Goal: Task Accomplishment & Management: Use online tool/utility

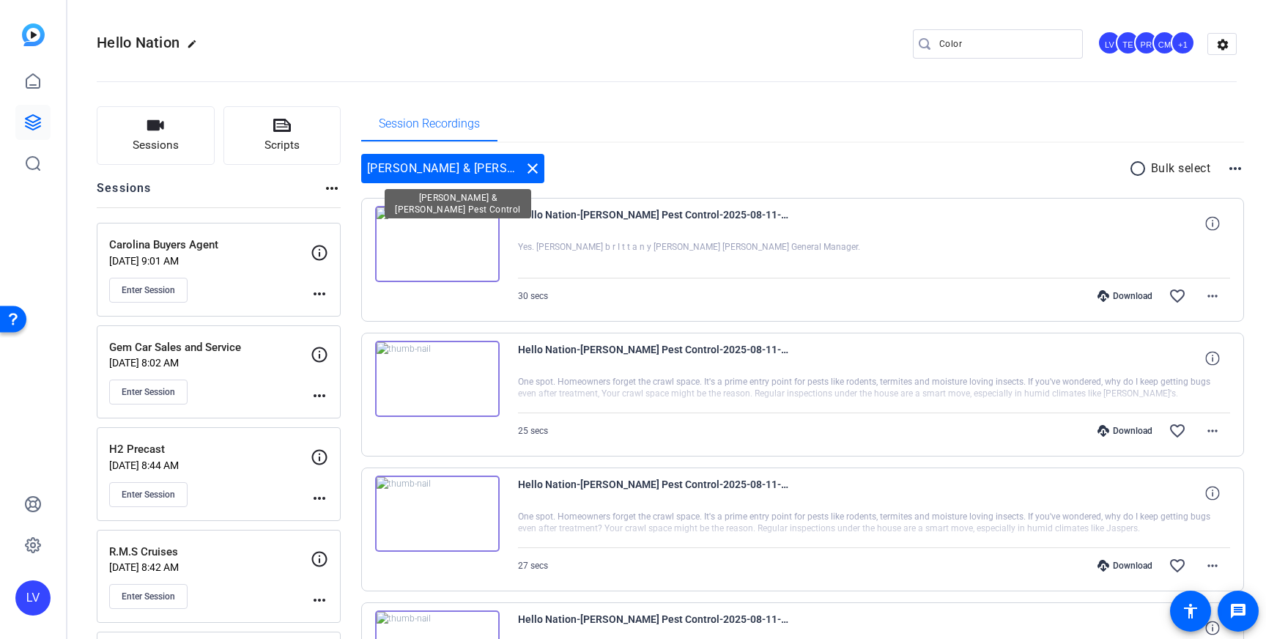
click at [530, 169] on mat-icon "close" at bounding box center [533, 169] width 18 height 18
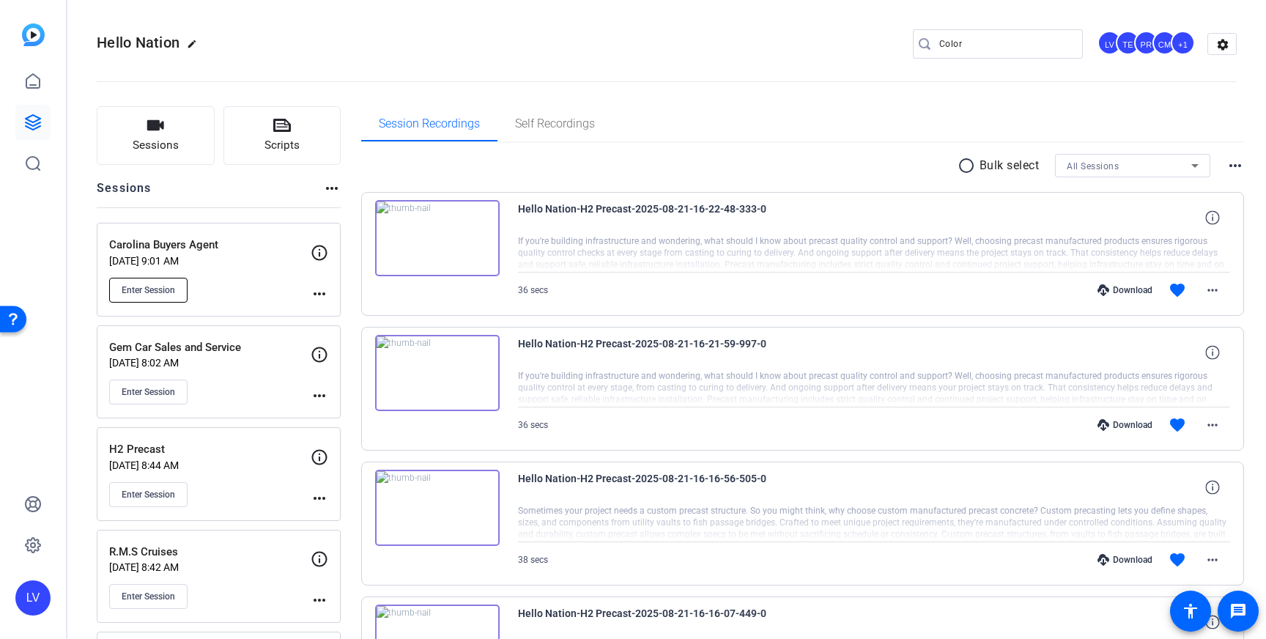
click at [152, 293] on span "Enter Session" at bounding box center [148, 290] width 53 height 12
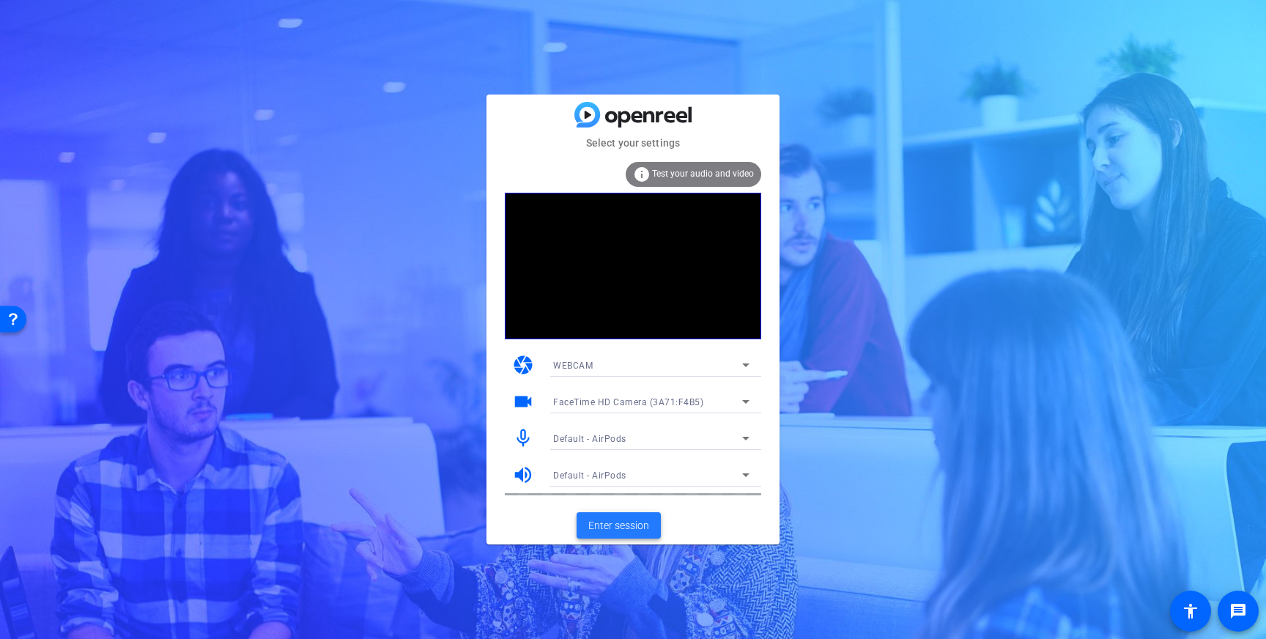
click at [632, 525] on span "Enter session" at bounding box center [618, 525] width 61 height 15
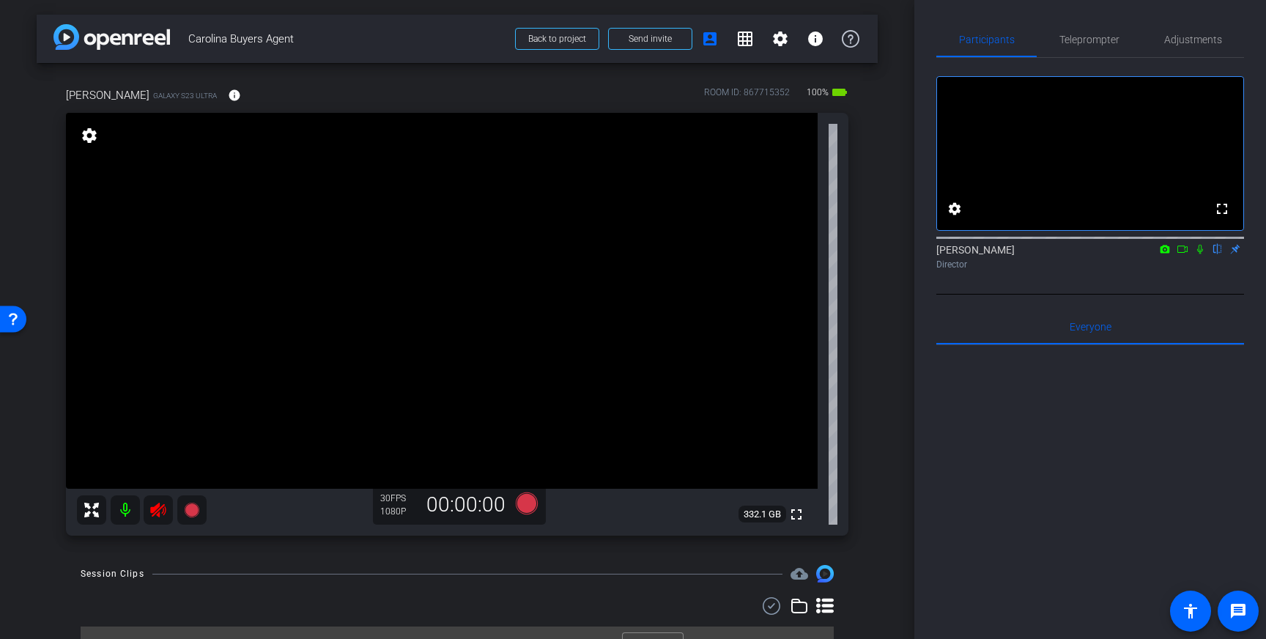
click at [159, 511] on icon at bounding box center [158, 510] width 18 height 18
click at [1207, 44] on span "Adjustments" at bounding box center [1193, 39] width 58 height 10
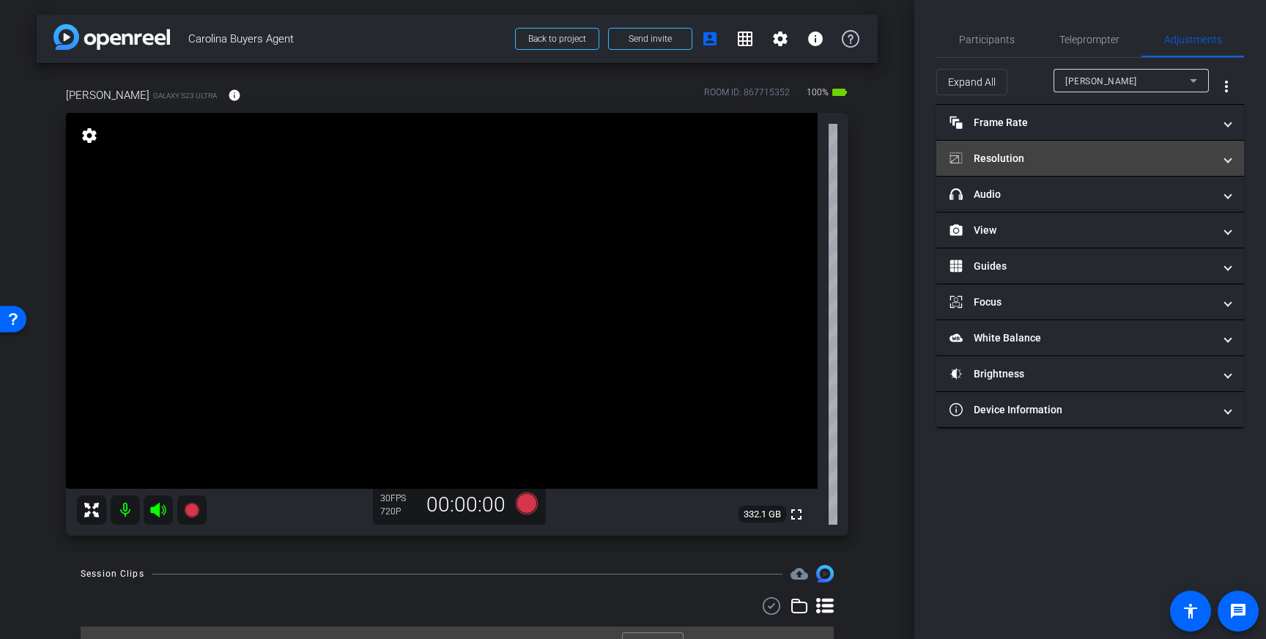
click at [1095, 164] on mat-panel-title "Resolution" at bounding box center [1081, 158] width 264 height 15
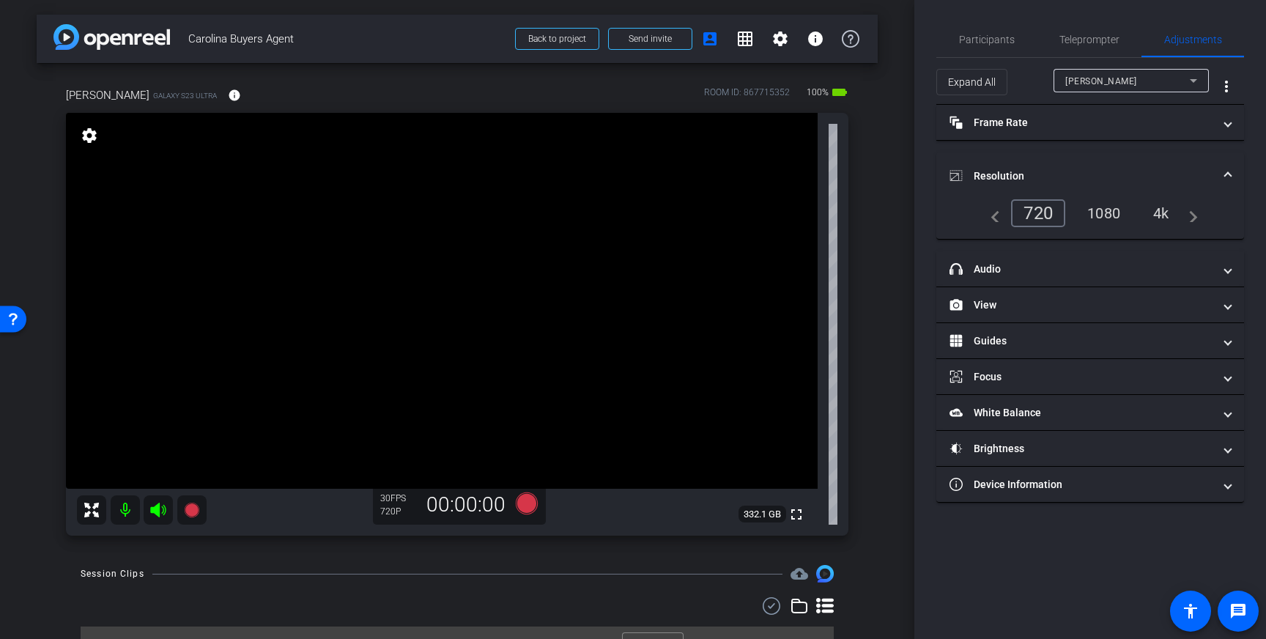
click at [1104, 212] on div "1080" at bounding box center [1103, 213] width 55 height 25
click at [1227, 173] on span at bounding box center [1228, 175] width 6 height 15
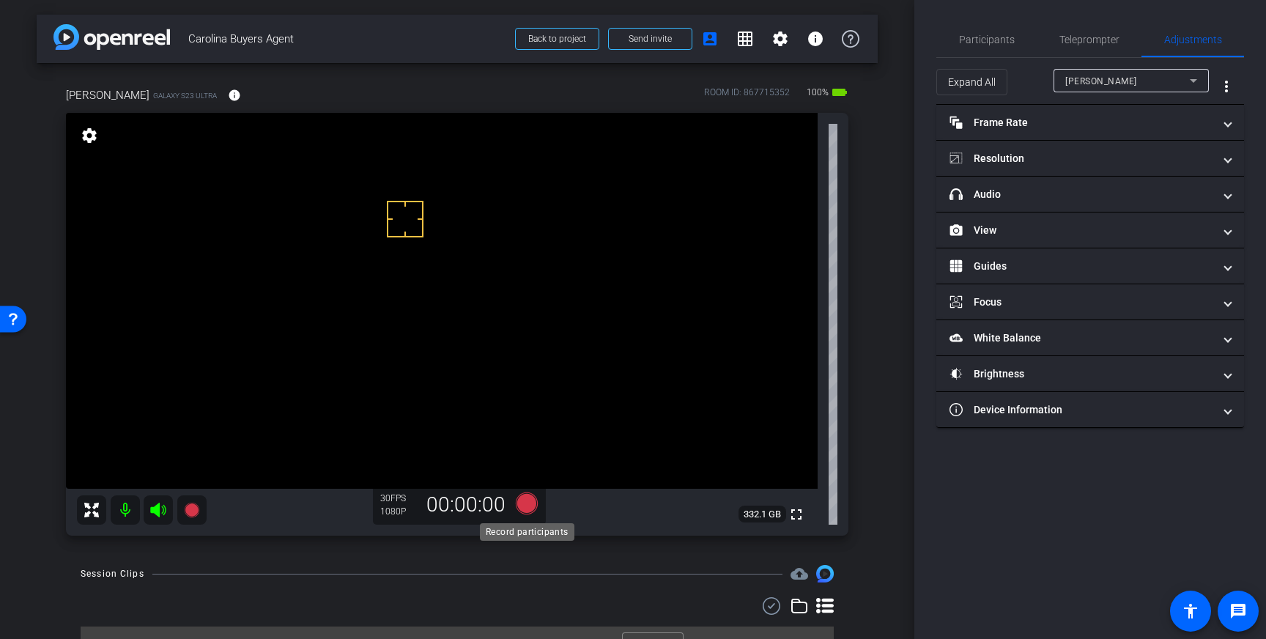
click at [529, 503] on icon at bounding box center [527, 503] width 22 height 22
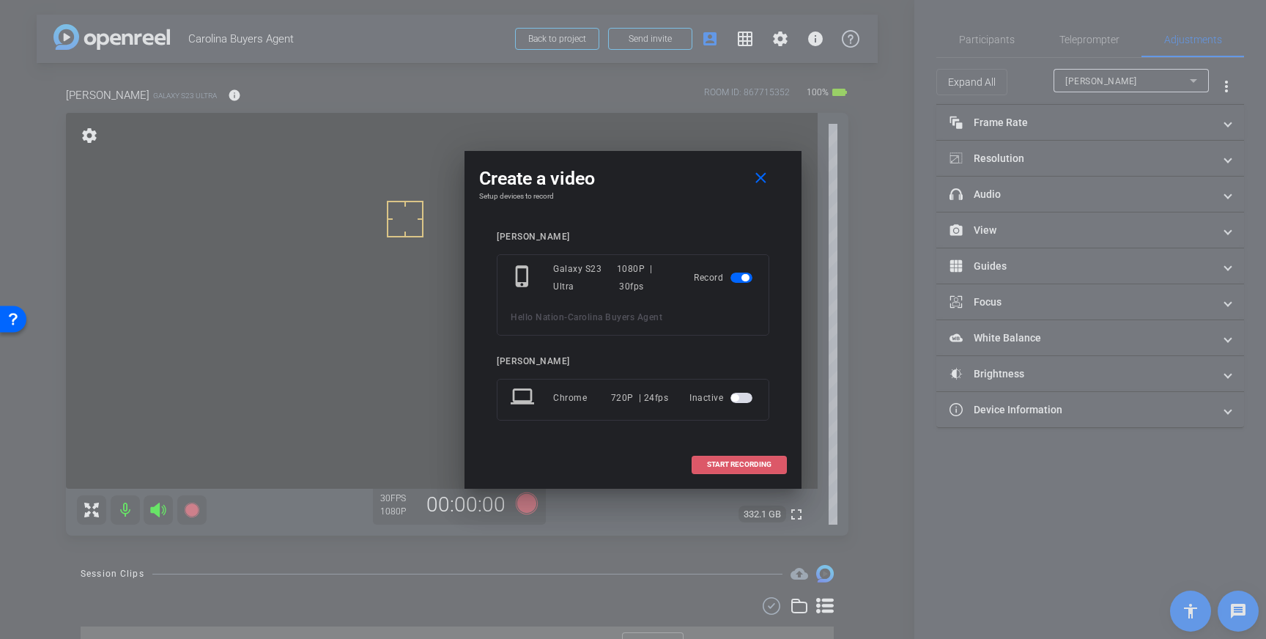
click at [724, 464] on span "START RECORDING" at bounding box center [739, 464] width 64 height 7
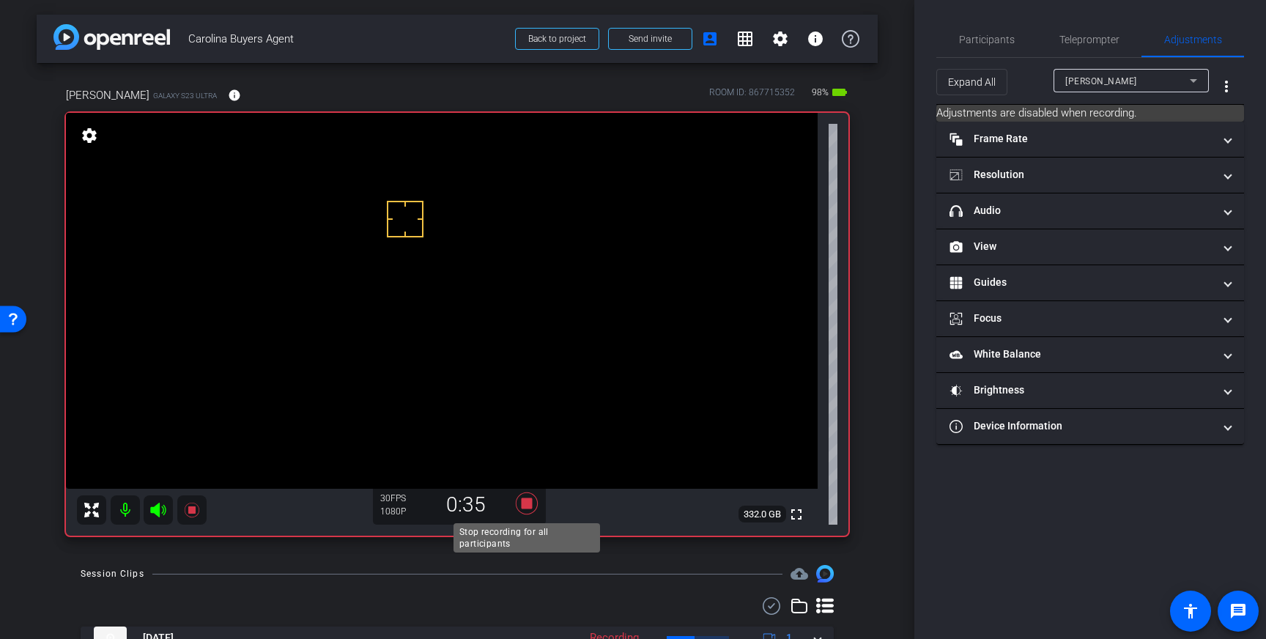
click at [527, 505] on icon at bounding box center [527, 503] width 22 height 22
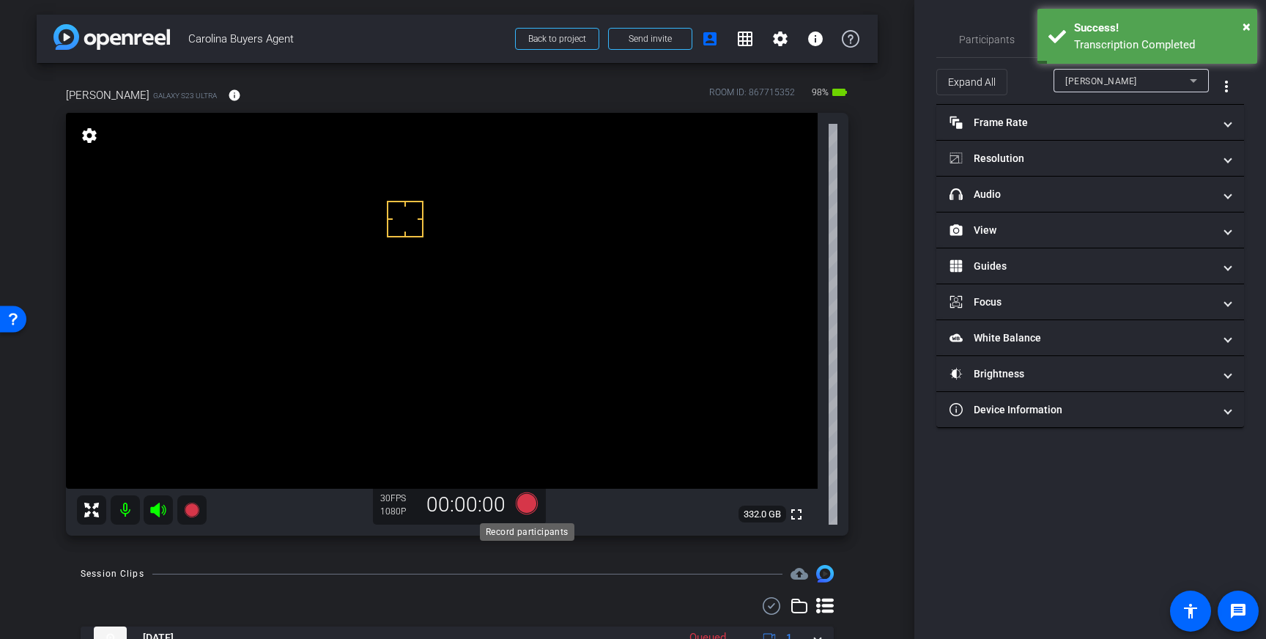
click at [525, 505] on icon at bounding box center [527, 503] width 22 height 22
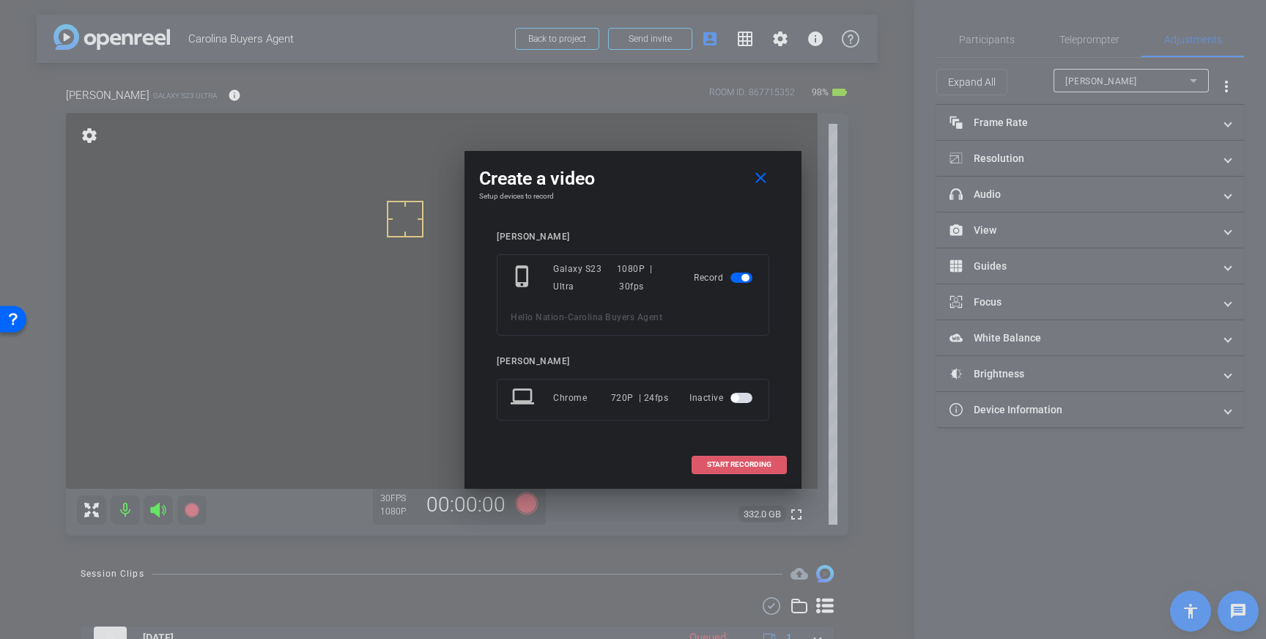
click at [740, 464] on span "START RECORDING" at bounding box center [739, 464] width 64 height 7
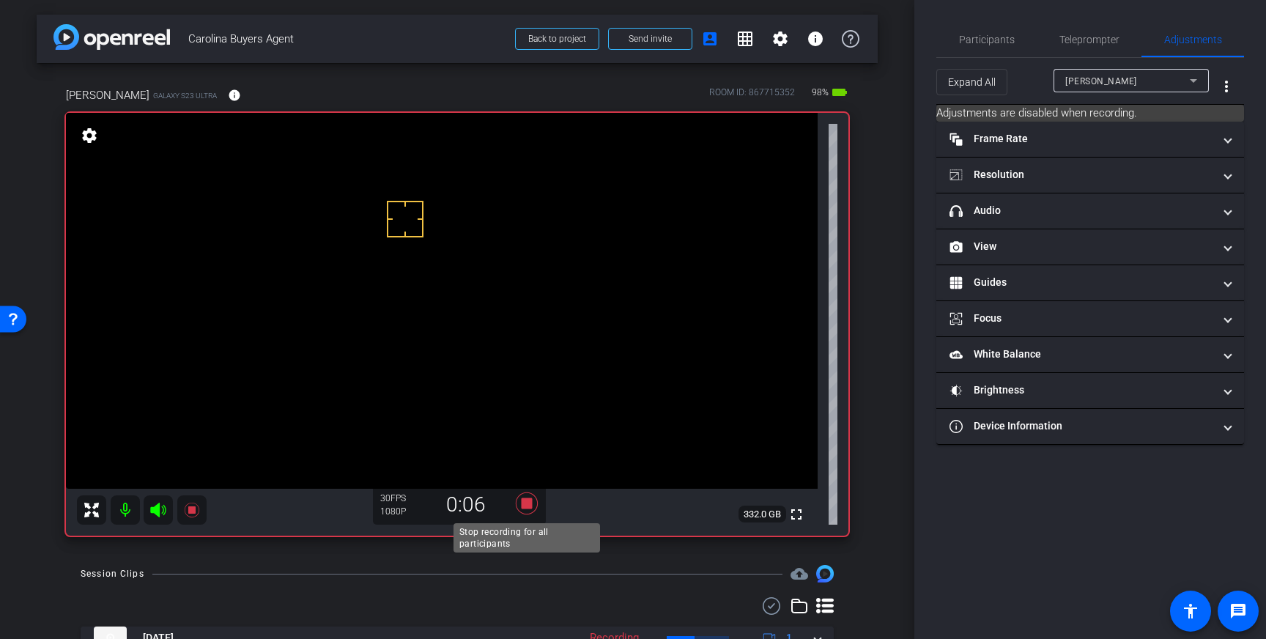
click at [527, 505] on icon at bounding box center [527, 503] width 22 height 22
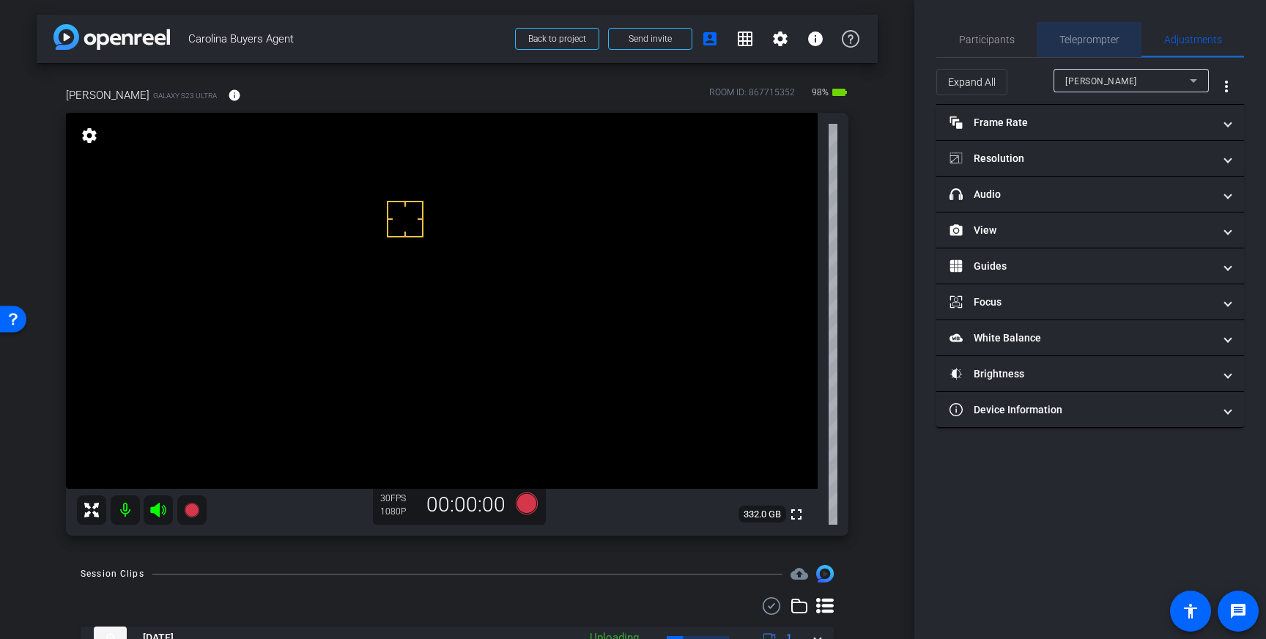
click at [1082, 36] on span "Teleprompter" at bounding box center [1089, 39] width 60 height 10
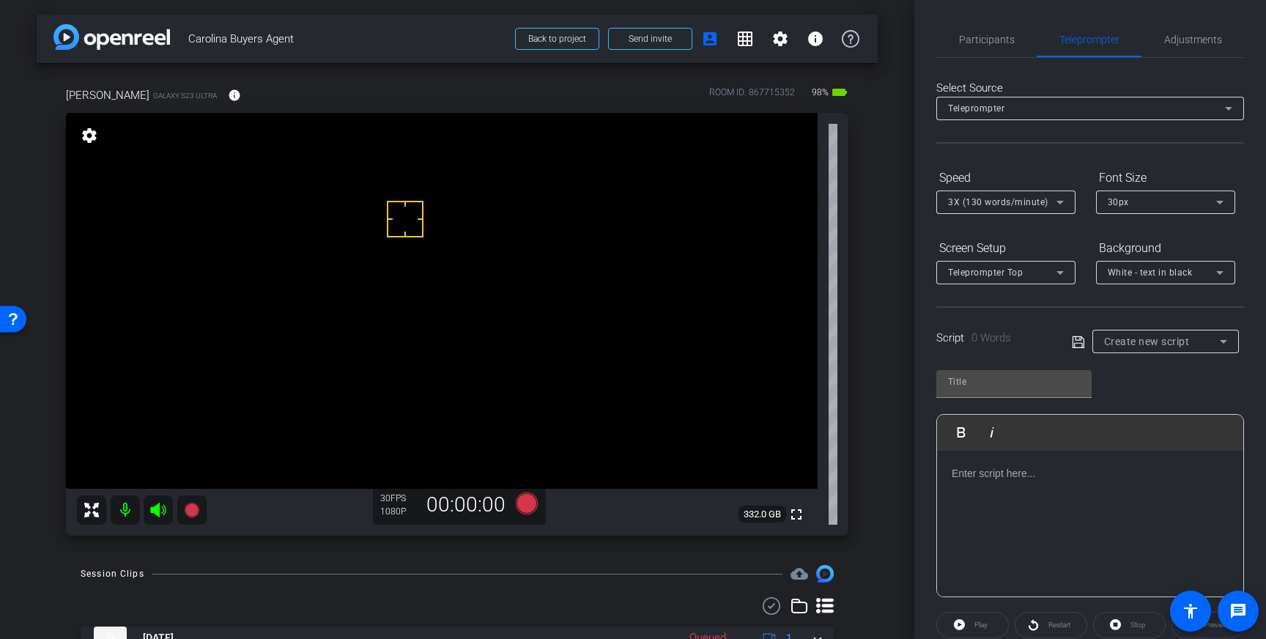
click at [1182, 336] on span "Create new script" at bounding box center [1147, 342] width 86 height 12
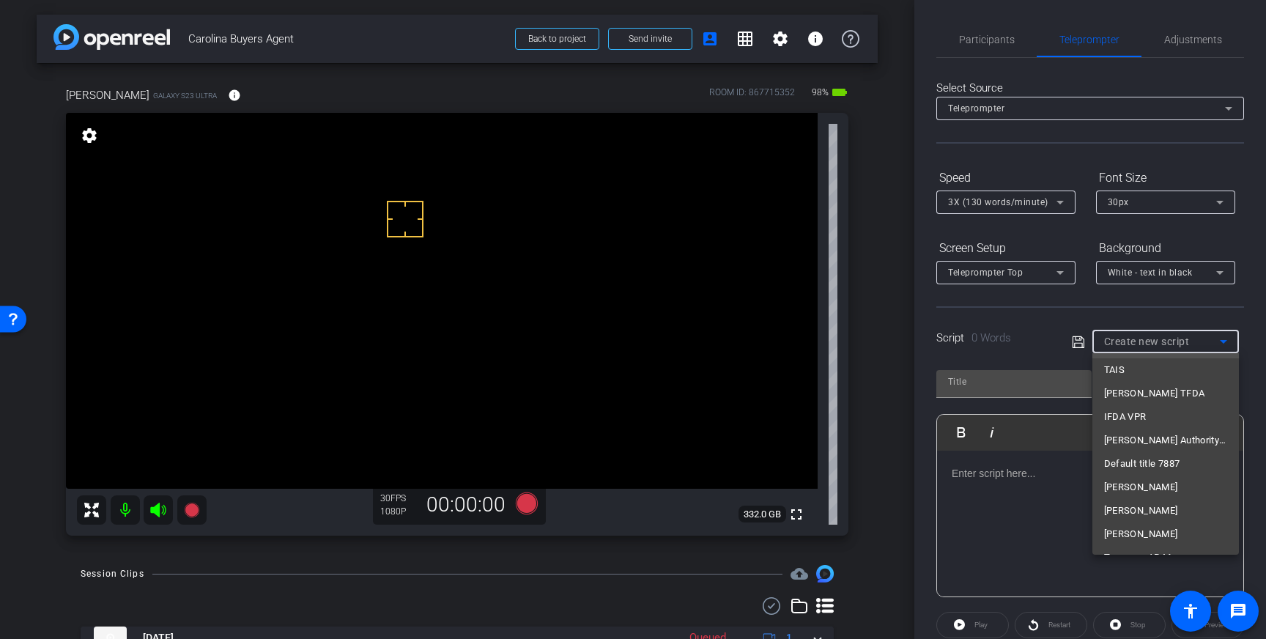
scroll to position [119, 0]
click at [993, 505] on div at bounding box center [633, 319] width 1266 height 639
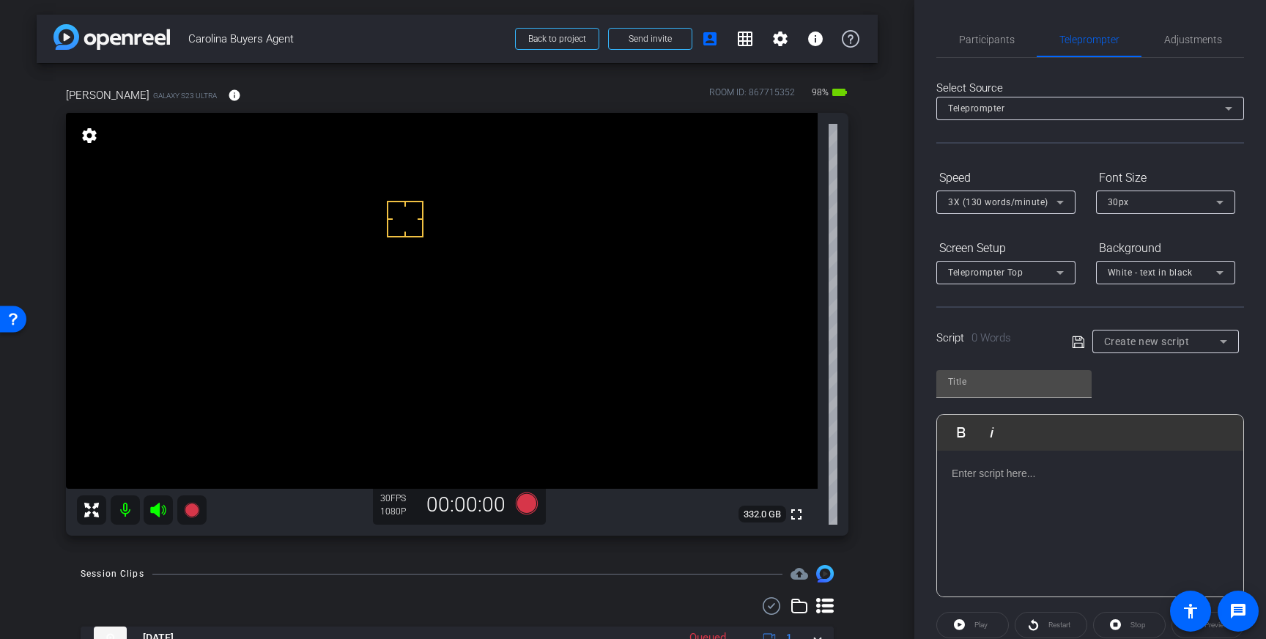
click at [1004, 492] on div at bounding box center [1090, 524] width 306 height 147
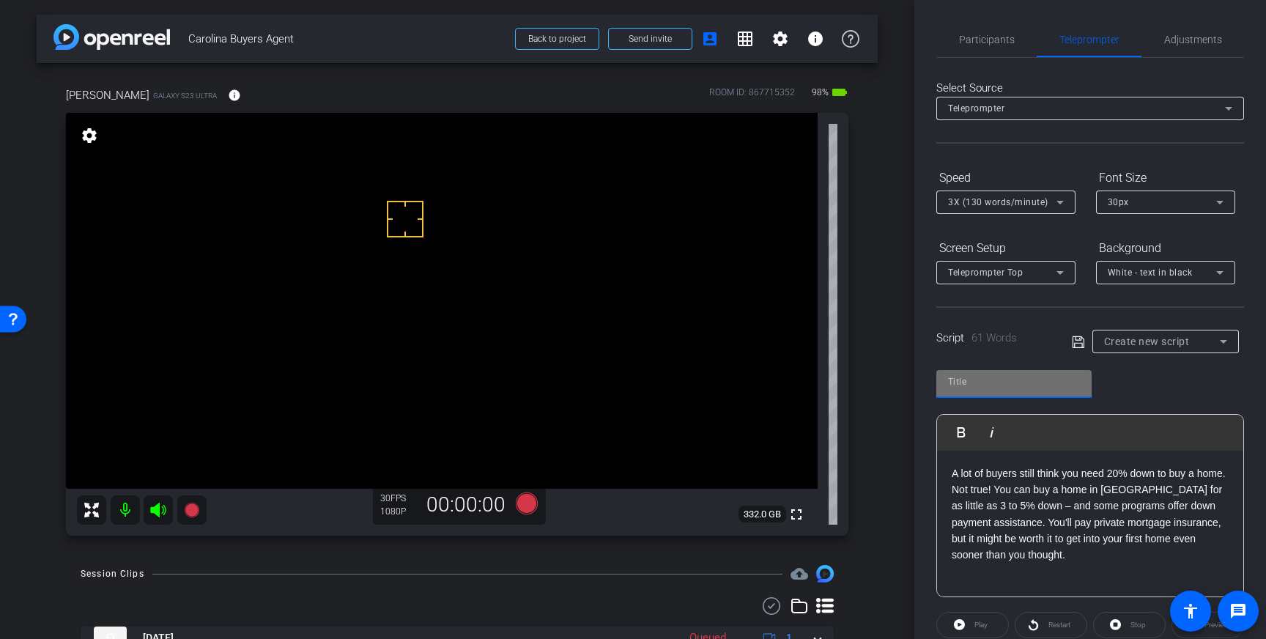
click at [1034, 388] on input "text" at bounding box center [1014, 382] width 132 height 18
type input "J"
type input "carolina"
click at [1080, 343] on icon at bounding box center [1078, 342] width 13 height 18
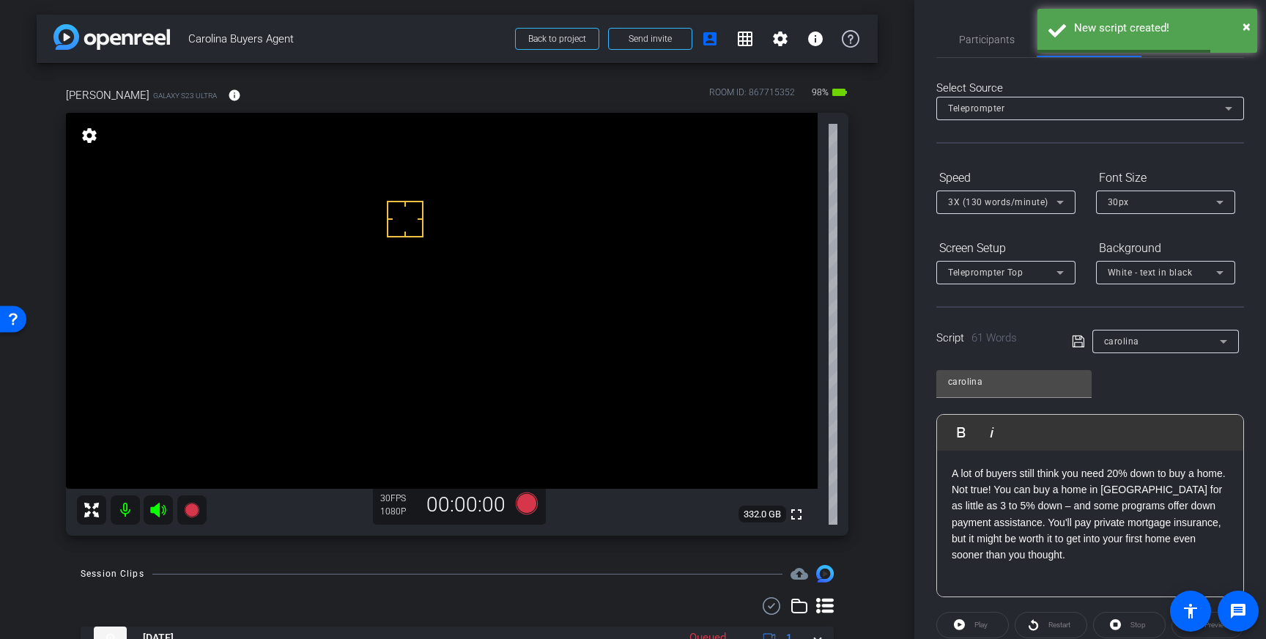
click at [1070, 340] on div "Script 61 Words carolina" at bounding box center [1090, 329] width 308 height 47
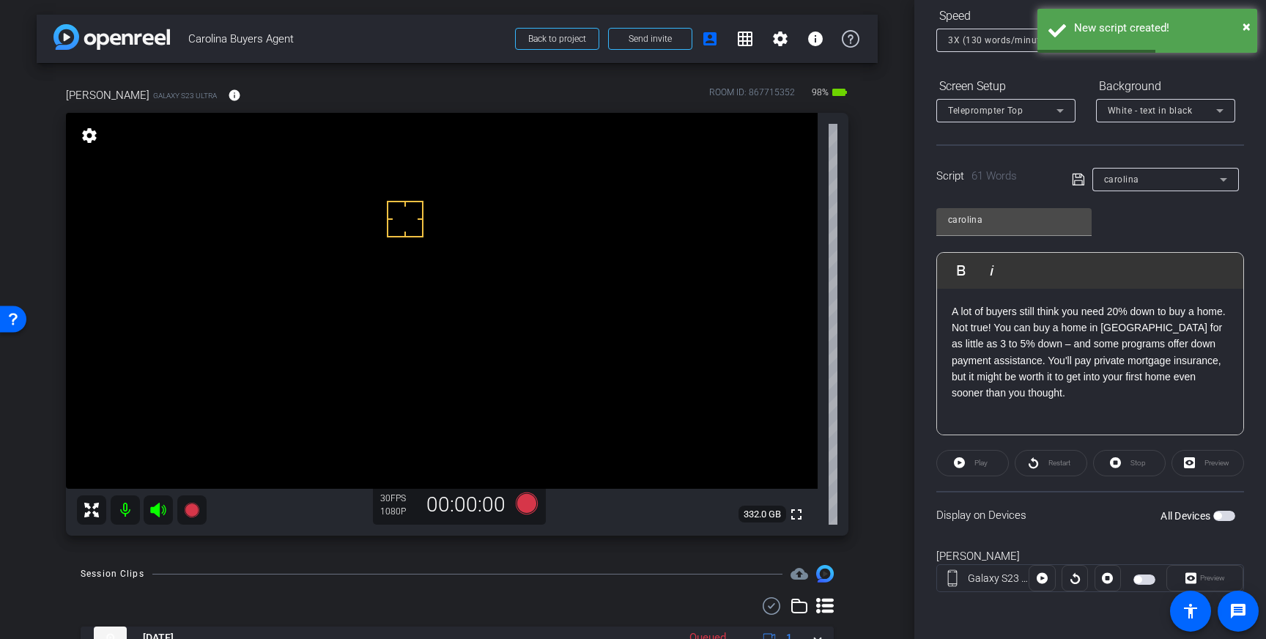
click at [1220, 514] on span "button" at bounding box center [1217, 515] width 7 height 7
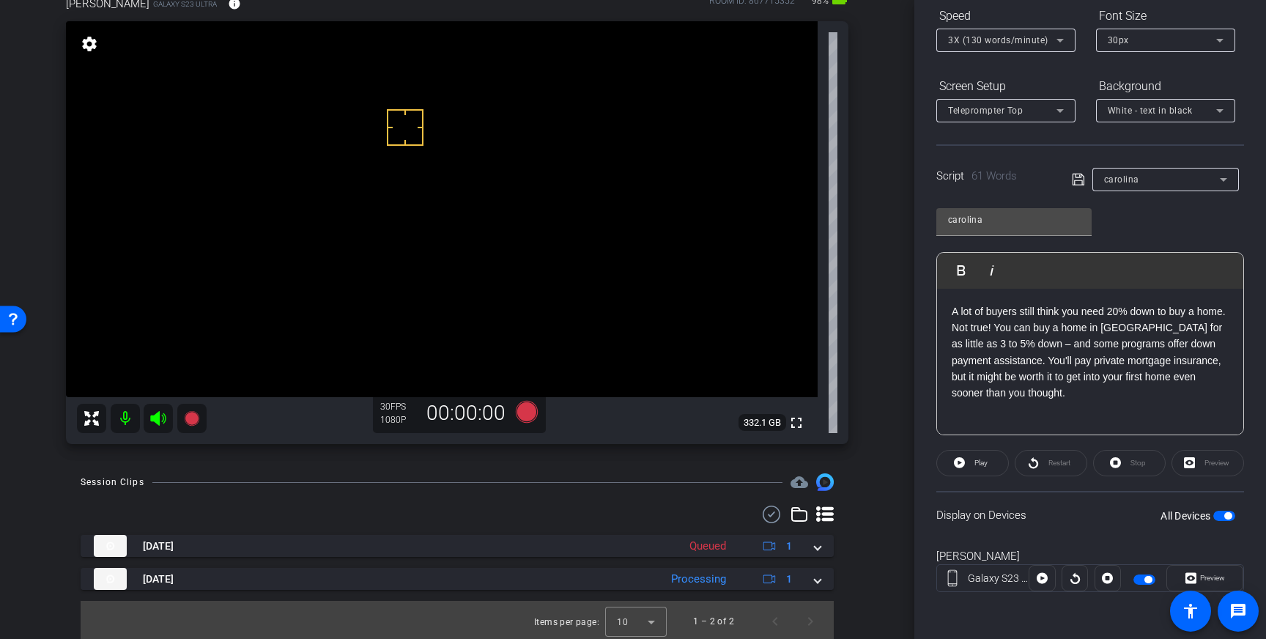
scroll to position [0, 0]
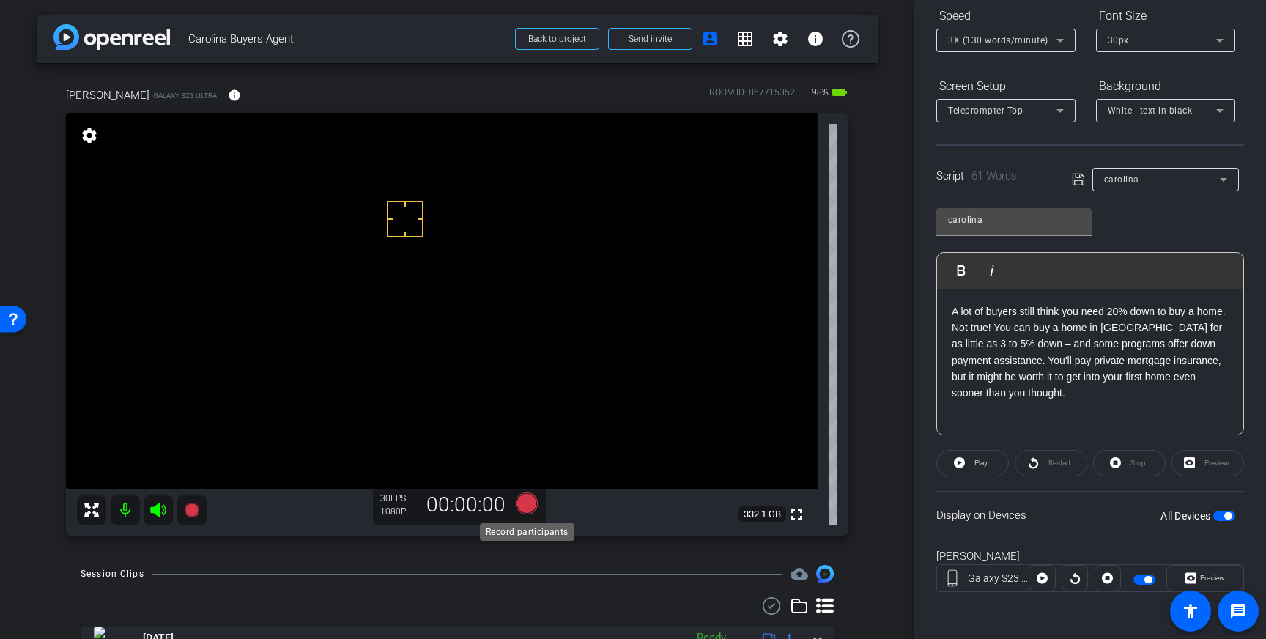
click at [528, 508] on icon at bounding box center [527, 503] width 22 height 22
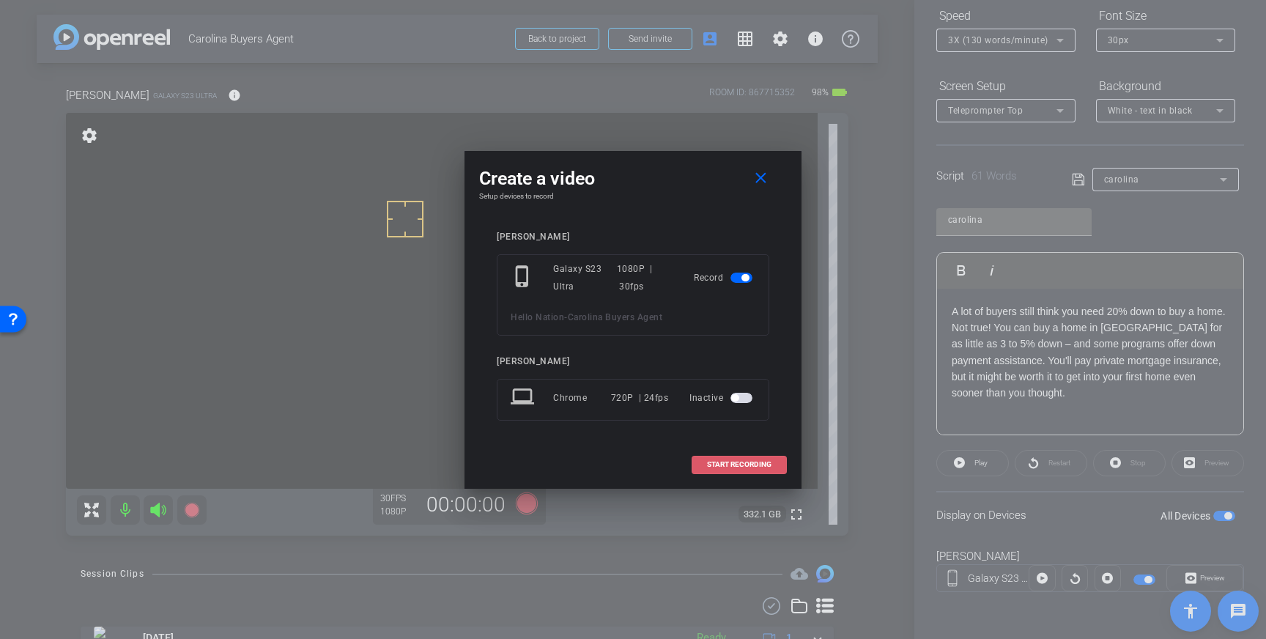
click at [736, 464] on span "START RECORDING" at bounding box center [739, 464] width 64 height 7
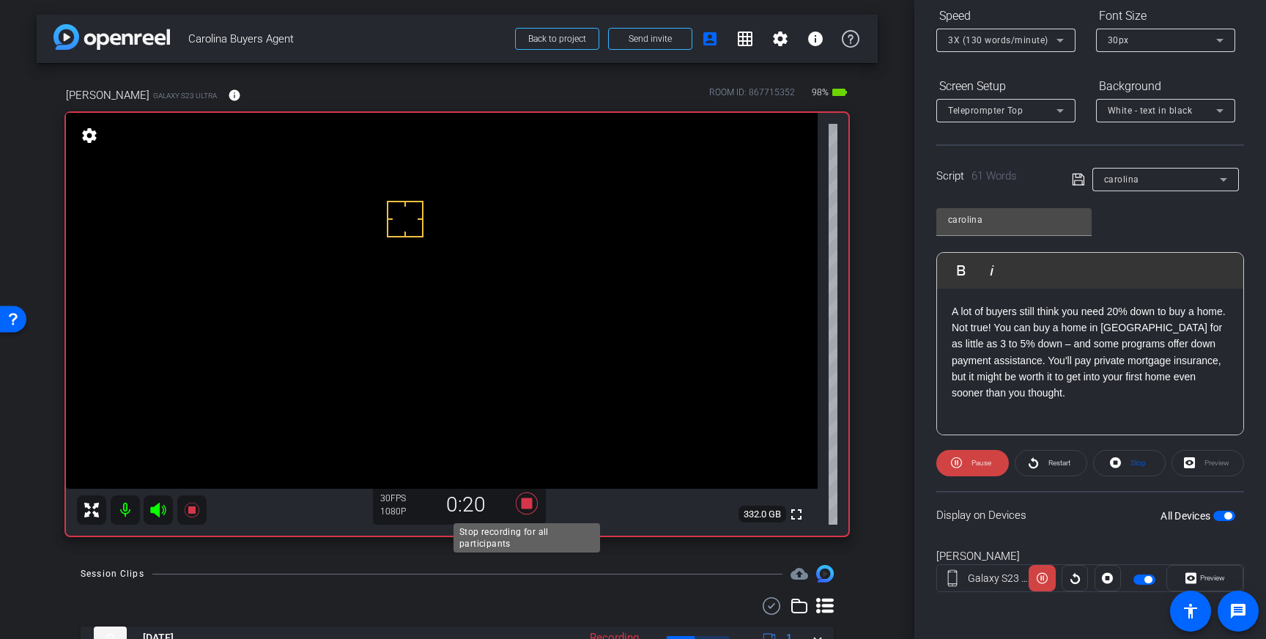
click at [530, 505] on icon at bounding box center [527, 503] width 22 height 22
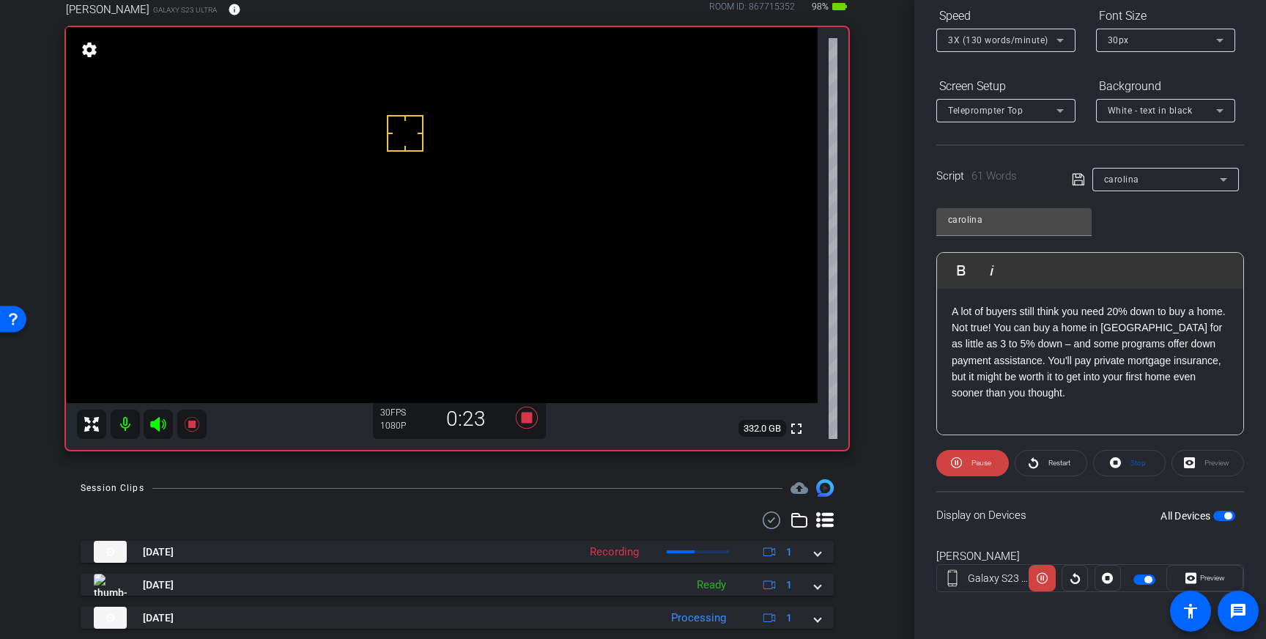
scroll to position [88, 0]
click at [525, 419] on icon at bounding box center [527, 415] width 22 height 22
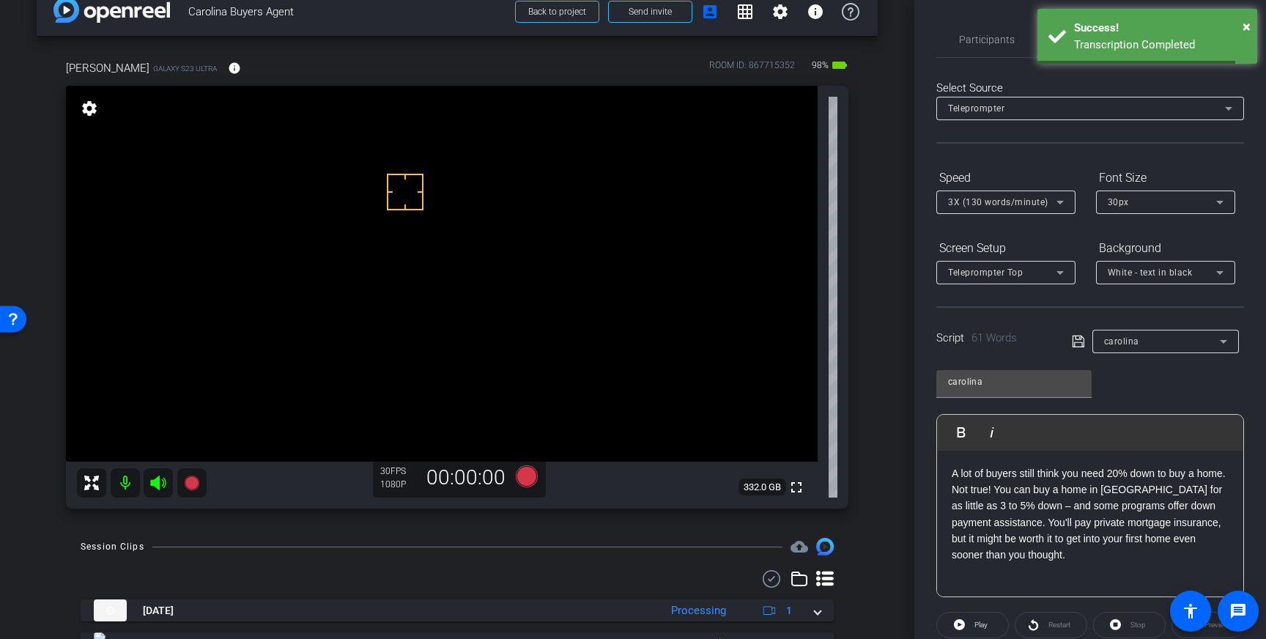
scroll to position [24, 0]
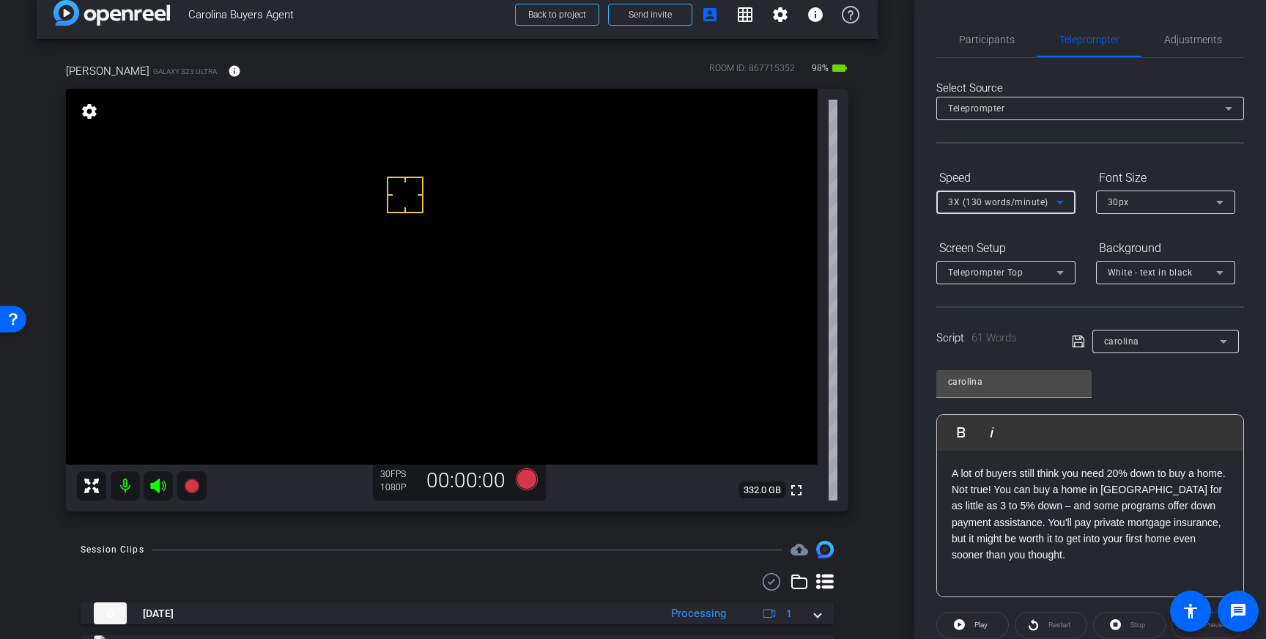
click at [1054, 205] on icon at bounding box center [1060, 202] width 18 height 18
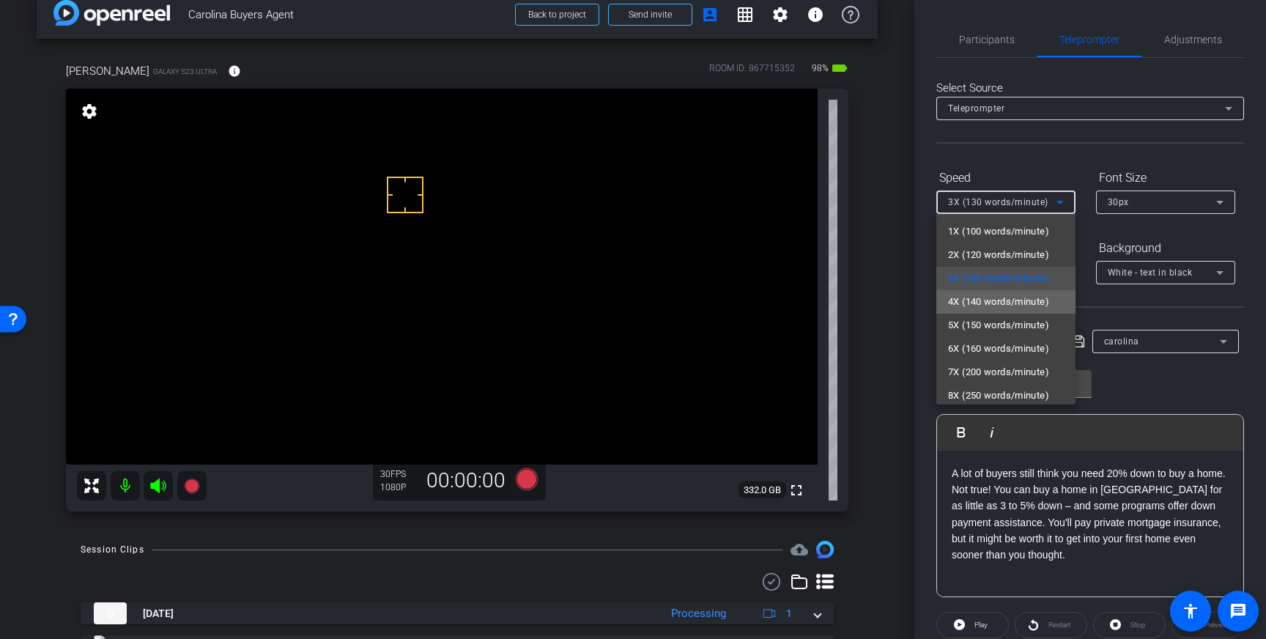
click at [1001, 300] on span "4X (140 words/minute)" at bounding box center [998, 302] width 101 height 18
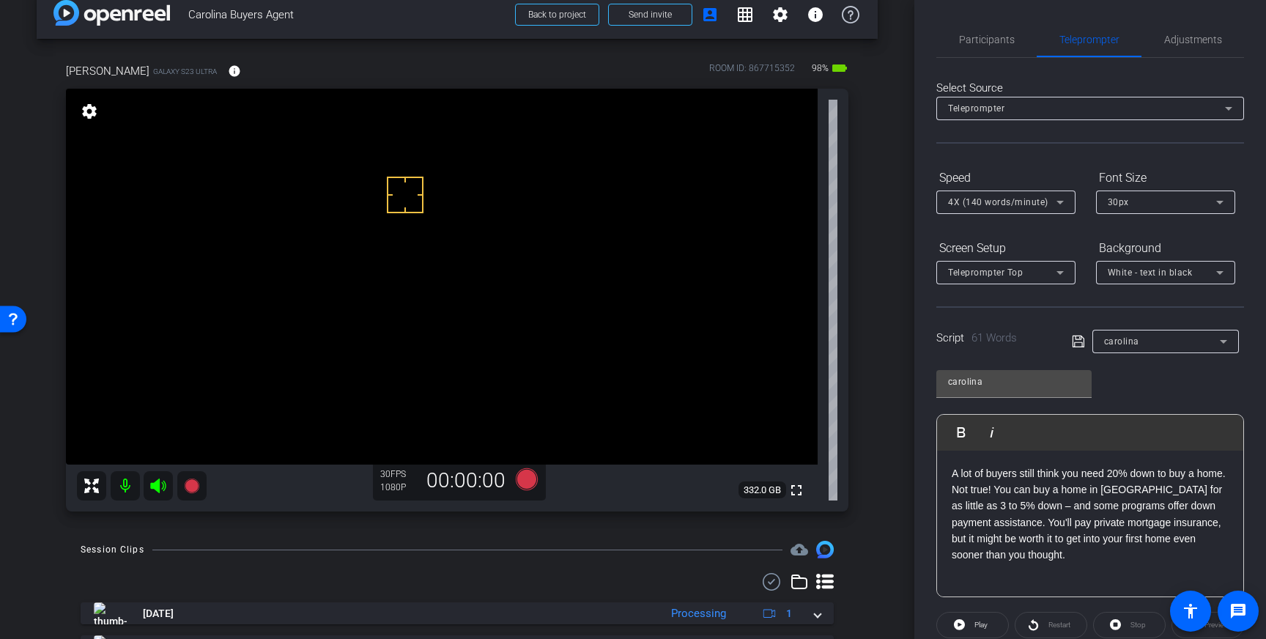
click at [1078, 342] on icon at bounding box center [1078, 342] width 12 height 12
click at [407, 224] on video at bounding box center [442, 277] width 752 height 376
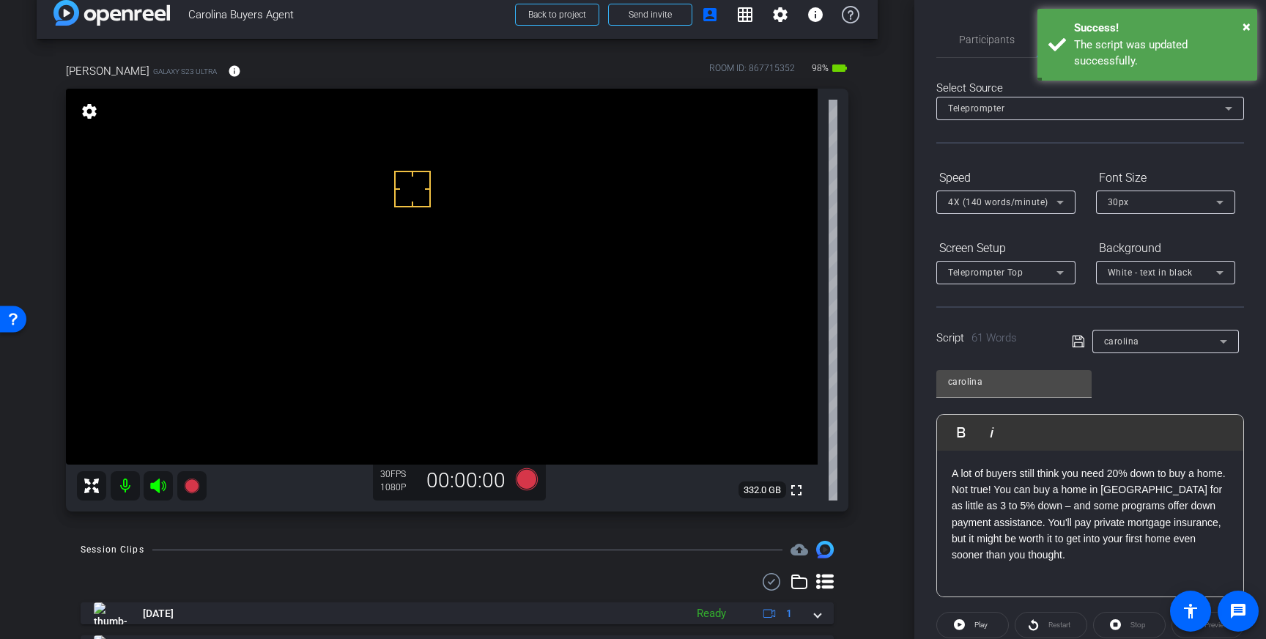
scroll to position [108, 0]
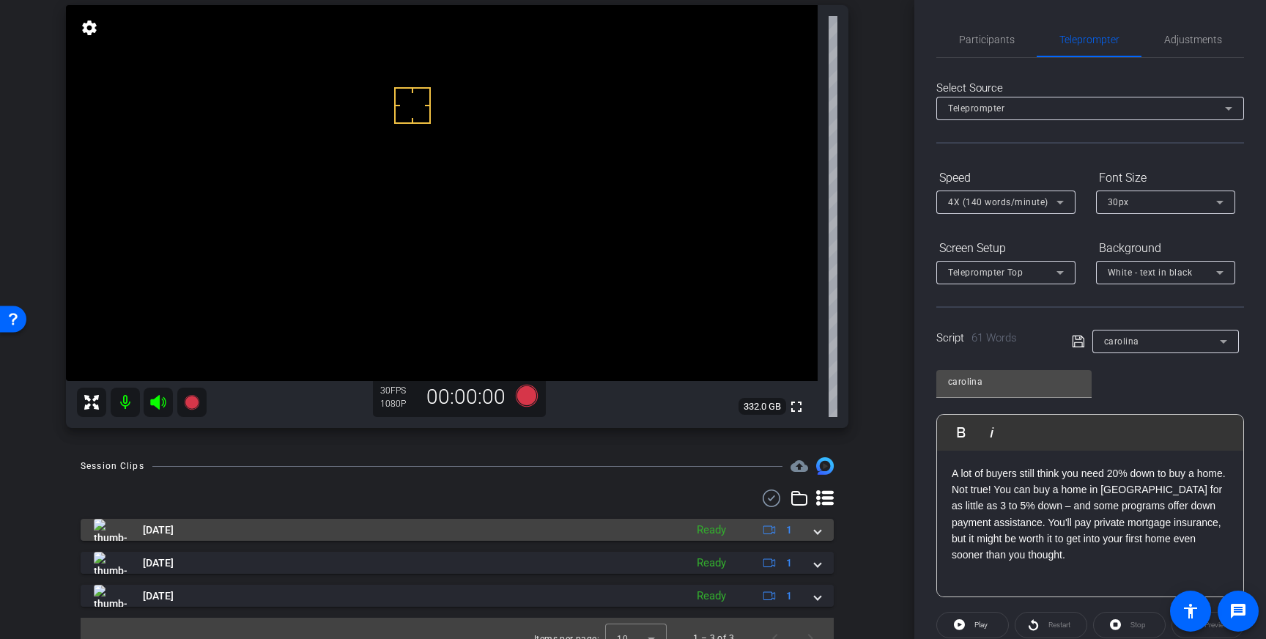
click at [815, 532] on span at bounding box center [818, 529] width 6 height 15
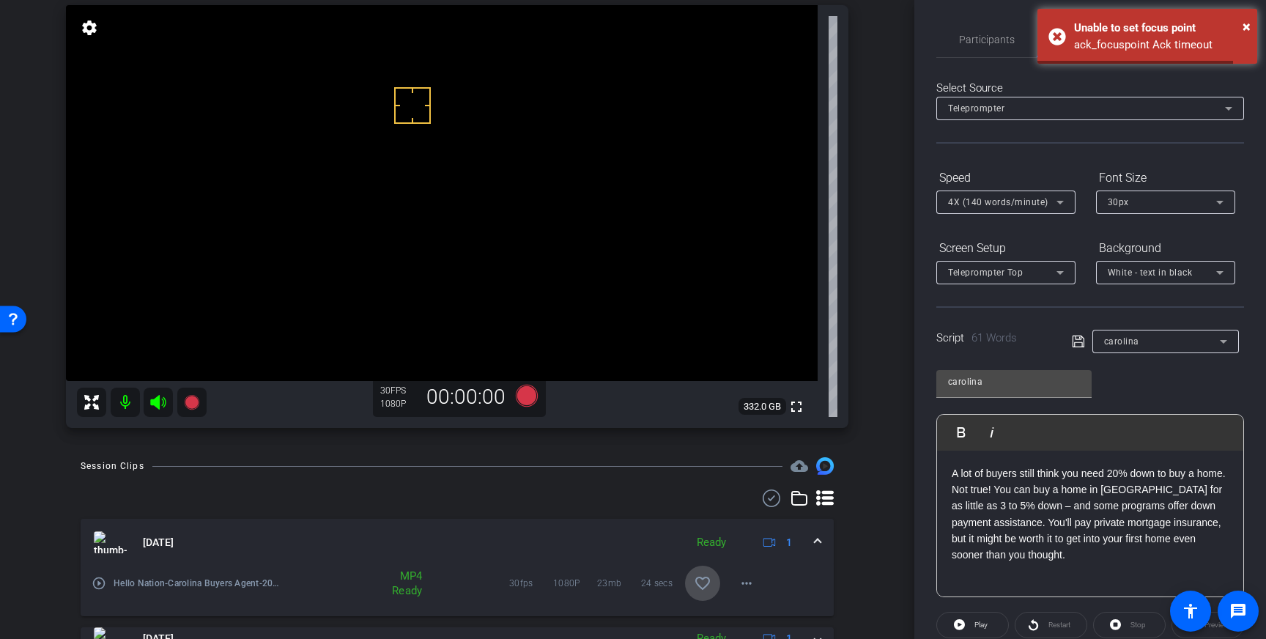
click at [694, 587] on mat-icon "favorite_border" at bounding box center [703, 583] width 18 height 18
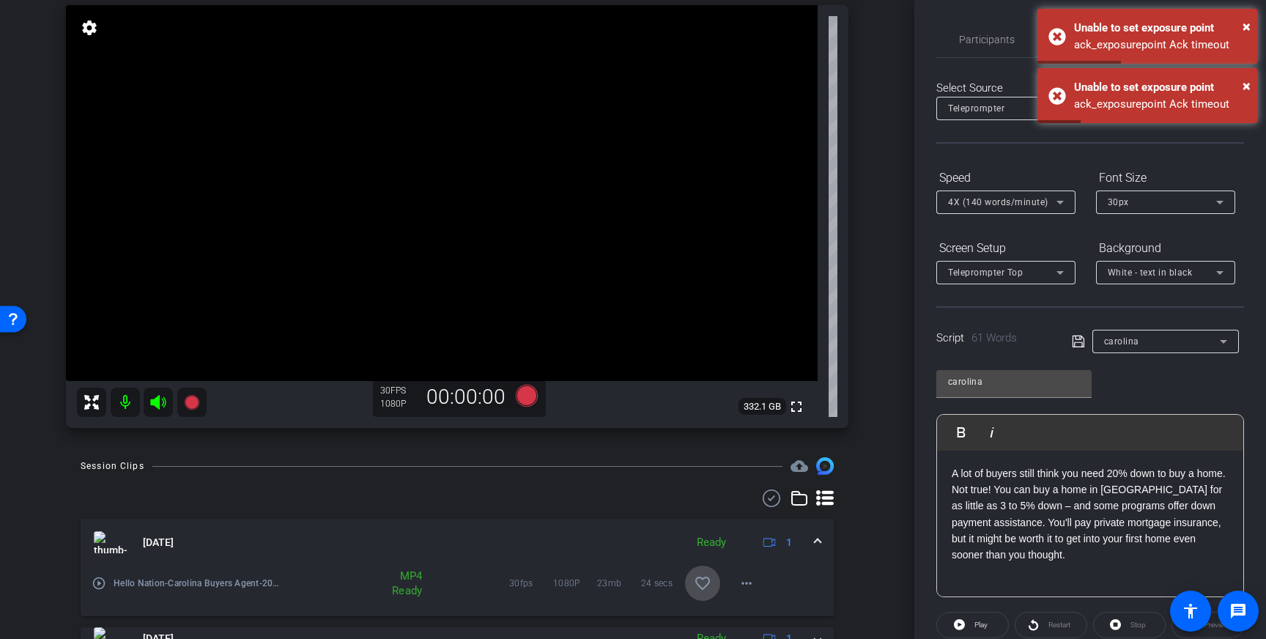
click at [703, 582] on mat-icon "favorite_border" at bounding box center [703, 583] width 18 height 18
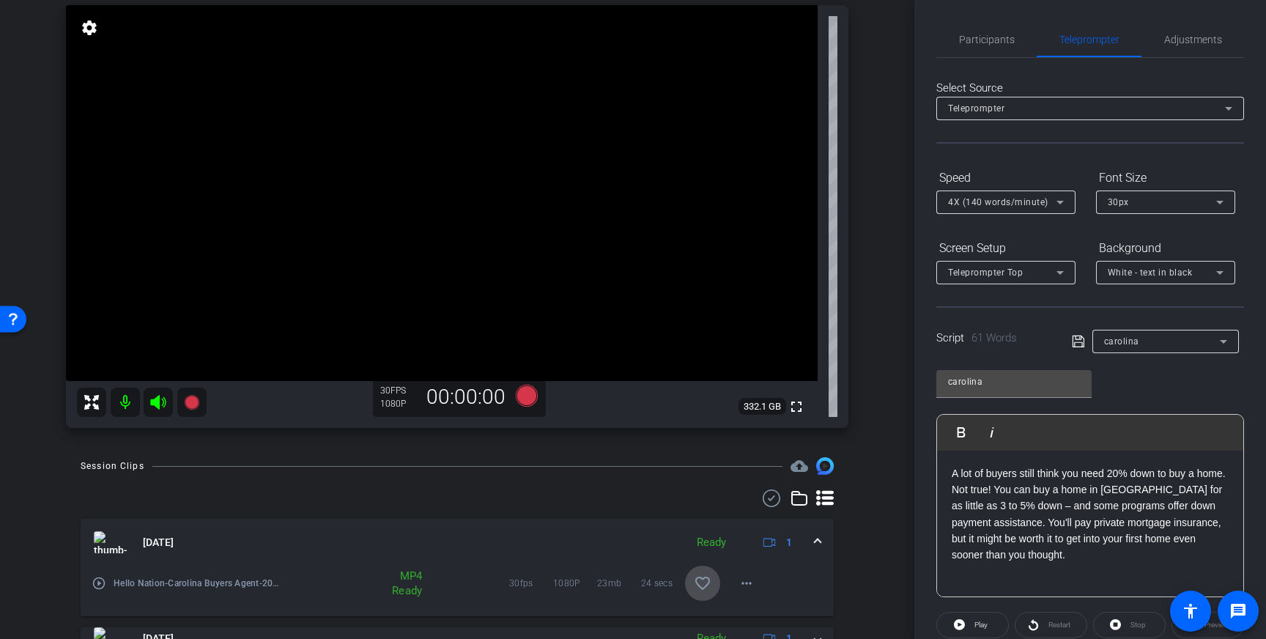
click at [703, 582] on mat-icon "favorite_border" at bounding box center [703, 583] width 18 height 18
click at [532, 400] on icon at bounding box center [527, 396] width 22 height 22
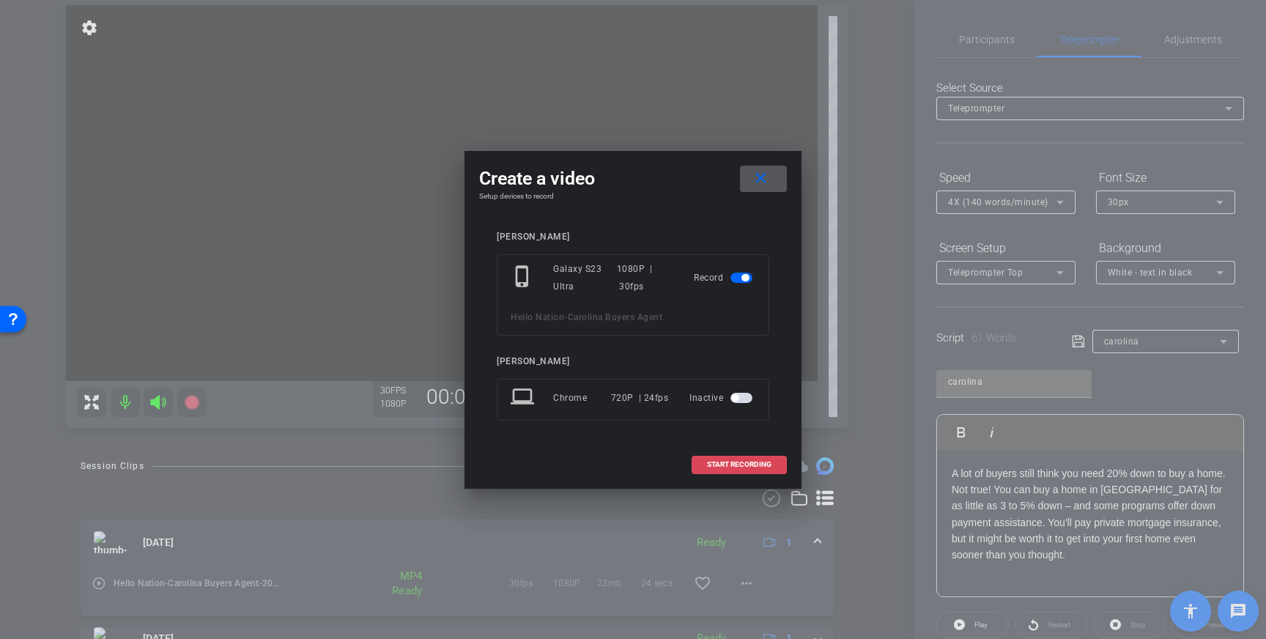
click at [728, 467] on span "START RECORDING" at bounding box center [739, 464] width 64 height 7
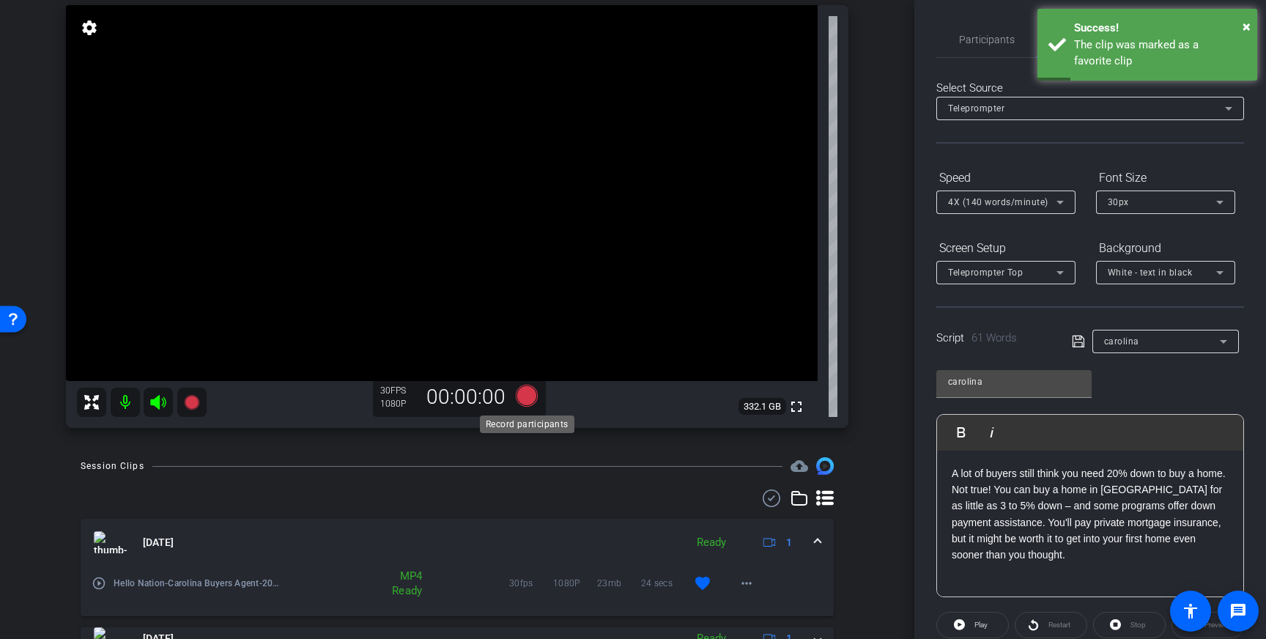
click at [529, 398] on icon at bounding box center [527, 396] width 22 height 22
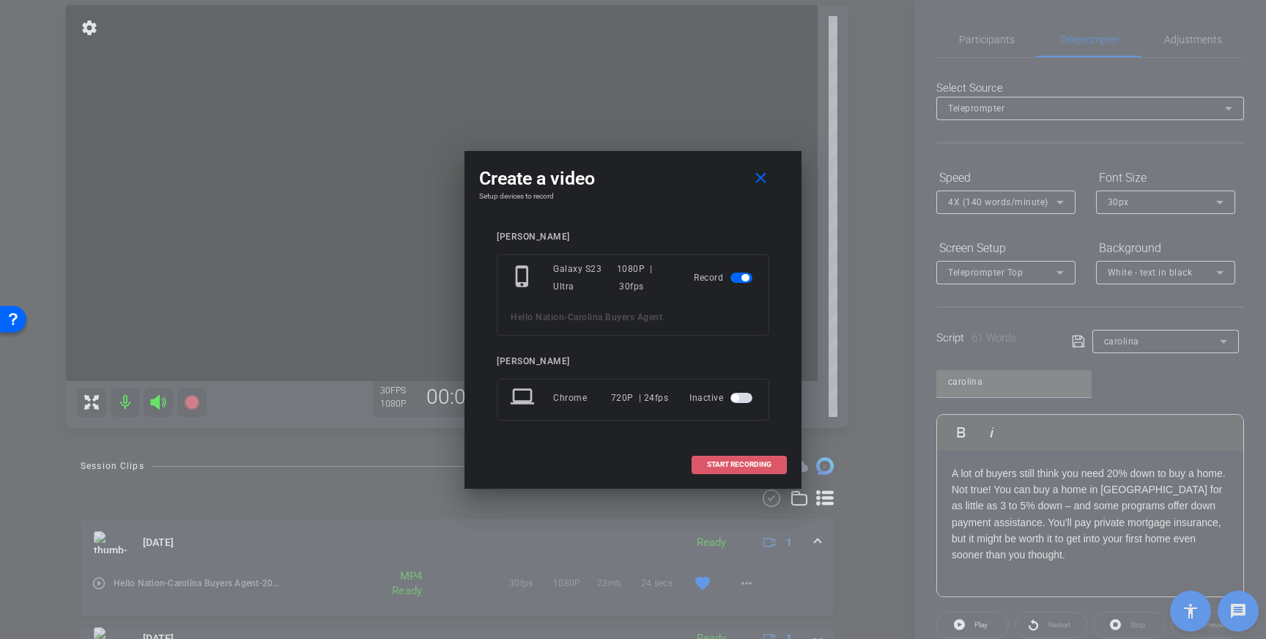
click at [719, 467] on span "START RECORDING" at bounding box center [739, 464] width 64 height 7
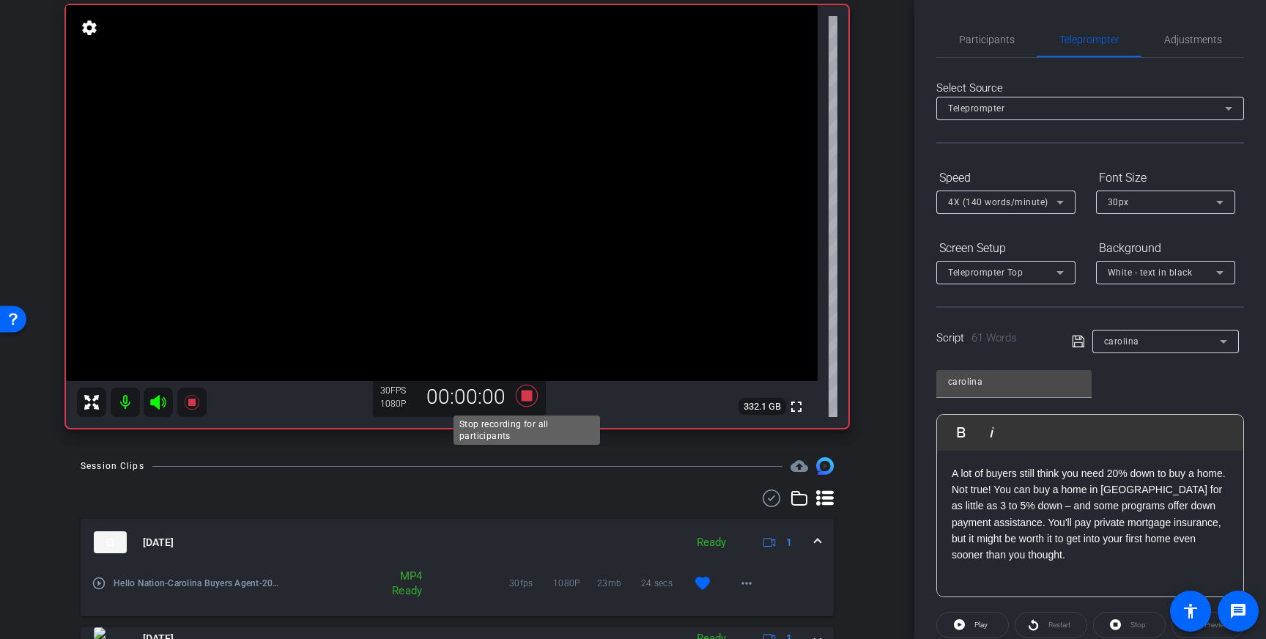
click at [533, 396] on icon at bounding box center [526, 395] width 35 height 26
click at [529, 395] on icon at bounding box center [527, 396] width 22 height 22
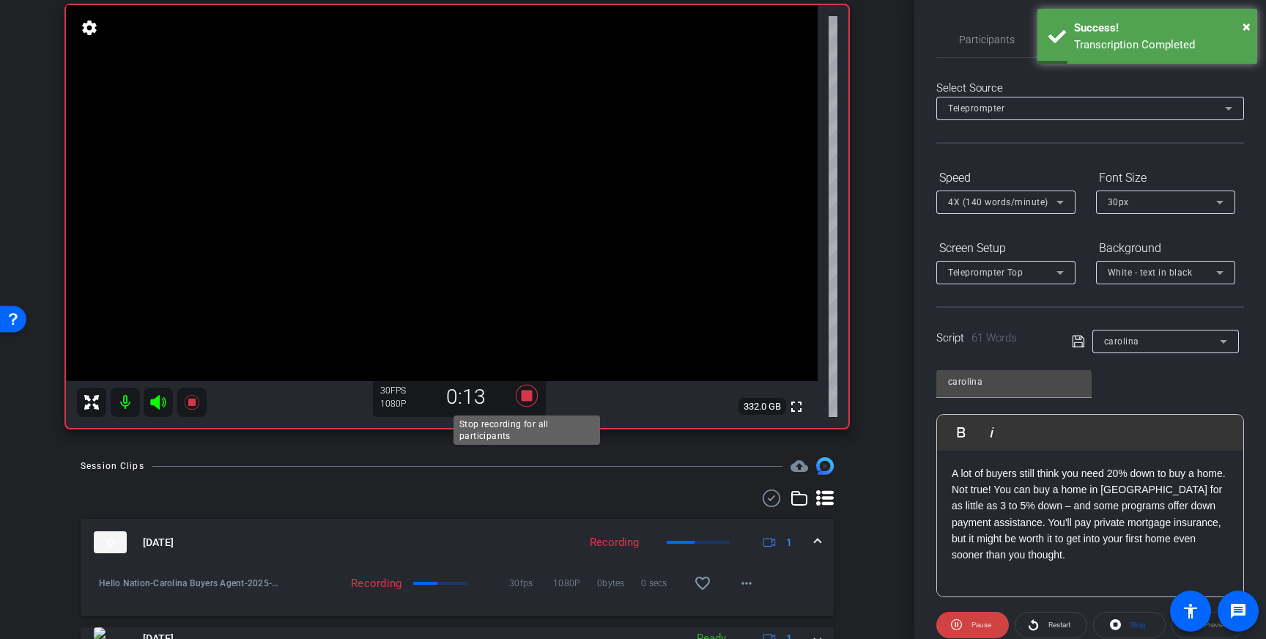
click at [529, 395] on icon at bounding box center [527, 396] width 22 height 22
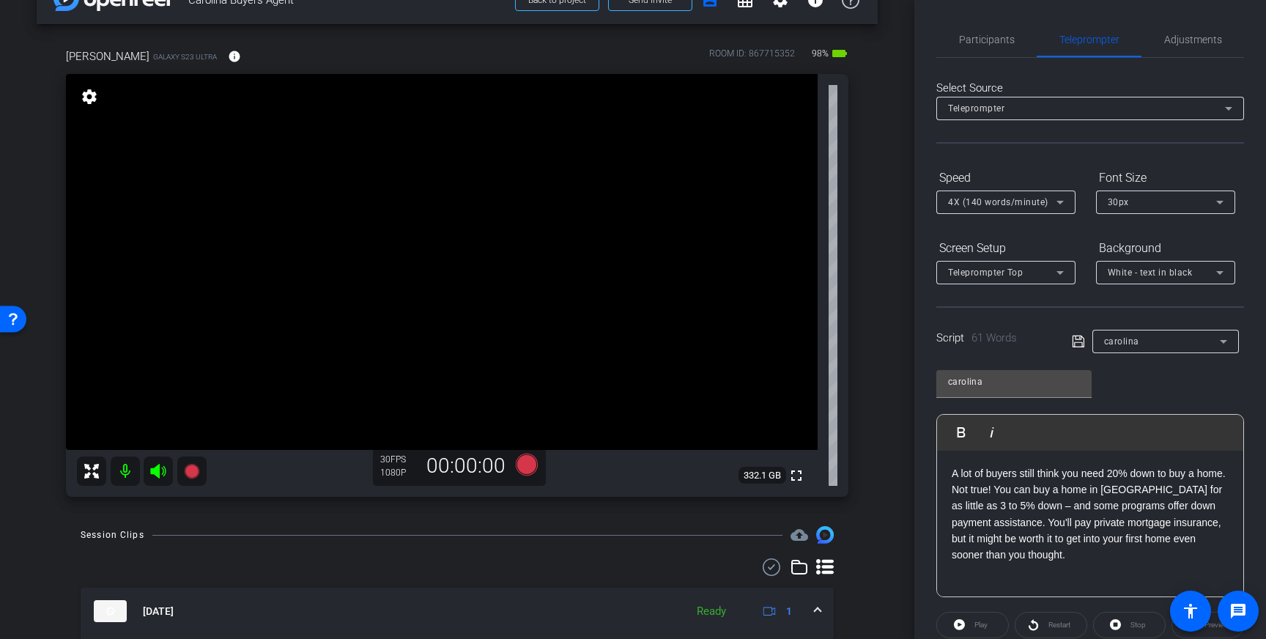
scroll to position [35, 0]
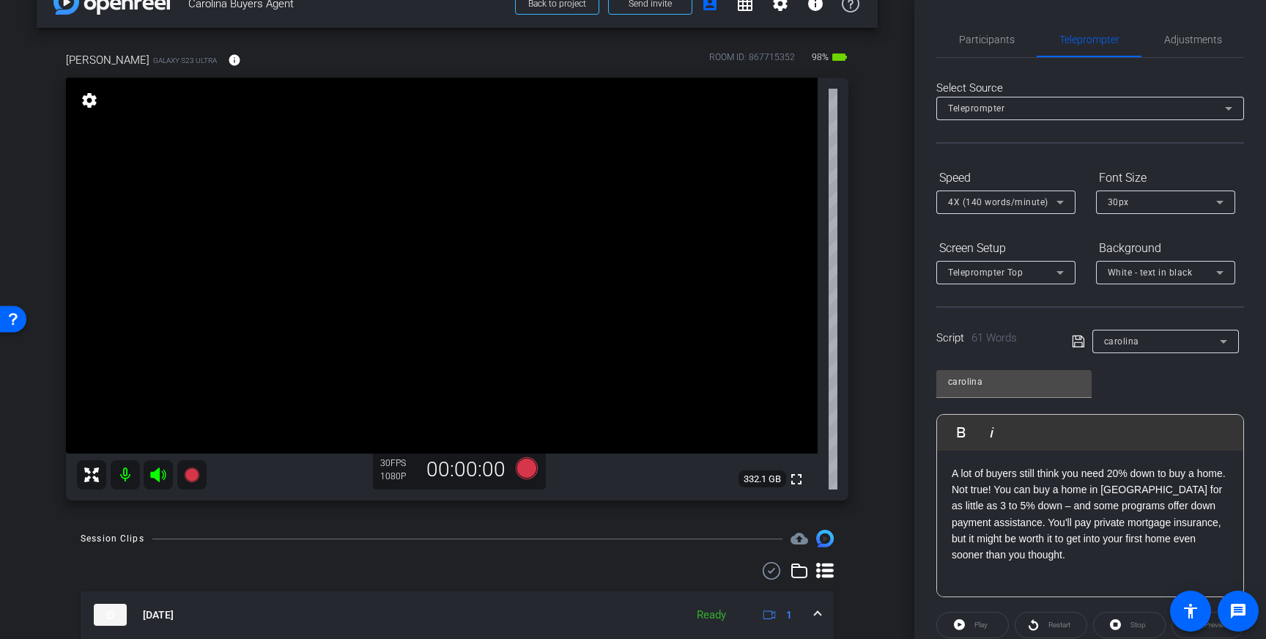
click at [849, 234] on div "Julie Tuggle Galaxy S23 Ultra info ROOM ID: 867715352 98% battery_std fullscree…" at bounding box center [457, 271] width 841 height 487
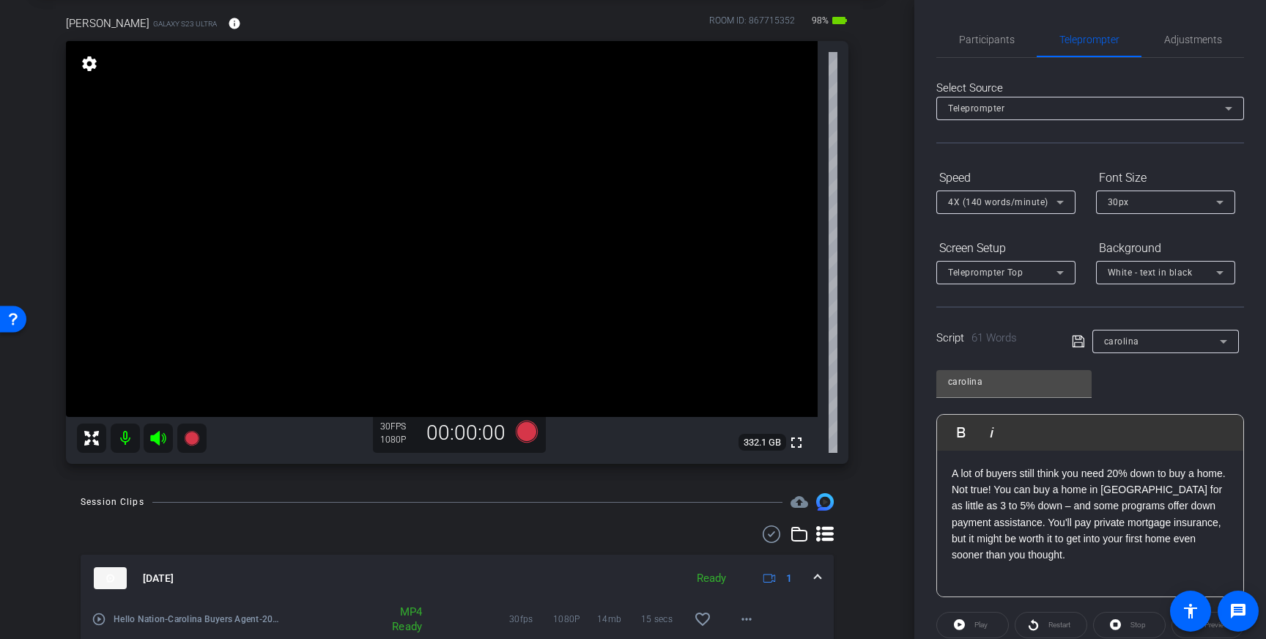
scroll to position [62, 0]
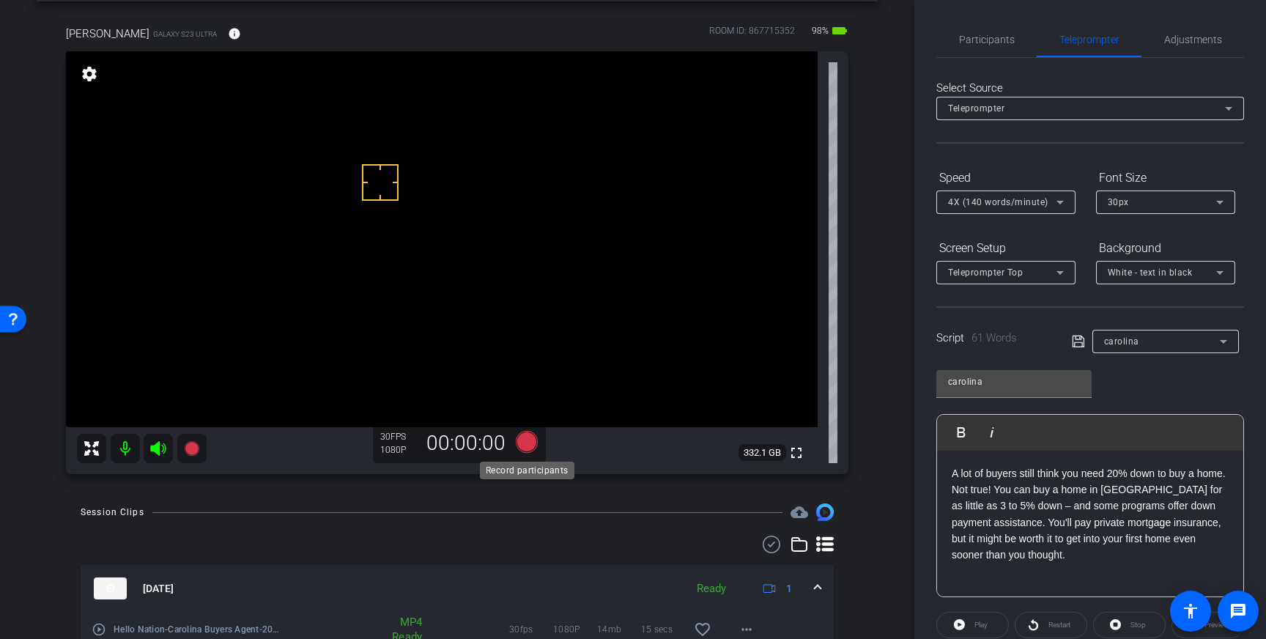
click at [524, 444] on icon at bounding box center [527, 442] width 22 height 22
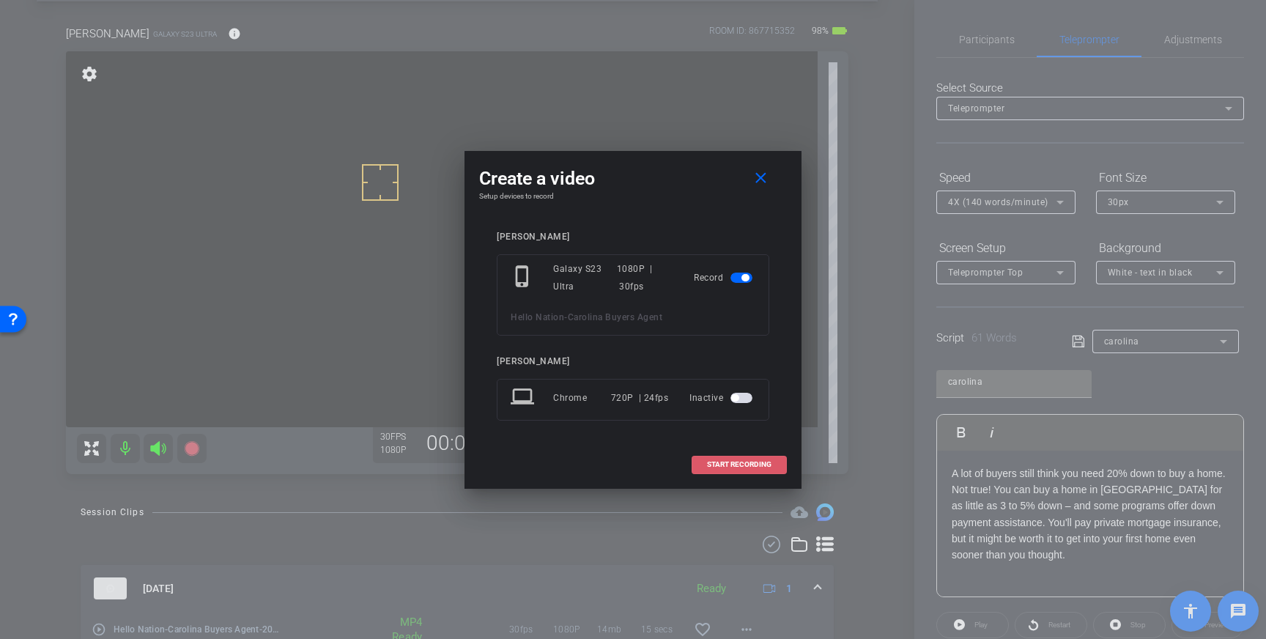
click at [746, 468] on span "START RECORDING" at bounding box center [739, 464] width 64 height 7
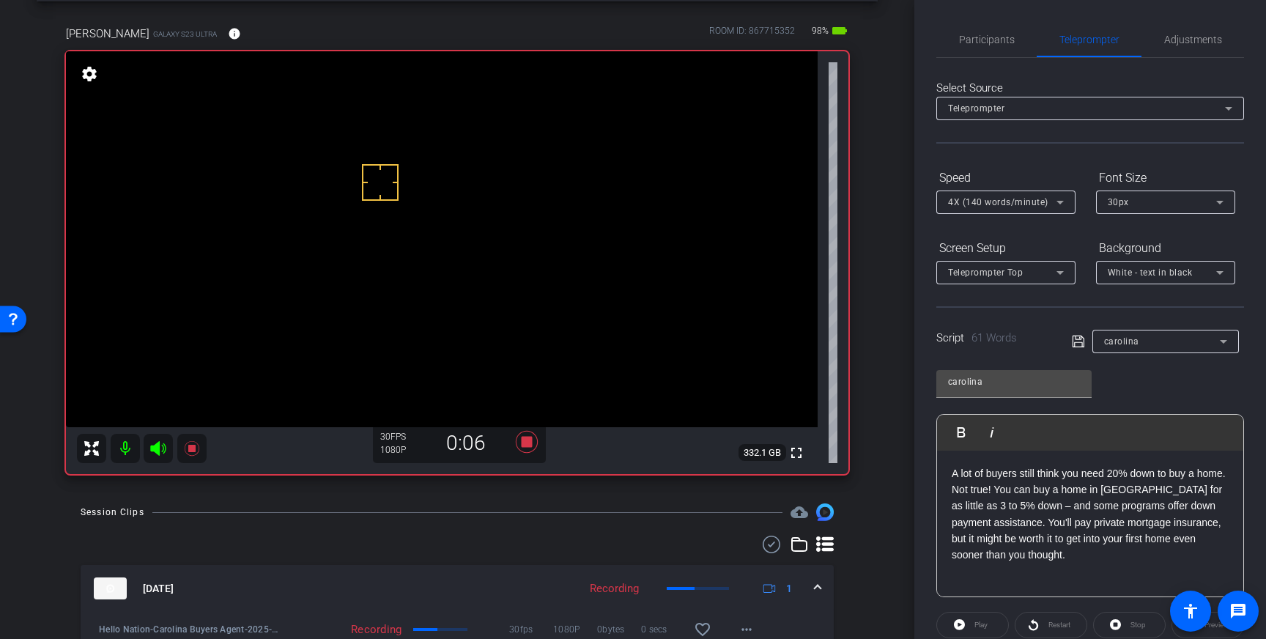
scroll to position [162, 0]
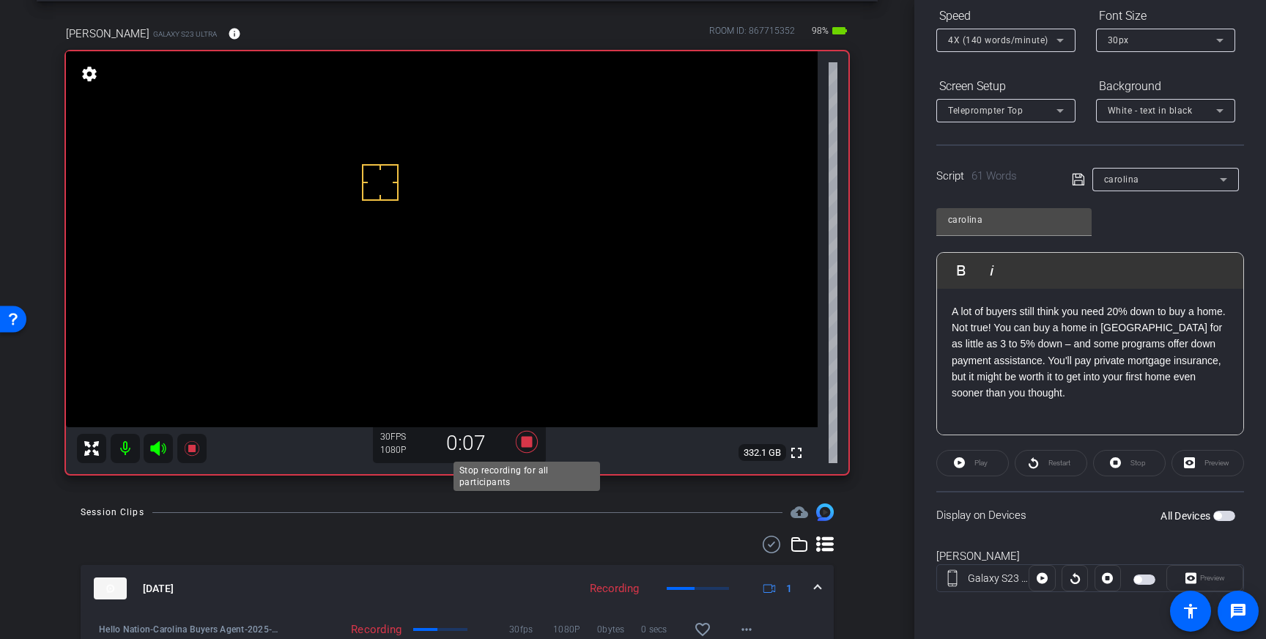
click at [520, 442] on icon at bounding box center [526, 442] width 35 height 26
click at [1223, 519] on span "button" at bounding box center [1224, 516] width 22 height 10
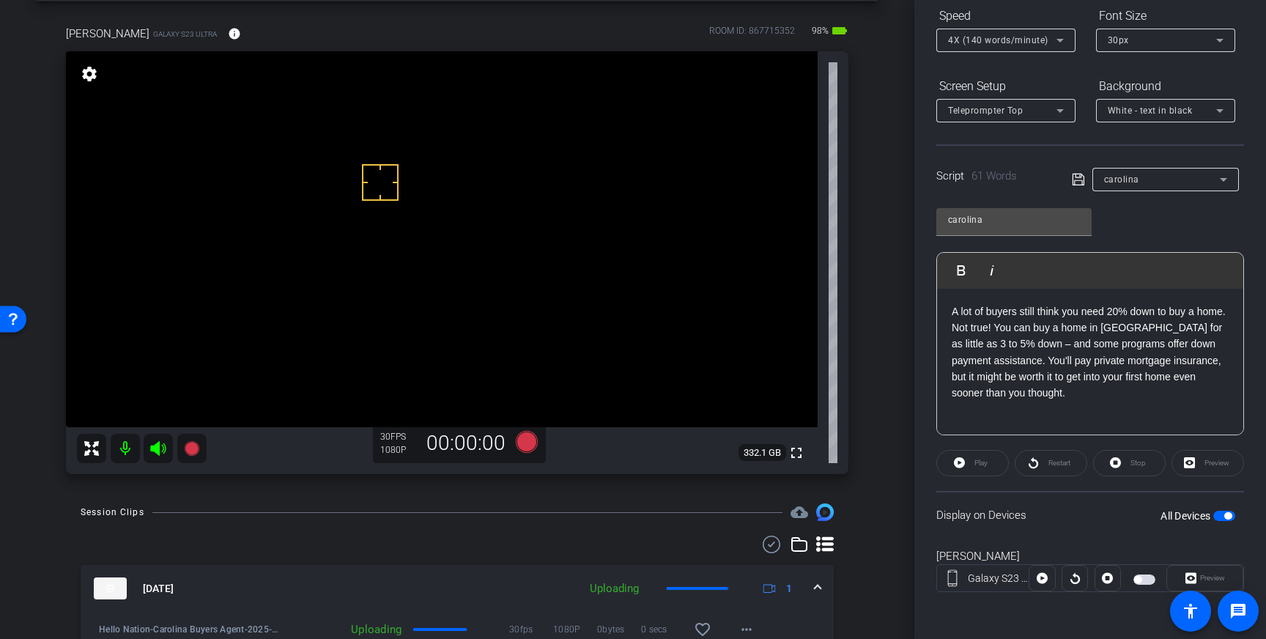
click at [1147, 576] on span "button" at bounding box center [1144, 579] width 22 height 10
click at [523, 440] on icon at bounding box center [527, 442] width 22 height 22
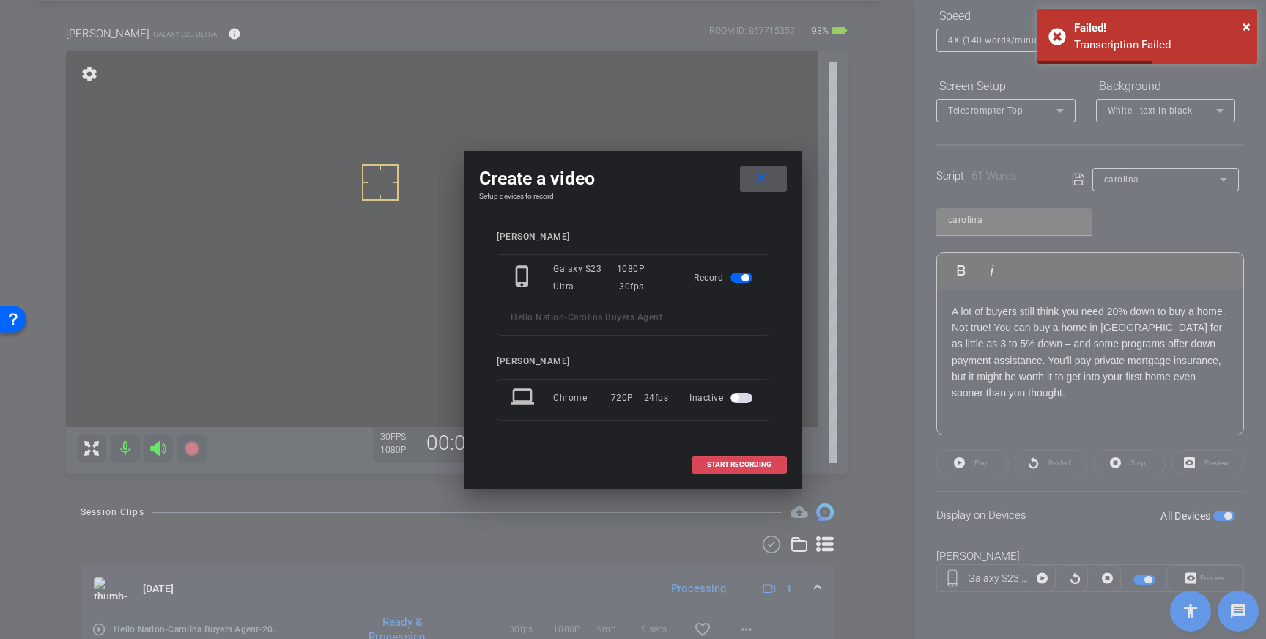
click at [736, 467] on span "START RECORDING" at bounding box center [739, 464] width 64 height 7
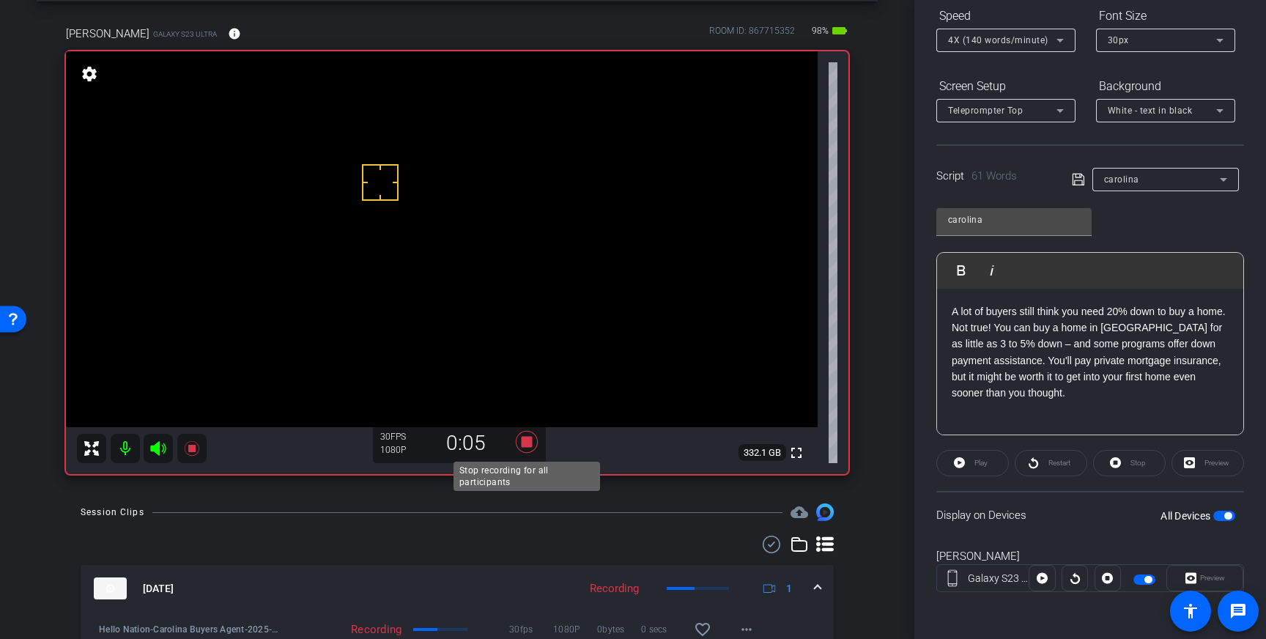
click at [527, 445] on icon at bounding box center [527, 442] width 22 height 22
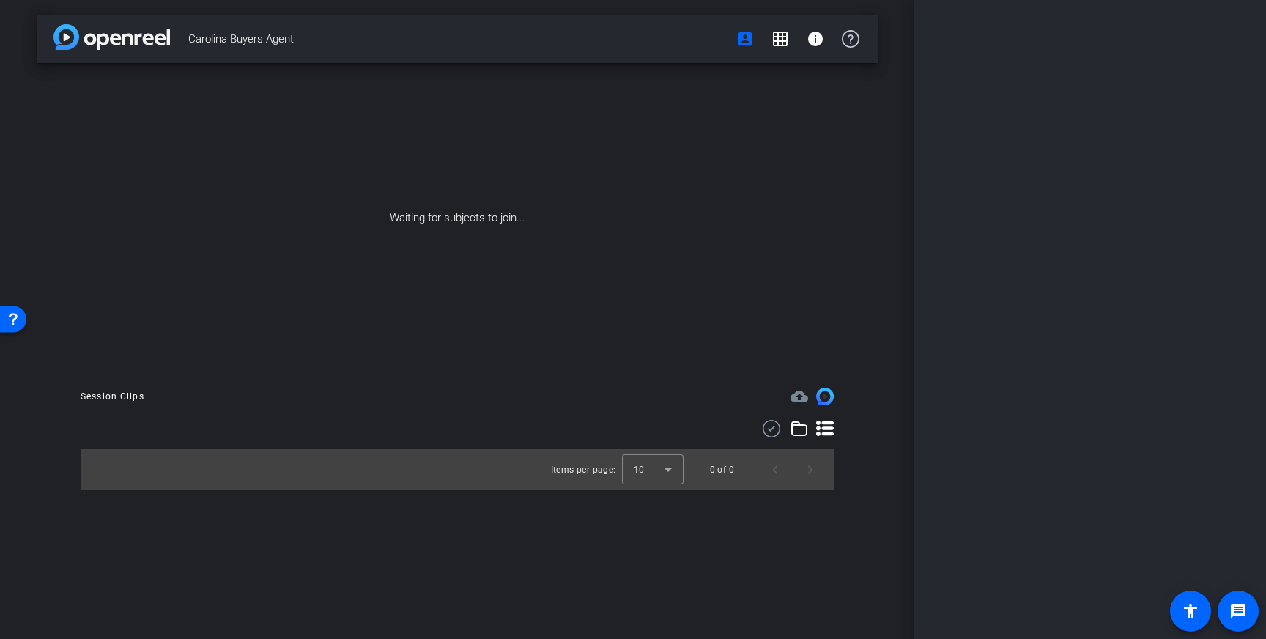
type input "carolina"
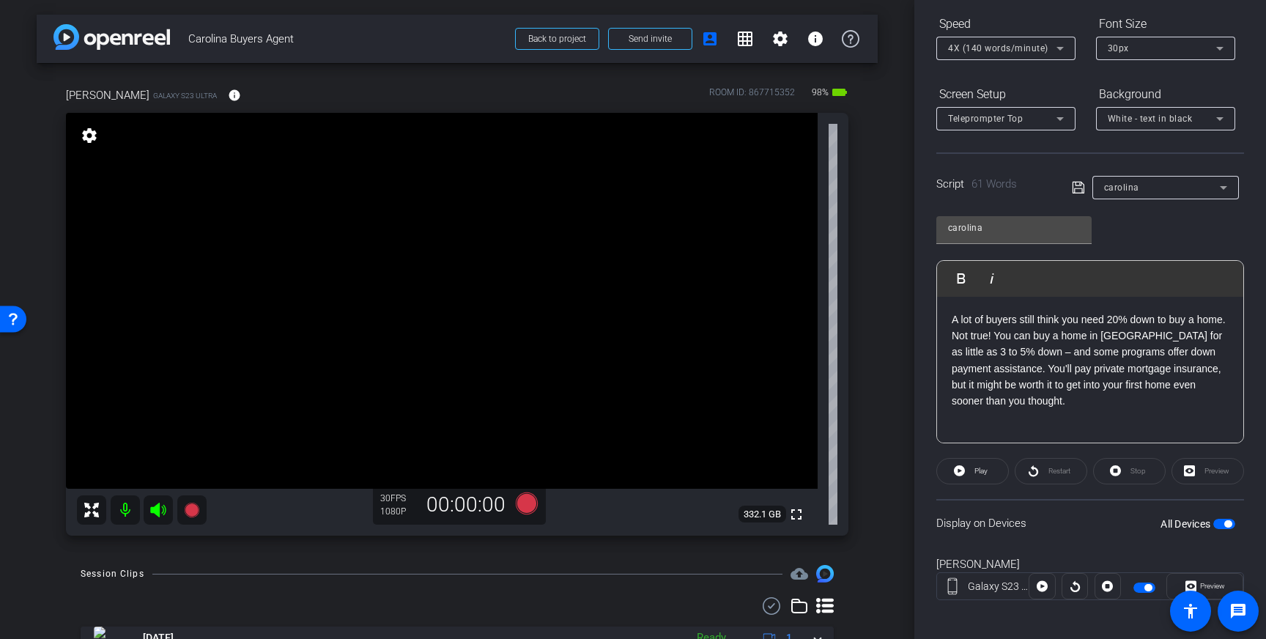
scroll to position [162, 0]
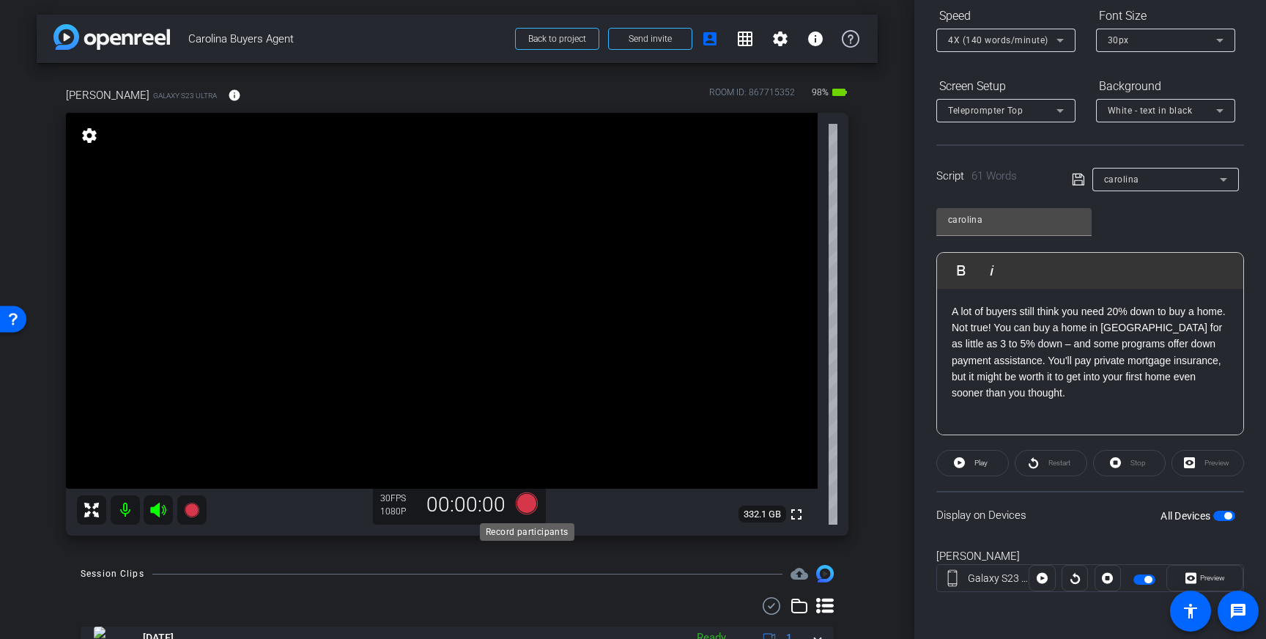
click at [526, 505] on icon at bounding box center [527, 503] width 22 height 22
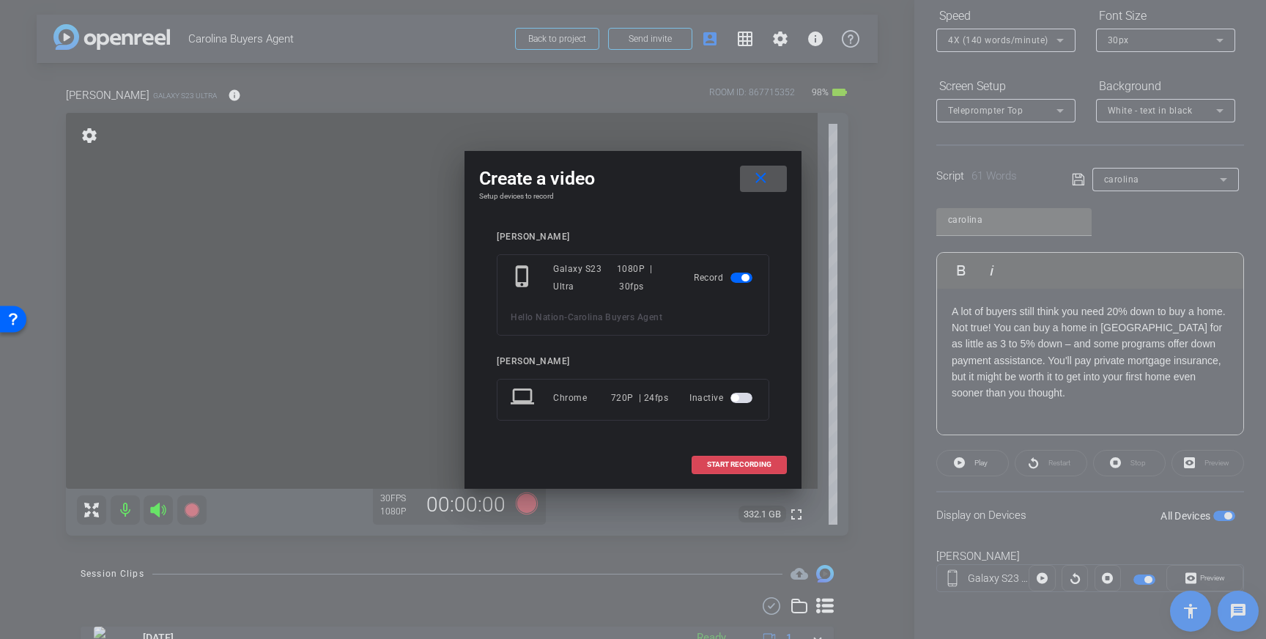
click at [735, 458] on span at bounding box center [739, 464] width 94 height 35
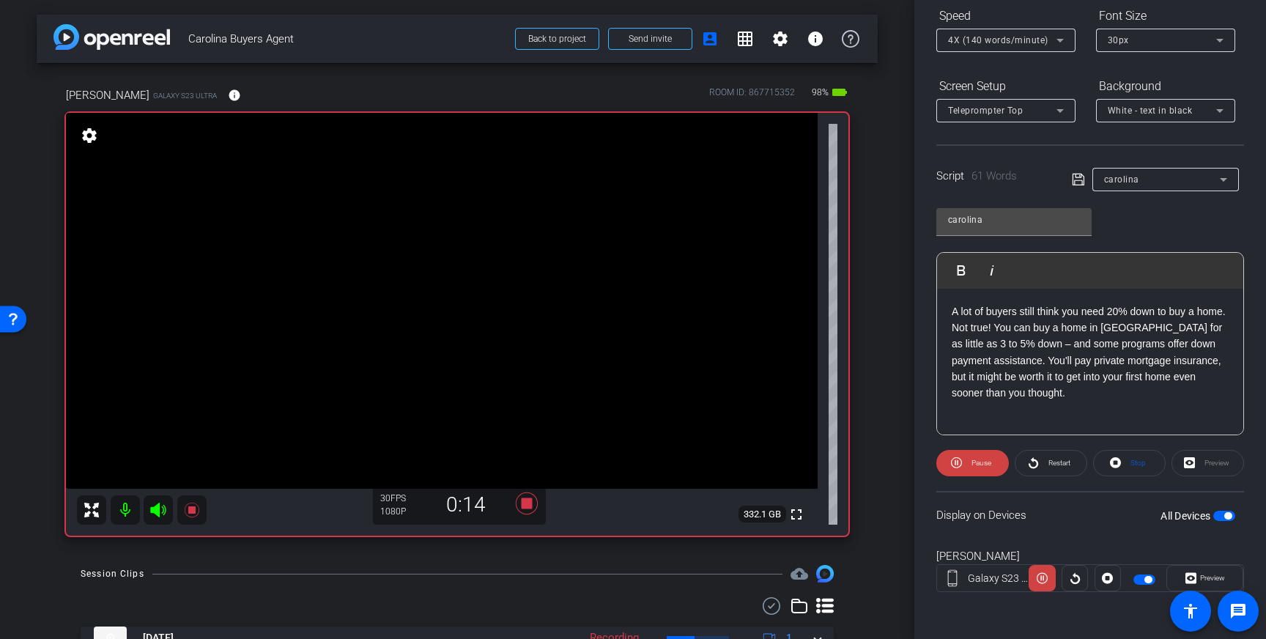
scroll to position [0, 0]
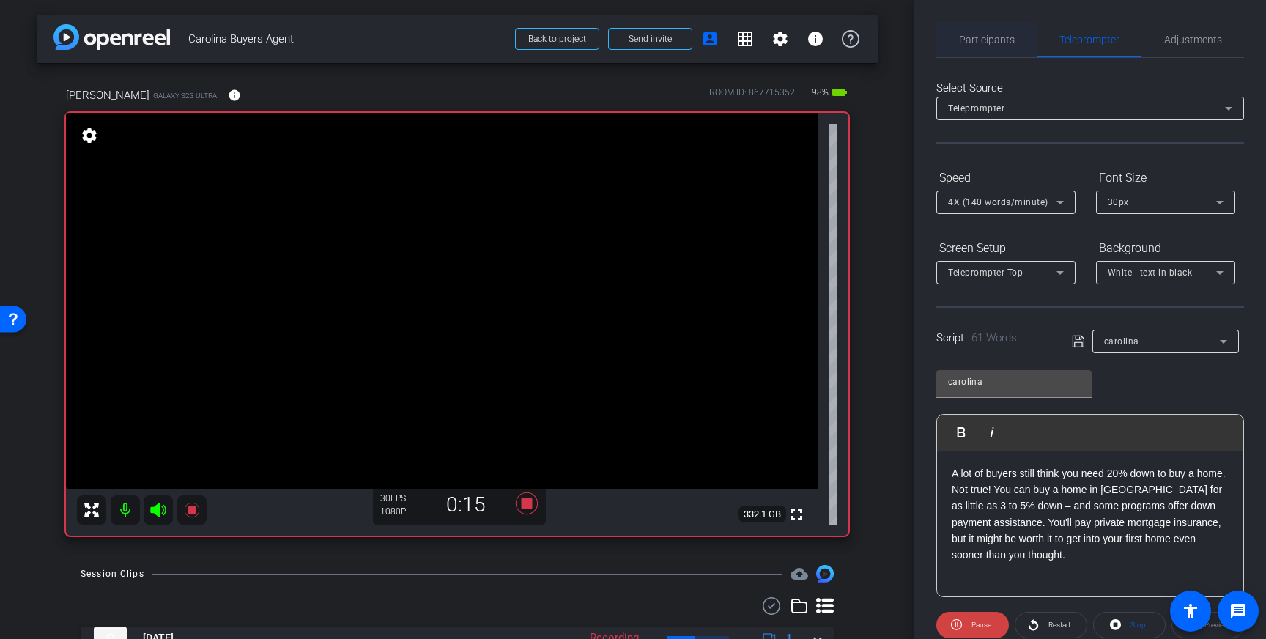
click at [983, 43] on span "Participants" at bounding box center [987, 39] width 56 height 10
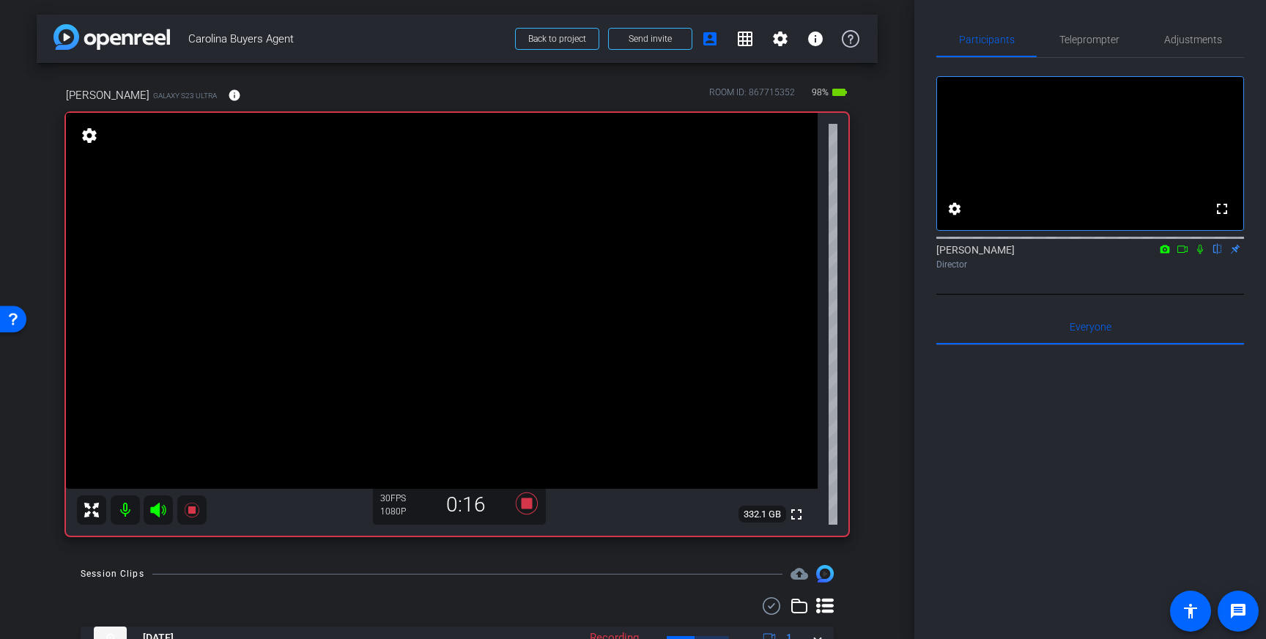
click at [1201, 254] on icon at bounding box center [1200, 249] width 12 height 10
click at [530, 496] on icon at bounding box center [526, 503] width 35 height 26
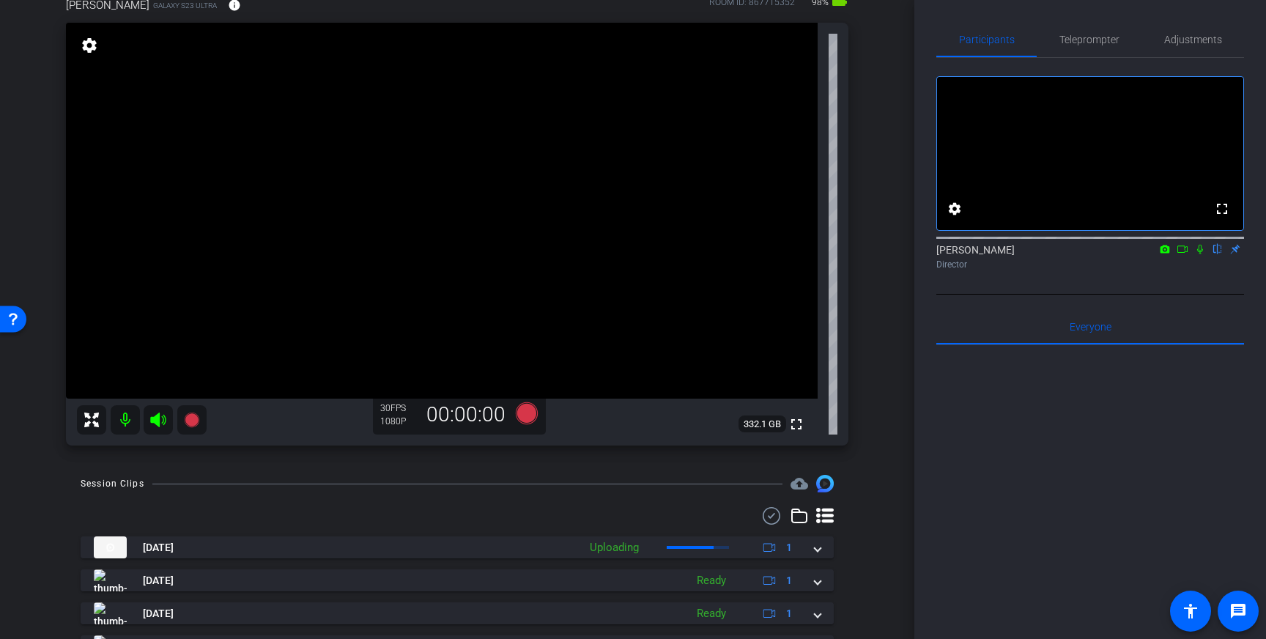
scroll to position [94, 0]
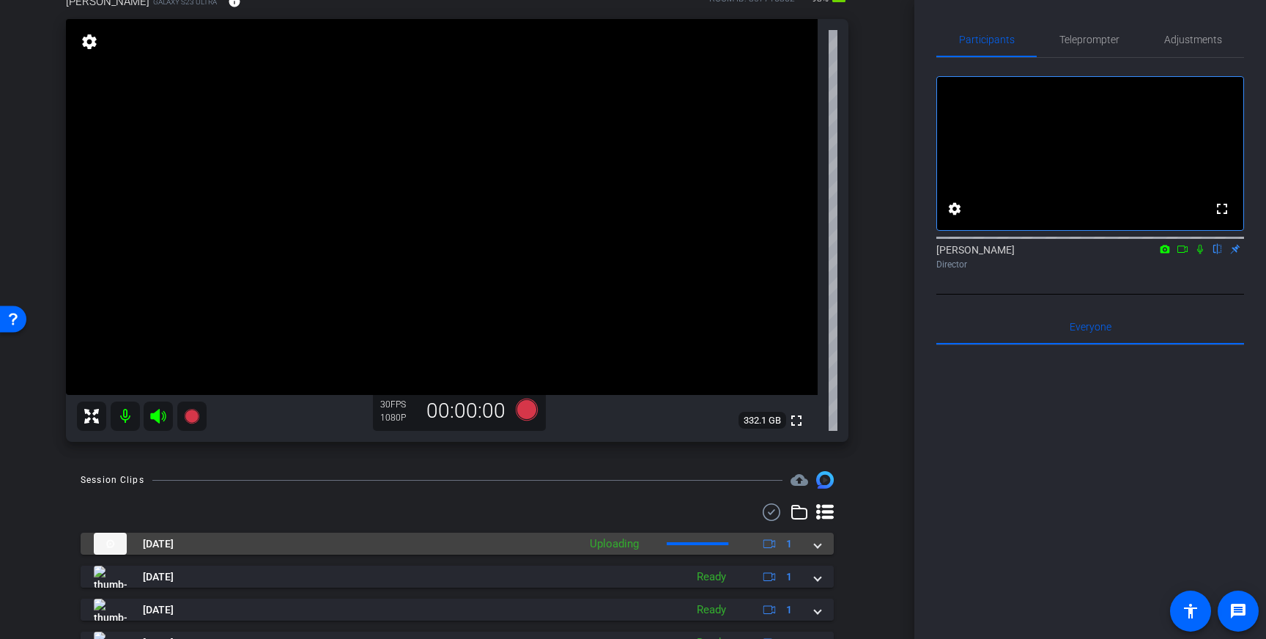
click at [818, 545] on span at bounding box center [818, 543] width 6 height 15
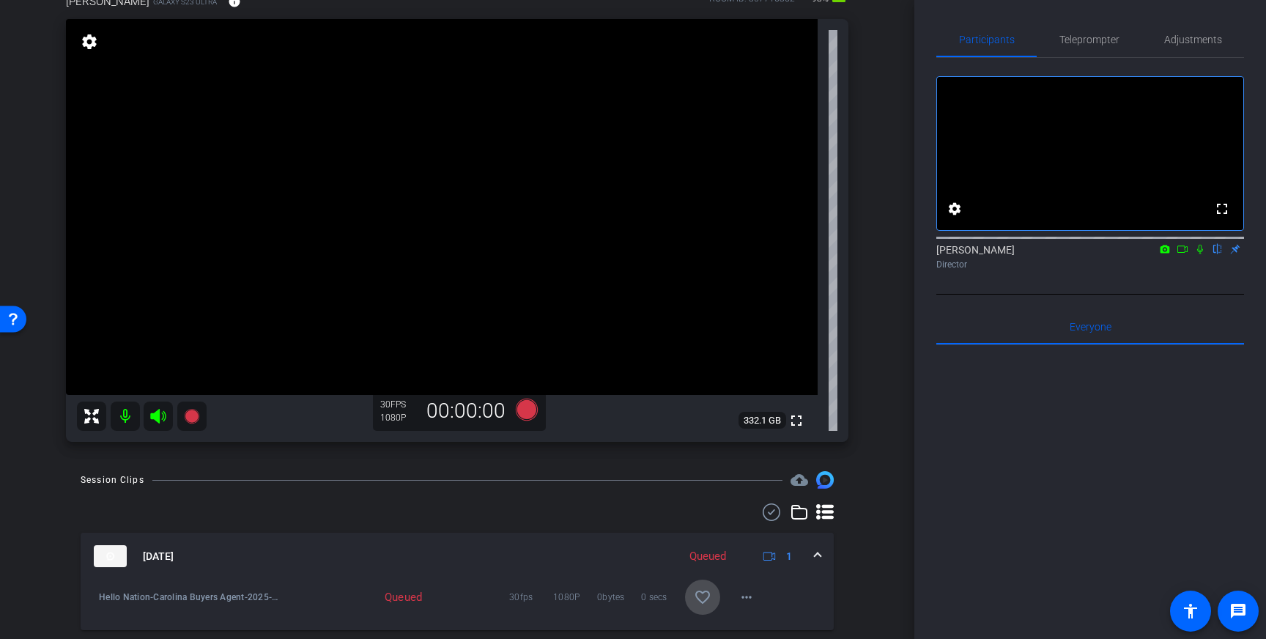
click at [702, 593] on mat-icon "favorite_border" at bounding box center [703, 597] width 18 height 18
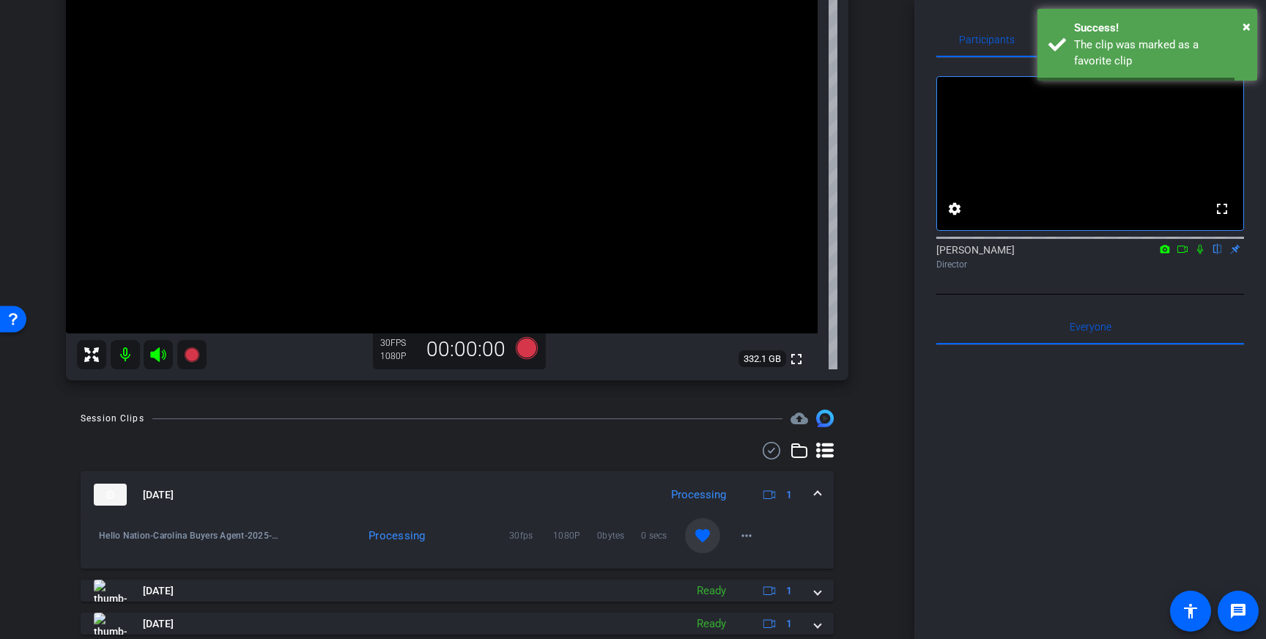
scroll to position [174, 0]
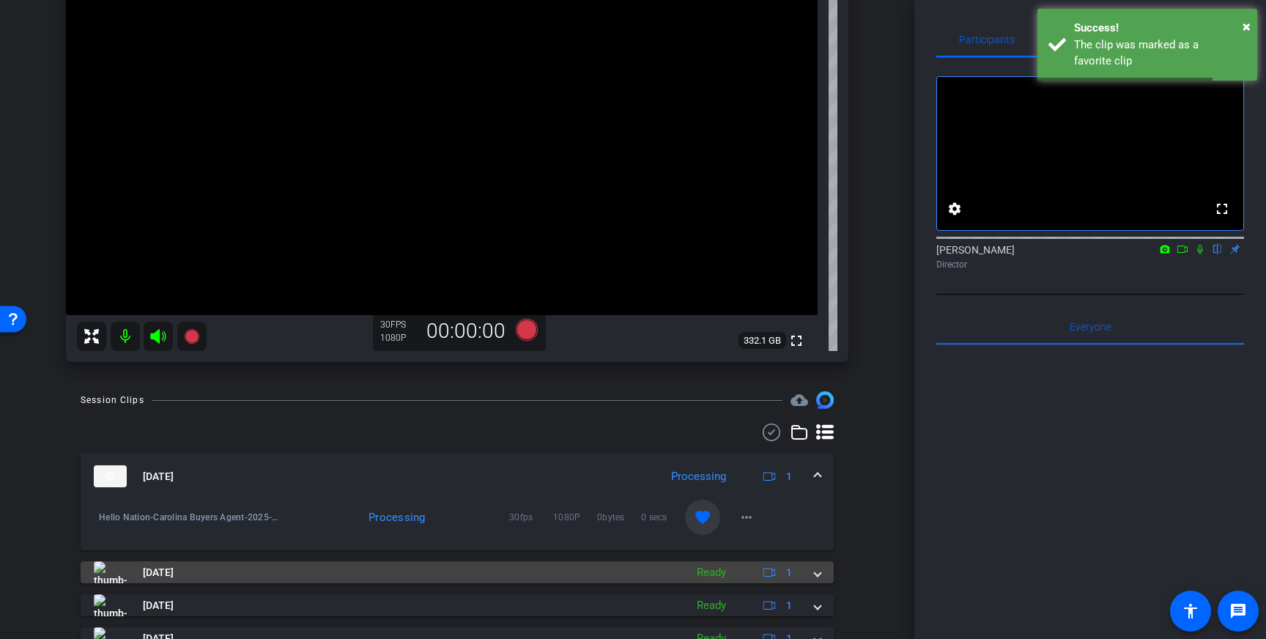
click at [811, 571] on div "Aug 22, 2025 Ready 1" at bounding box center [454, 572] width 721 height 22
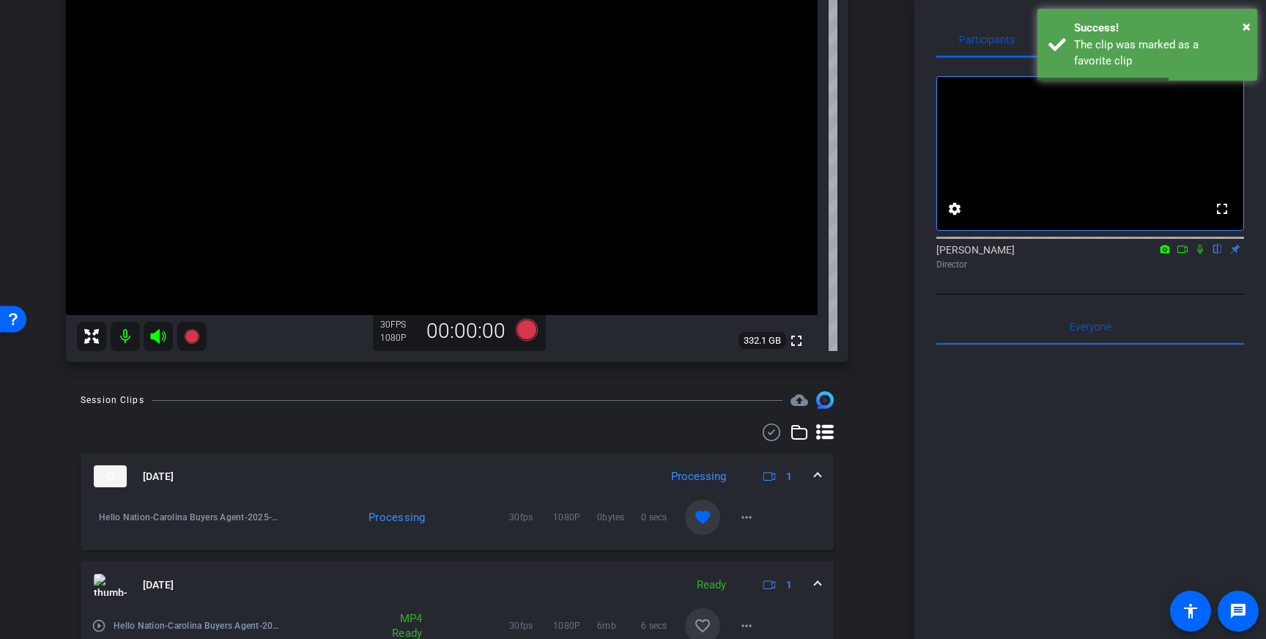
click at [701, 618] on mat-icon "favorite_border" at bounding box center [703, 626] width 18 height 18
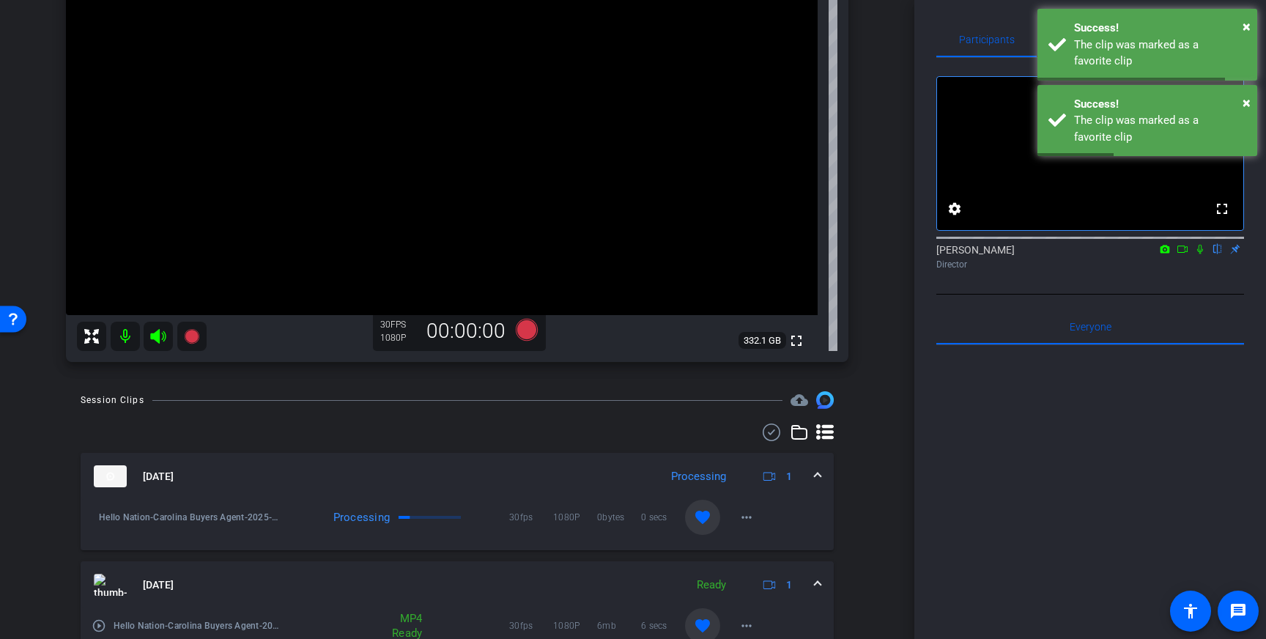
click at [705, 620] on mat-icon "favorite" at bounding box center [703, 626] width 18 height 18
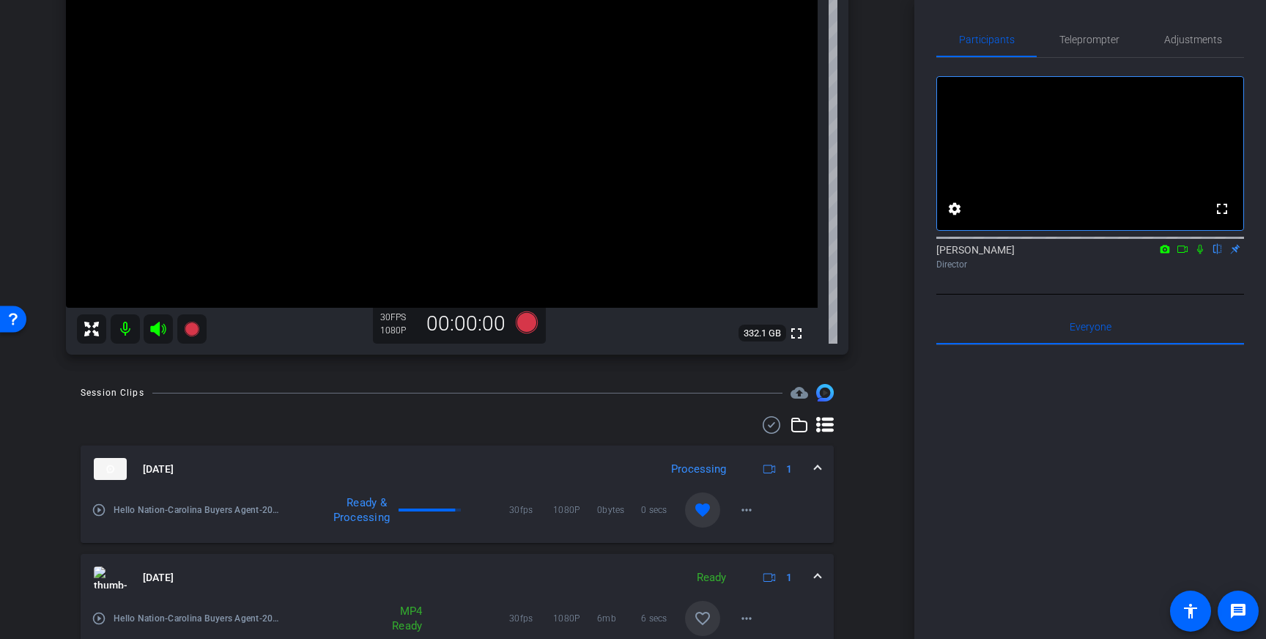
scroll to position [186, 0]
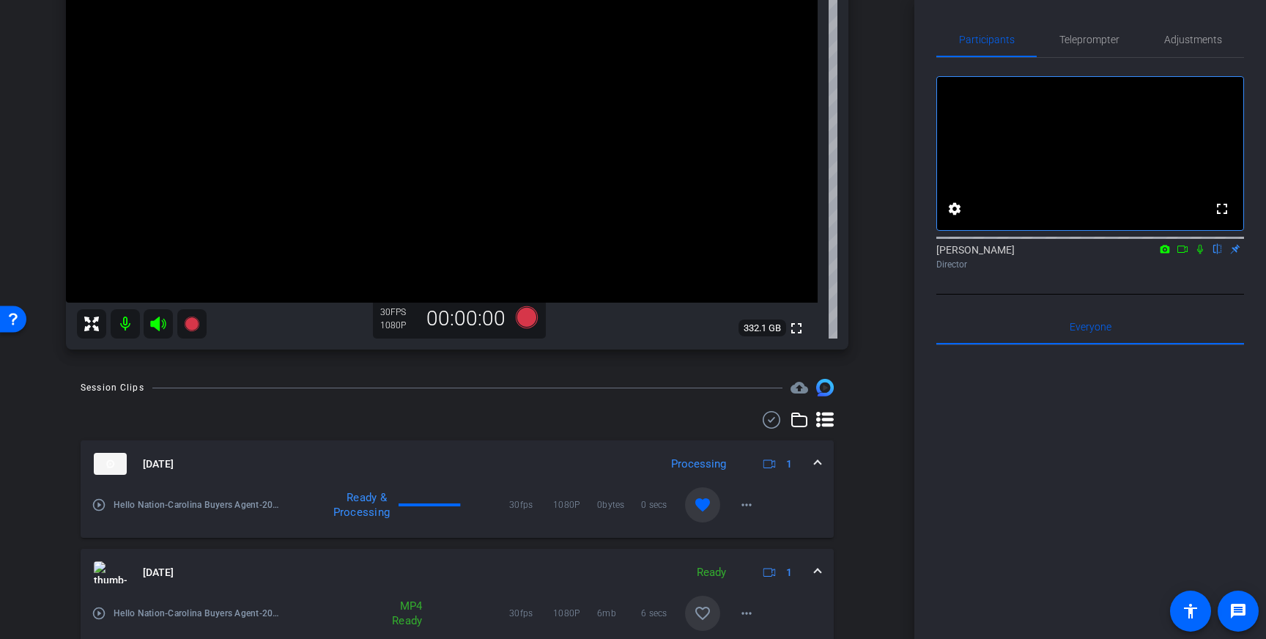
click at [711, 515] on span at bounding box center [702, 504] width 35 height 35
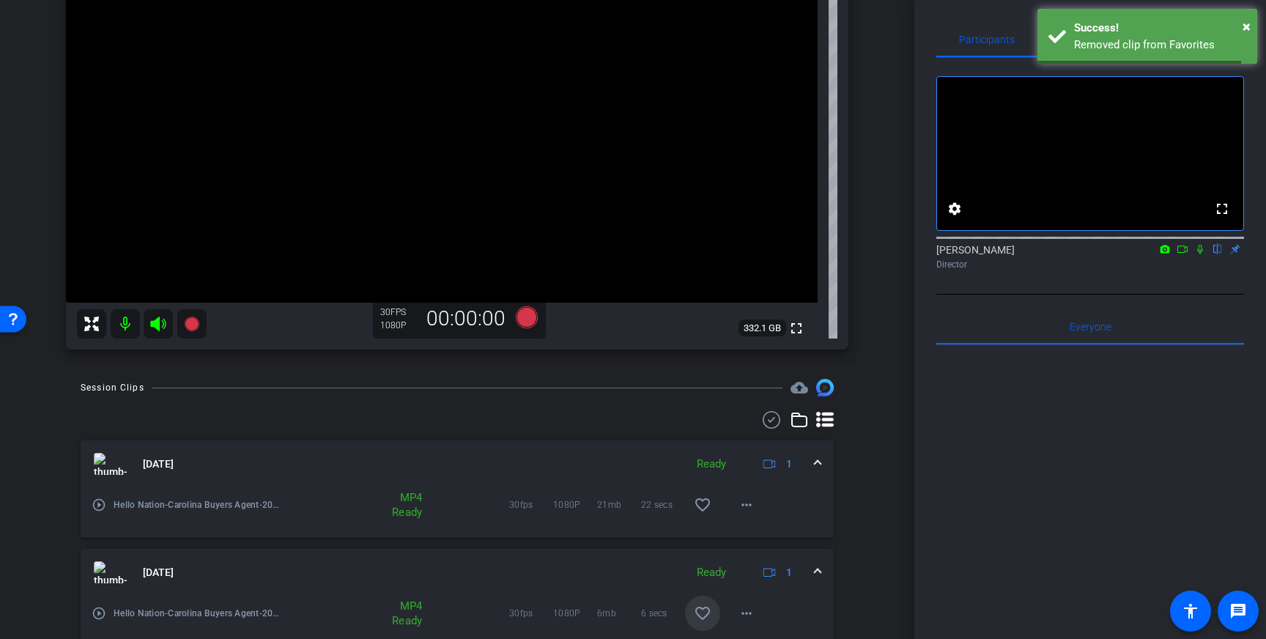
click at [708, 620] on mat-icon "favorite_border" at bounding box center [703, 613] width 18 height 18
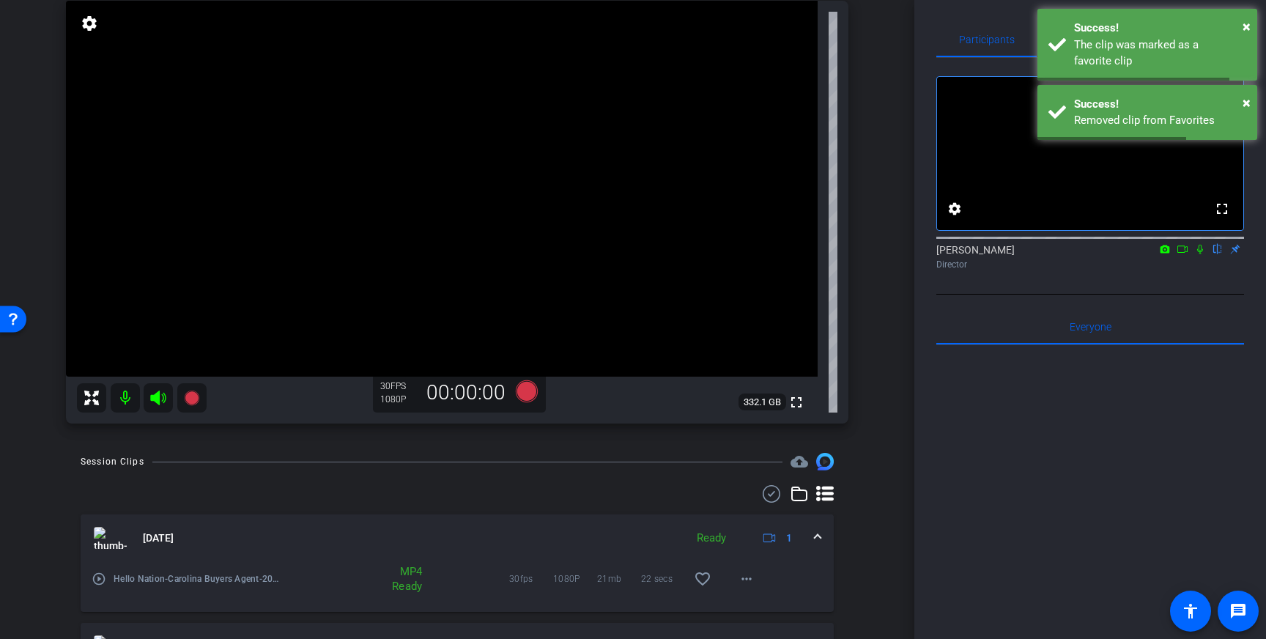
scroll to position [105, 0]
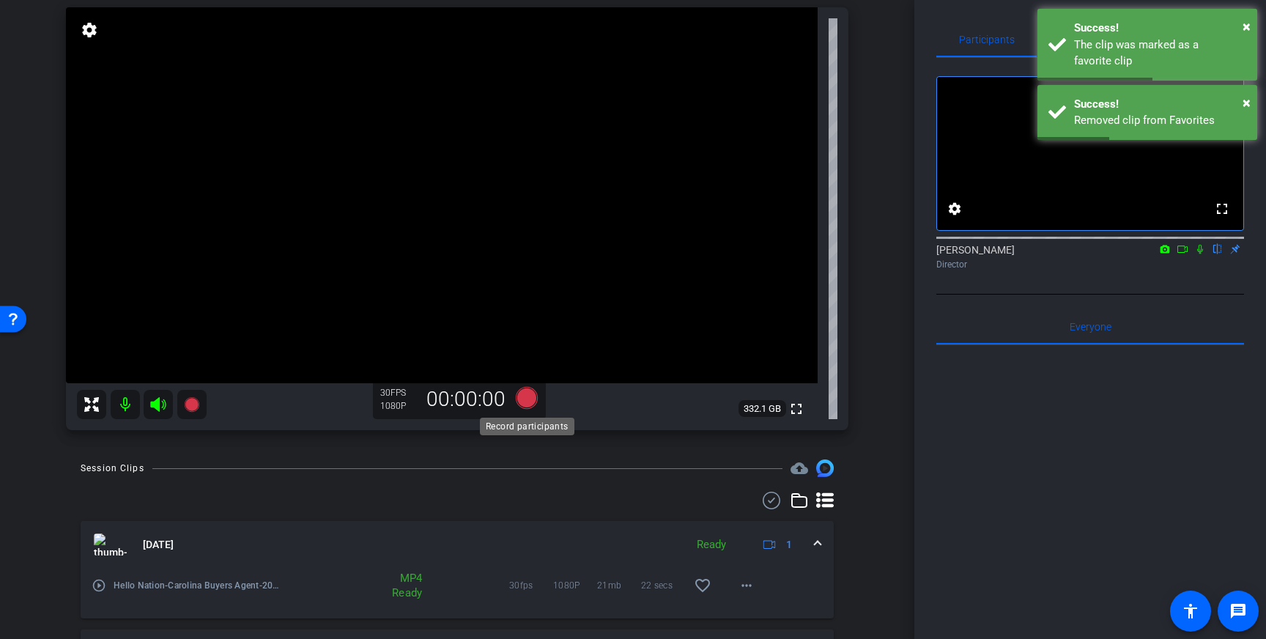
click at [525, 396] on icon at bounding box center [527, 398] width 22 height 22
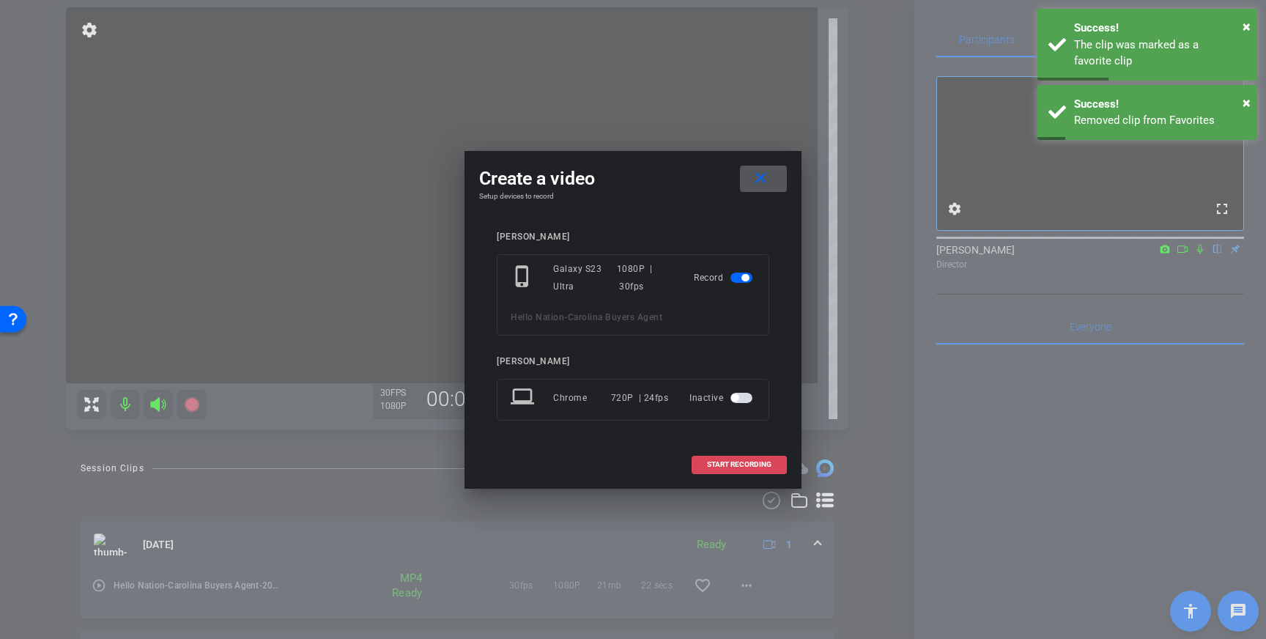
click at [748, 471] on span at bounding box center [739, 464] width 94 height 35
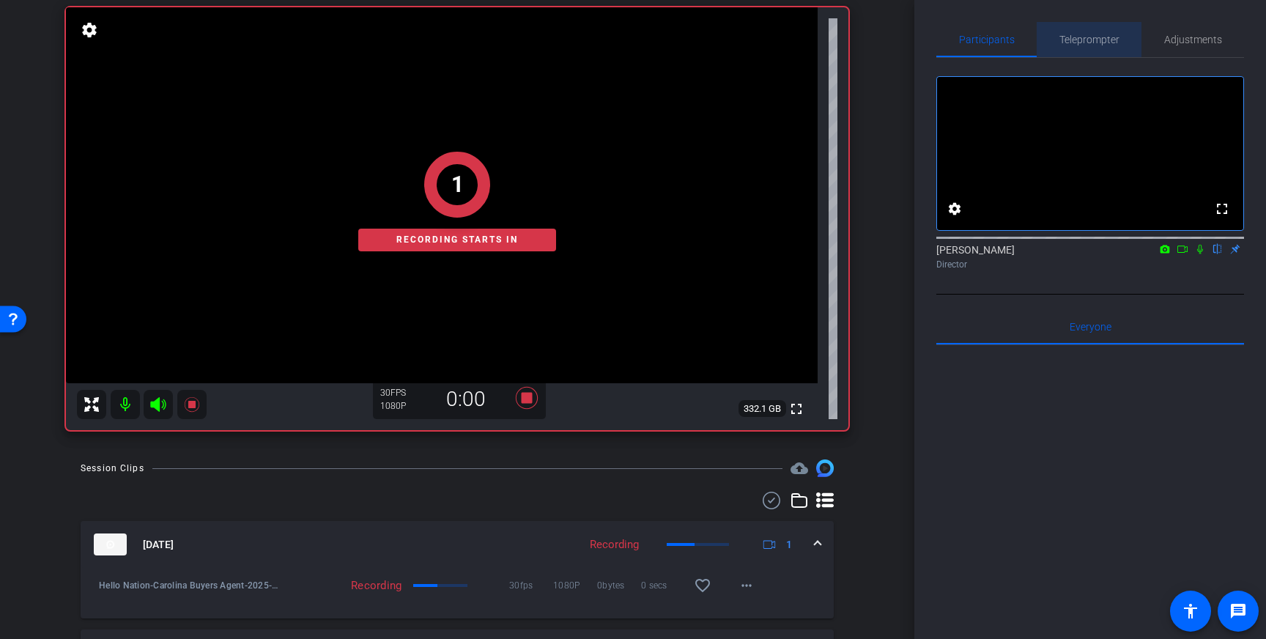
click at [1095, 40] on span "Teleprompter" at bounding box center [1089, 39] width 60 height 10
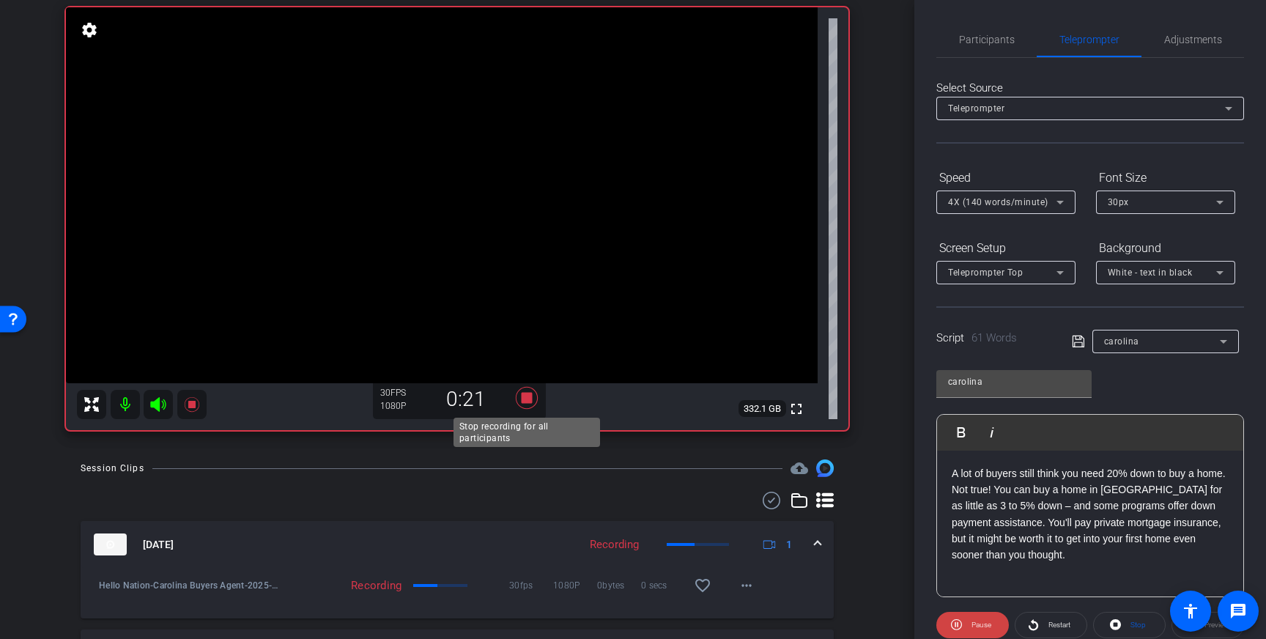
click at [525, 396] on icon at bounding box center [527, 398] width 22 height 22
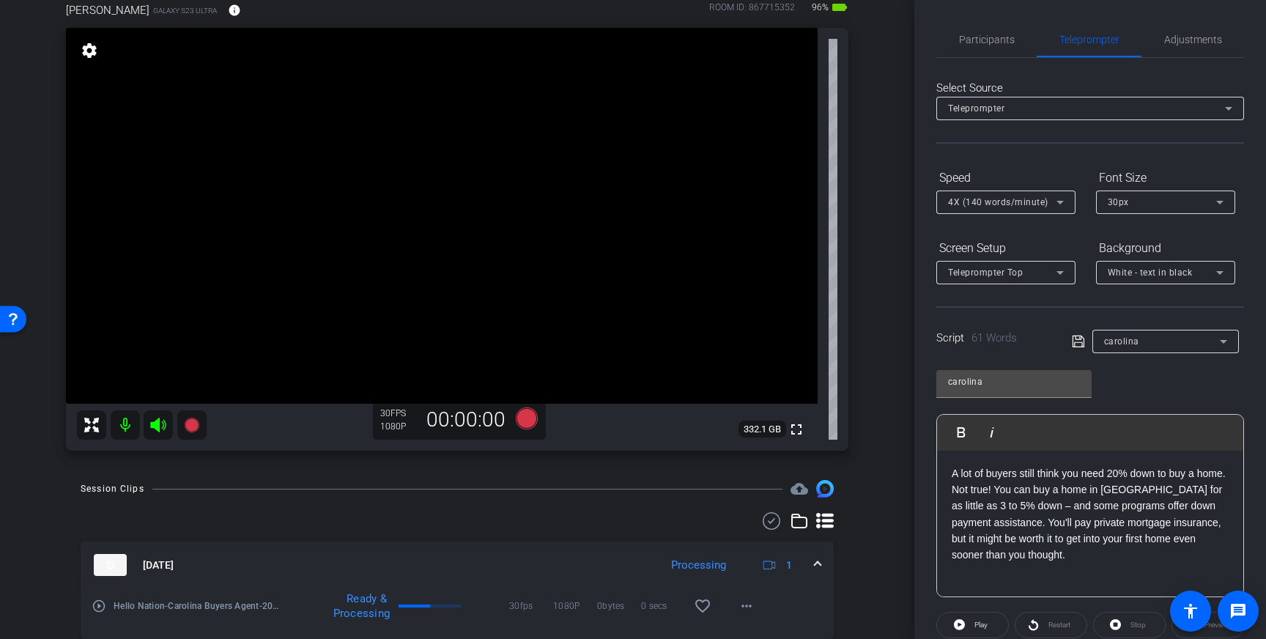
scroll to position [90, 0]
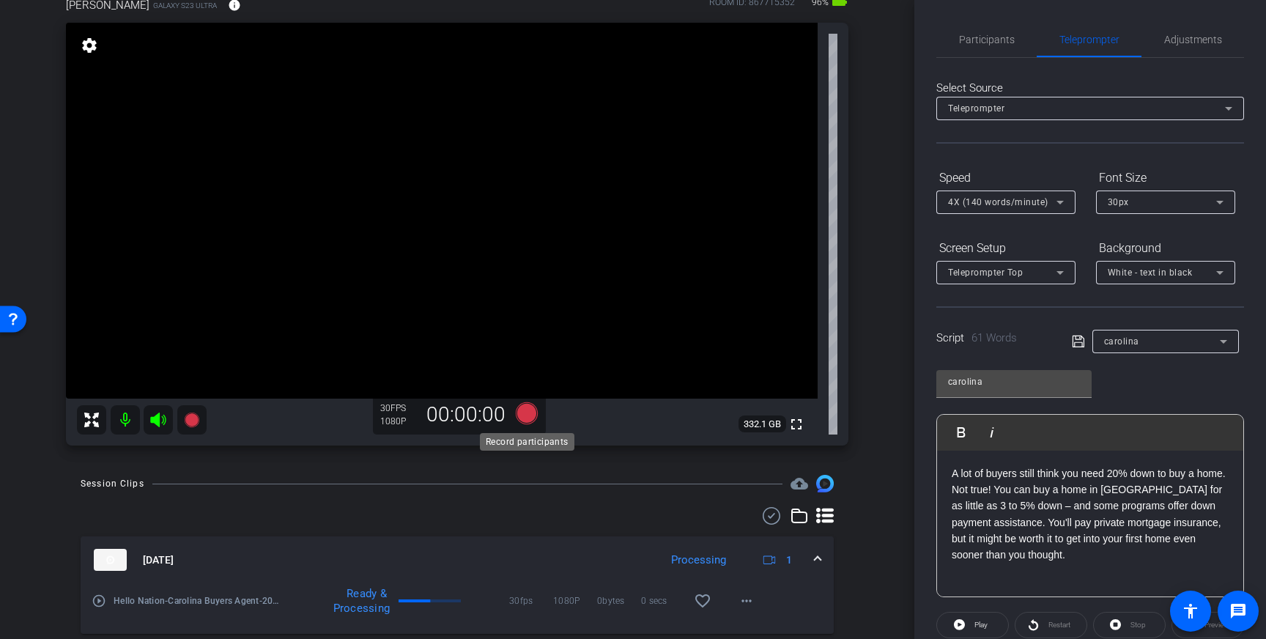
click at [525, 417] on icon at bounding box center [527, 413] width 22 height 22
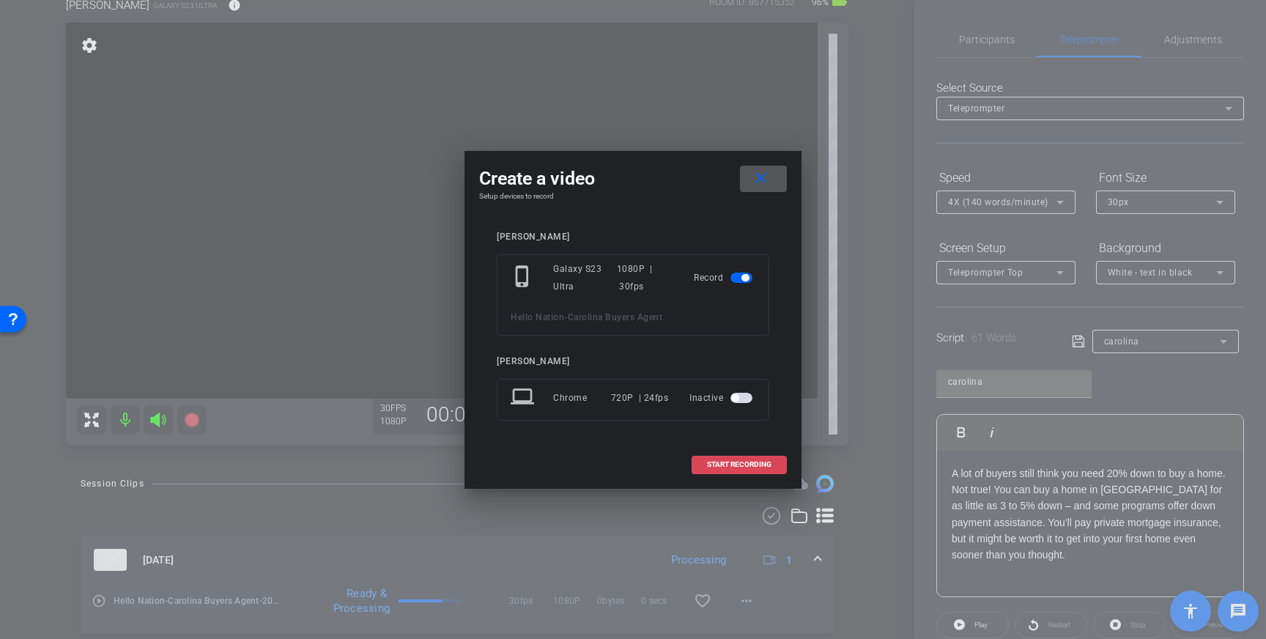
click at [727, 466] on span "START RECORDING" at bounding box center [739, 464] width 64 height 7
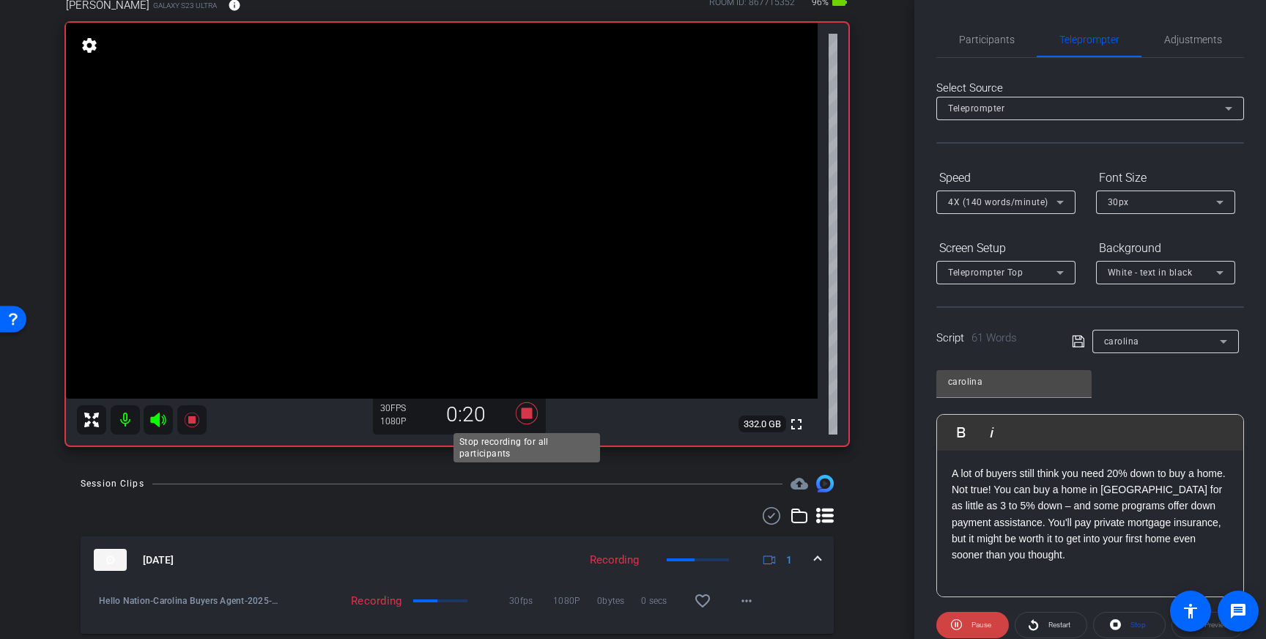
click at [534, 417] on icon at bounding box center [526, 413] width 35 height 26
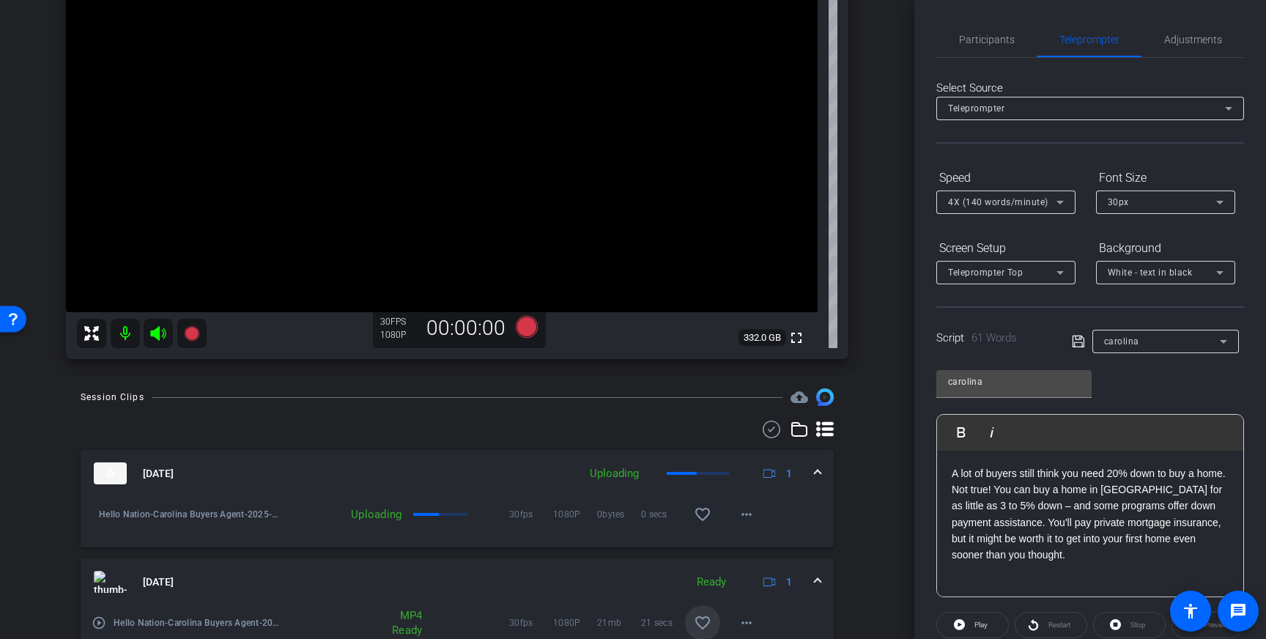
scroll to position [178, 0]
click at [699, 513] on mat-icon "favorite_border" at bounding box center [703, 513] width 18 height 18
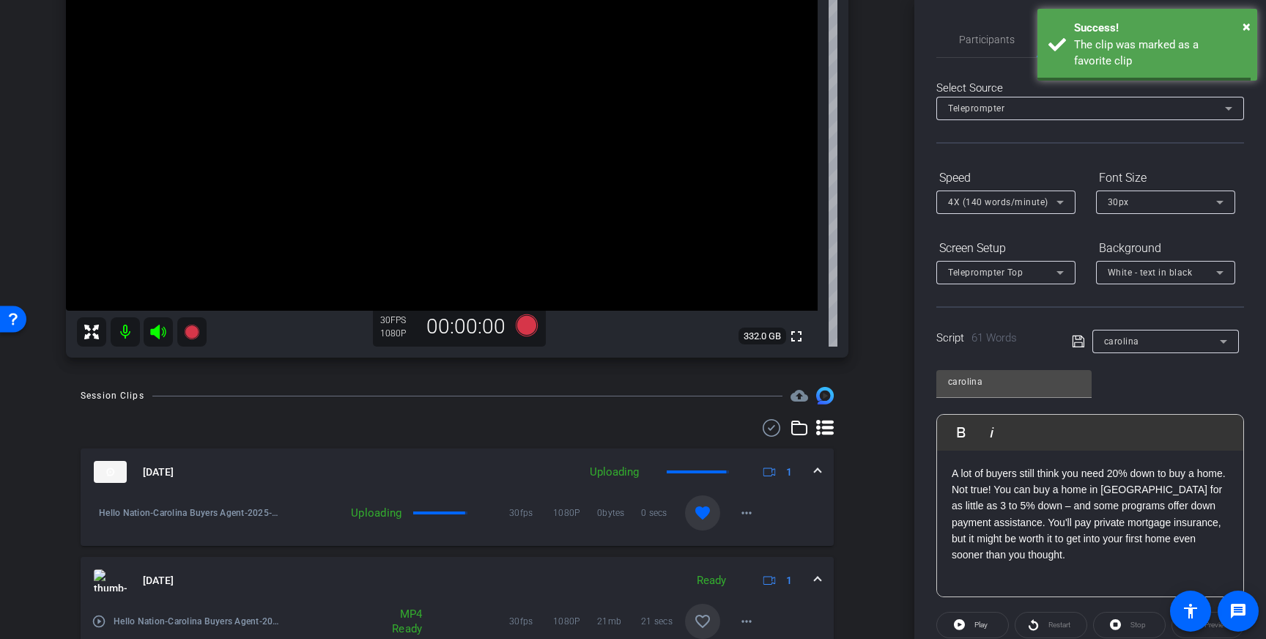
click at [816, 464] on span at bounding box center [818, 471] width 6 height 15
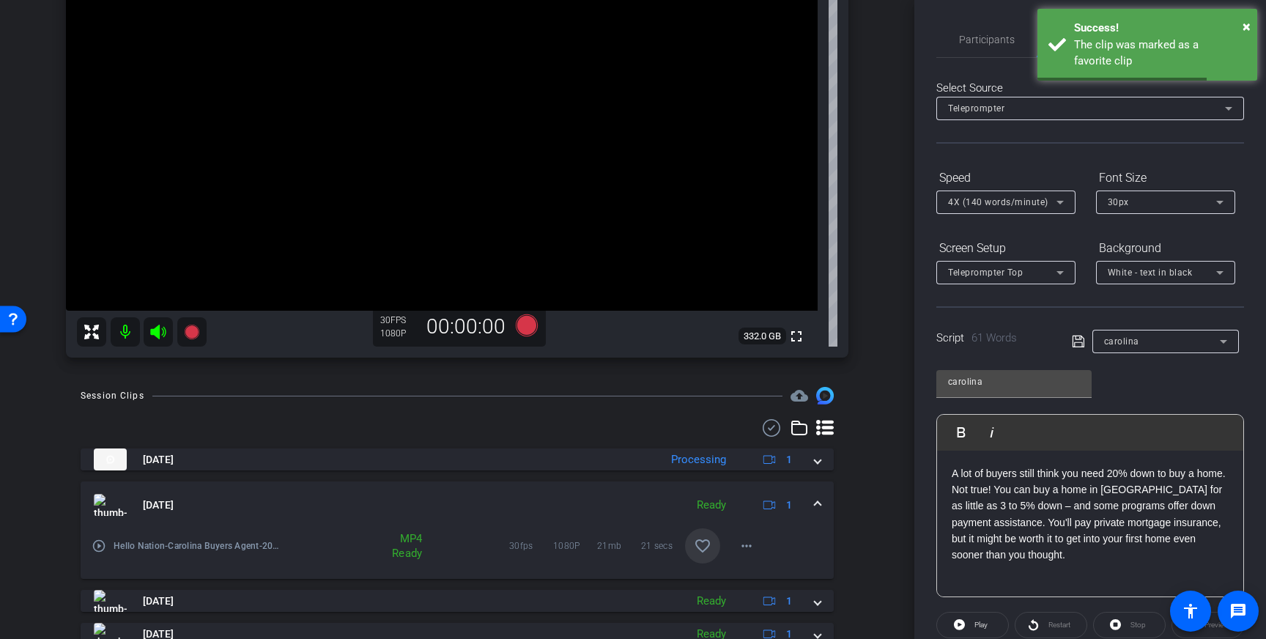
click at [1046, 561] on p "A lot of buyers still think you need 20% down to buy a home. Not true! You can …" at bounding box center [1090, 514] width 277 height 98
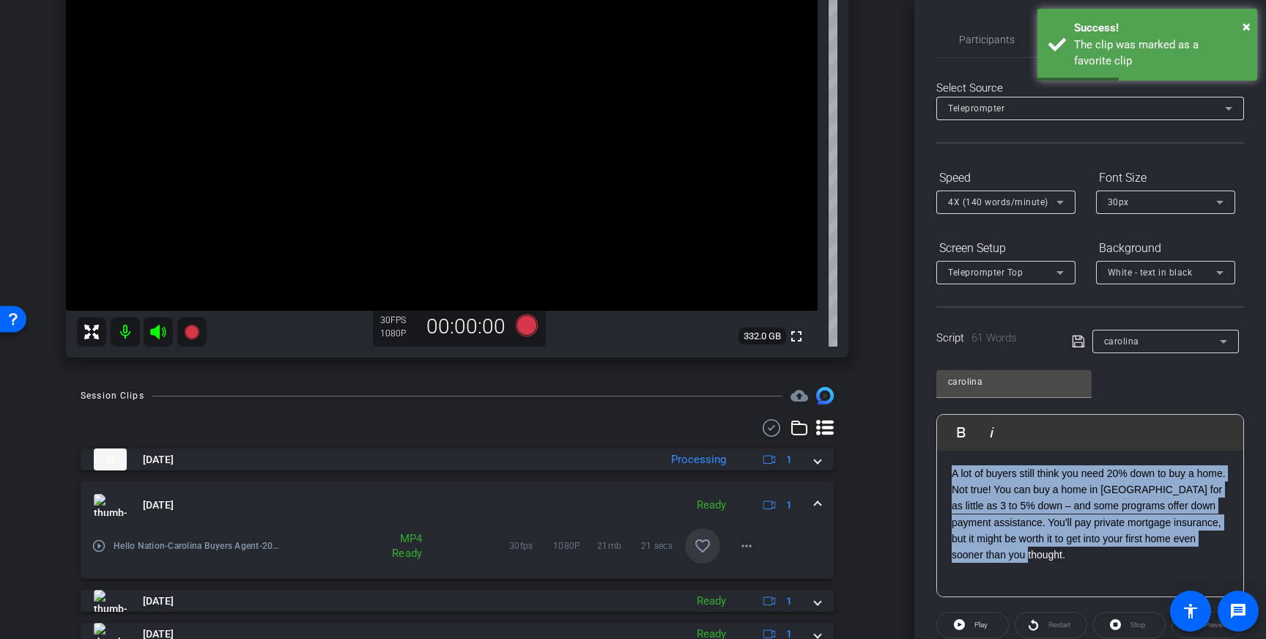
drag, startPoint x: 1045, startPoint y: 559, endPoint x: 952, endPoint y: 480, distance: 121.6
click at [952, 480] on p "A lot of buyers still think you need 20% down to buy a home. Not true! You can …" at bounding box center [1090, 514] width 277 height 98
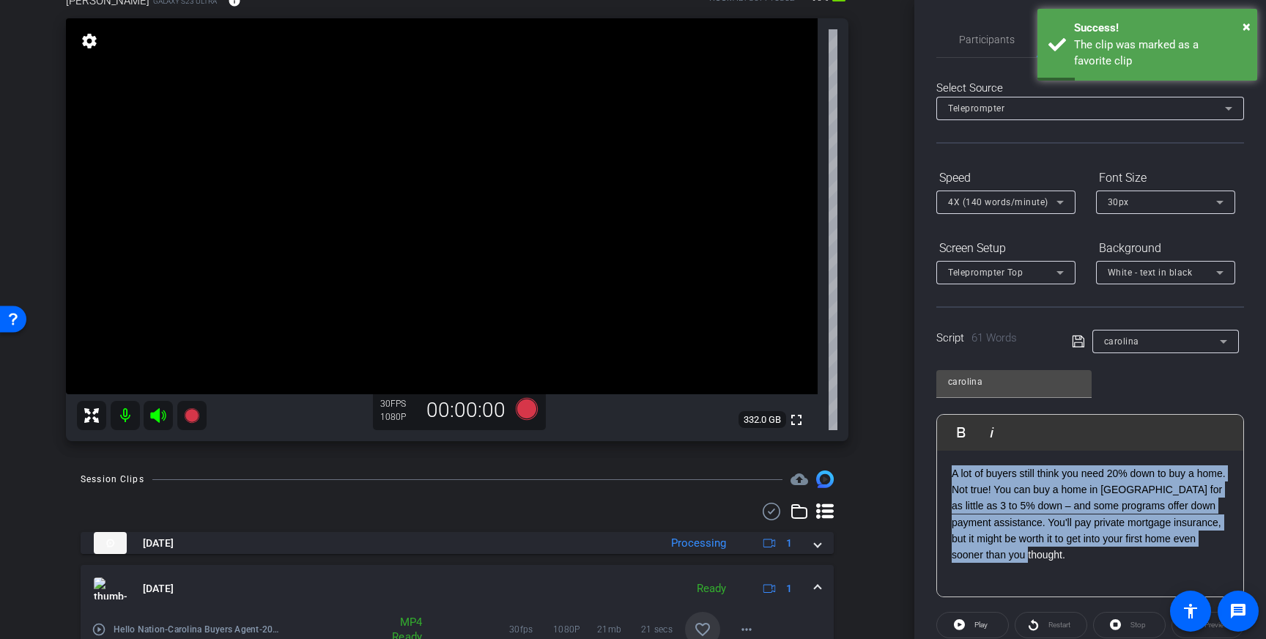
scroll to position [82, 0]
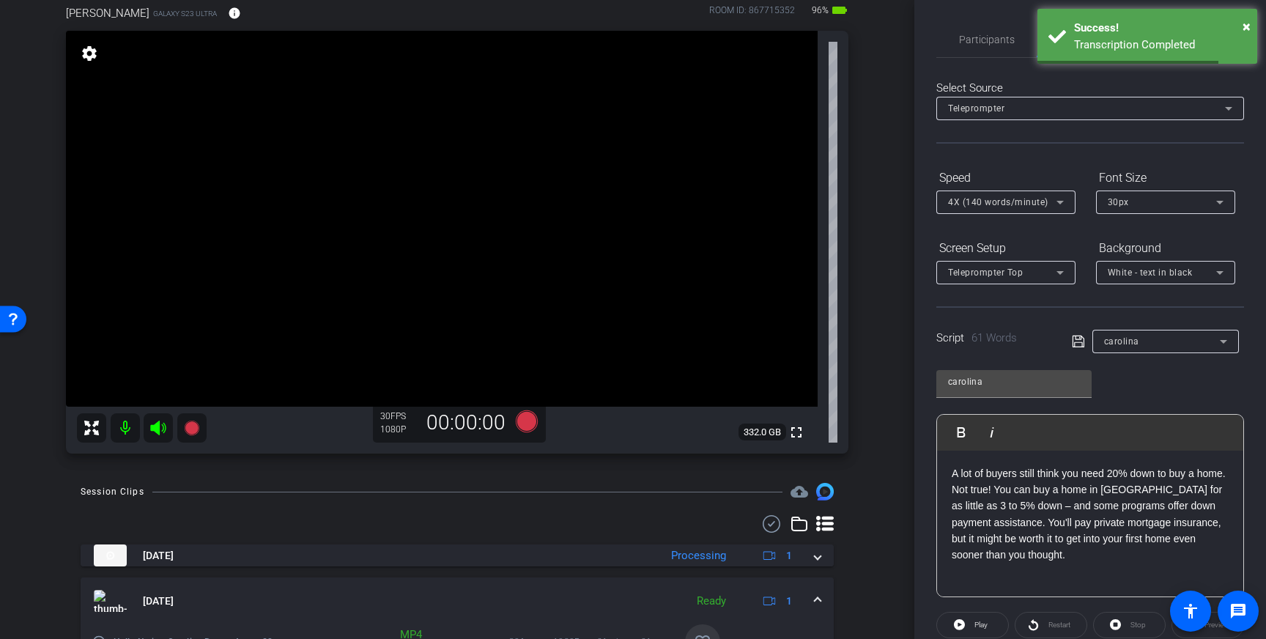
click at [1088, 554] on p "A lot of buyers still think you need 20% down to buy a home. Not true! You can …" at bounding box center [1090, 514] width 277 height 98
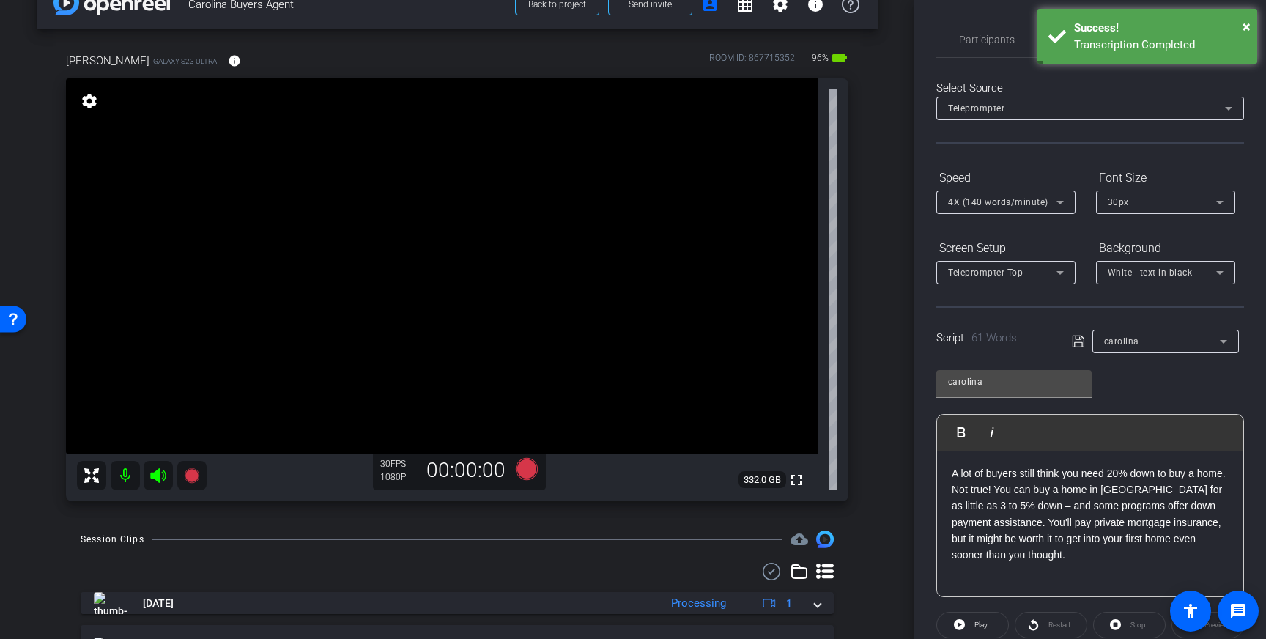
scroll to position [29, 0]
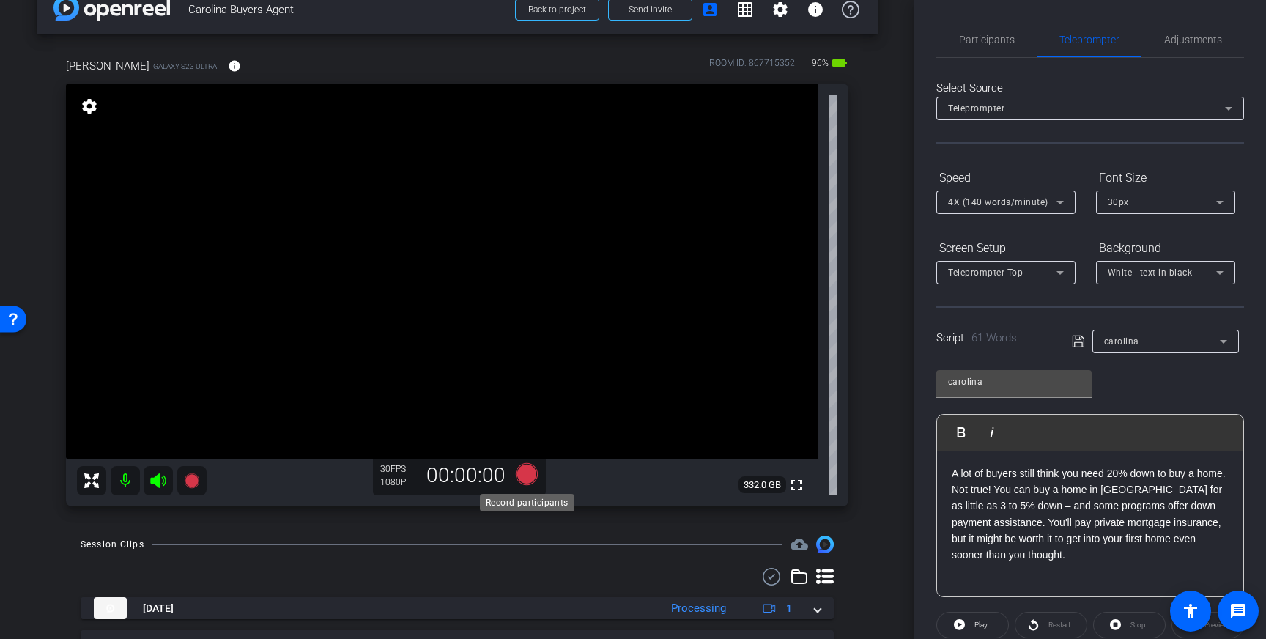
click at [529, 482] on icon at bounding box center [527, 474] width 22 height 22
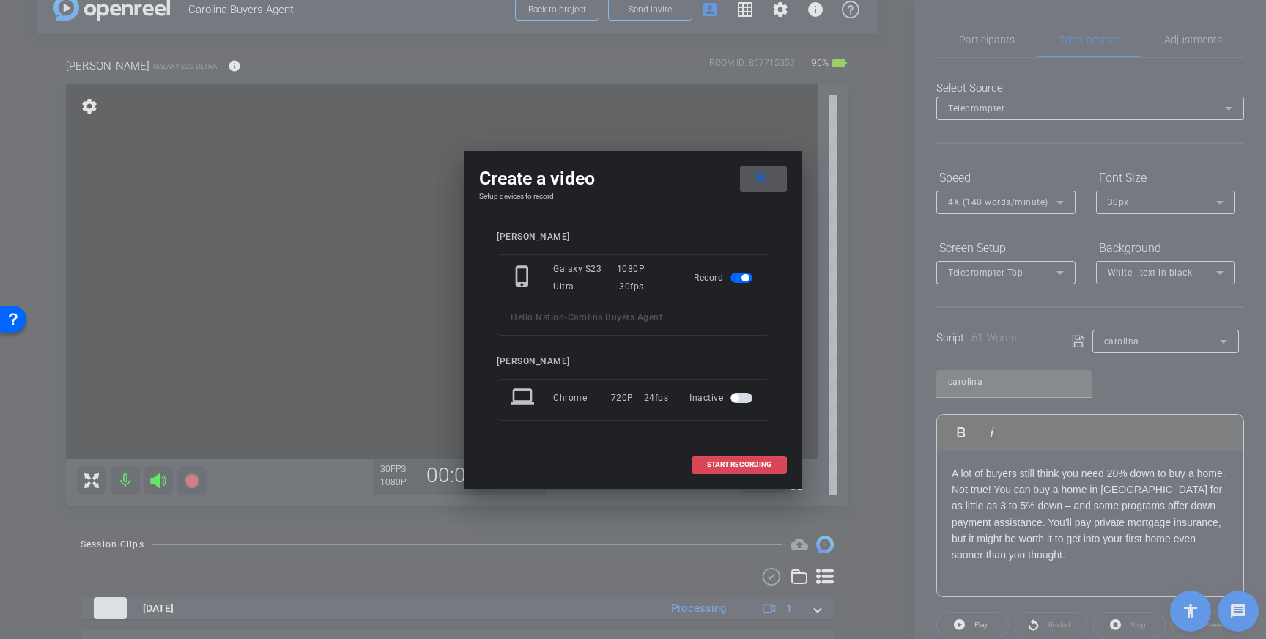
click at [749, 459] on span at bounding box center [739, 464] width 94 height 35
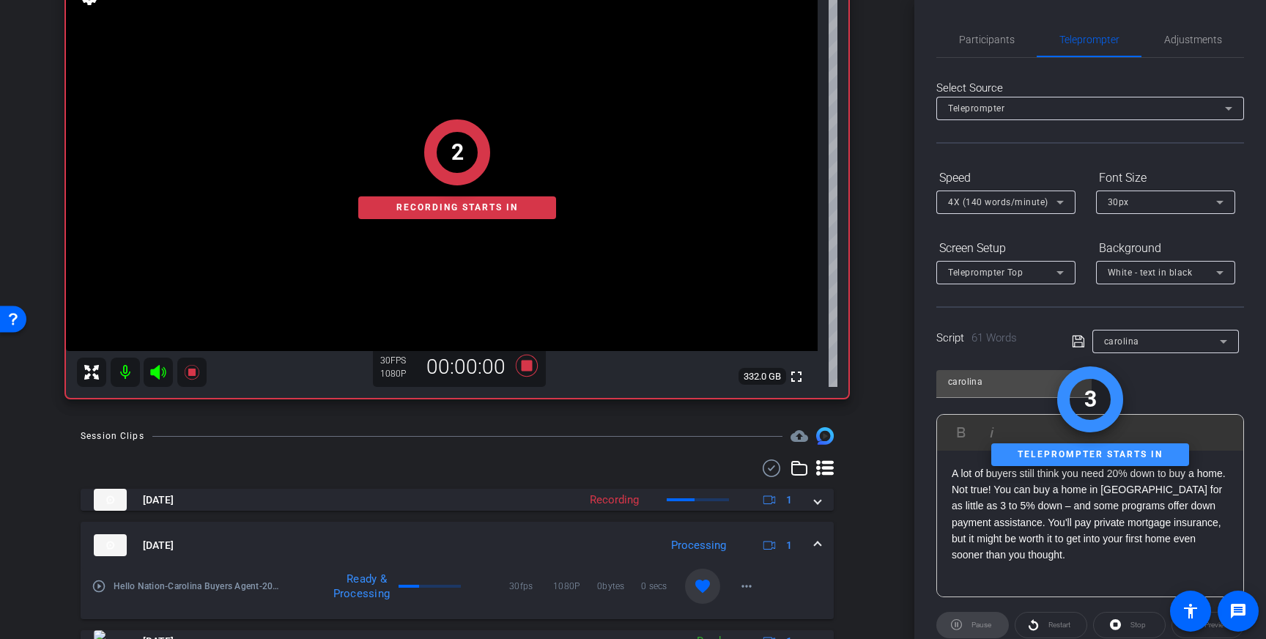
scroll to position [142, 0]
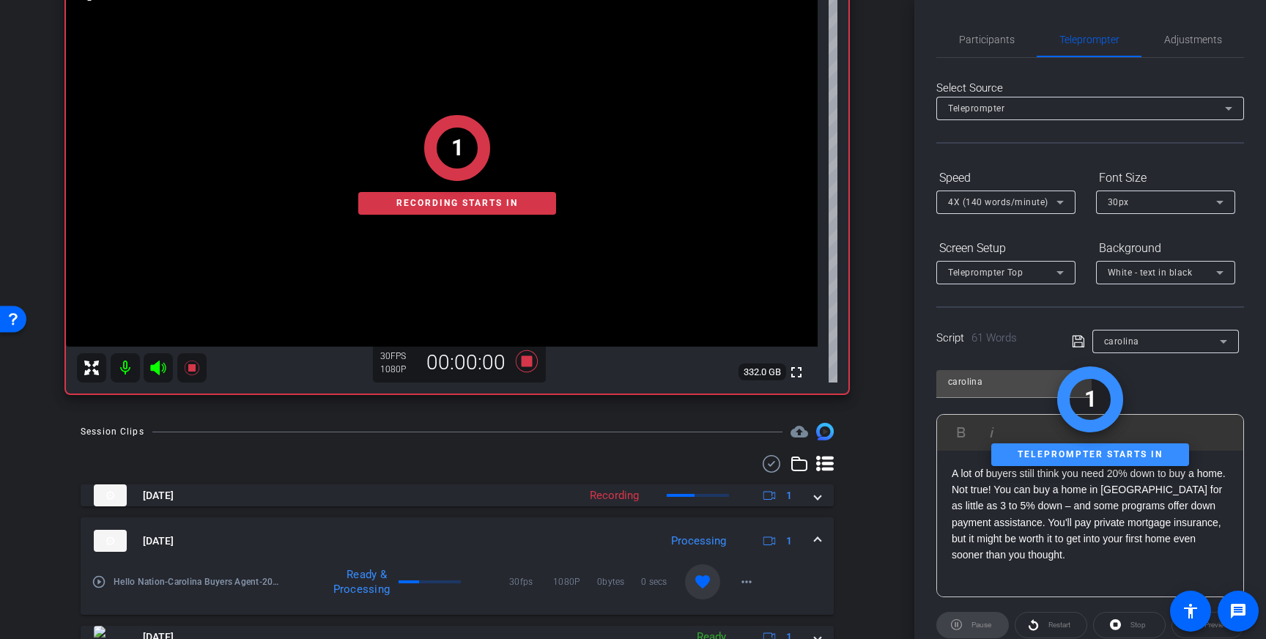
click at [701, 586] on mat-icon "favorite" at bounding box center [703, 582] width 18 height 18
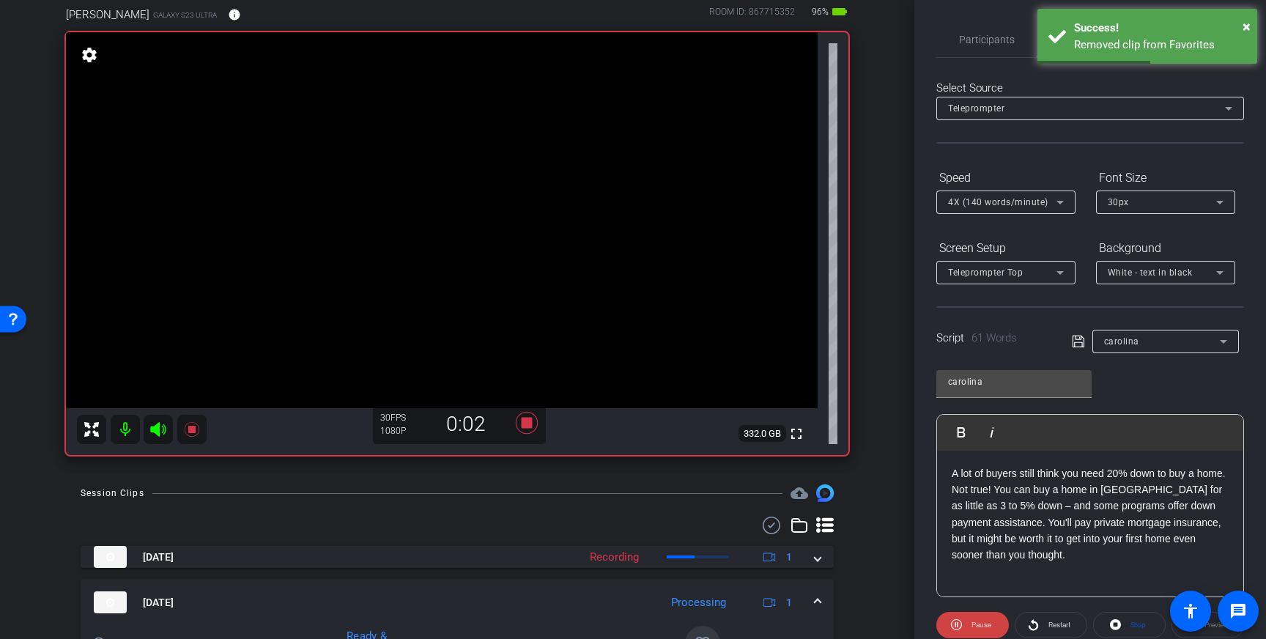
scroll to position [74, 0]
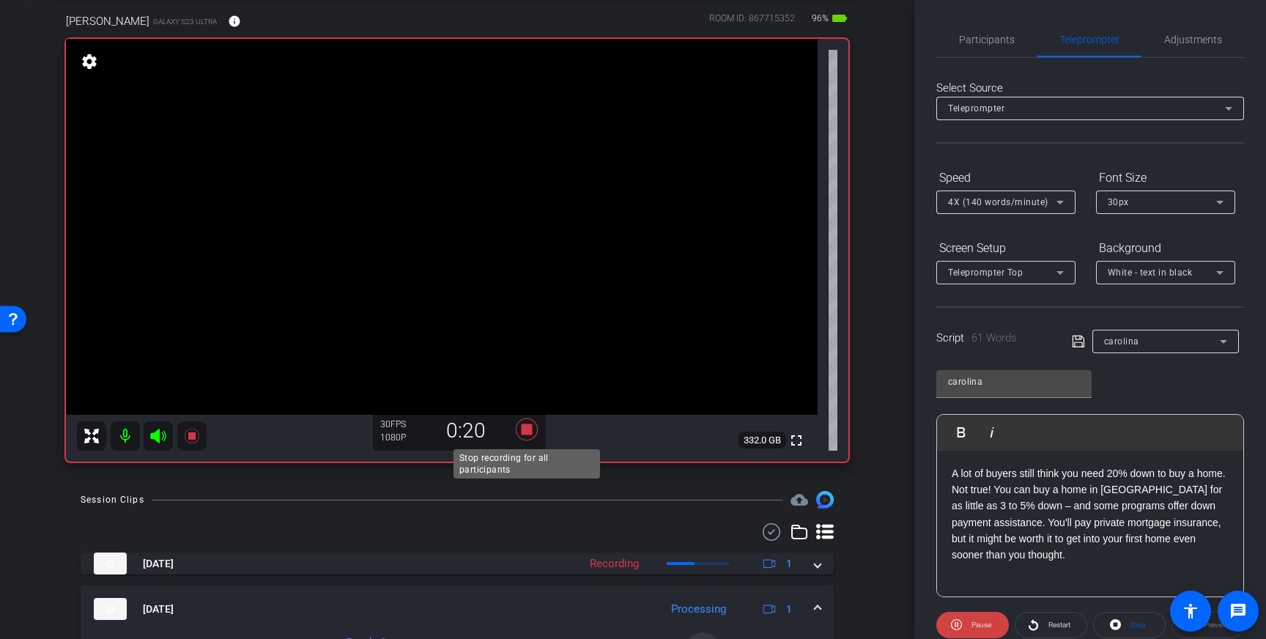
click at [526, 435] on icon at bounding box center [526, 429] width 35 height 26
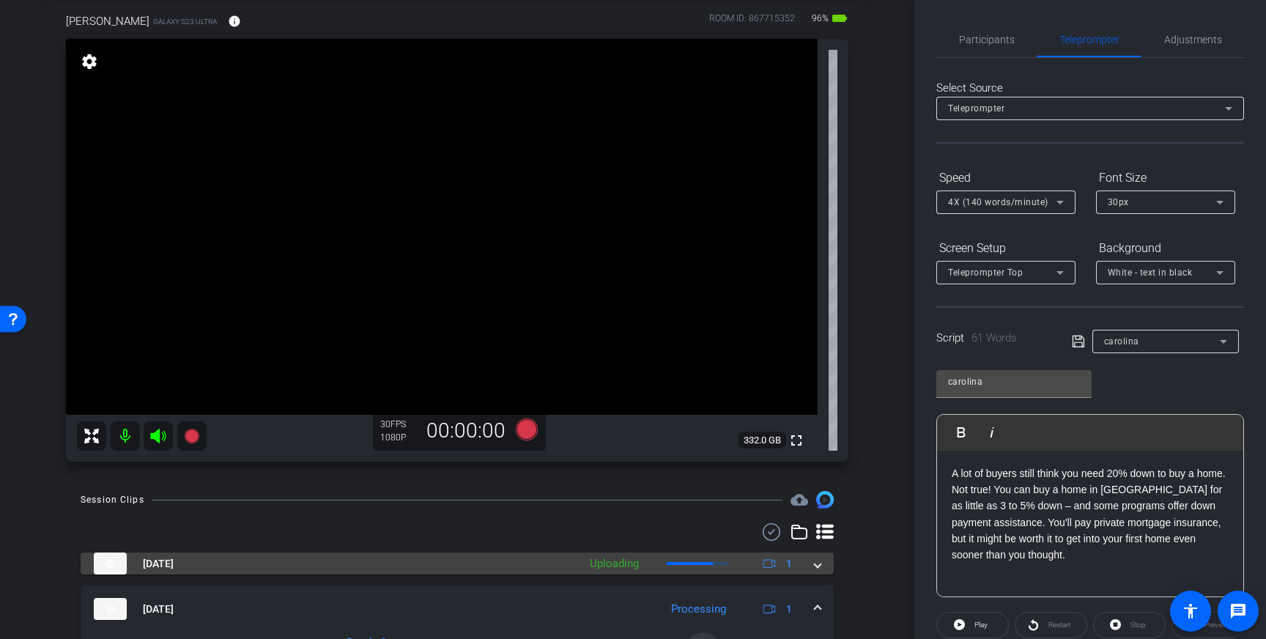
click at [819, 561] on span at bounding box center [818, 563] width 6 height 15
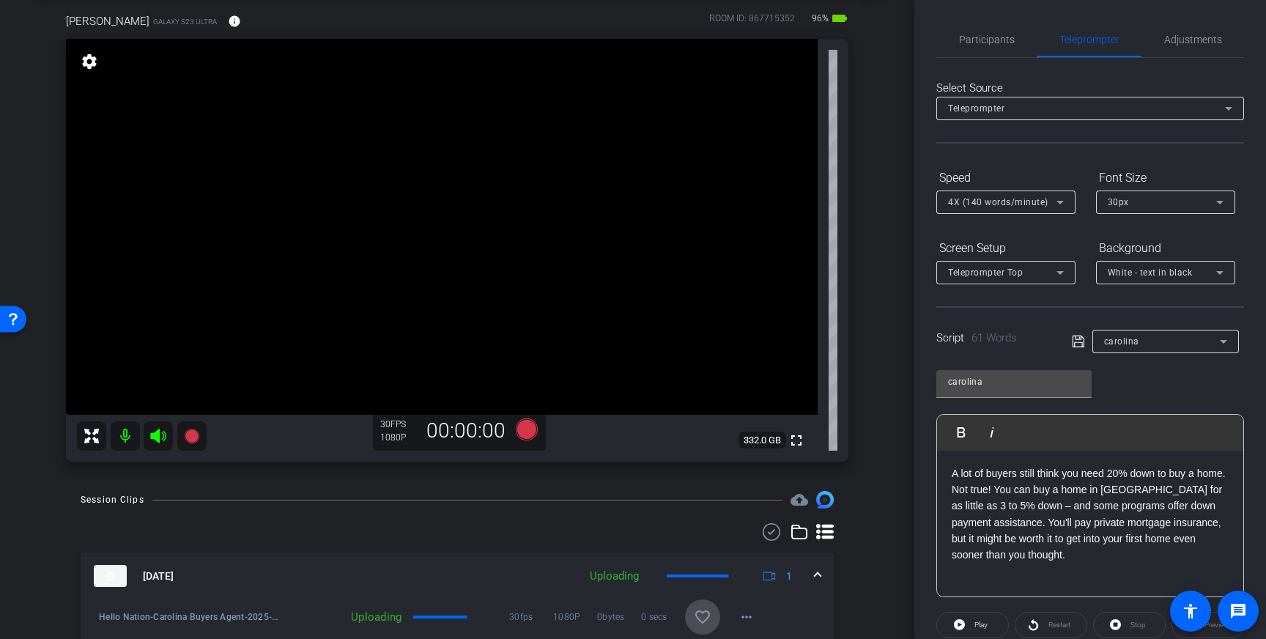
click at [699, 609] on mat-icon "favorite_border" at bounding box center [703, 617] width 18 height 18
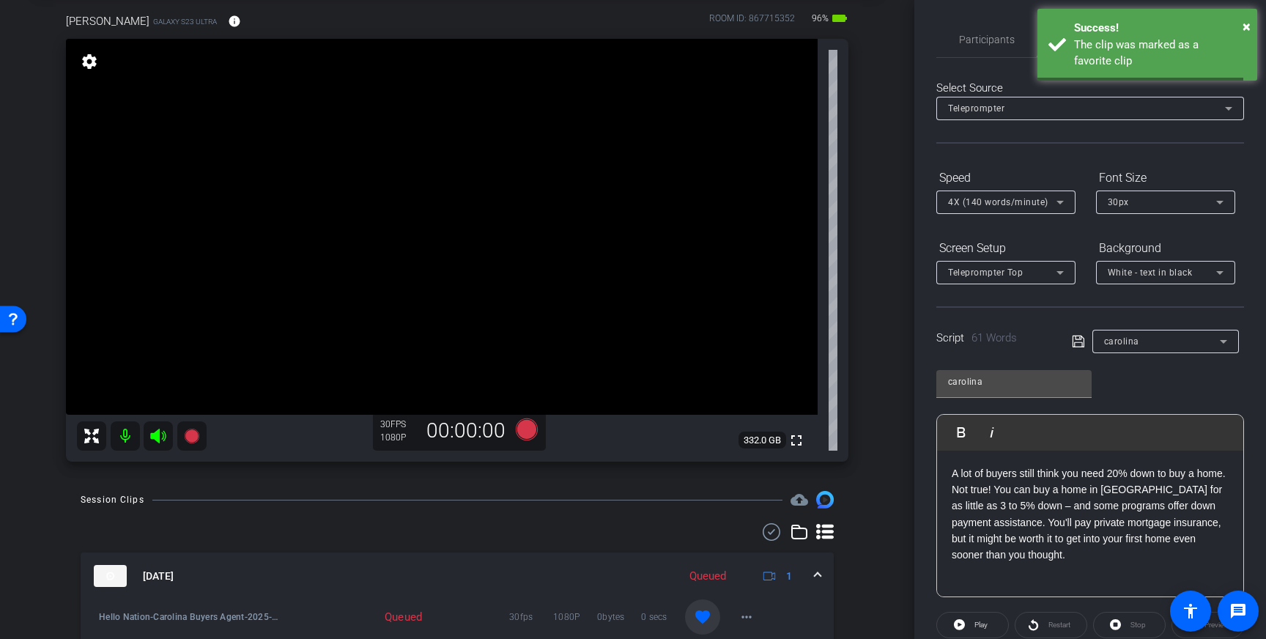
click at [818, 574] on span at bounding box center [818, 575] width 6 height 15
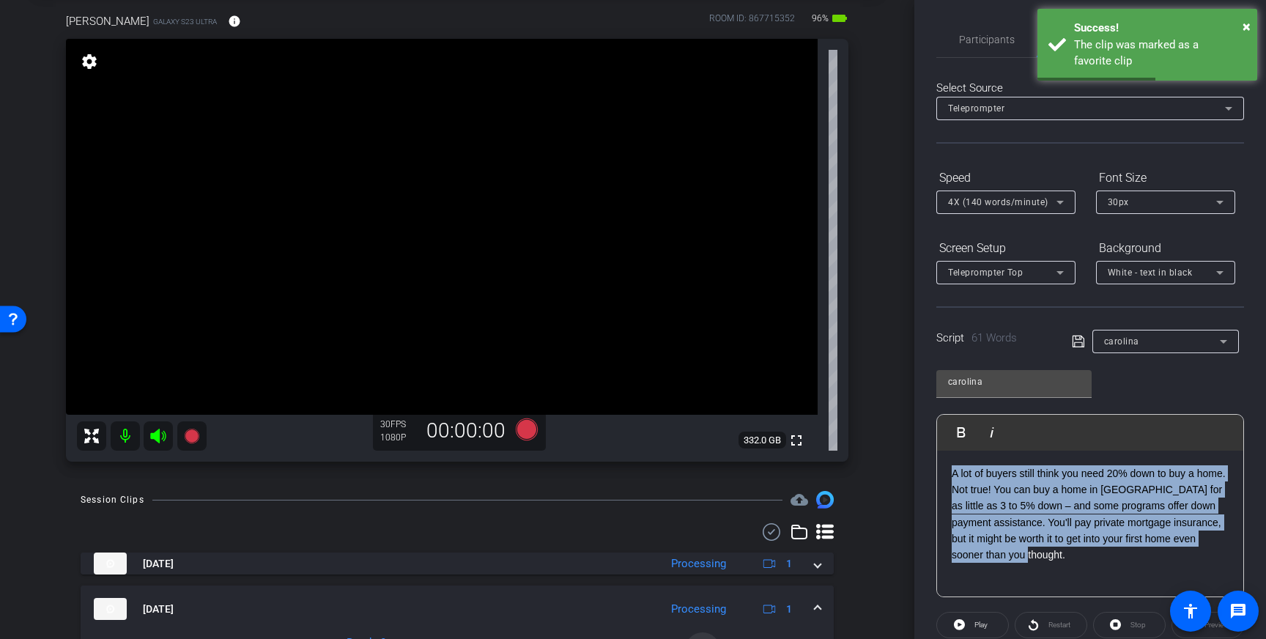
drag, startPoint x: 1035, startPoint y: 565, endPoint x: 949, endPoint y: 476, distance: 123.8
click at [949, 476] on div "A lot of buyers still think you need 20% down to buy a home. Not true! You can …" at bounding box center [1090, 524] width 306 height 147
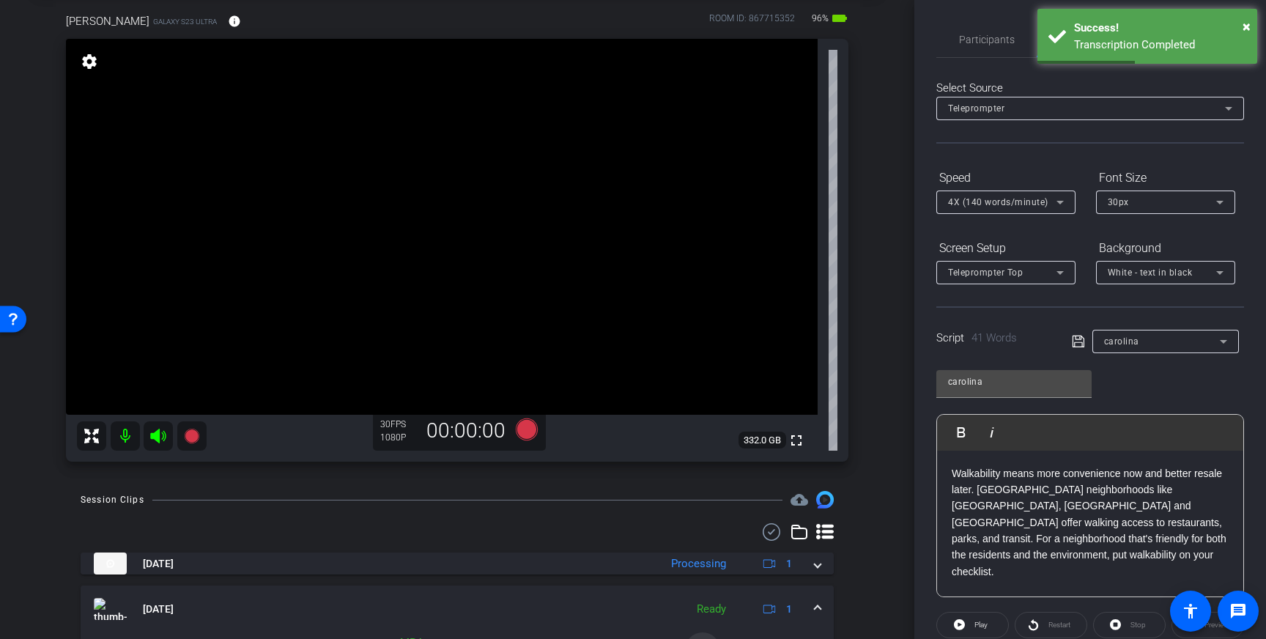
click at [1081, 344] on icon at bounding box center [1078, 342] width 12 height 12
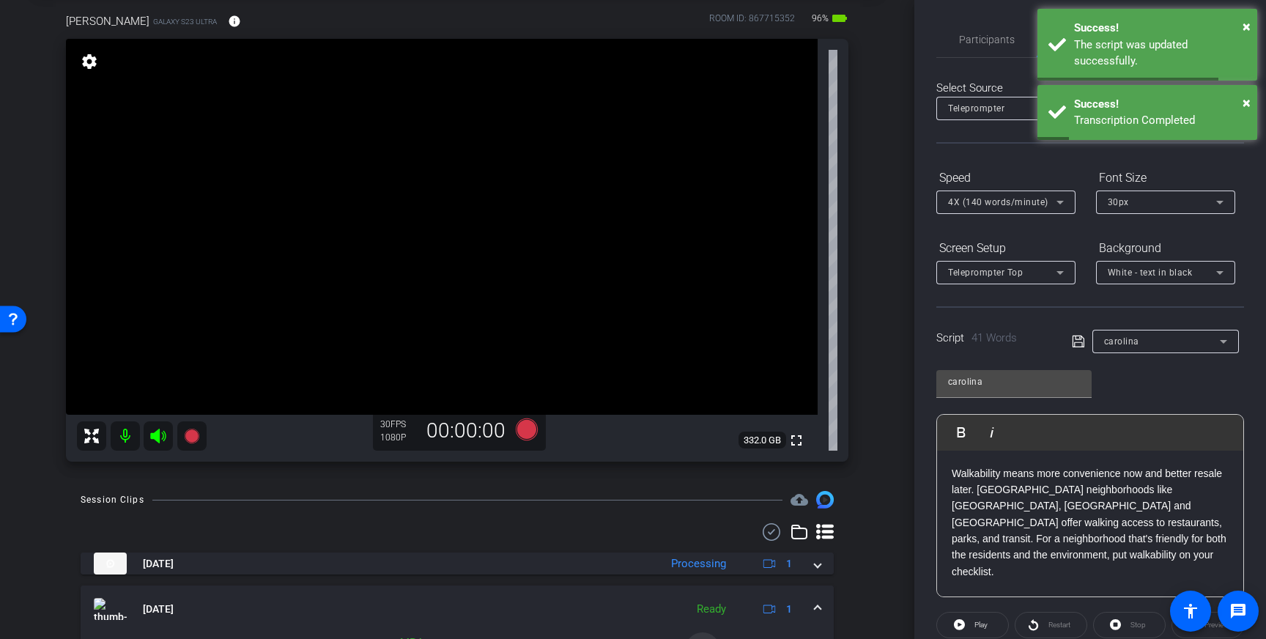
scroll to position [162, 0]
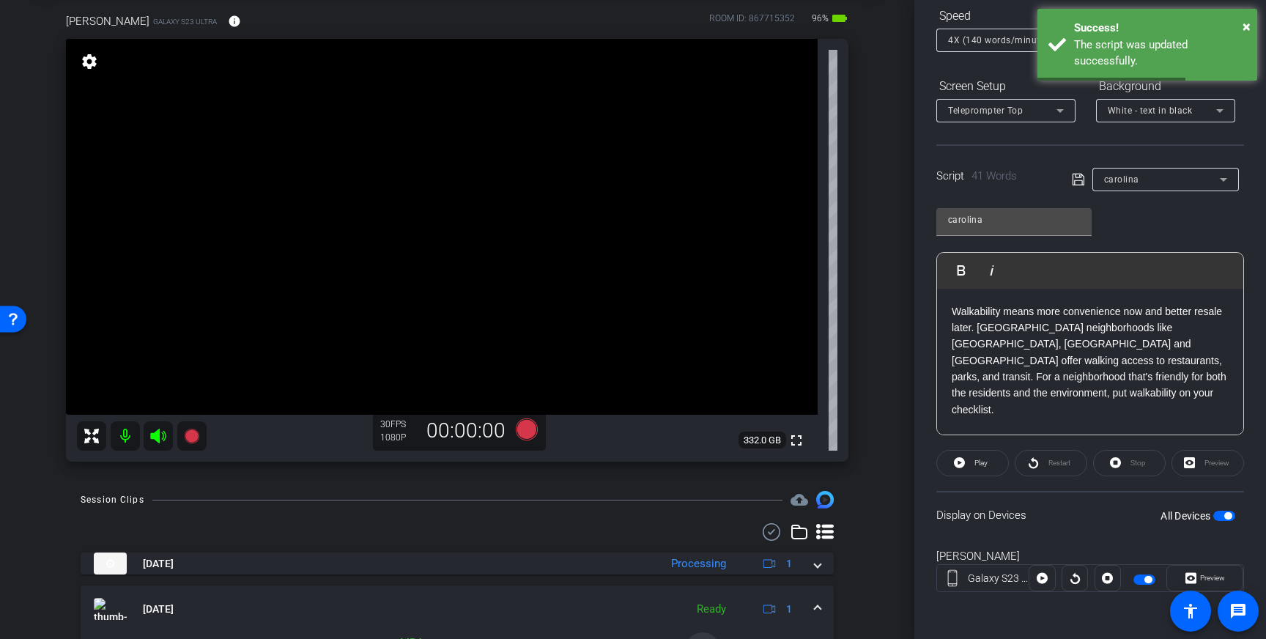
click at [1227, 515] on span "button" at bounding box center [1227, 515] width 7 height 7
click at [1227, 515] on span "button" at bounding box center [1224, 516] width 22 height 10
click at [1081, 182] on icon at bounding box center [1078, 180] width 13 height 18
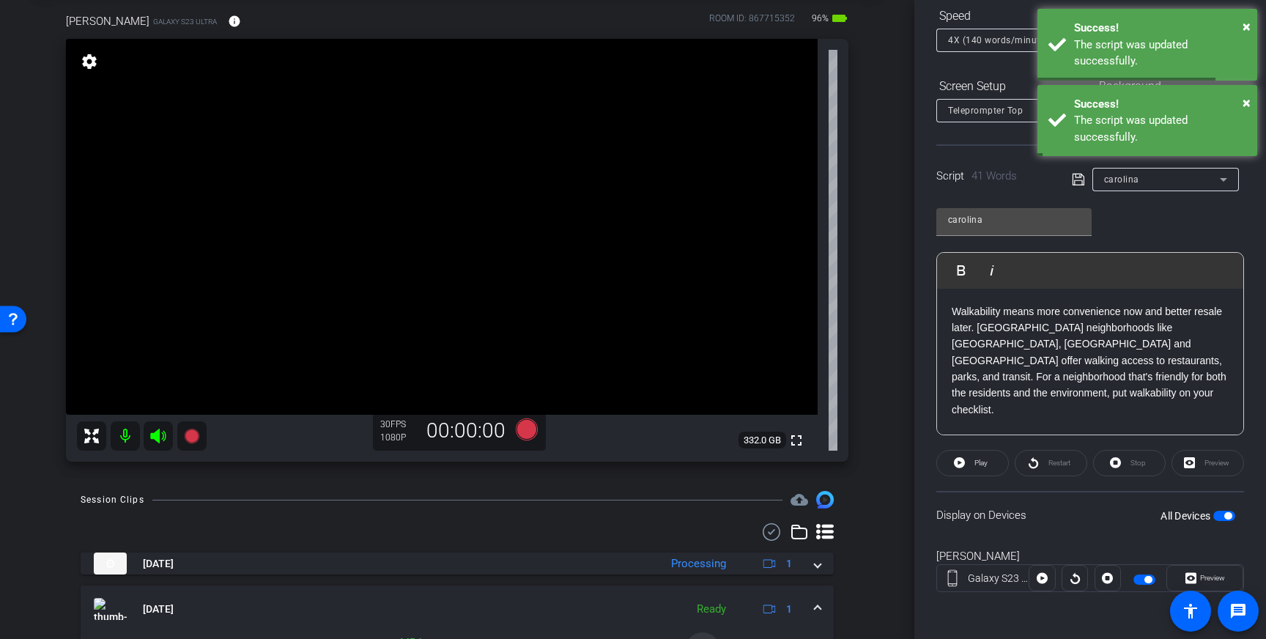
scroll to position [0, 0]
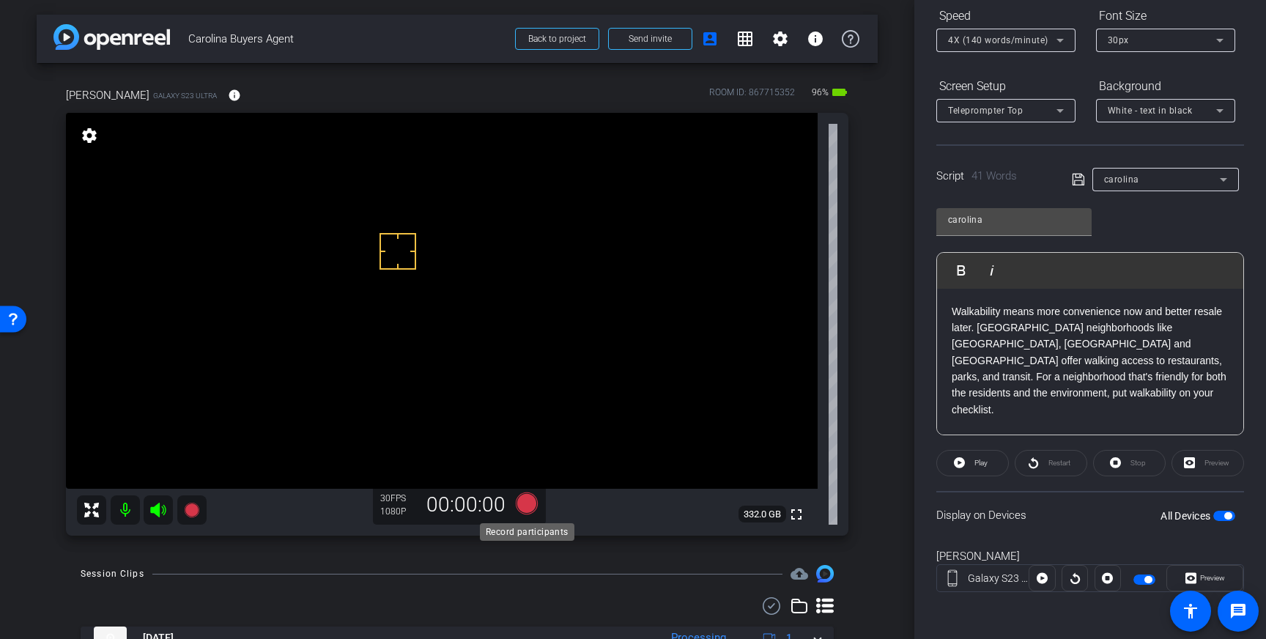
click at [528, 505] on icon at bounding box center [527, 503] width 22 height 22
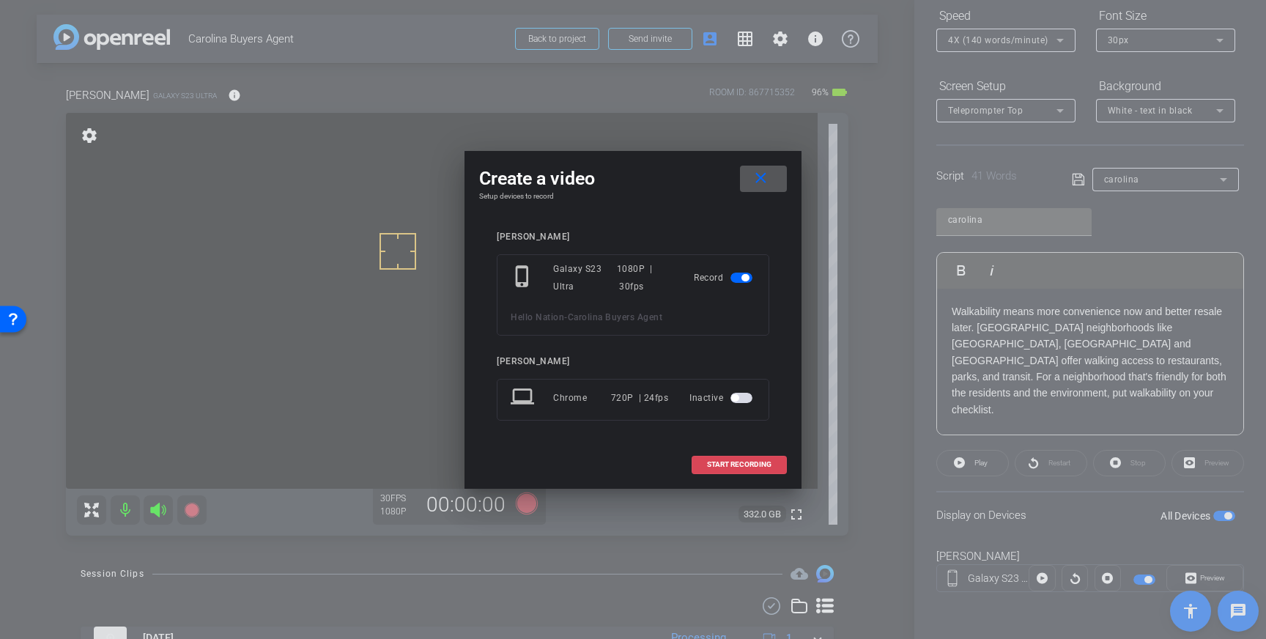
click at [717, 464] on span "START RECORDING" at bounding box center [739, 464] width 64 height 7
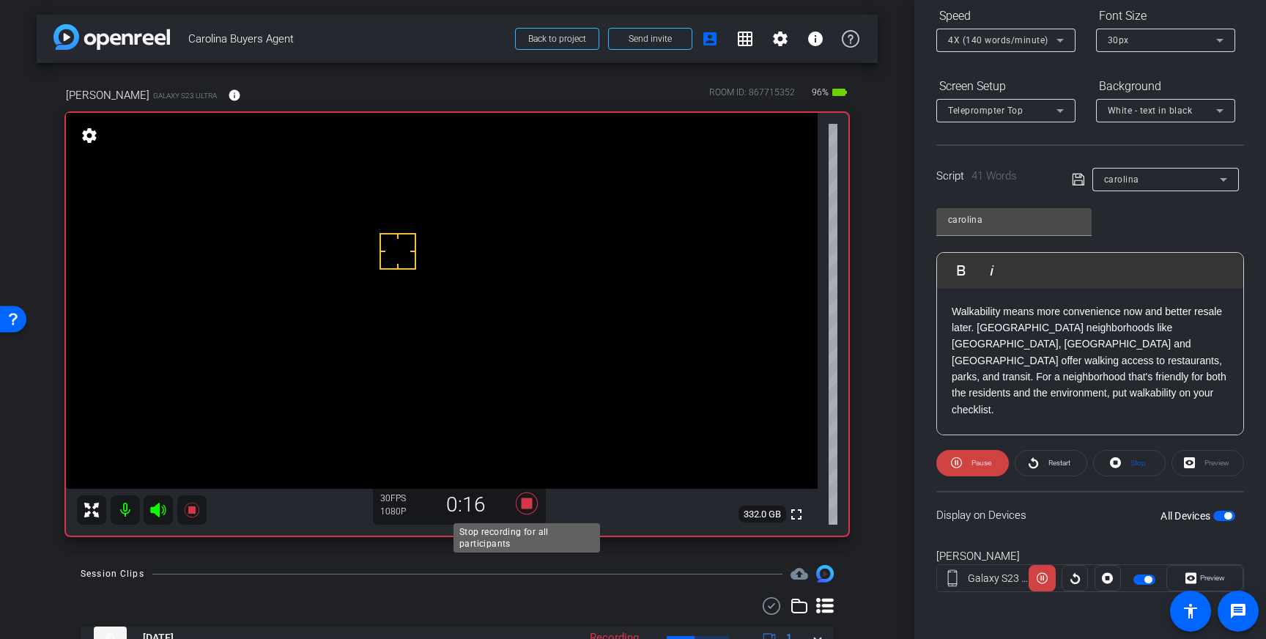
click at [529, 500] on icon at bounding box center [527, 503] width 22 height 22
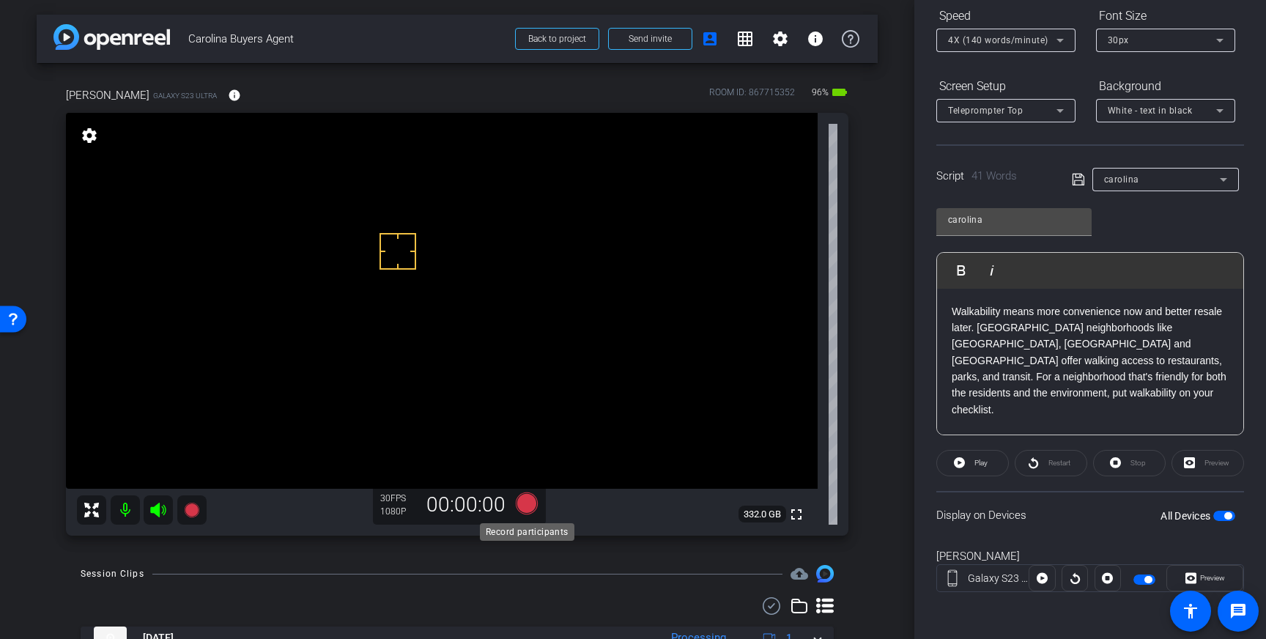
click at [526, 505] on icon at bounding box center [527, 503] width 22 height 22
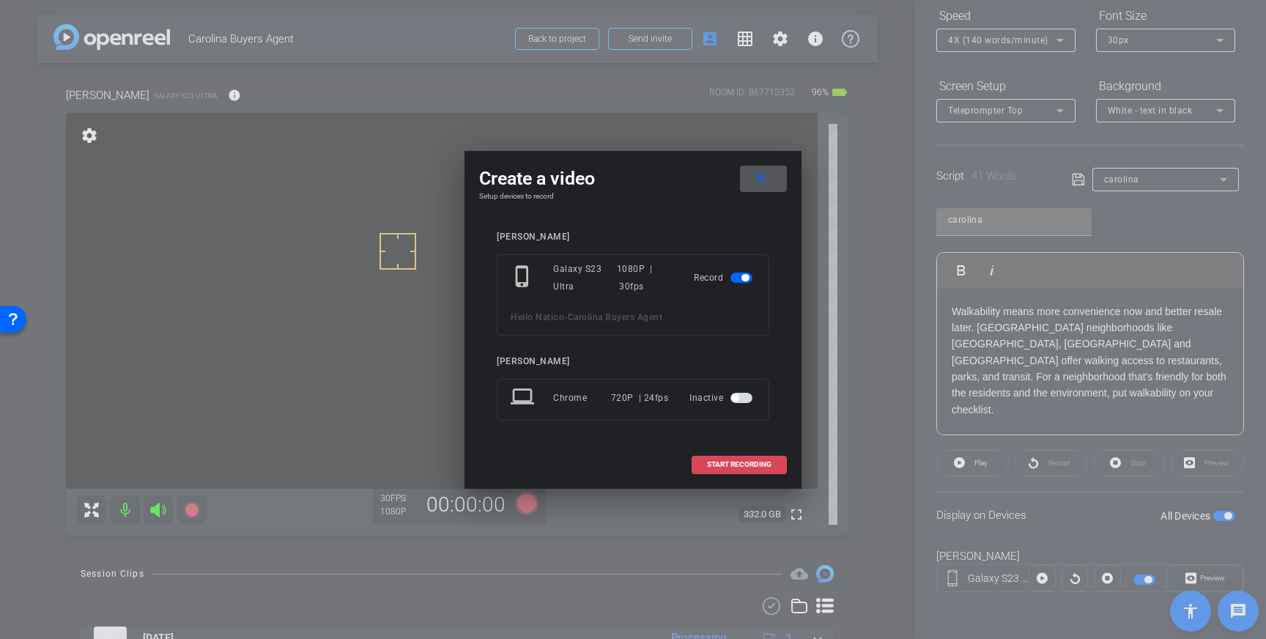
click at [739, 464] on span "START RECORDING" at bounding box center [739, 464] width 64 height 7
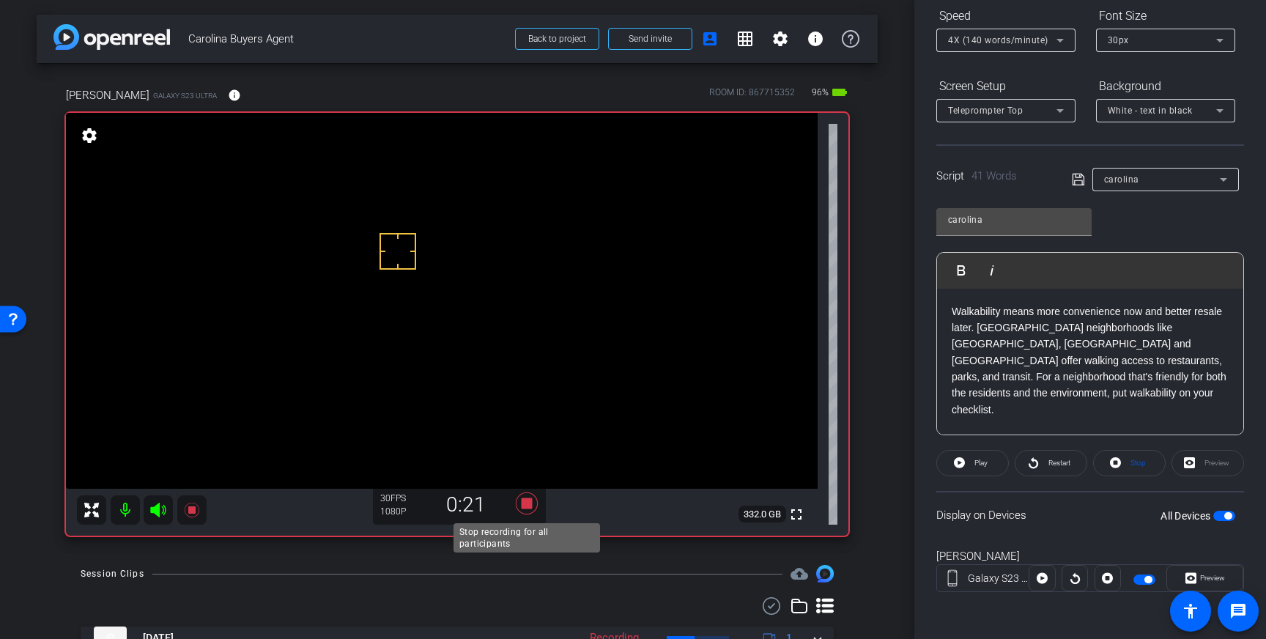
click at [527, 503] on icon at bounding box center [527, 503] width 22 height 22
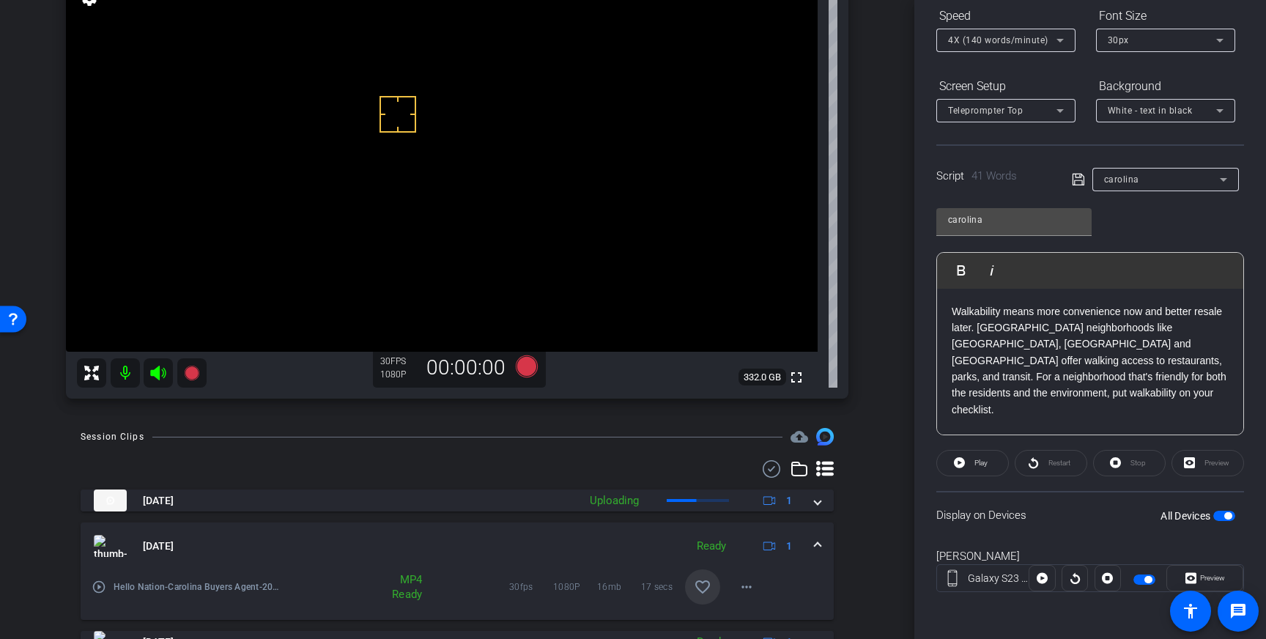
scroll to position [141, 0]
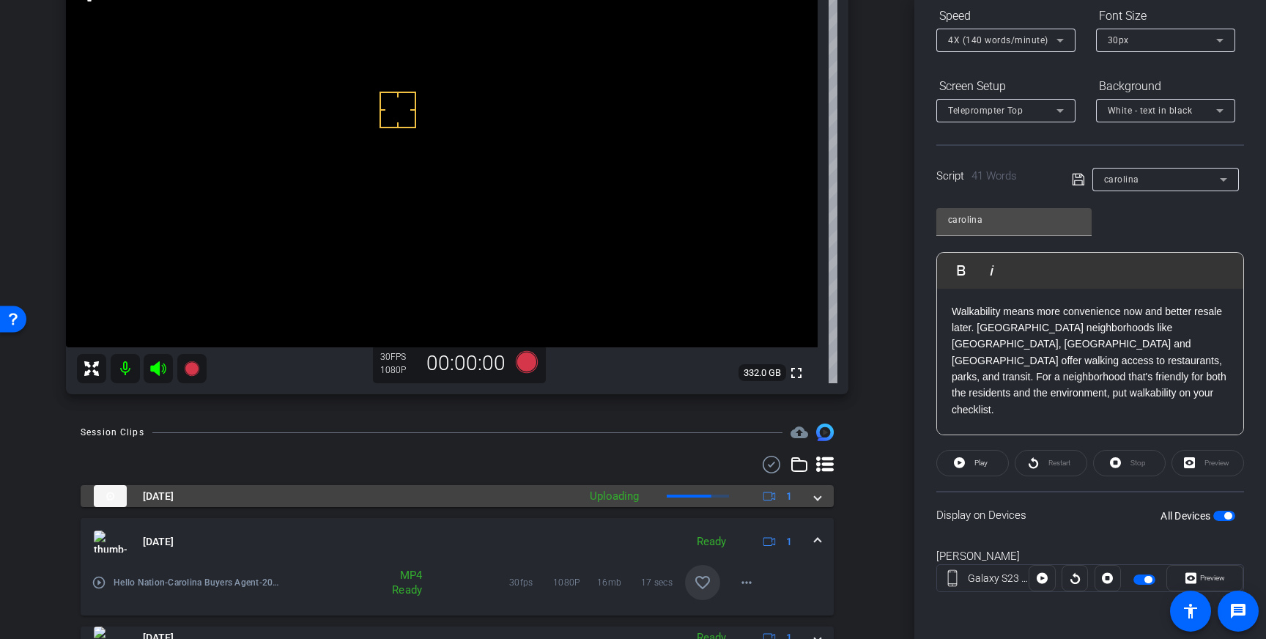
click at [818, 496] on span at bounding box center [818, 496] width 6 height 15
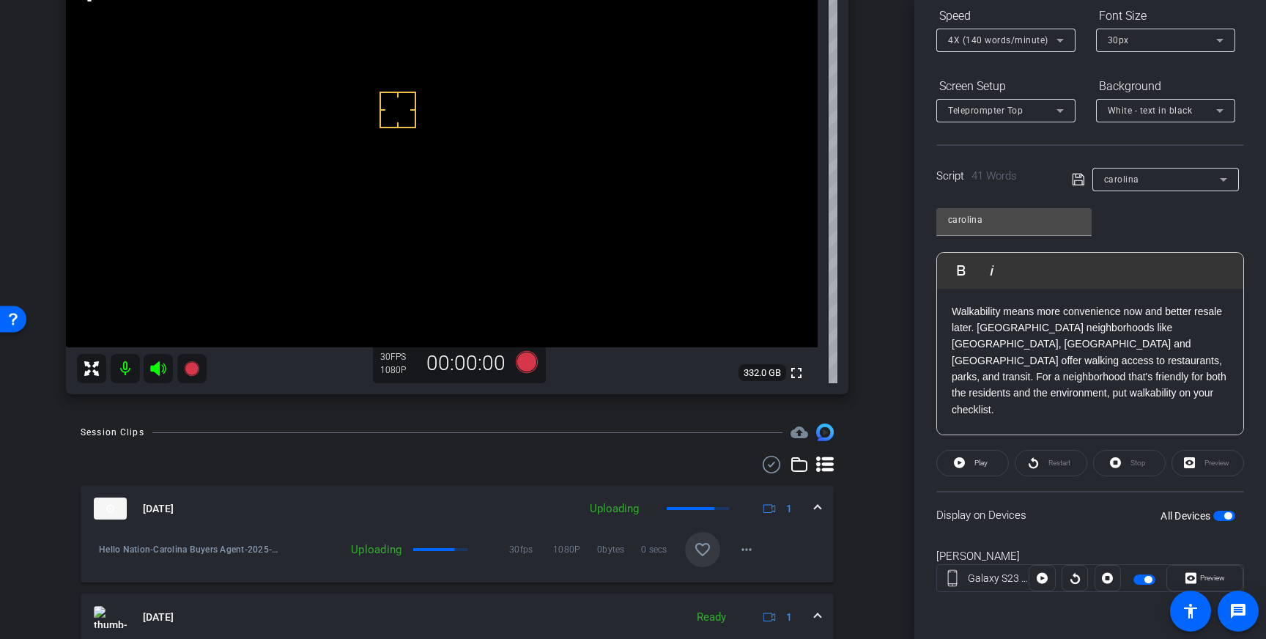
click at [694, 550] on mat-icon "favorite_border" at bounding box center [703, 550] width 18 height 18
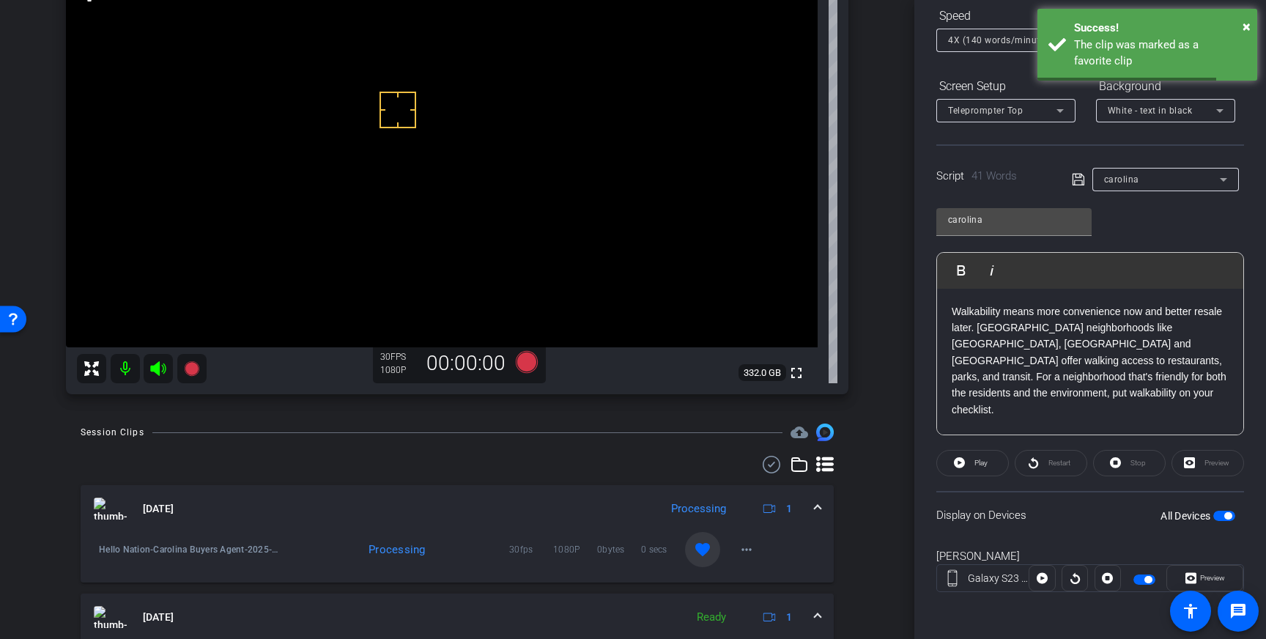
click at [815, 510] on span at bounding box center [818, 508] width 6 height 15
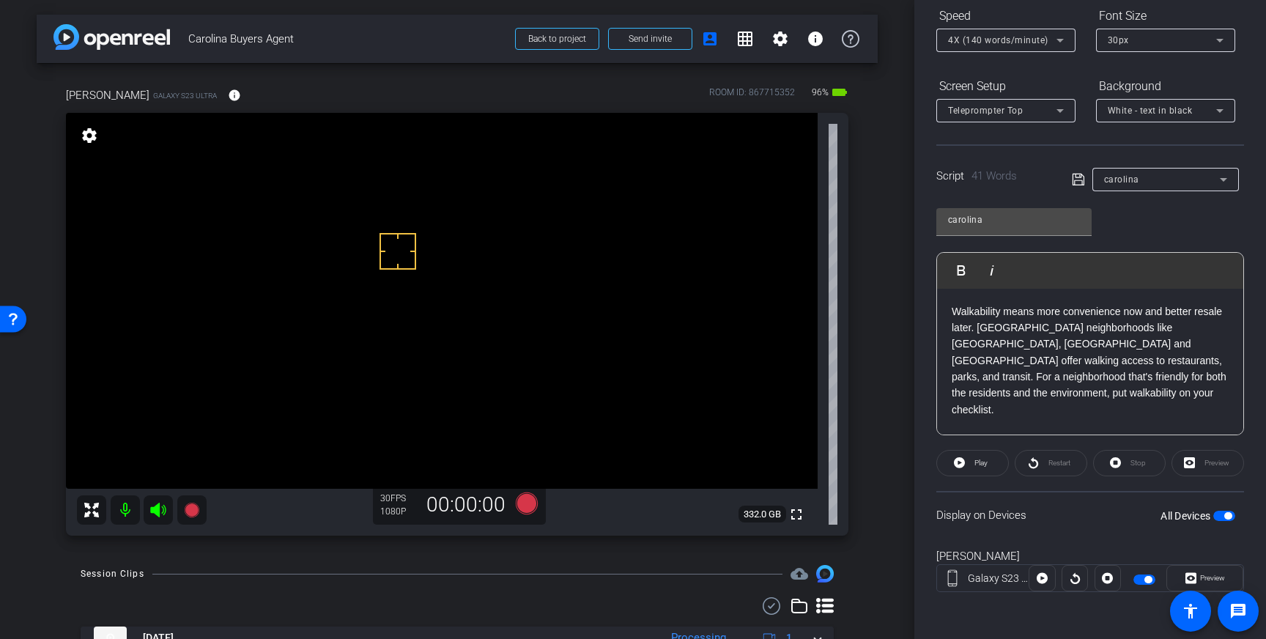
scroll to position [162, 0]
click at [1228, 518] on span "button" at bounding box center [1224, 516] width 22 height 10
click at [1141, 578] on span "button" at bounding box center [1137, 579] width 7 height 7
click at [528, 508] on icon at bounding box center [527, 503] width 22 height 22
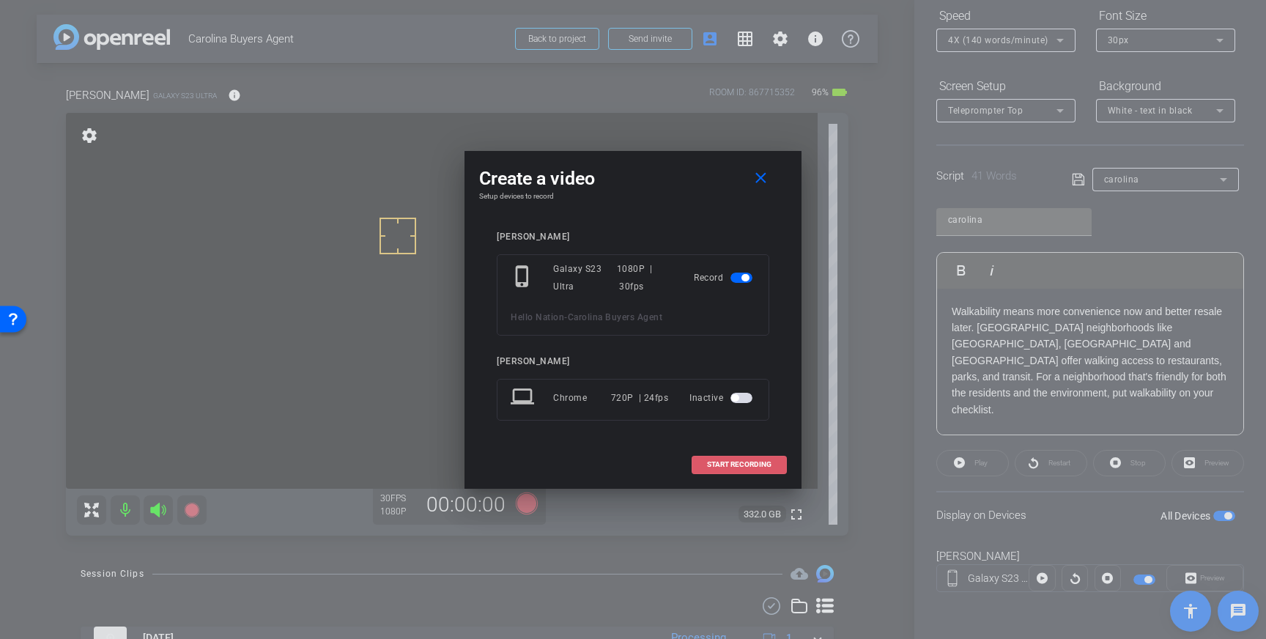
click at [711, 462] on span "START RECORDING" at bounding box center [739, 464] width 64 height 7
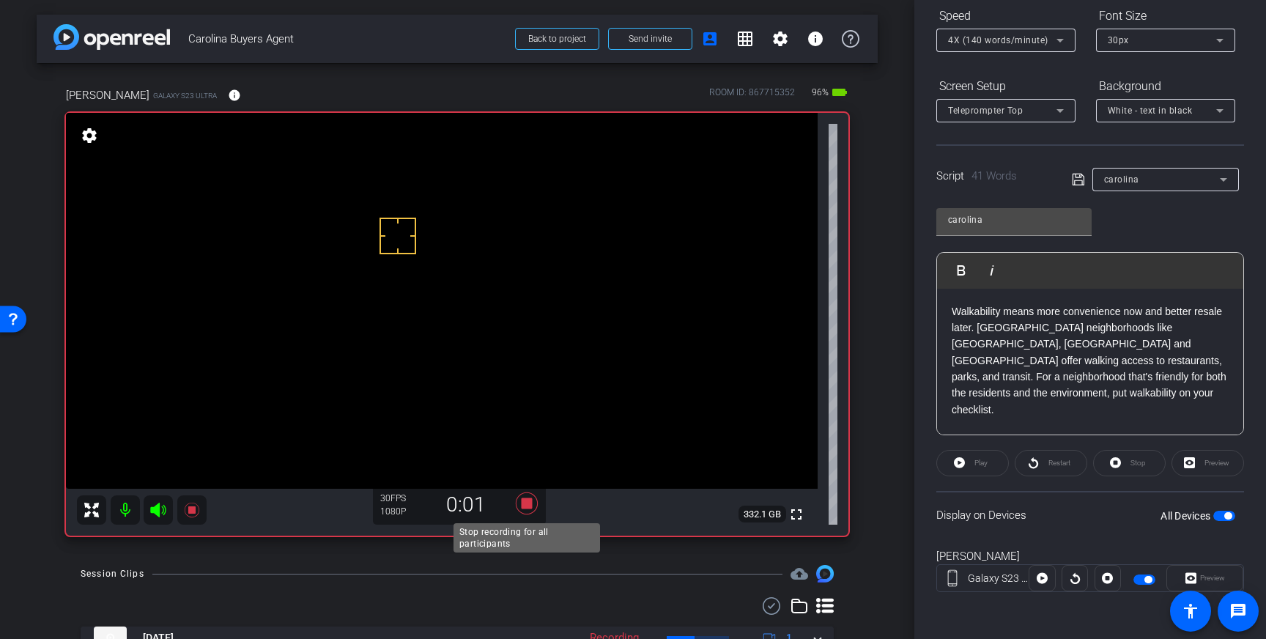
click at [527, 503] on icon at bounding box center [527, 503] width 22 height 22
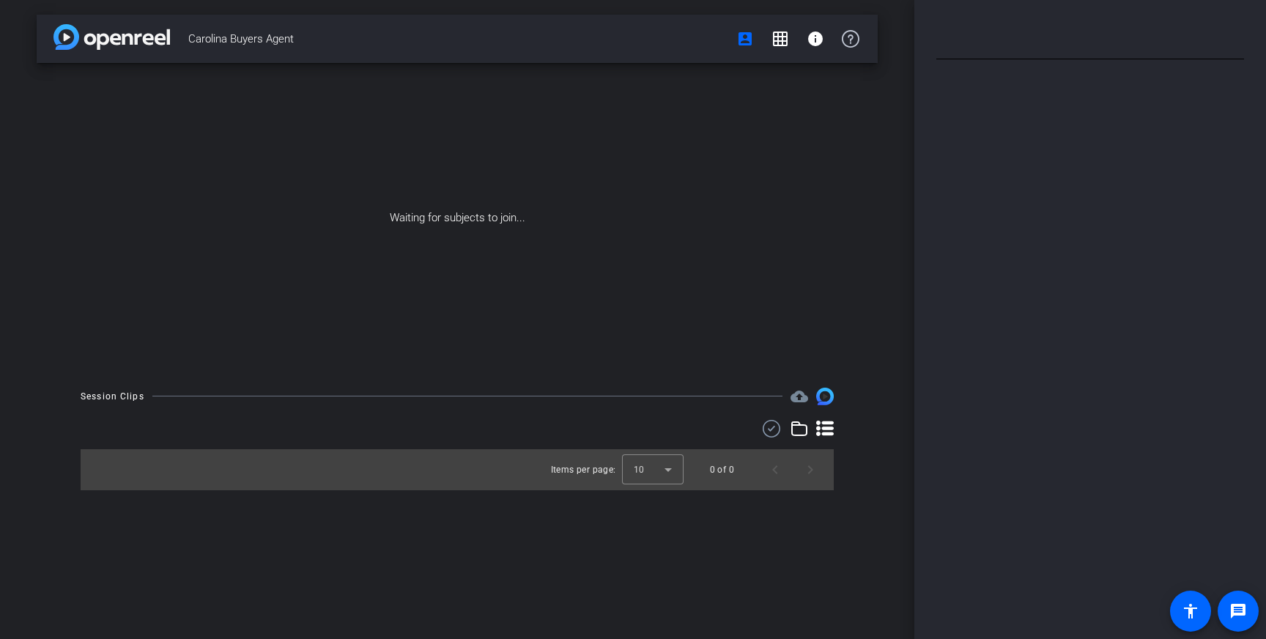
type input "carolina"
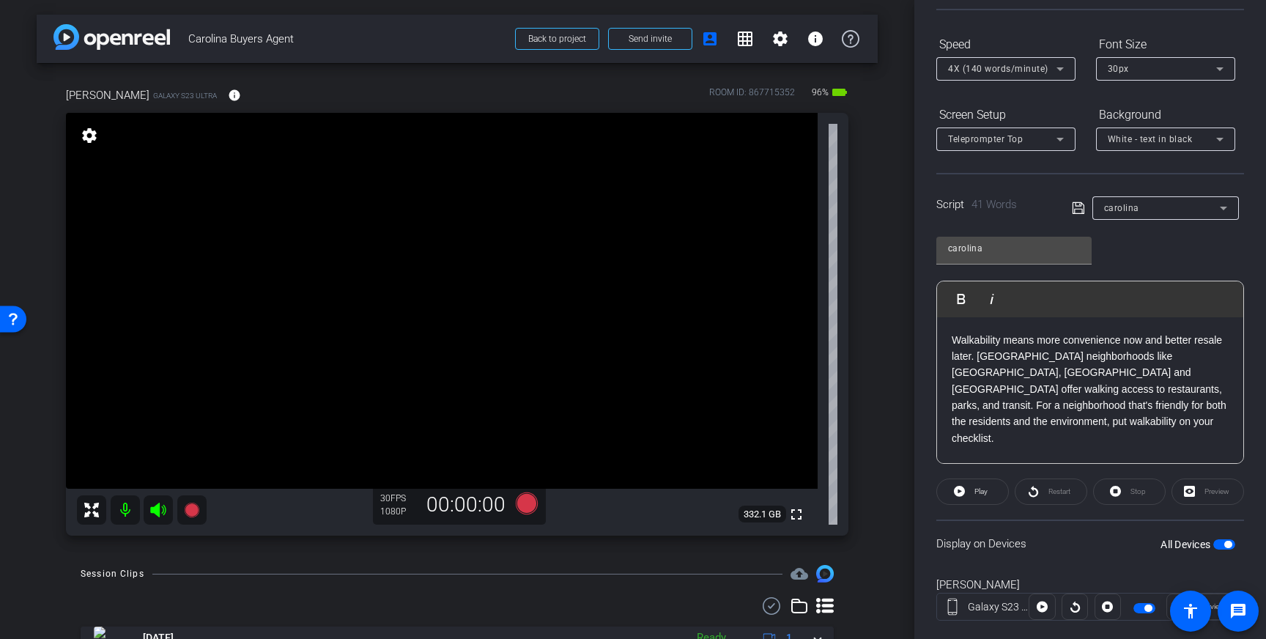
scroll to position [136, 0]
click at [530, 500] on icon at bounding box center [527, 503] width 22 height 22
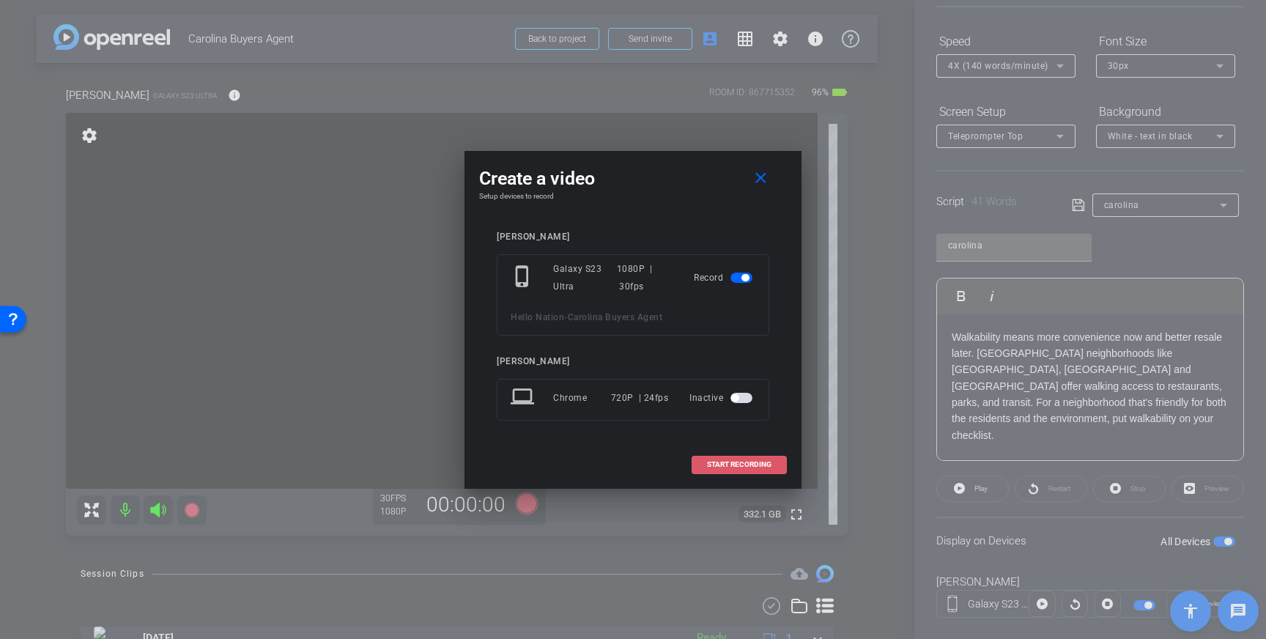
click at [730, 462] on span "START RECORDING" at bounding box center [739, 464] width 64 height 7
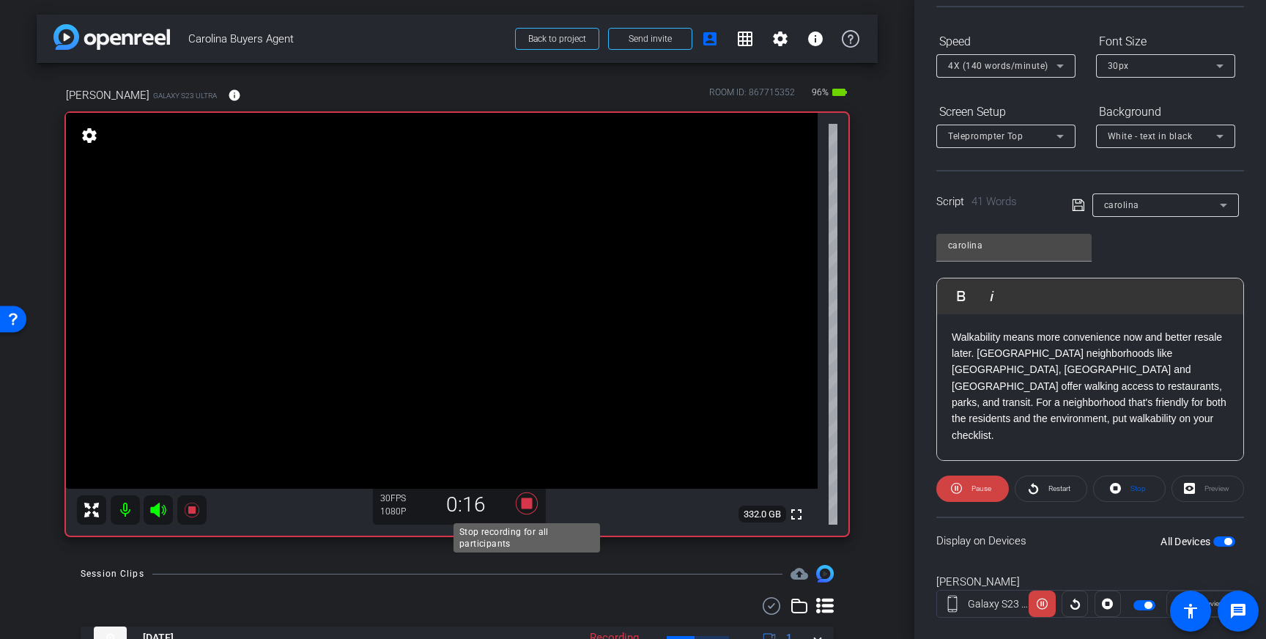
click at [529, 503] on icon at bounding box center [527, 503] width 22 height 22
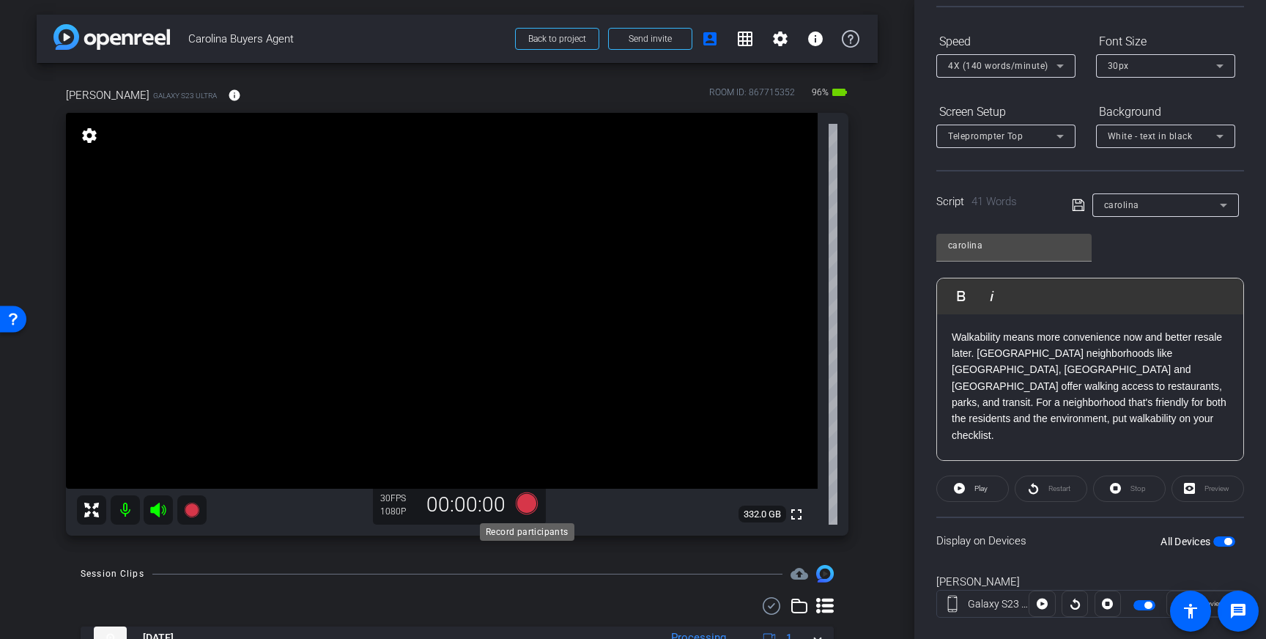
click at [528, 502] on icon at bounding box center [527, 503] width 22 height 22
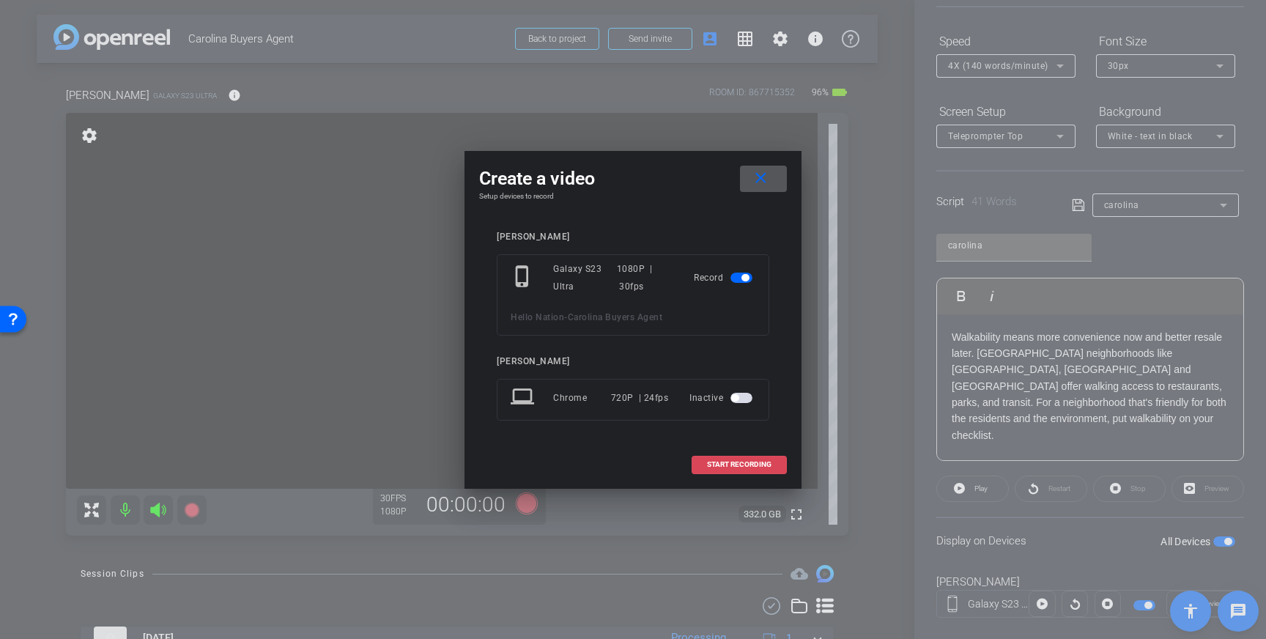
click at [748, 461] on span "START RECORDING" at bounding box center [739, 464] width 64 height 7
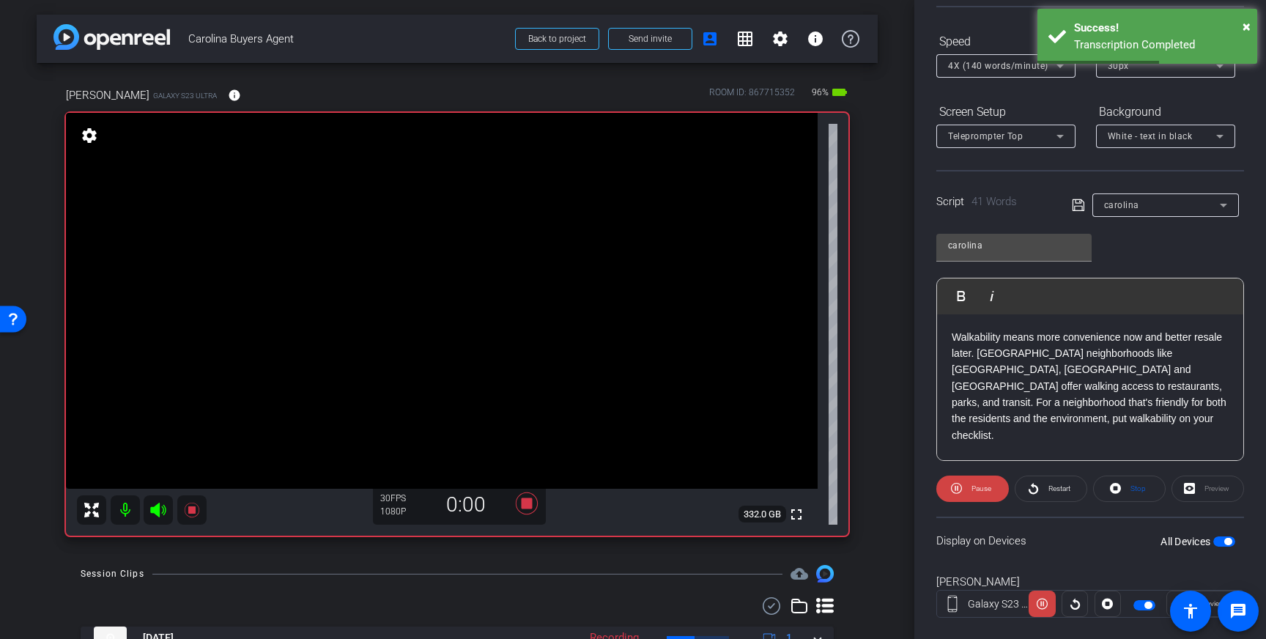
scroll to position [0, 0]
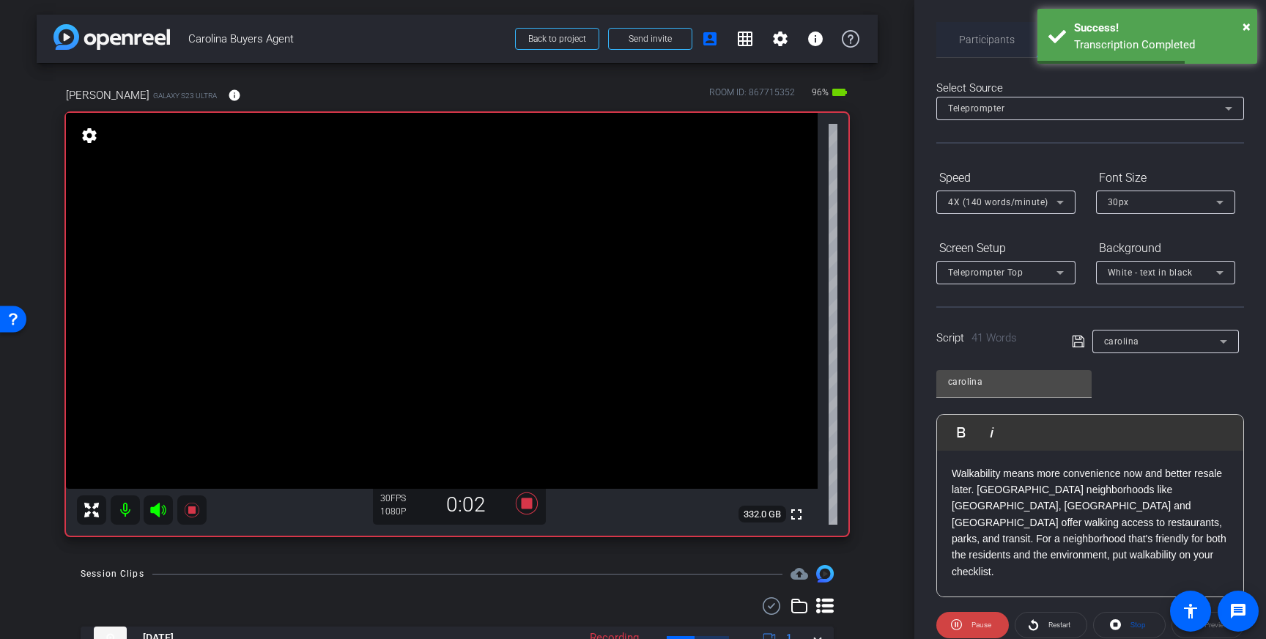
click at [995, 36] on span "Participants" at bounding box center [987, 39] width 56 height 10
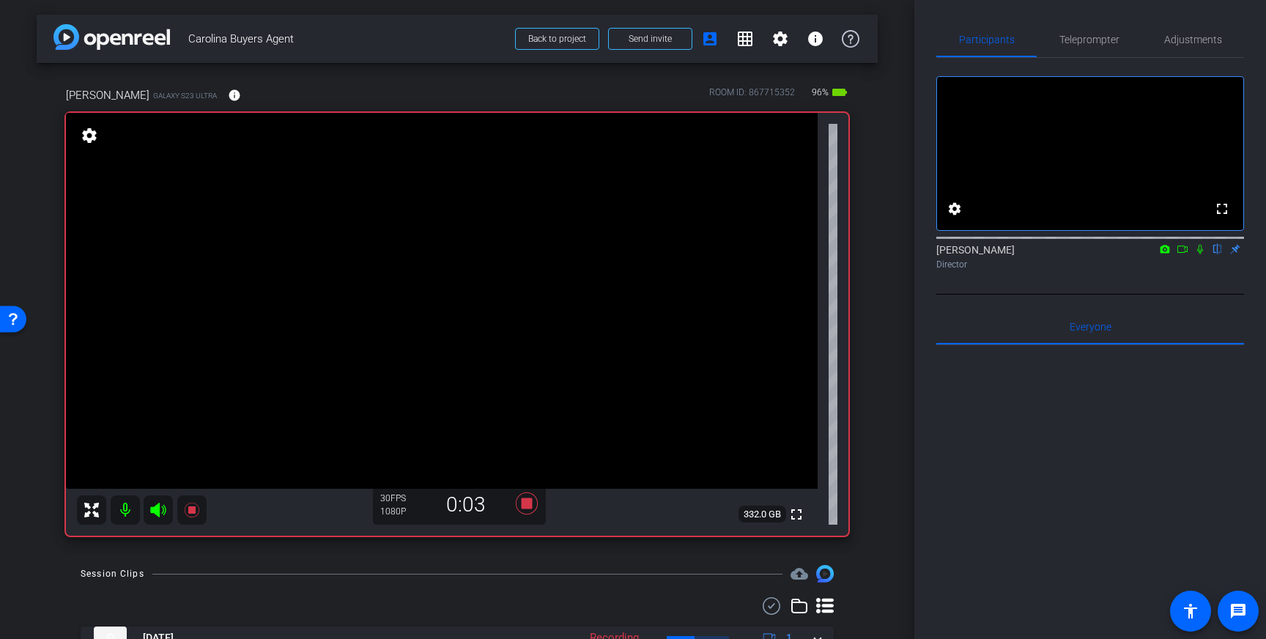
click at [1198, 254] on icon at bounding box center [1200, 249] width 12 height 10
click at [526, 508] on icon at bounding box center [527, 503] width 22 height 22
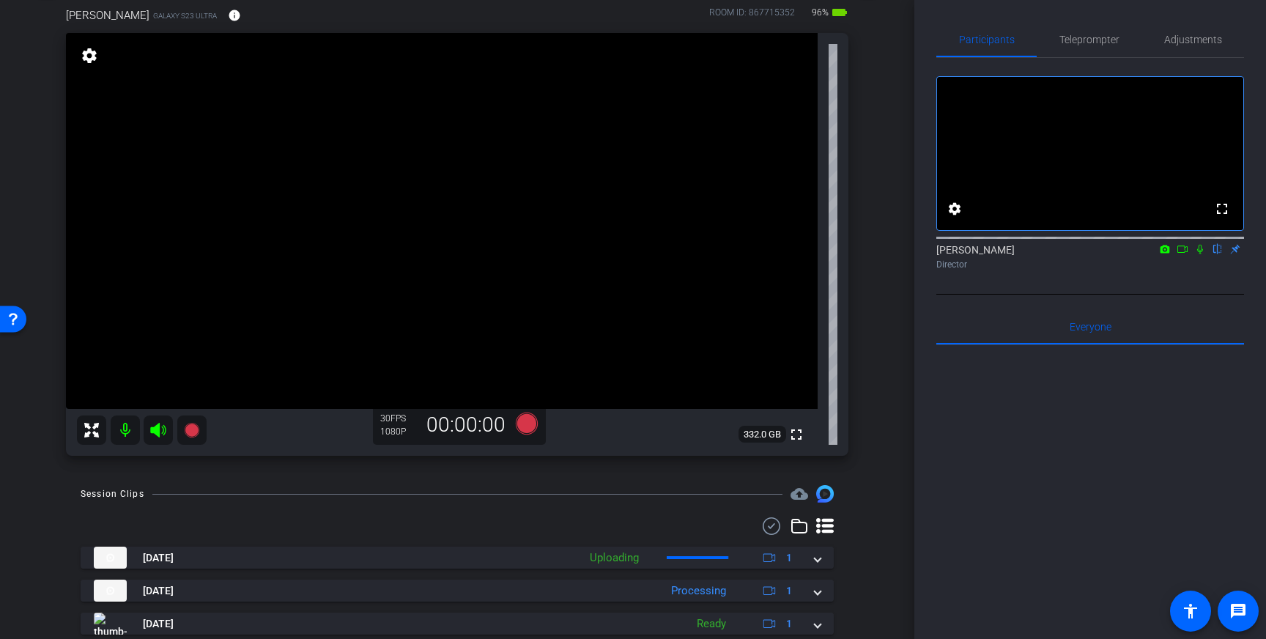
scroll to position [81, 0]
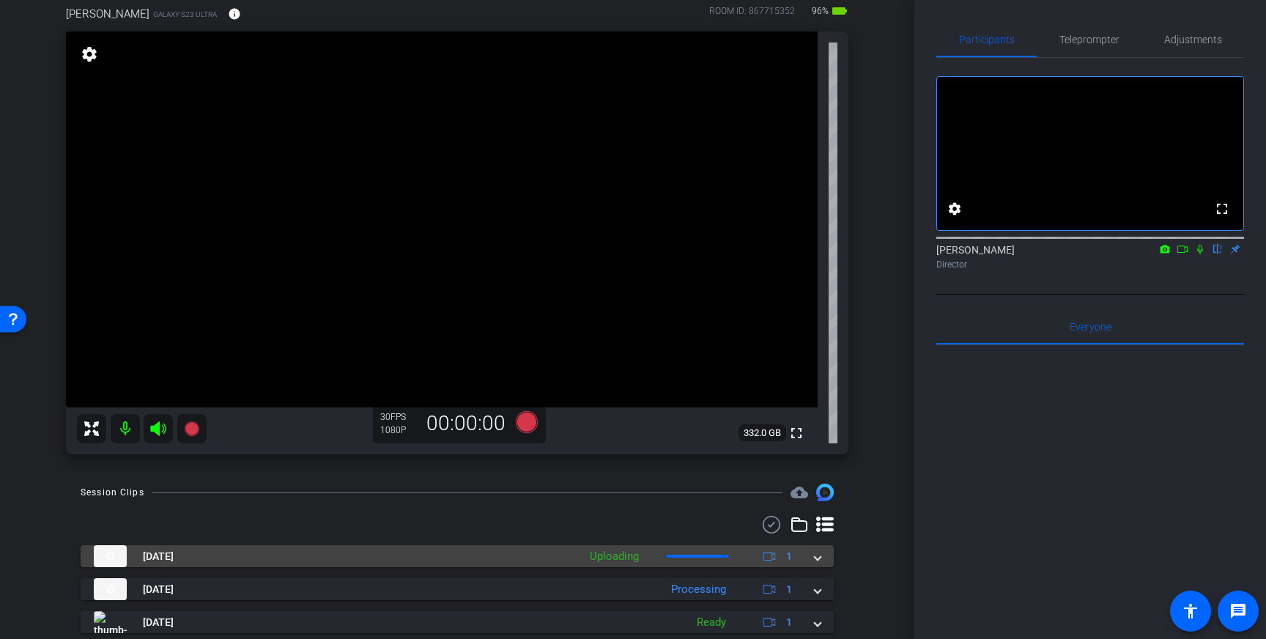
click at [813, 562] on div "Aug 22, 2025 Uploading 1" at bounding box center [454, 556] width 721 height 22
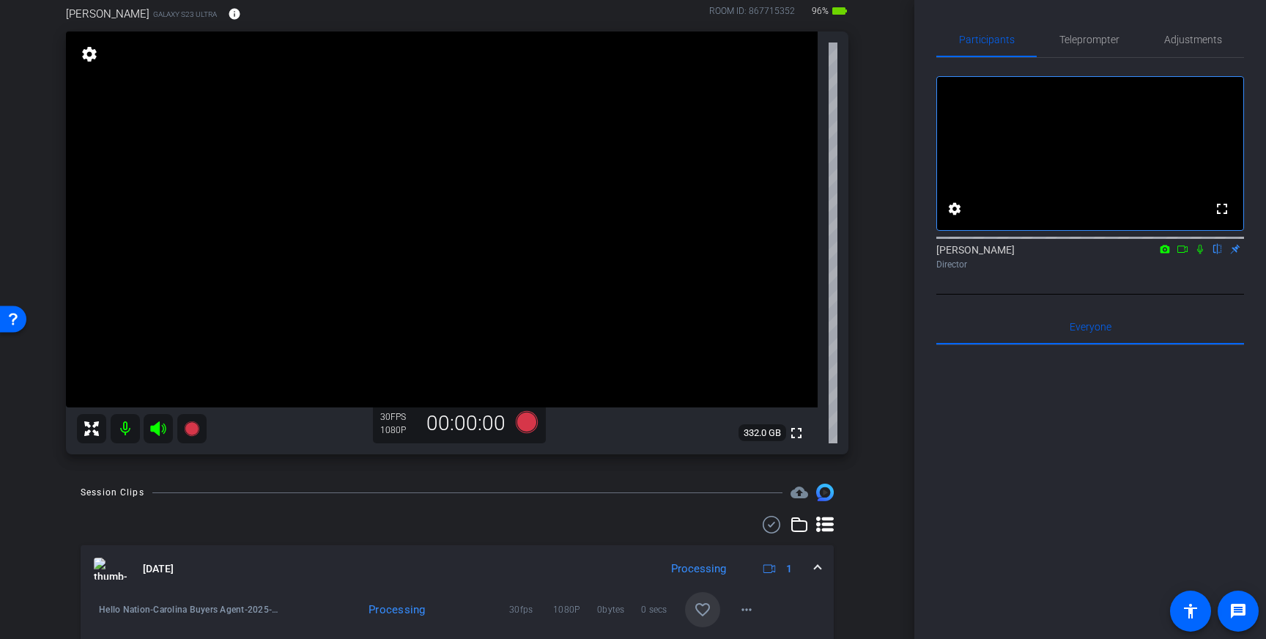
click at [706, 608] on mat-icon "favorite_border" at bounding box center [703, 610] width 18 height 18
click at [705, 612] on mat-icon "favorite_border" at bounding box center [703, 610] width 18 height 18
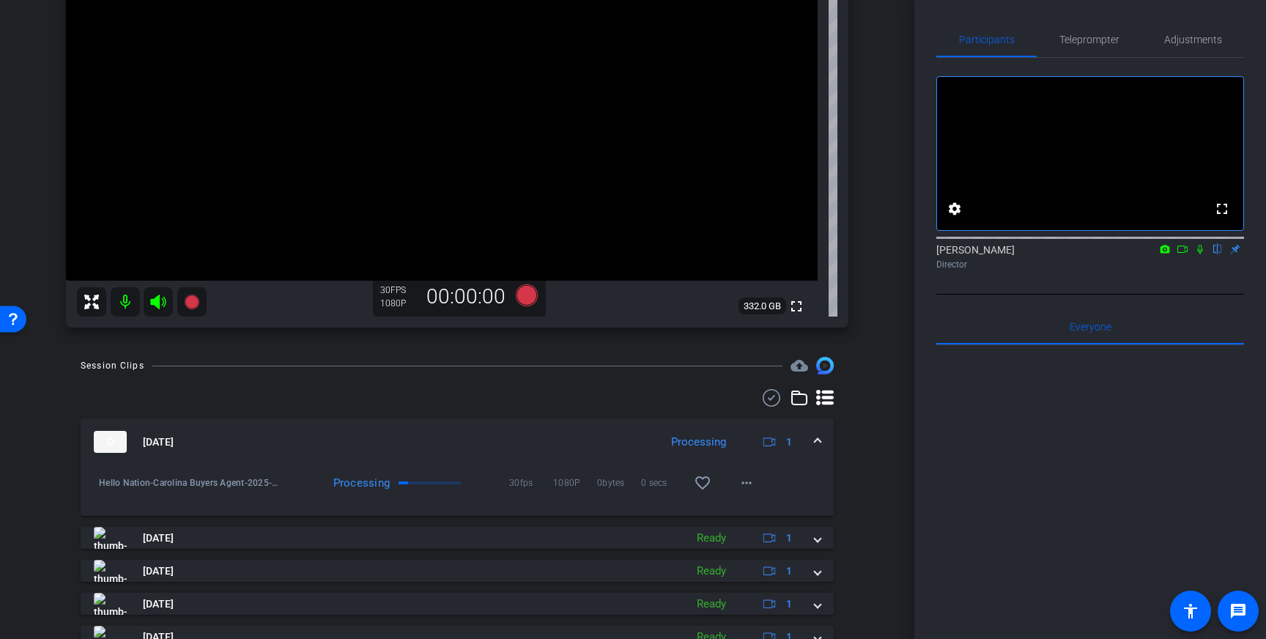
scroll to position [214, 0]
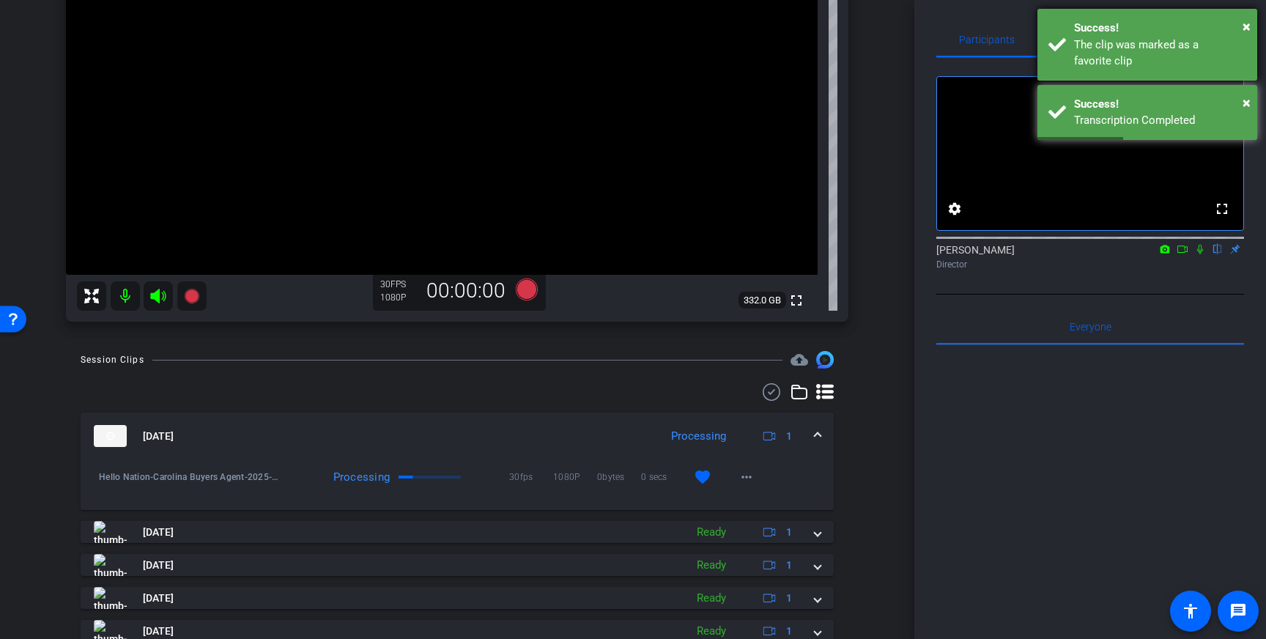
click at [1145, 29] on div "Success!" at bounding box center [1160, 28] width 172 height 17
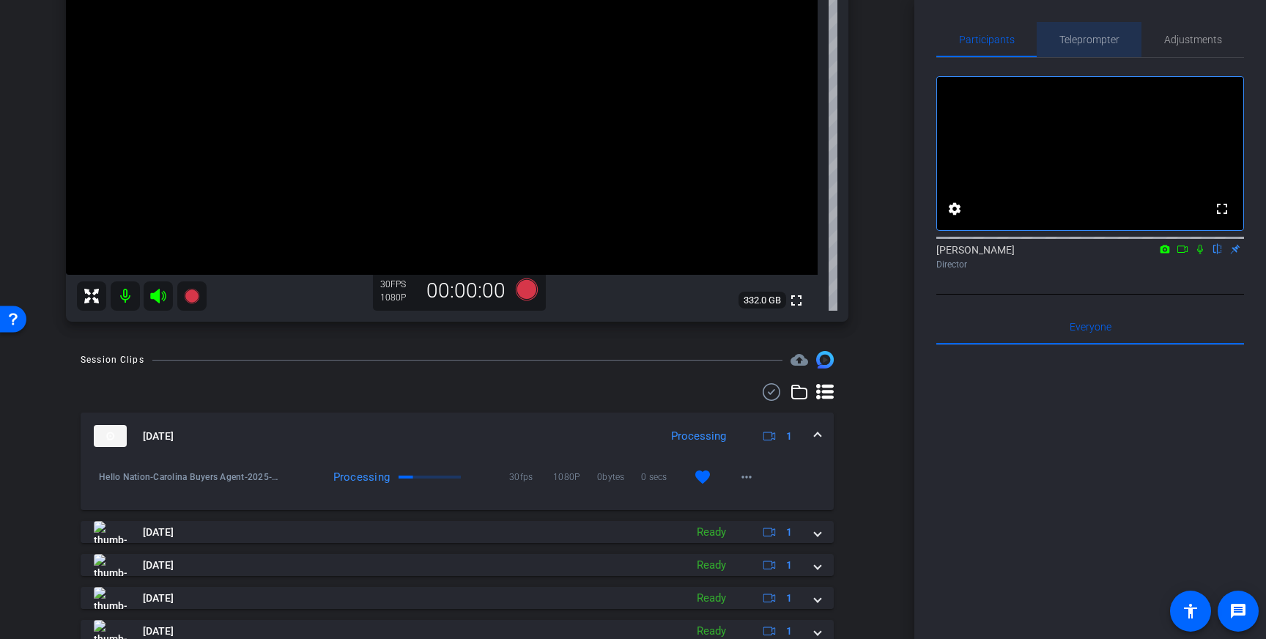
click at [1086, 40] on span "Teleprompter" at bounding box center [1089, 39] width 60 height 10
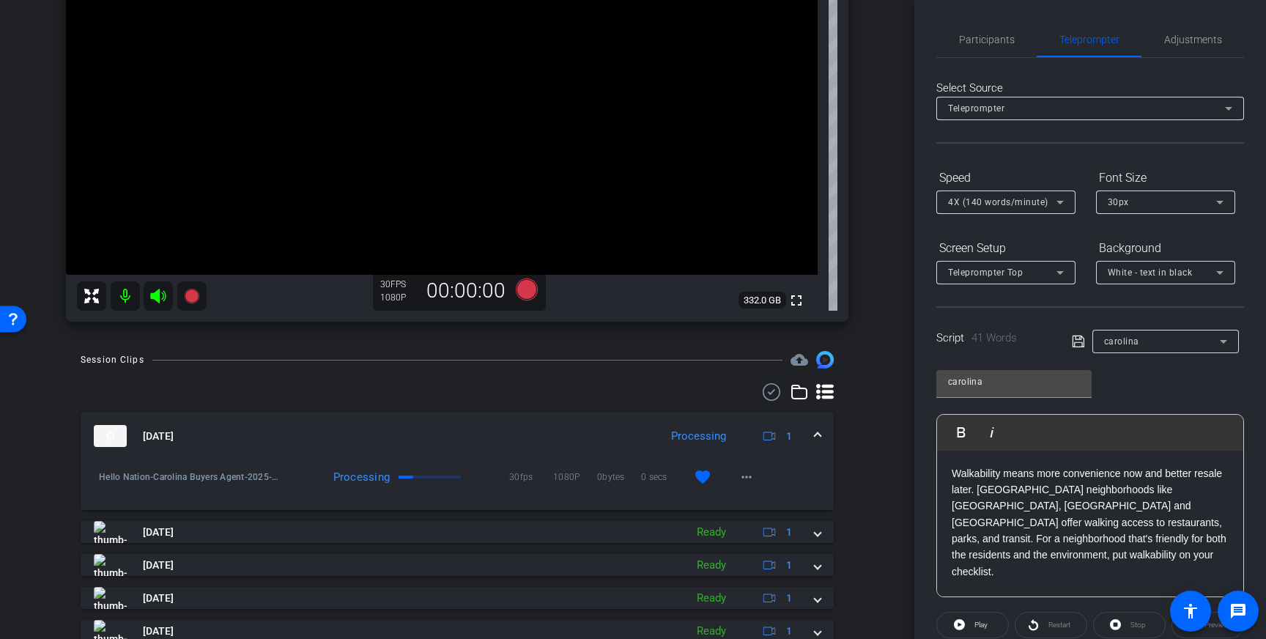
scroll to position [162, 0]
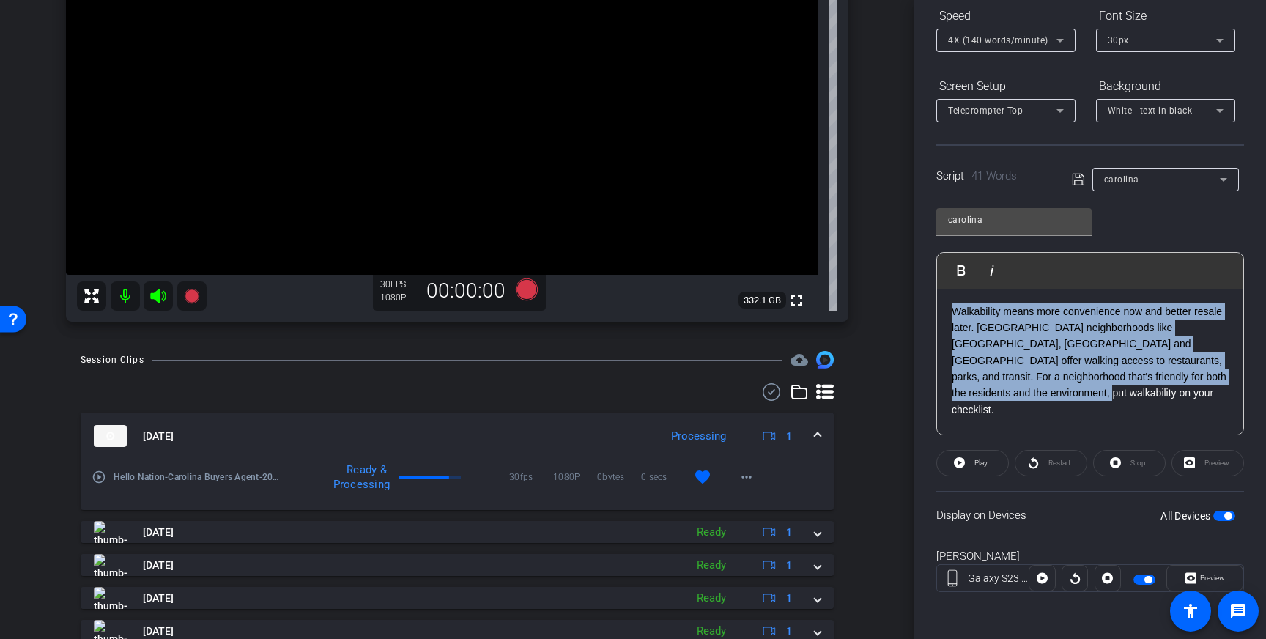
drag, startPoint x: 1004, startPoint y: 394, endPoint x: 953, endPoint y: 312, distance: 96.8
click at [953, 312] on p "Walkability means more convenience now and better resale later. Charlotte neigh…" at bounding box center [1090, 360] width 277 height 115
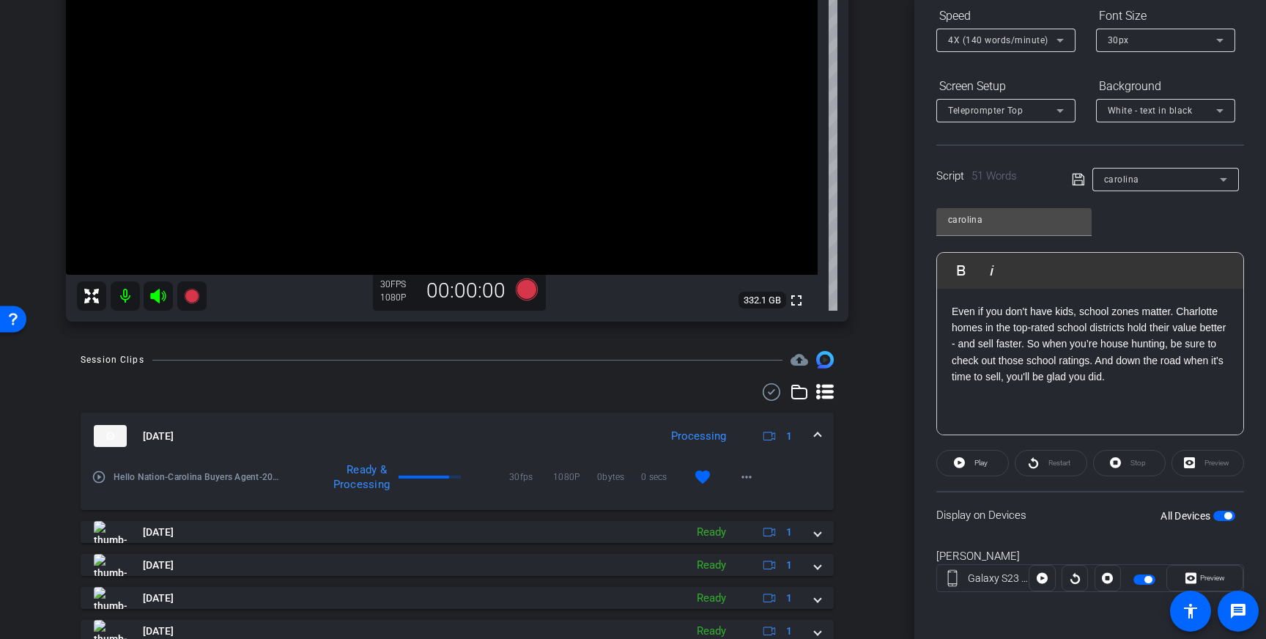
click at [1077, 182] on icon at bounding box center [1078, 180] width 13 height 18
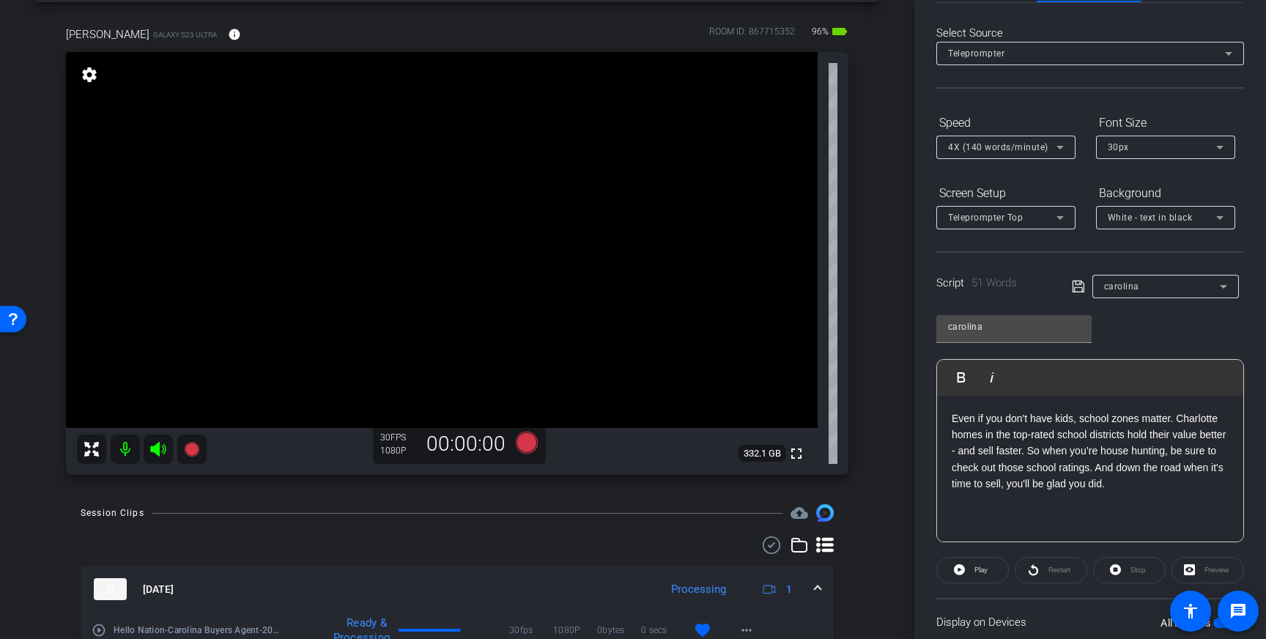
scroll to position [19, 0]
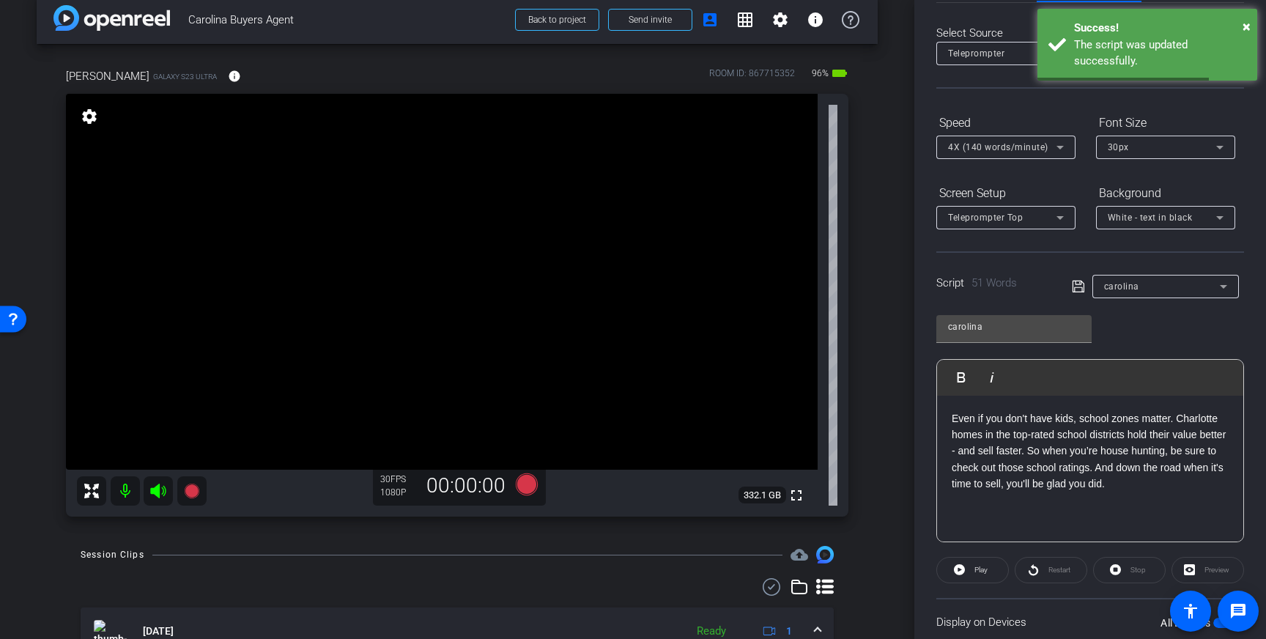
click at [1078, 286] on icon at bounding box center [1078, 287] width 13 height 18
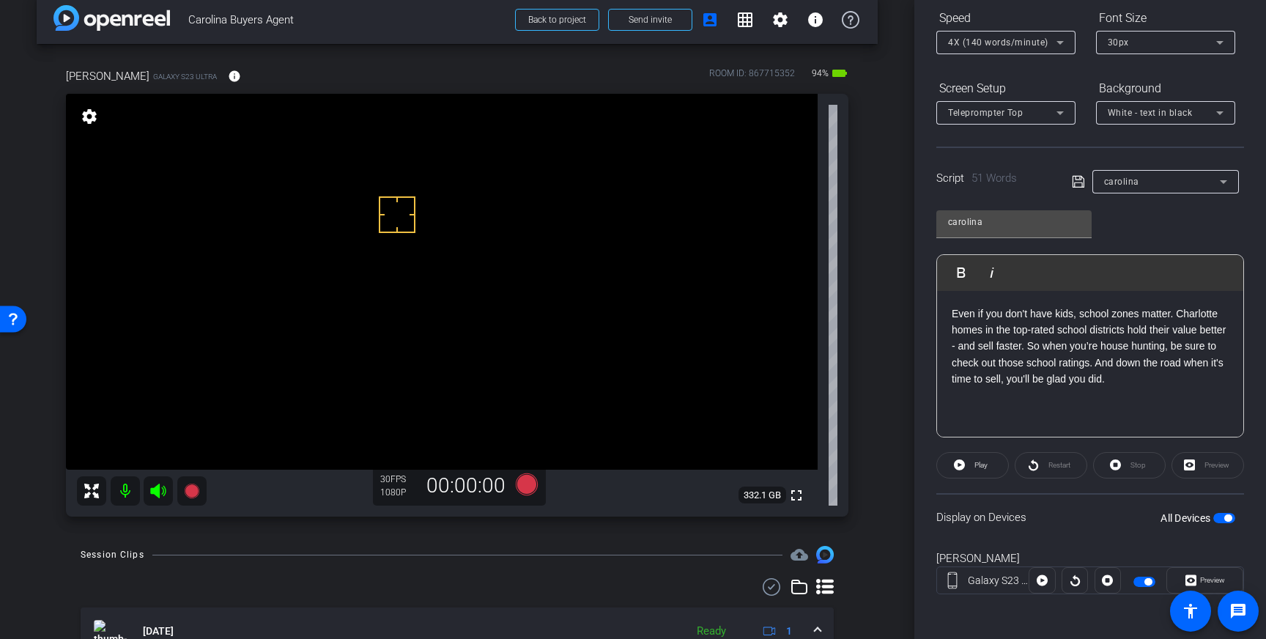
scroll to position [162, 0]
click at [1074, 177] on icon at bounding box center [1078, 180] width 13 height 18
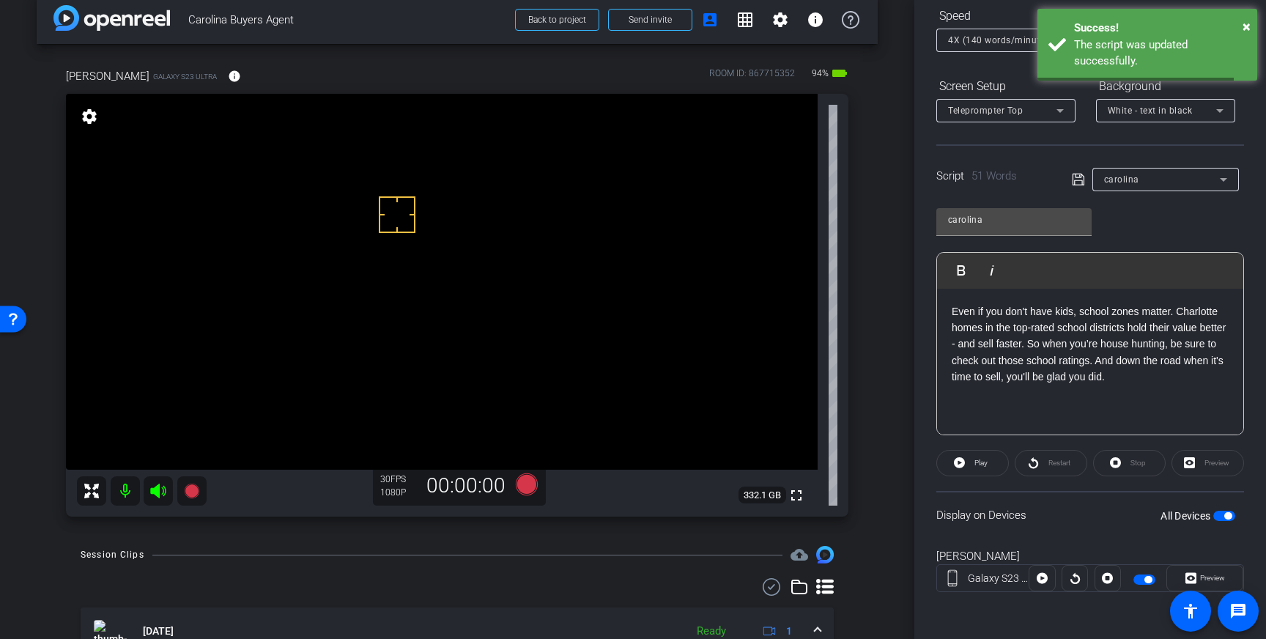
click at [1229, 514] on span "button" at bounding box center [1227, 515] width 7 height 7
click at [1229, 514] on span "button" at bounding box center [1224, 516] width 22 height 10
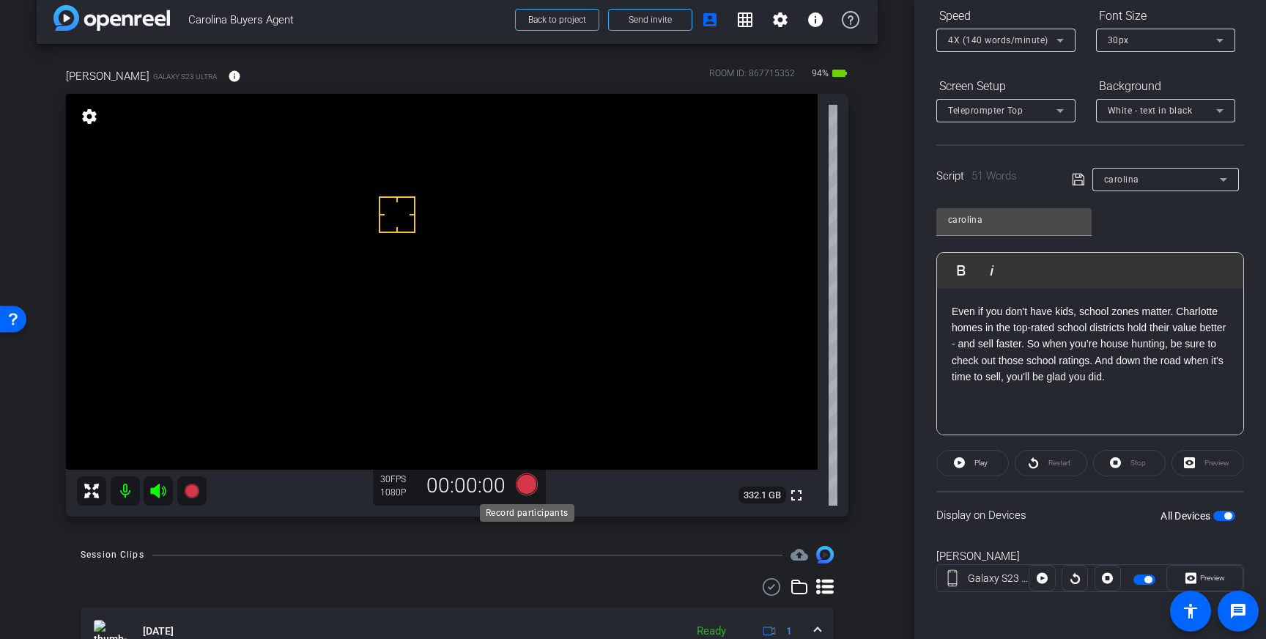
click at [530, 490] on icon at bounding box center [527, 484] width 22 height 22
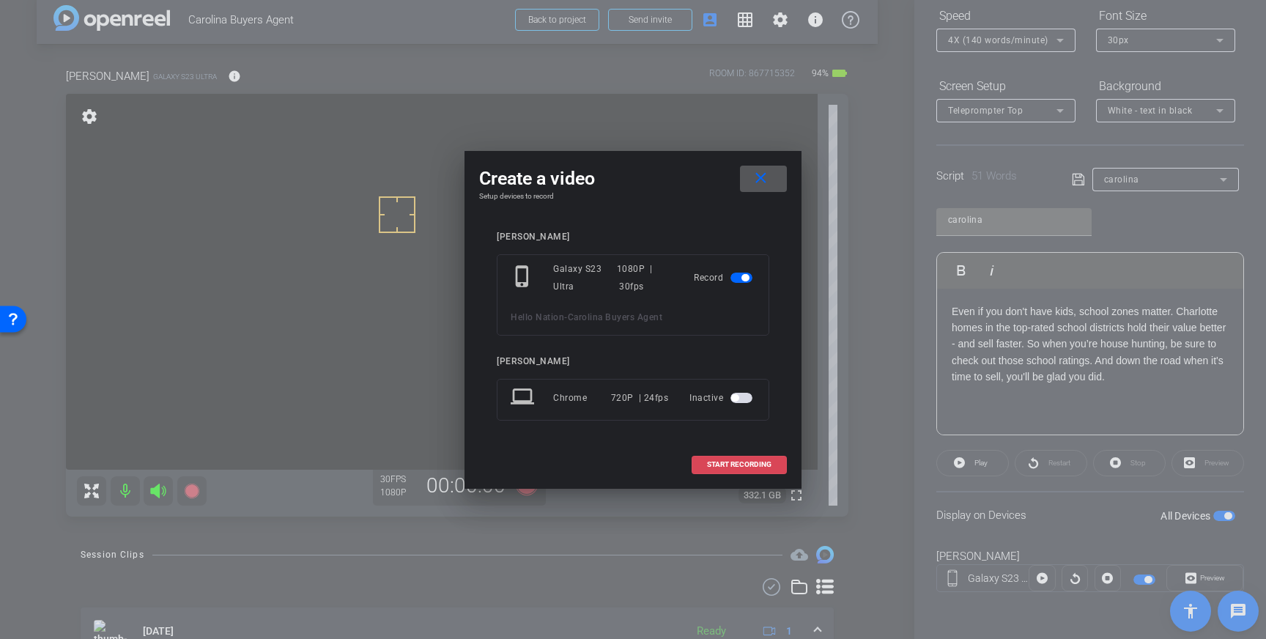
click at [727, 466] on span "START RECORDING" at bounding box center [739, 464] width 64 height 7
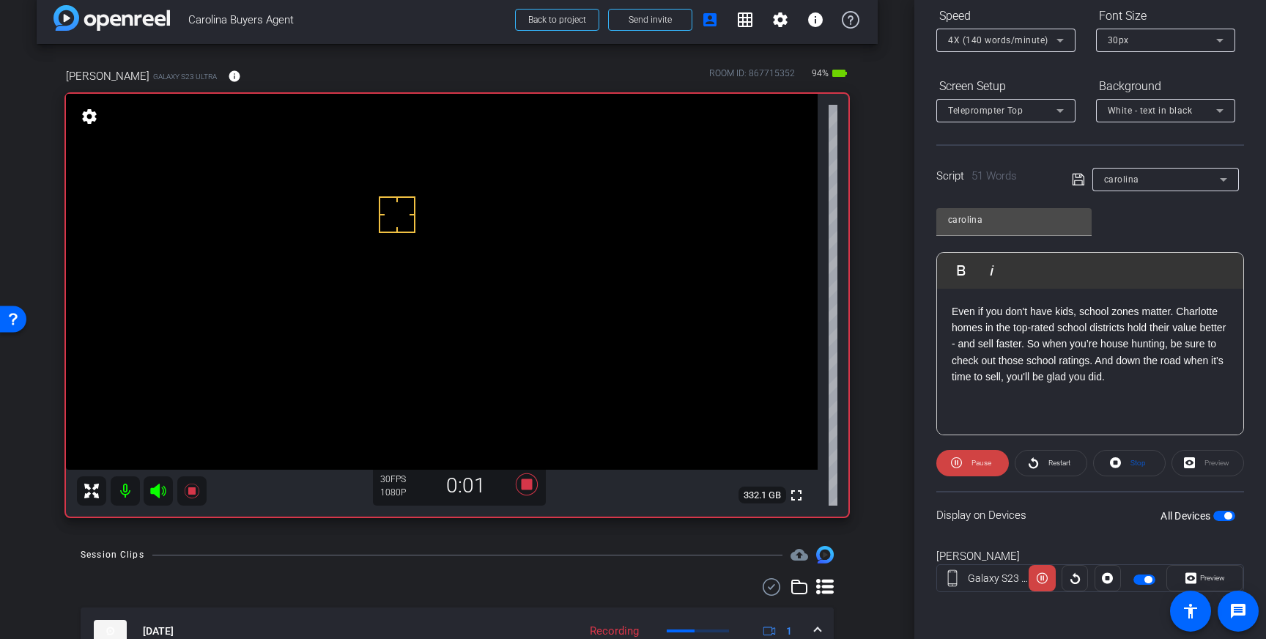
scroll to position [0, 0]
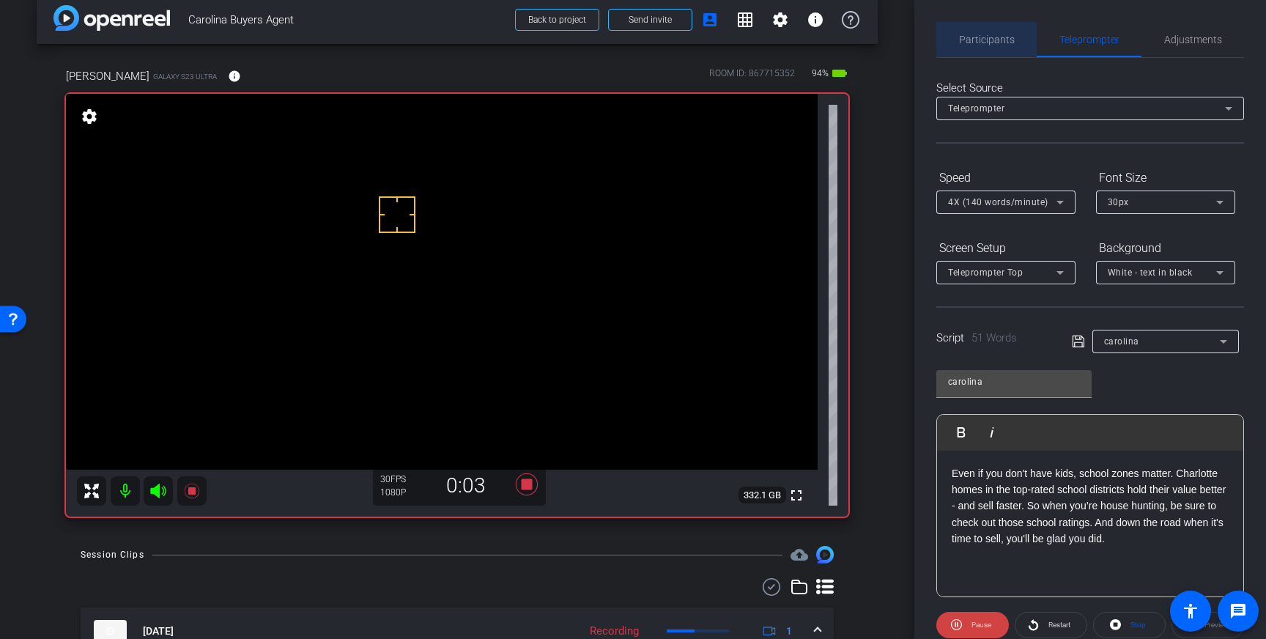
click at [990, 35] on span "Participants" at bounding box center [987, 39] width 56 height 10
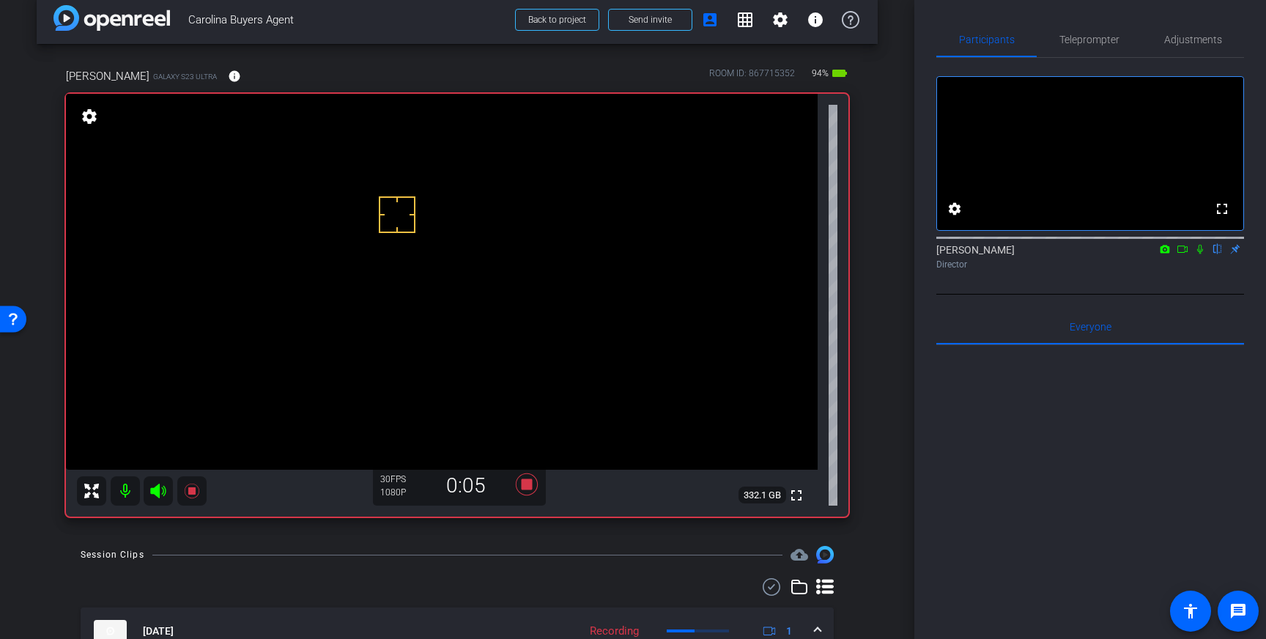
click at [1198, 254] on icon at bounding box center [1200, 250] width 6 height 10
click at [1198, 254] on icon at bounding box center [1200, 250] width 8 height 10
click at [522, 486] on icon at bounding box center [527, 484] width 22 height 22
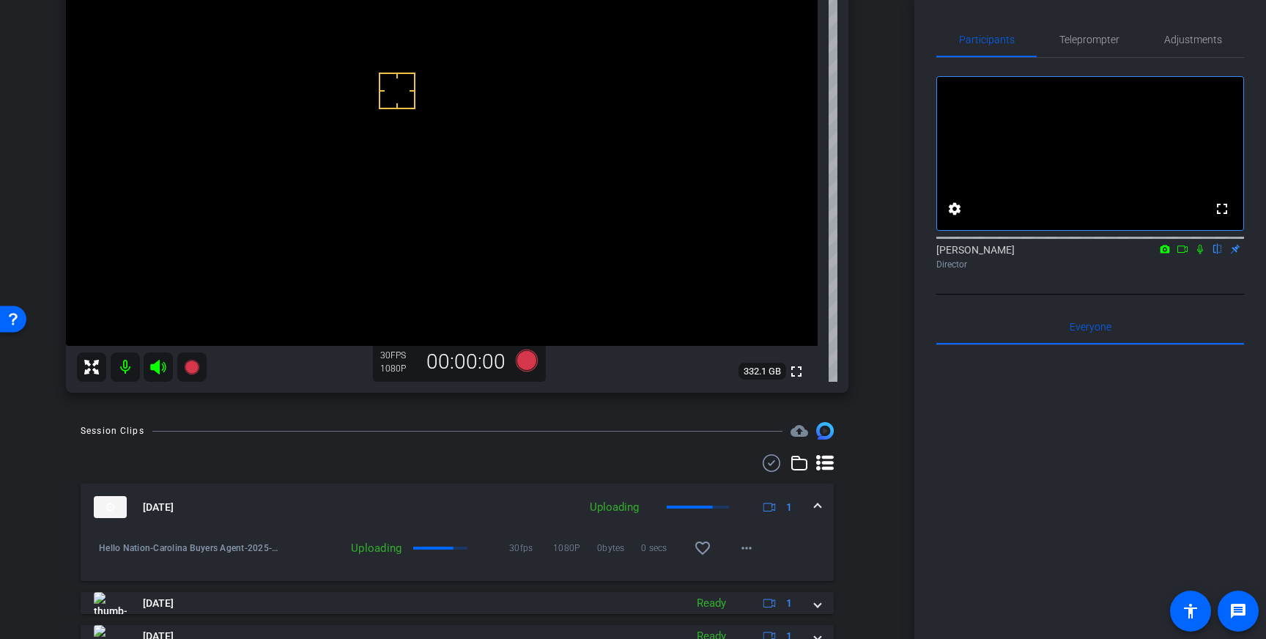
scroll to position [157, 0]
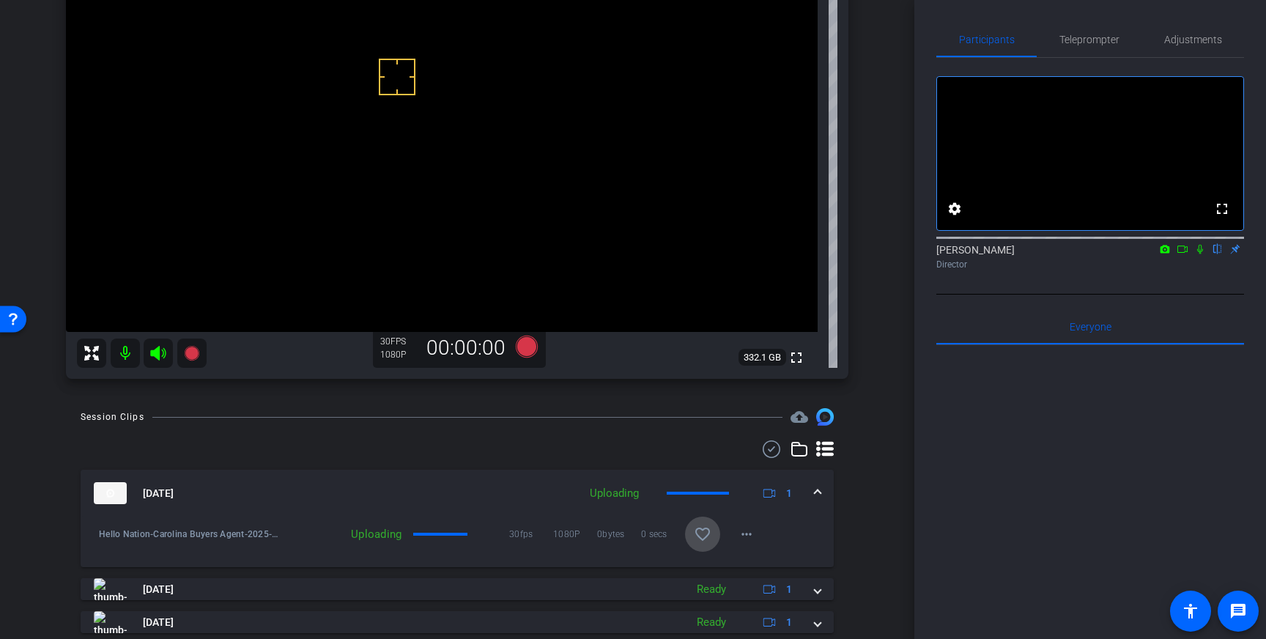
click at [712, 537] on span at bounding box center [702, 533] width 35 height 35
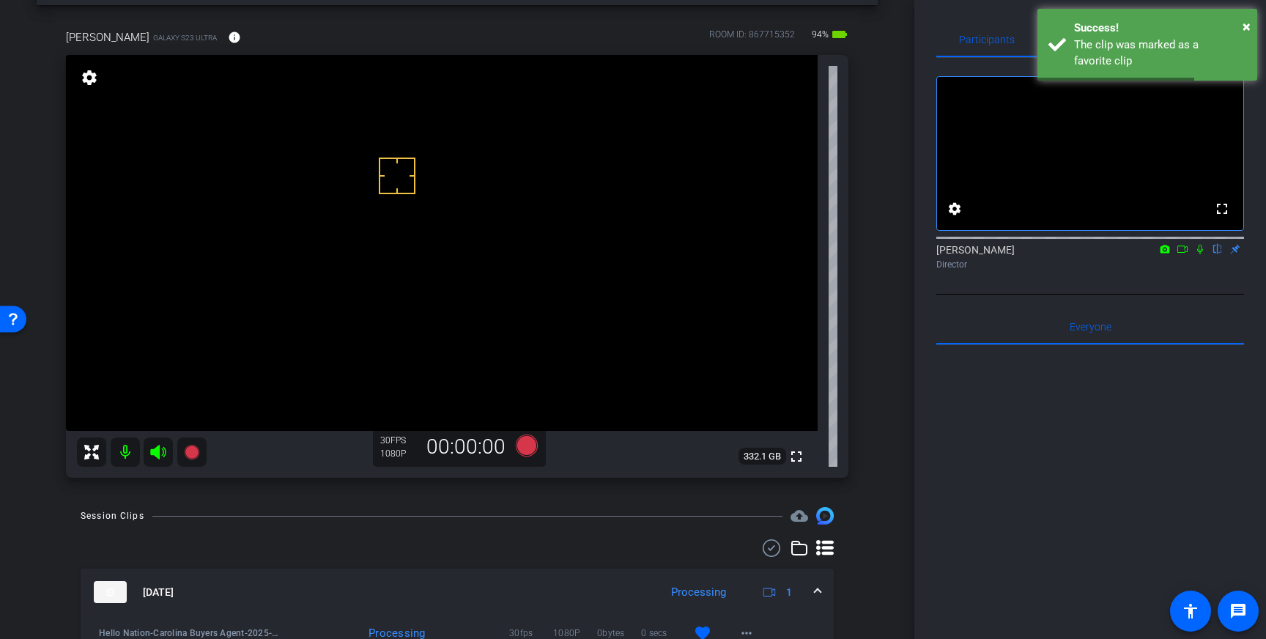
scroll to position [51, 0]
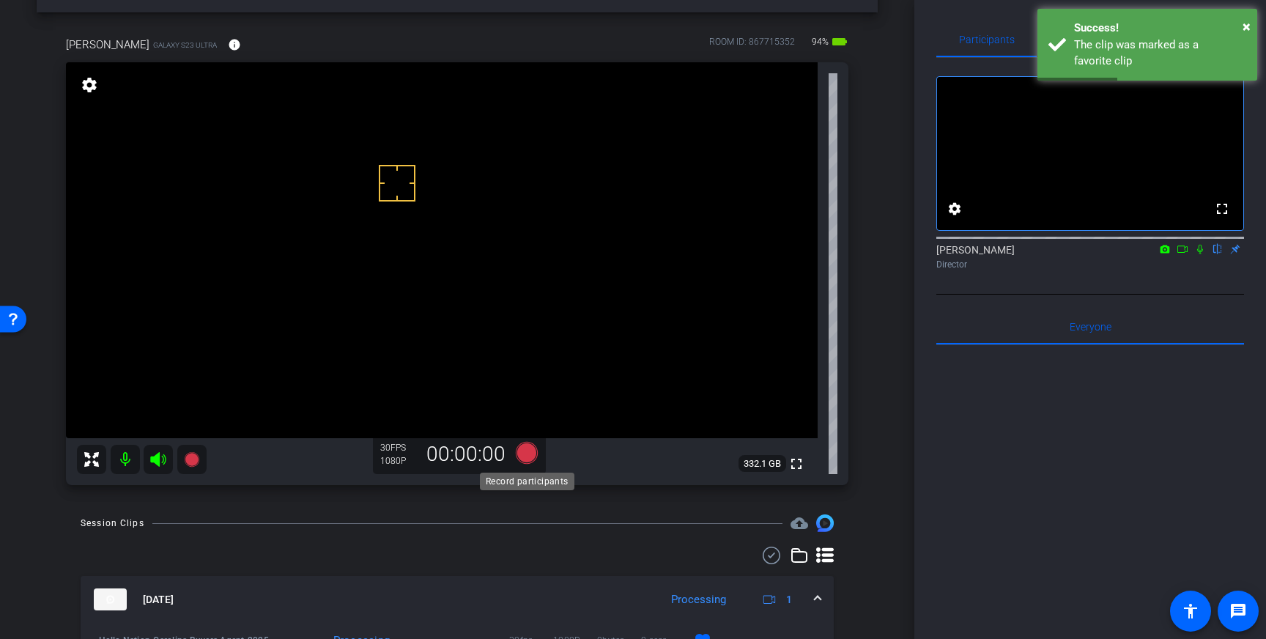
click at [525, 453] on icon at bounding box center [527, 453] width 22 height 22
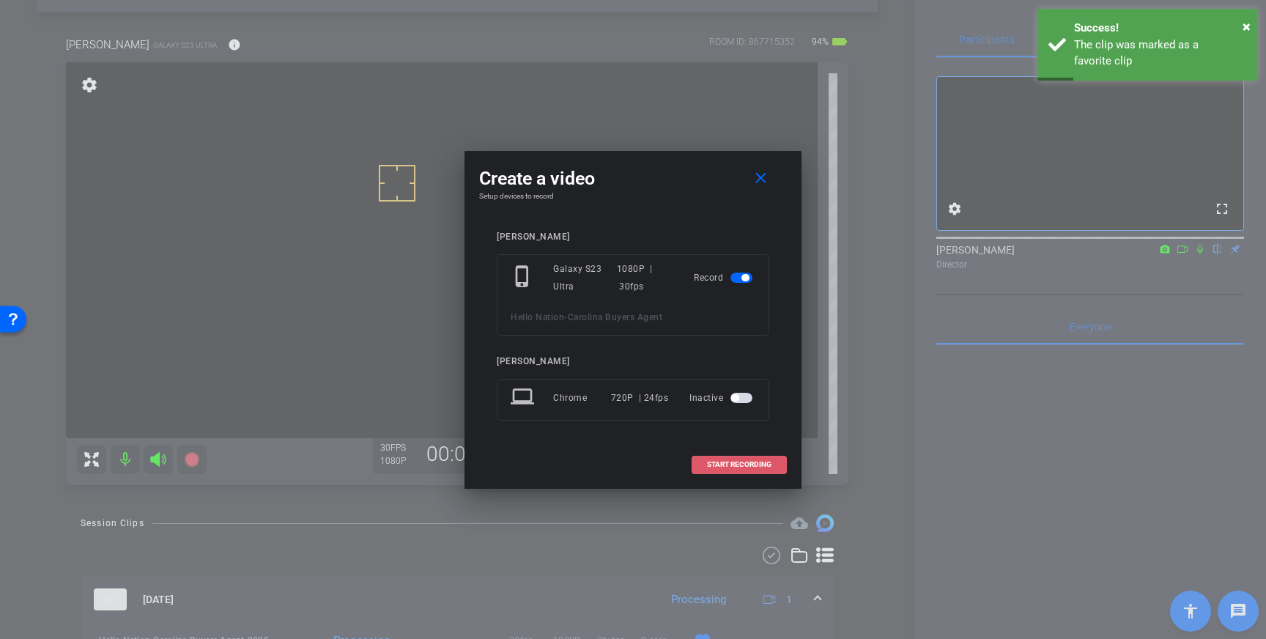
click at [733, 464] on span "START RECORDING" at bounding box center [739, 464] width 64 height 7
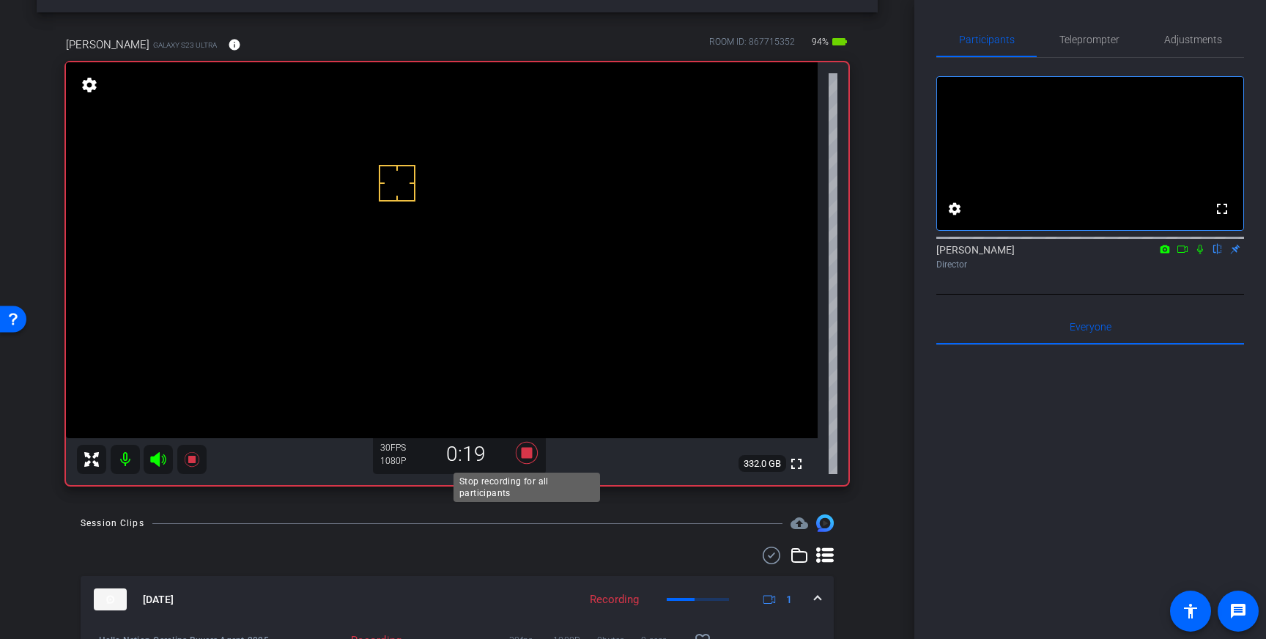
click at [529, 451] on icon at bounding box center [527, 453] width 22 height 22
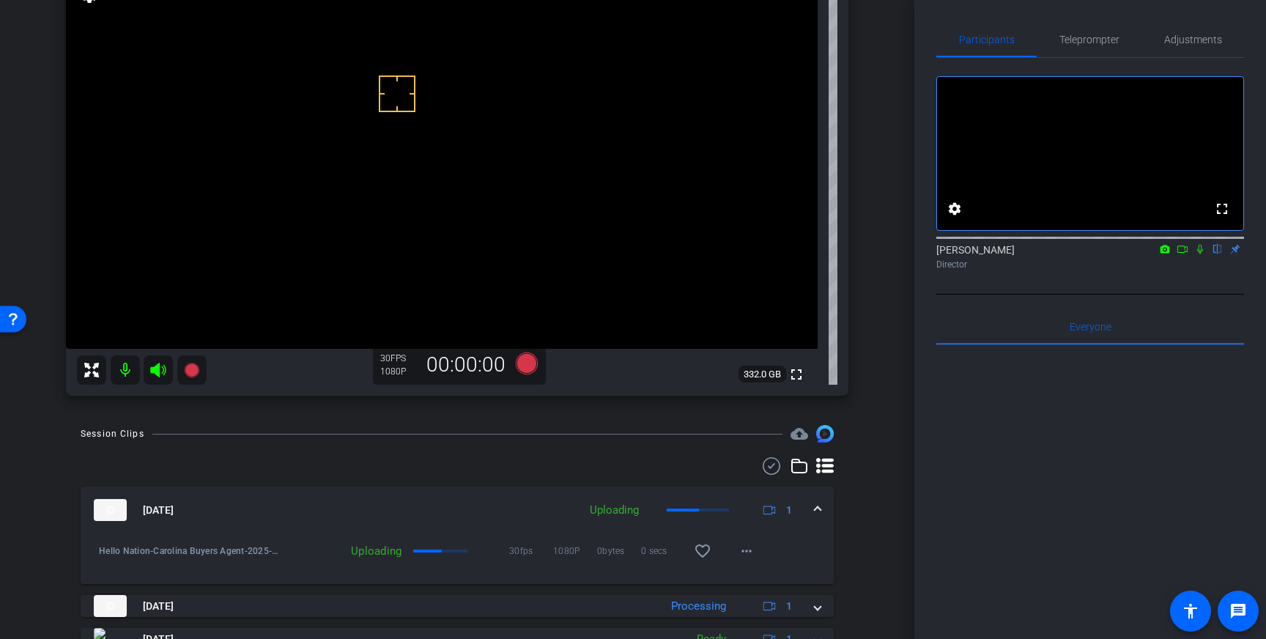
scroll to position [144, 0]
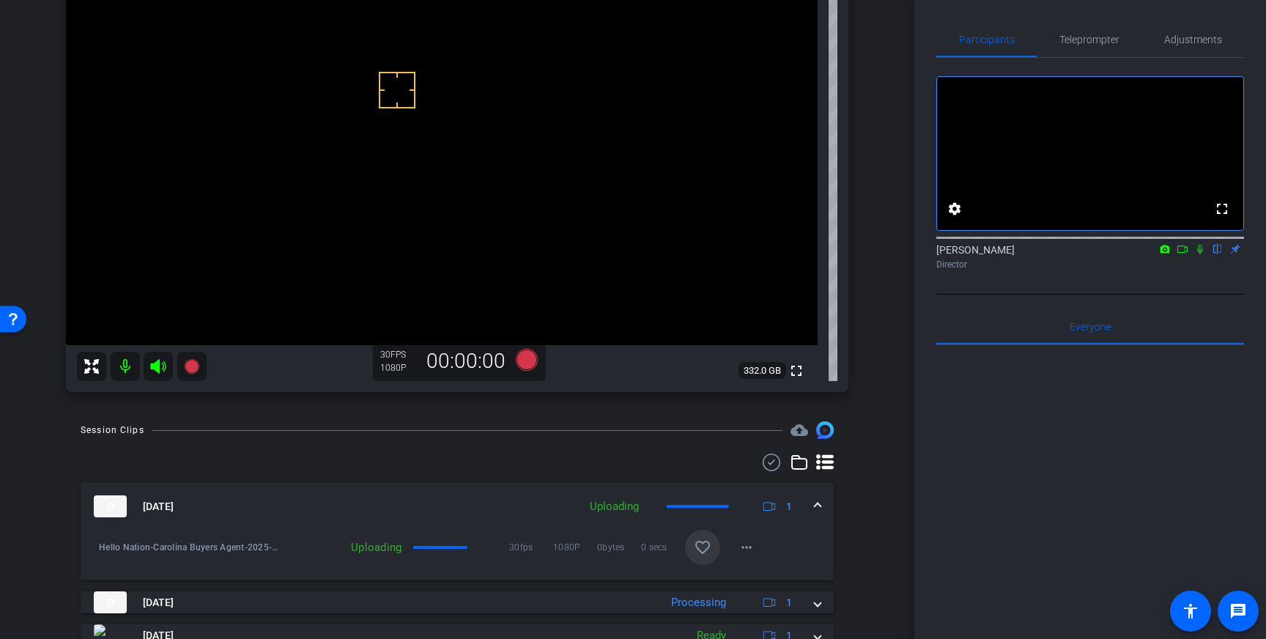
click at [703, 538] on span at bounding box center [702, 547] width 35 height 35
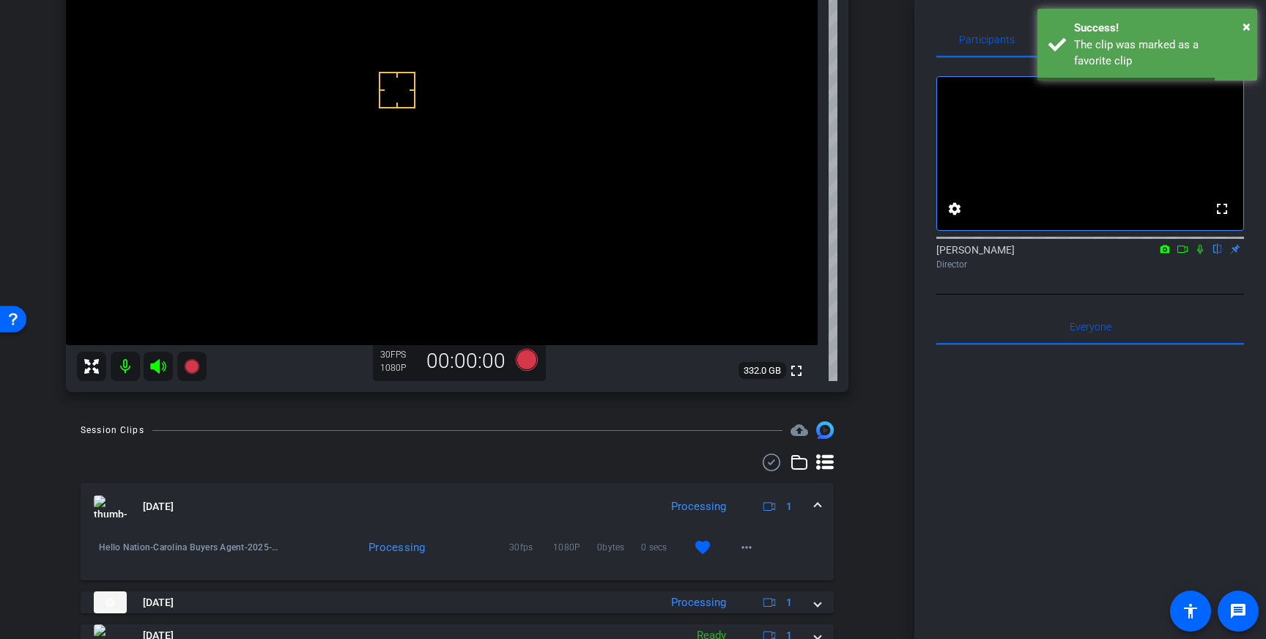
click at [815, 503] on span at bounding box center [818, 506] width 6 height 15
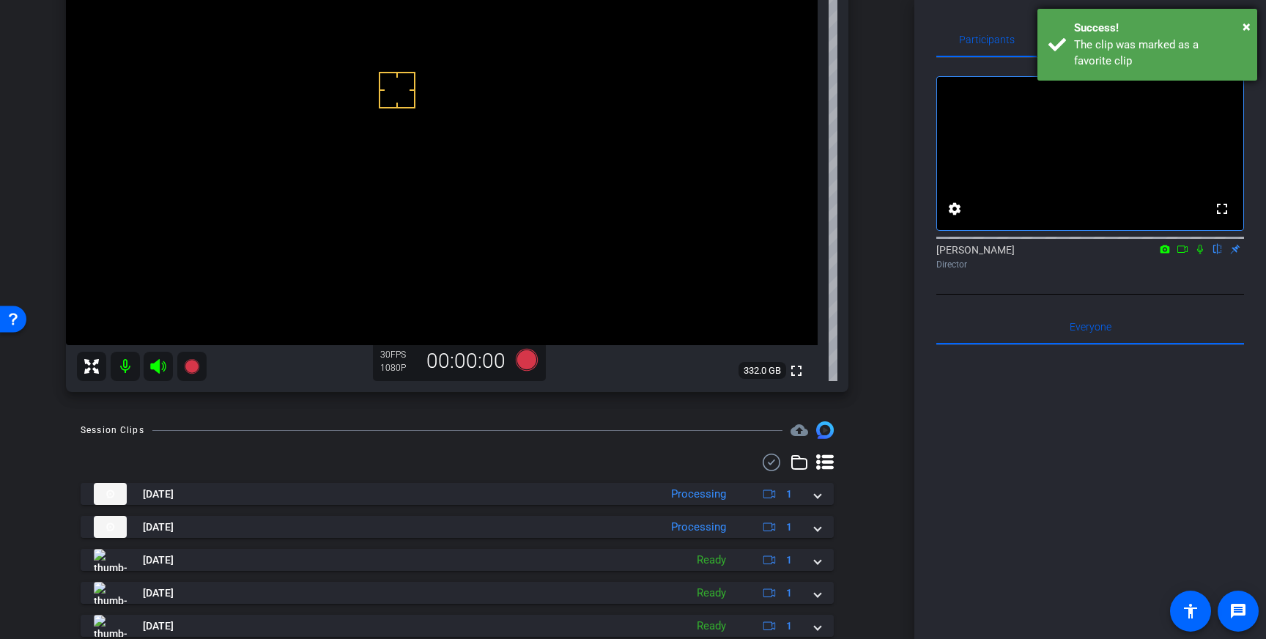
click at [1174, 38] on div "The clip was marked as a favorite clip" at bounding box center [1160, 53] width 172 height 33
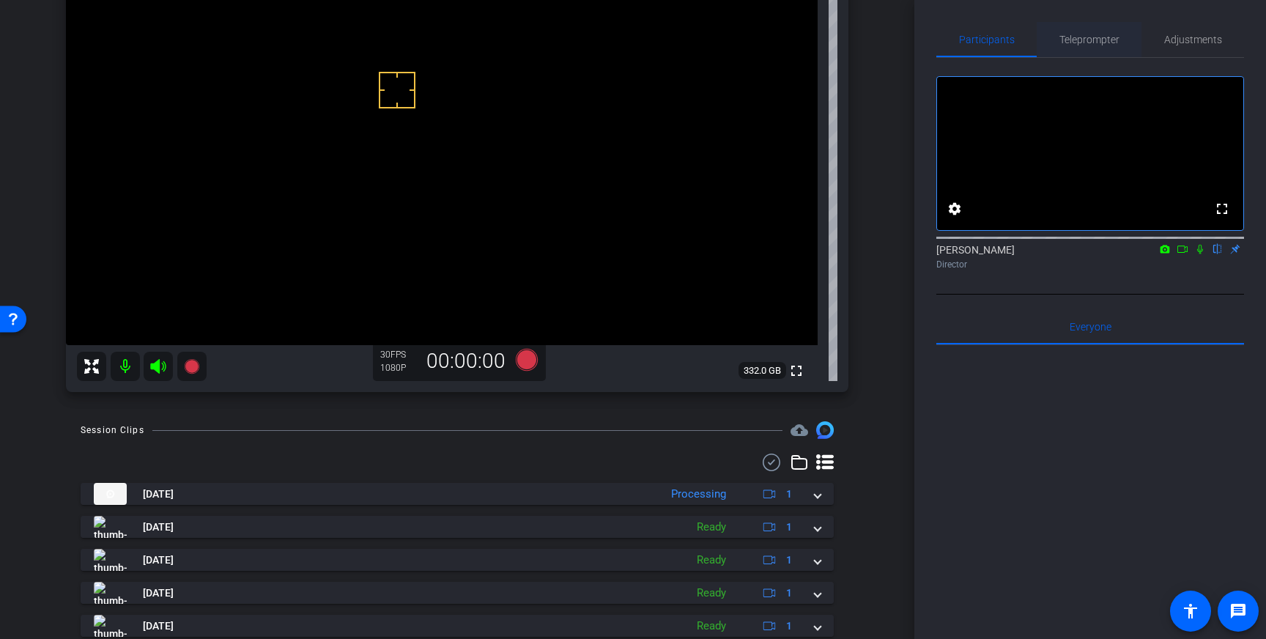
click at [1085, 34] on span "Teleprompter" at bounding box center [1089, 39] width 60 height 10
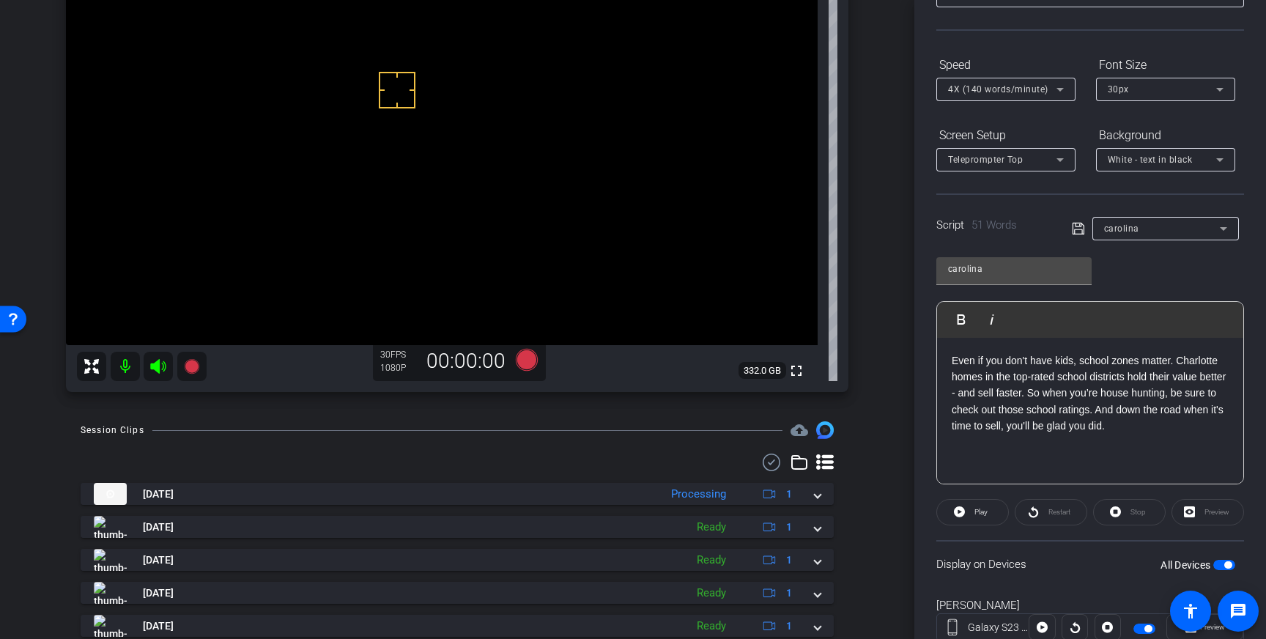
scroll to position [115, 0]
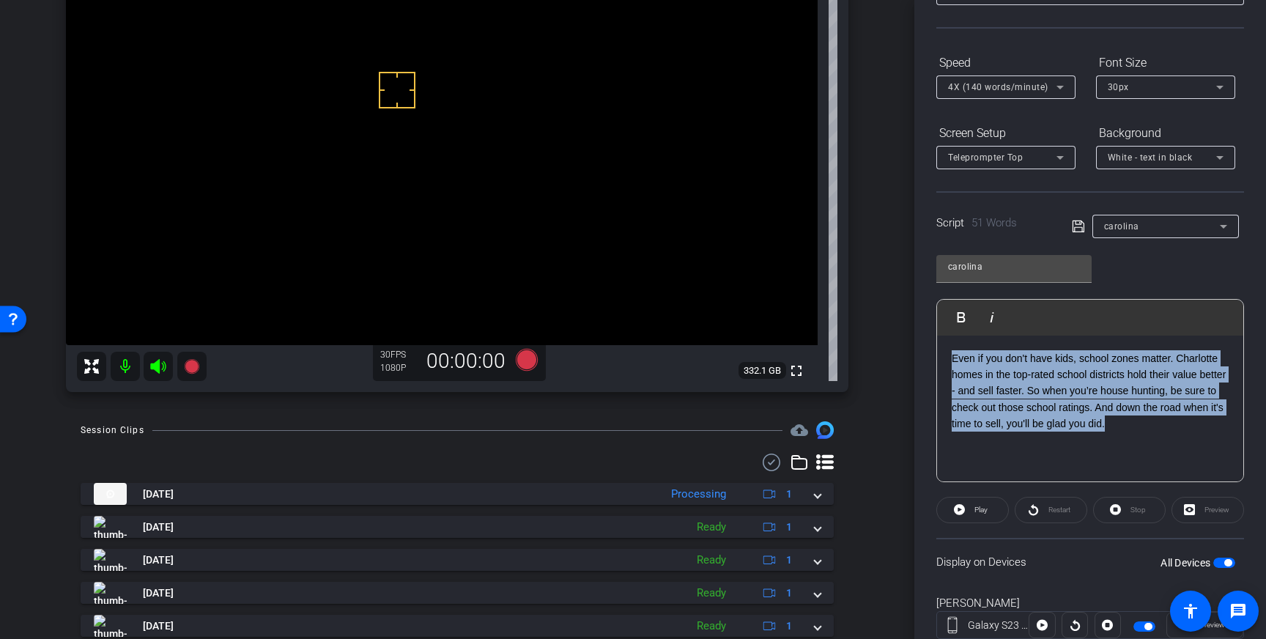
drag, startPoint x: 1155, startPoint y: 424, endPoint x: 950, endPoint y: 354, distance: 216.1
click at [950, 354] on div "Even if you don't have kids, school zones matter. Charlotte homes in the top-ra…" at bounding box center [1090, 409] width 306 height 147
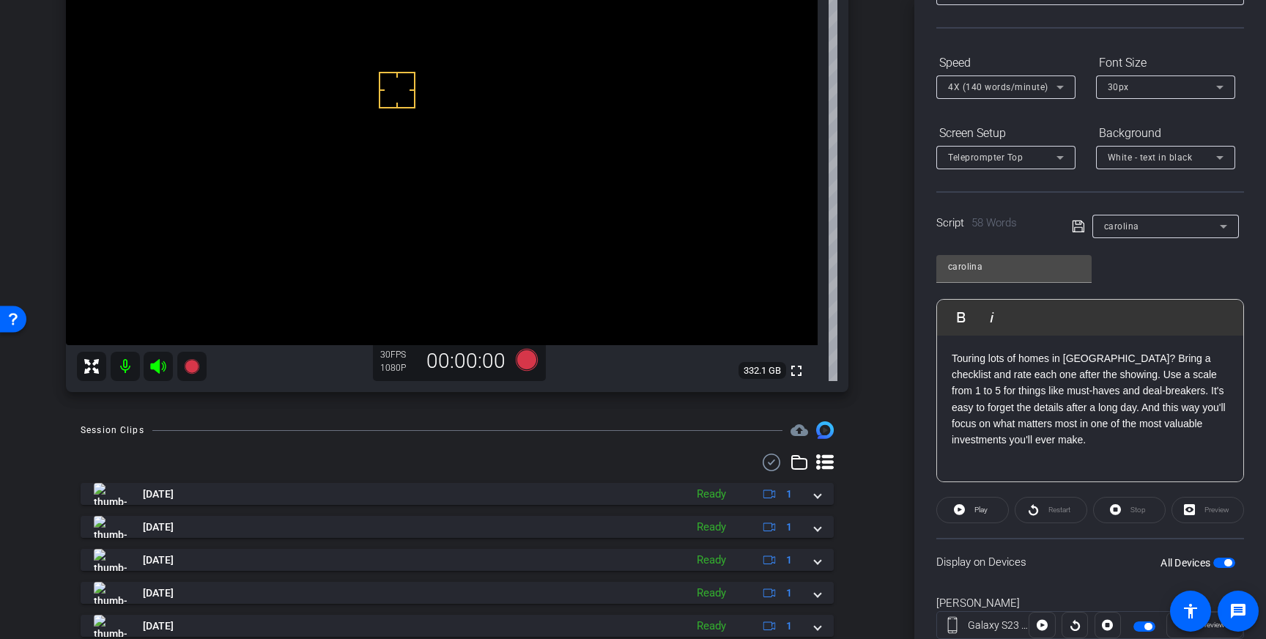
click at [1081, 228] on icon at bounding box center [1078, 226] width 12 height 12
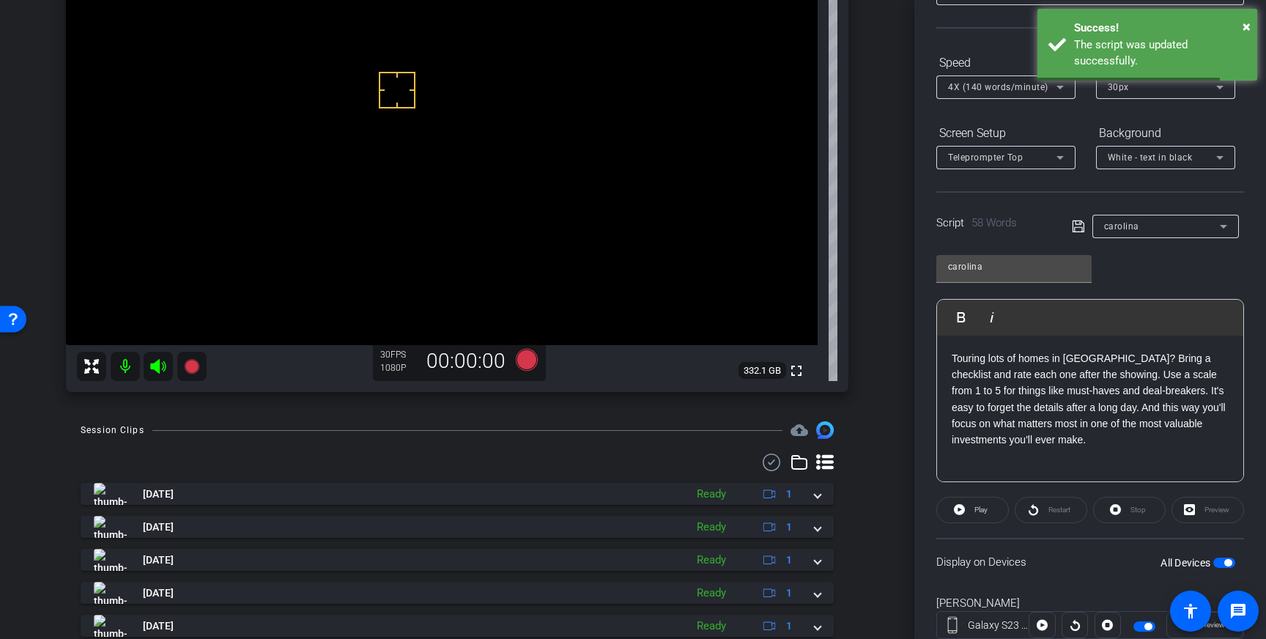
click at [1220, 559] on span "button" at bounding box center [1224, 562] width 22 height 10
click at [1223, 562] on span "button" at bounding box center [1224, 562] width 22 height 10
click at [1077, 229] on icon at bounding box center [1078, 227] width 13 height 18
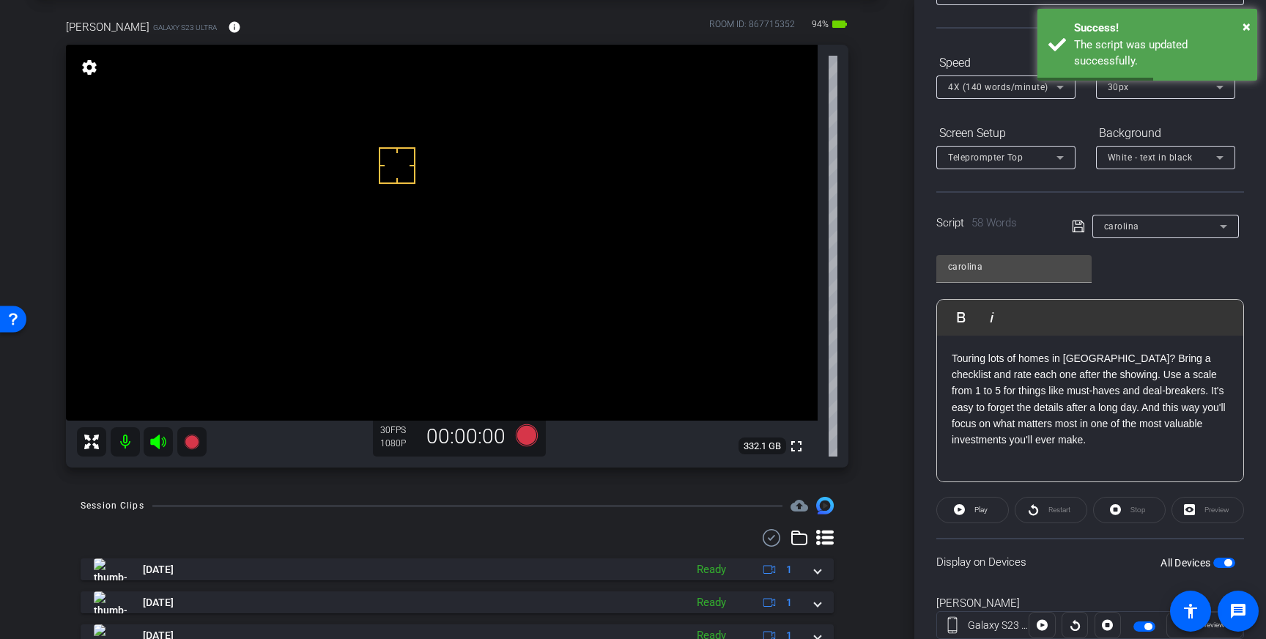
scroll to position [56, 0]
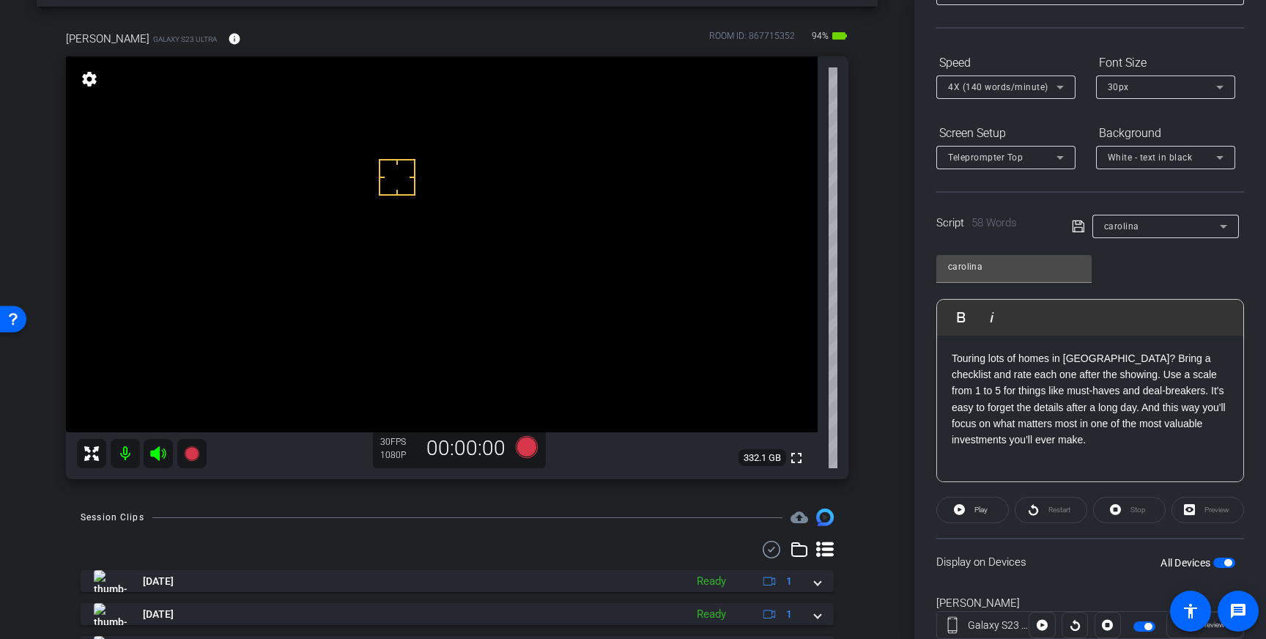
click at [1075, 224] on icon at bounding box center [1078, 226] width 12 height 12
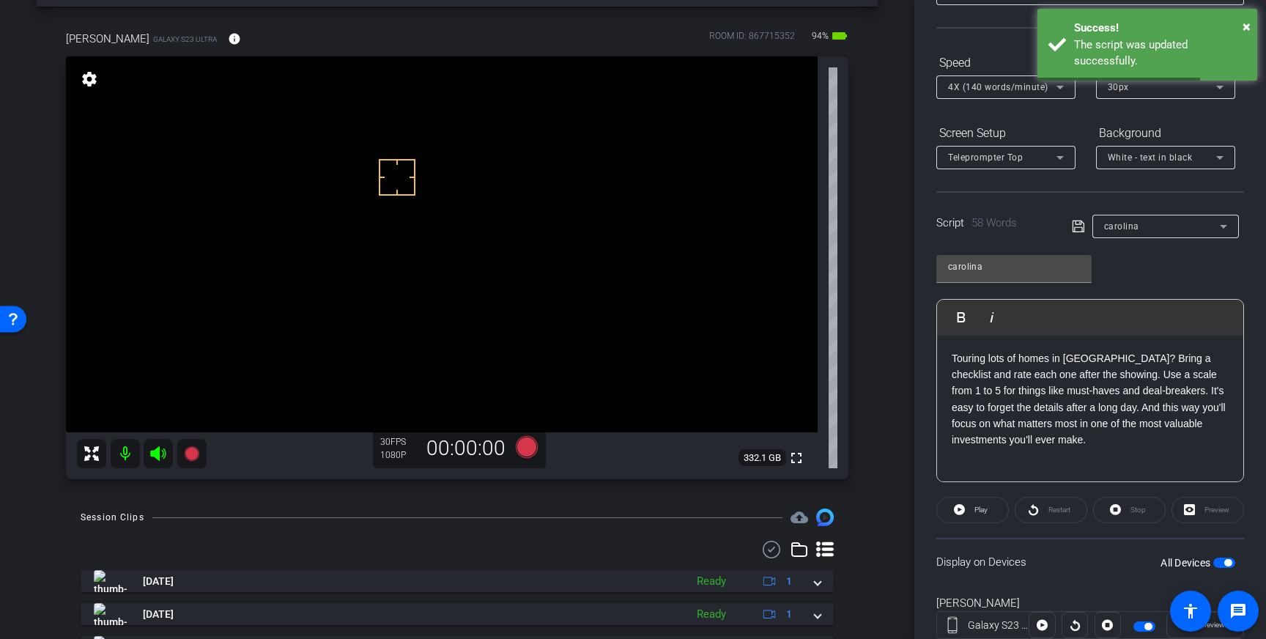
scroll to position [0, 0]
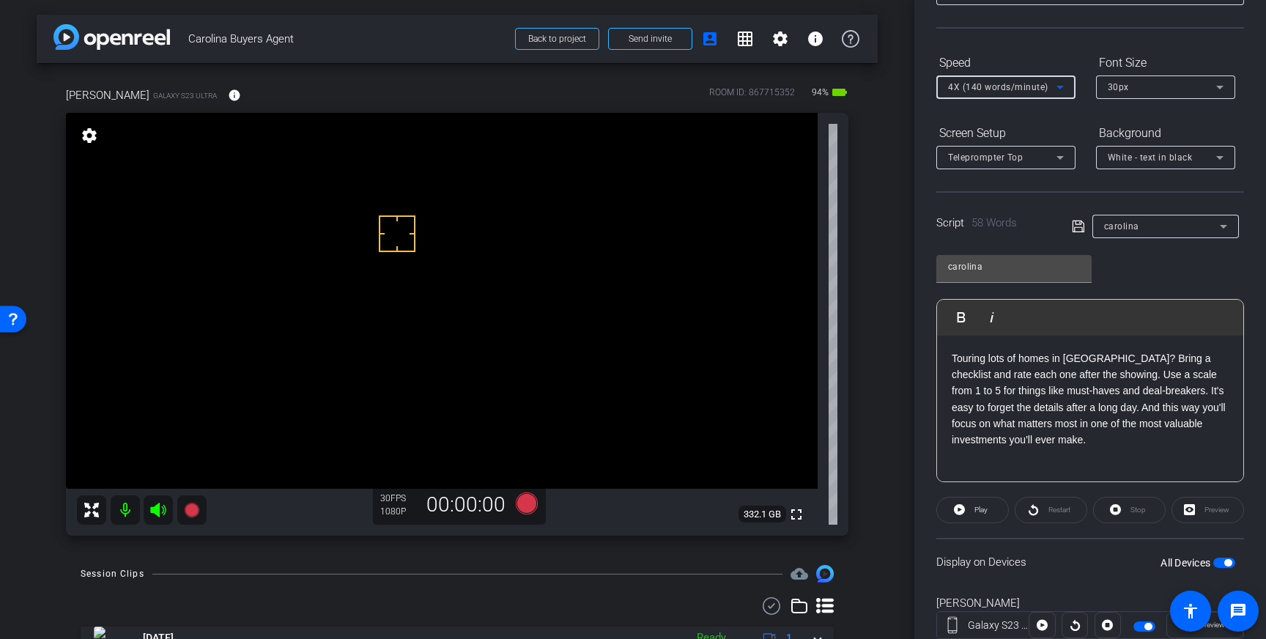
click at [990, 89] on span "4X (140 words/minute)" at bounding box center [998, 87] width 100 height 10
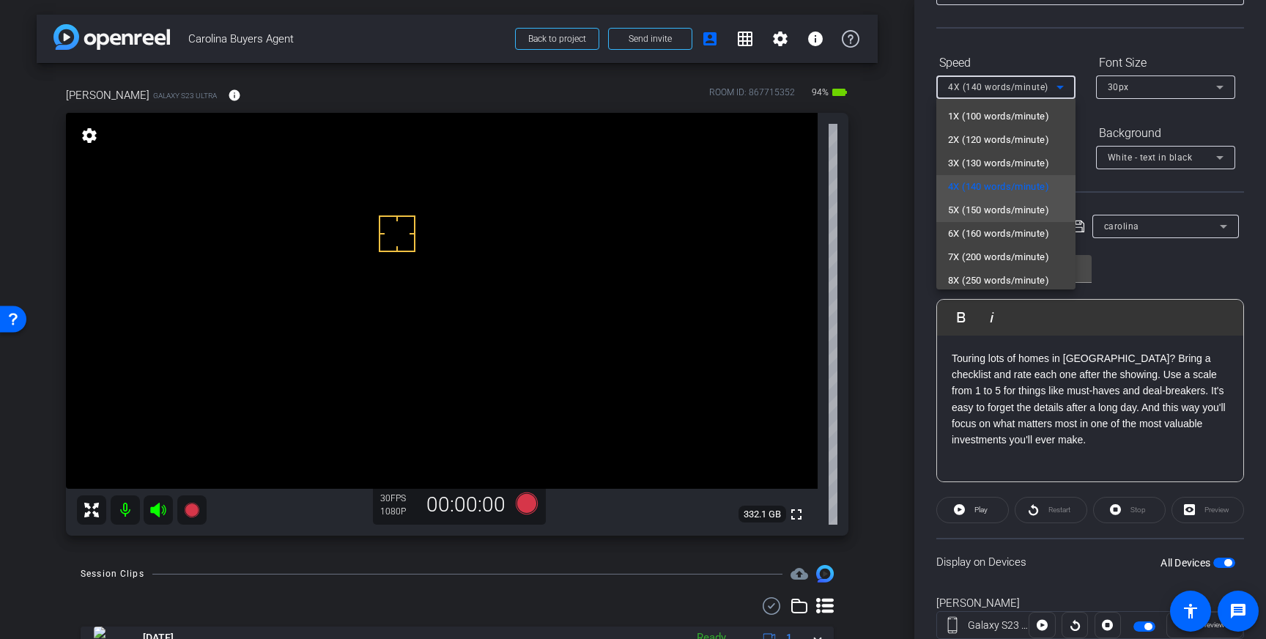
click at [985, 206] on span "5X (150 words/minute)" at bounding box center [998, 210] width 101 height 18
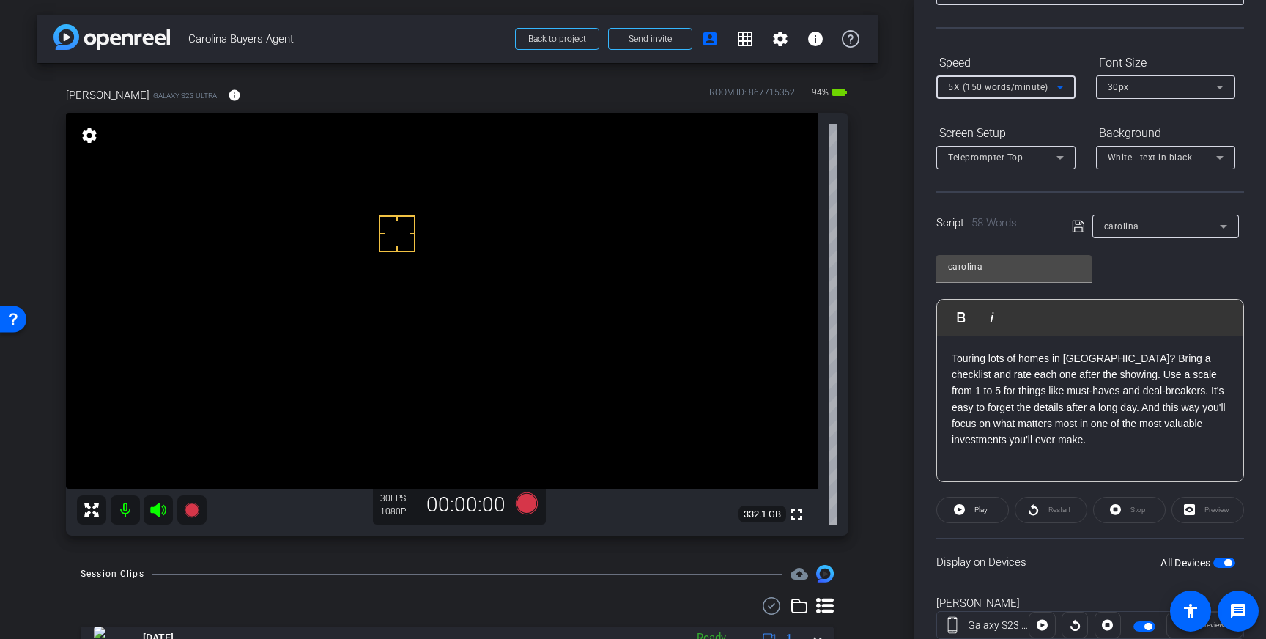
click at [1081, 231] on icon at bounding box center [1078, 227] width 13 height 18
click at [527, 500] on icon at bounding box center [527, 503] width 22 height 22
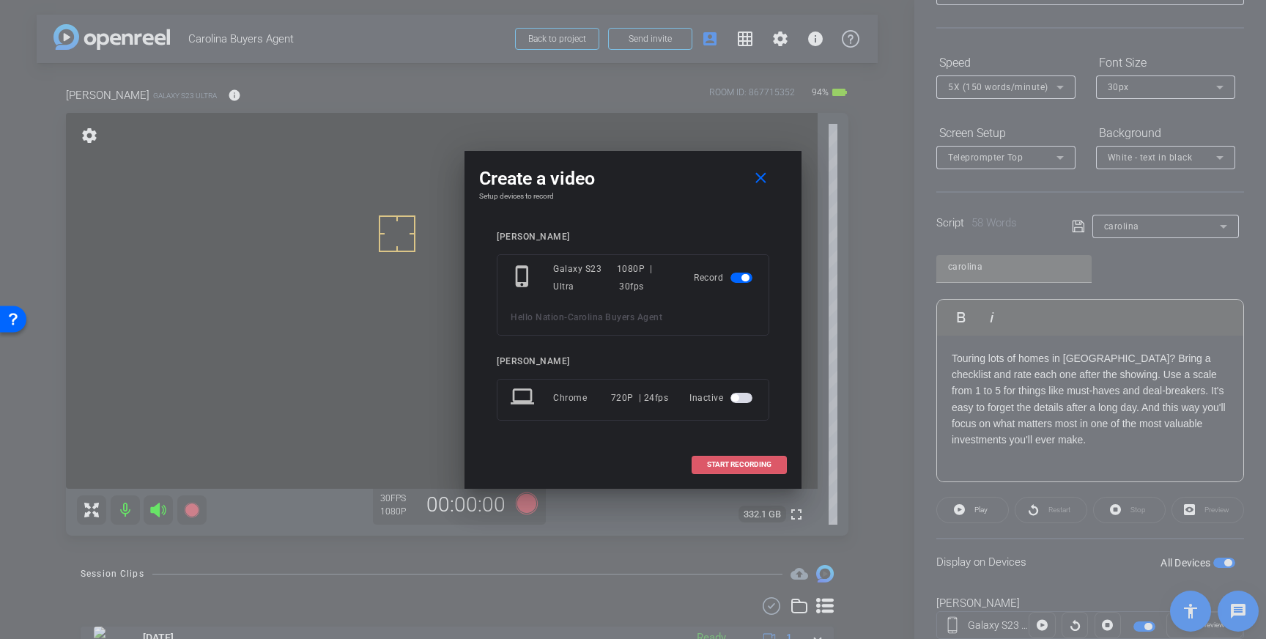
click at [731, 457] on span at bounding box center [739, 464] width 94 height 35
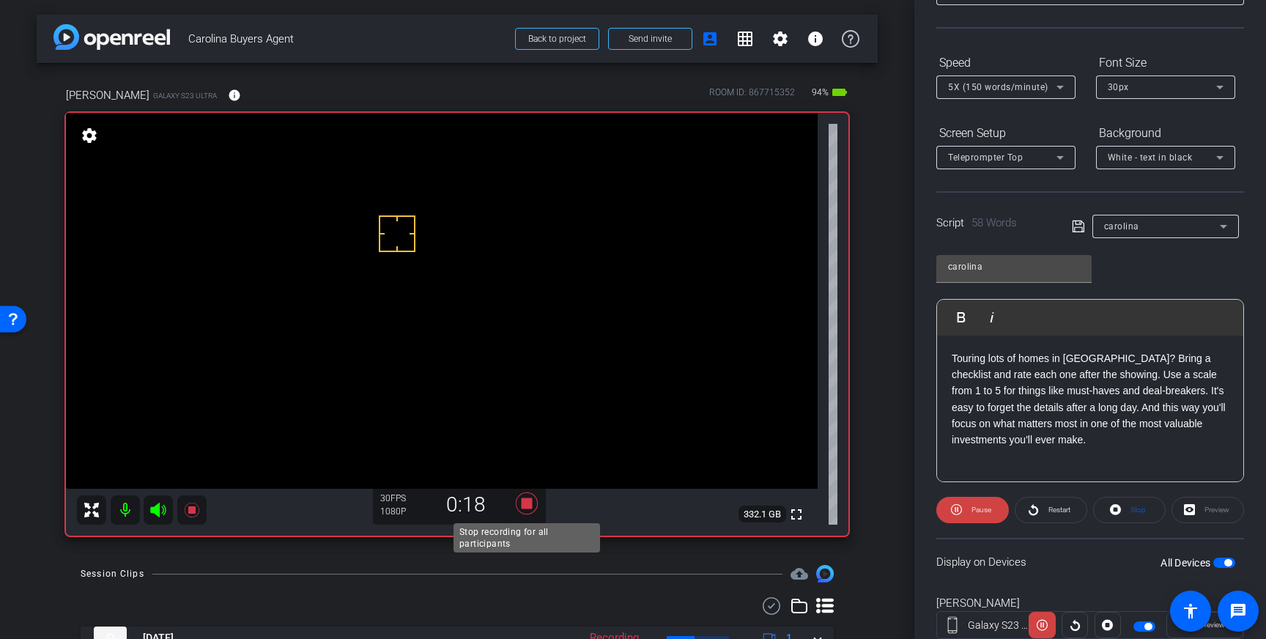
click at [522, 501] on icon at bounding box center [527, 503] width 22 height 22
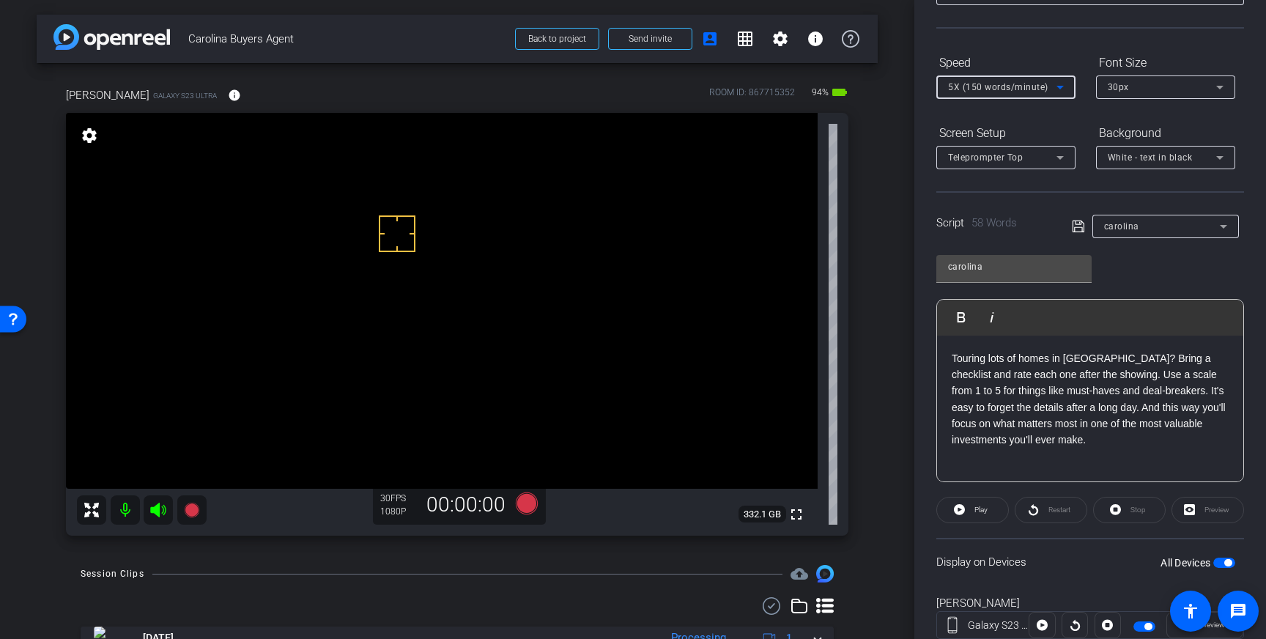
click at [1043, 84] on span "5X (150 words/minute)" at bounding box center [998, 87] width 100 height 10
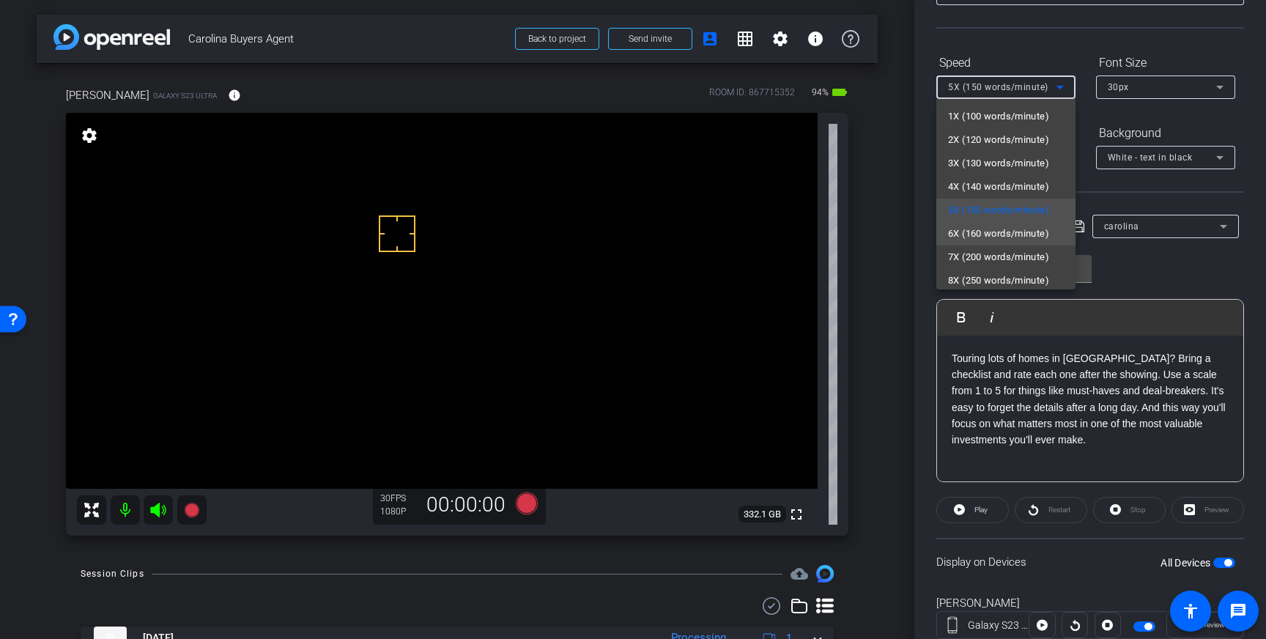
click at [1011, 231] on span "6X (160 words/minute)" at bounding box center [998, 234] width 101 height 18
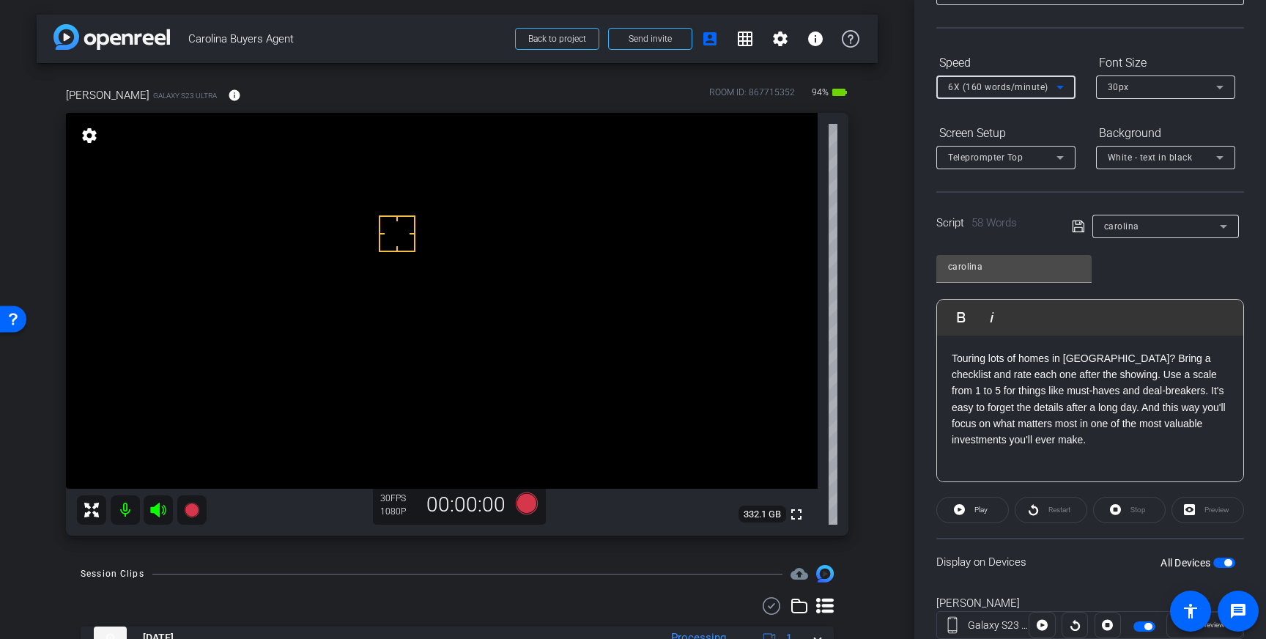
click at [1079, 225] on icon at bounding box center [1078, 227] width 13 height 18
click at [527, 505] on icon at bounding box center [527, 503] width 22 height 22
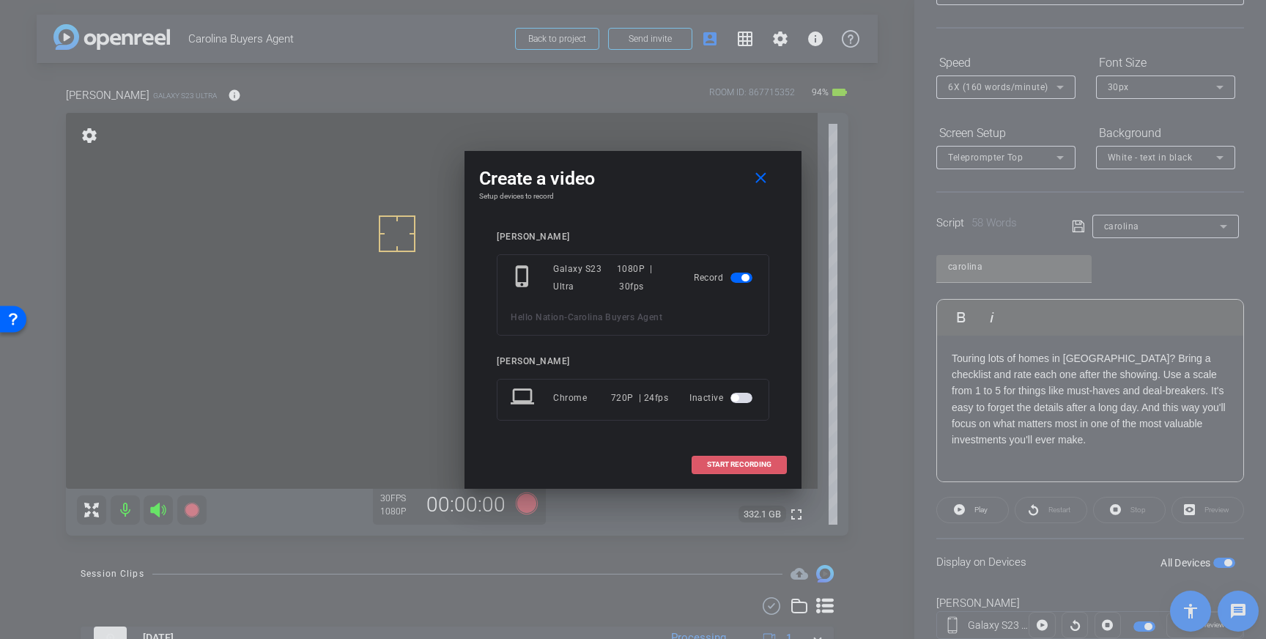
click at [733, 458] on span at bounding box center [739, 464] width 94 height 35
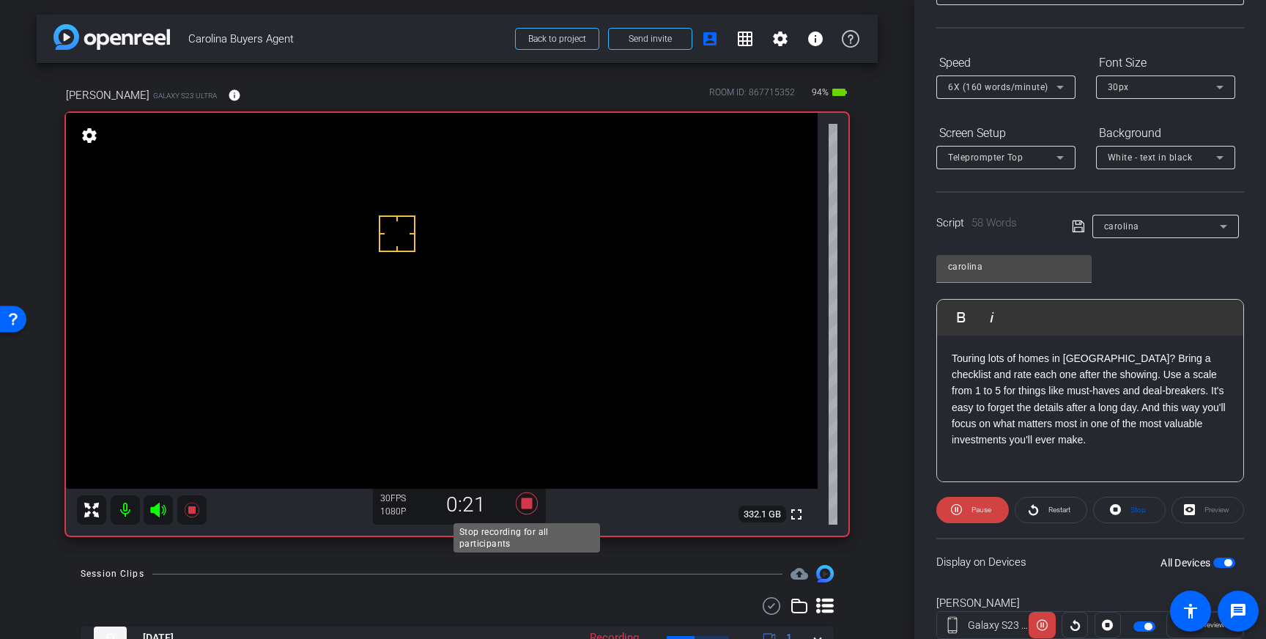
click at [533, 507] on icon at bounding box center [526, 503] width 35 height 26
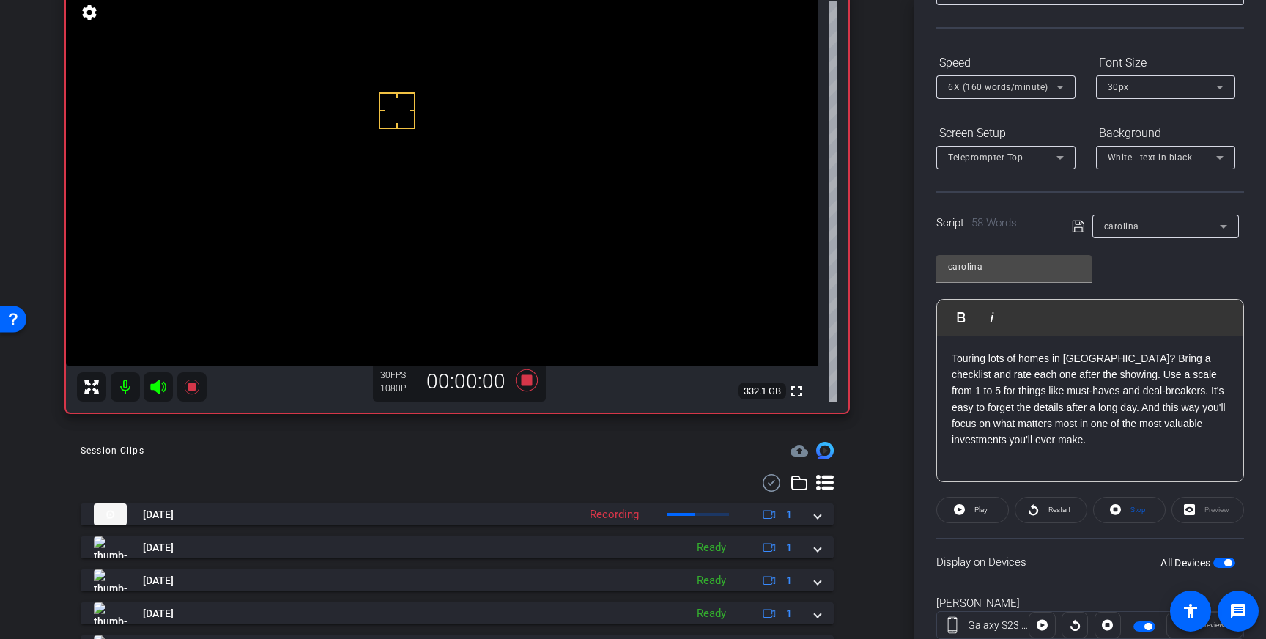
scroll to position [125, 0]
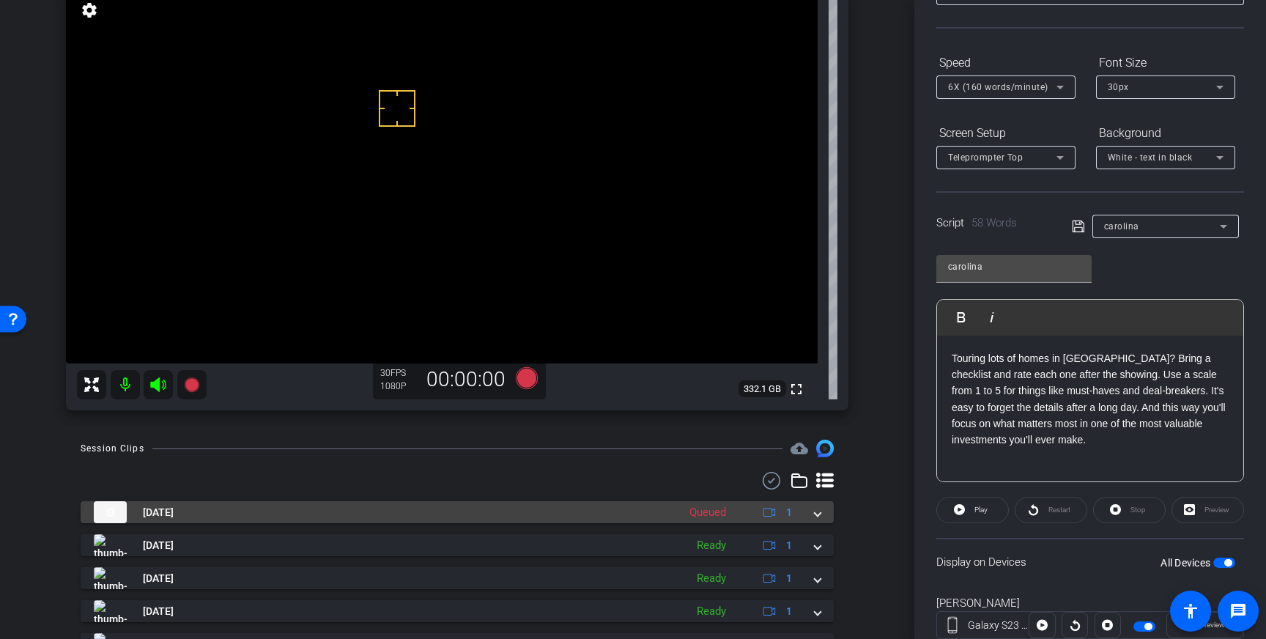
click at [816, 516] on span at bounding box center [818, 512] width 6 height 15
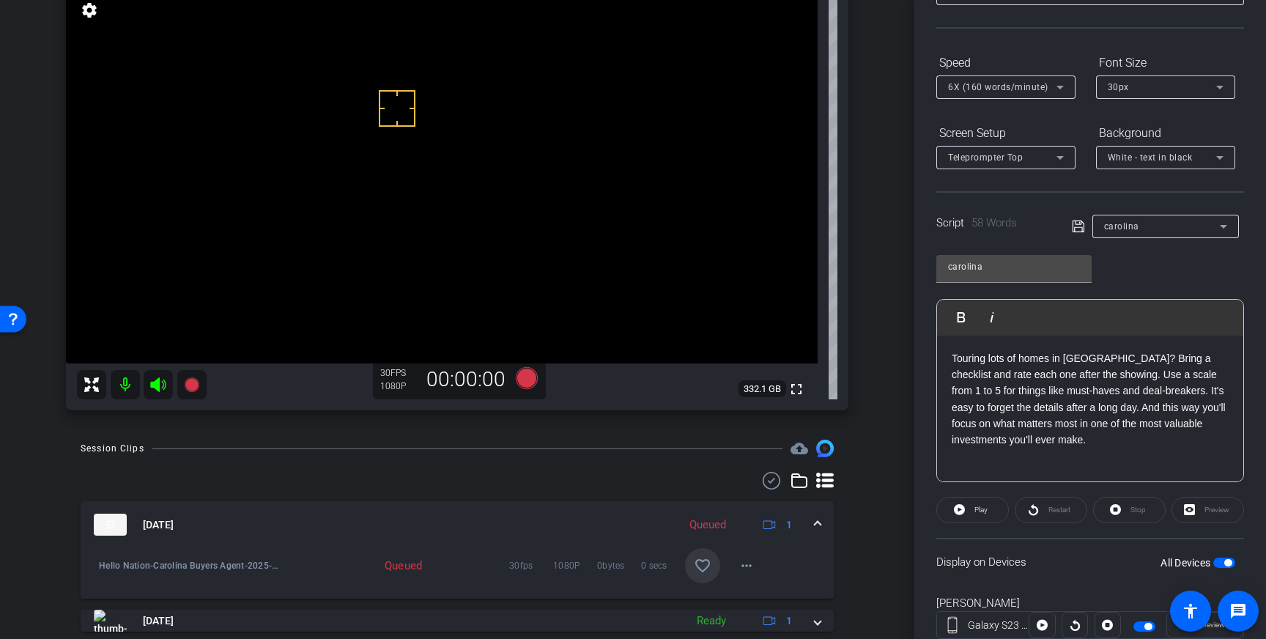
click at [704, 561] on mat-icon "favorite_border" at bounding box center [703, 566] width 18 height 18
click at [818, 525] on span at bounding box center [818, 524] width 6 height 15
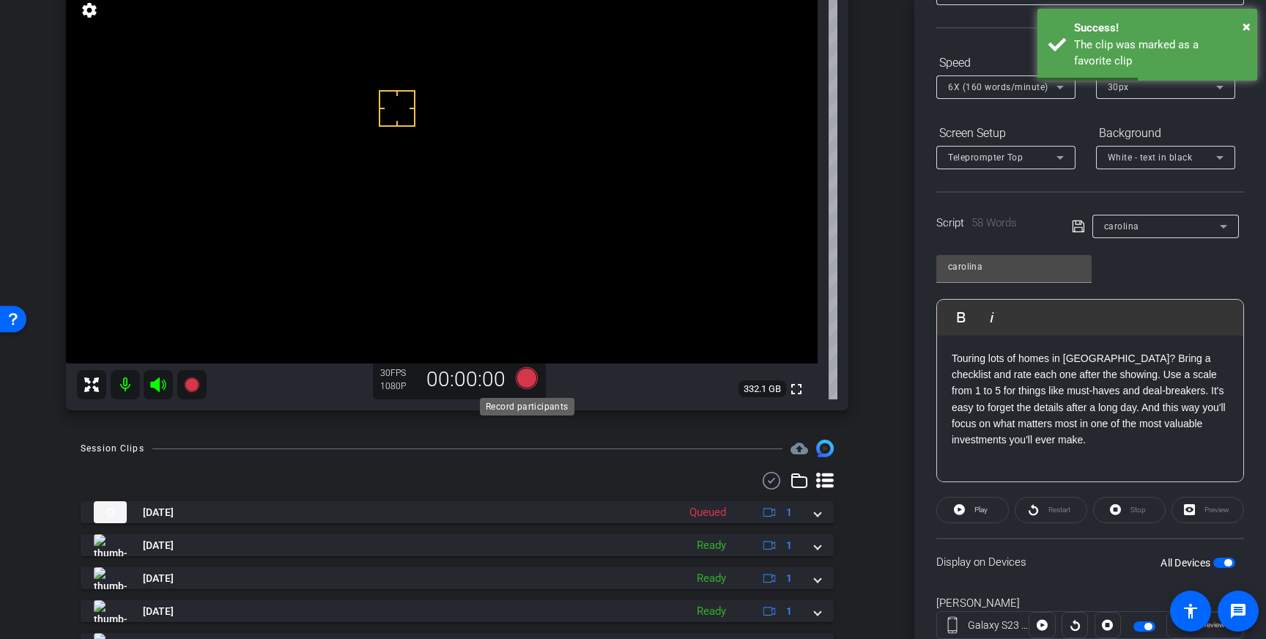
click at [527, 379] on icon at bounding box center [527, 378] width 22 height 22
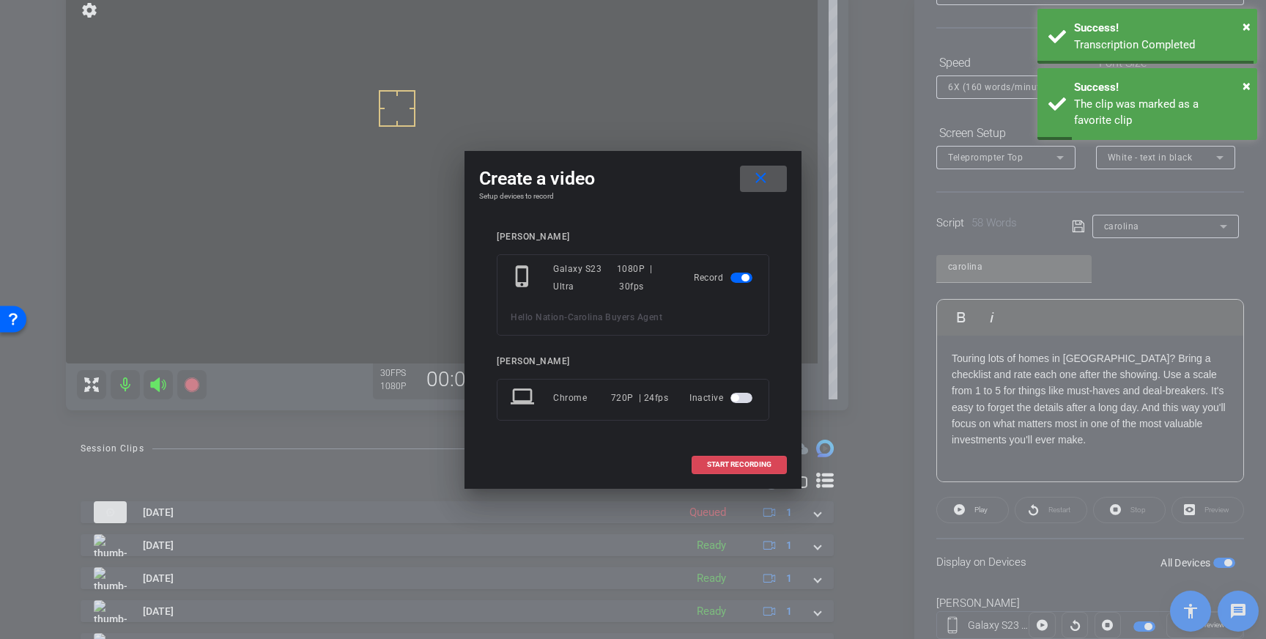
click at [733, 464] on span "START RECORDING" at bounding box center [739, 464] width 64 height 7
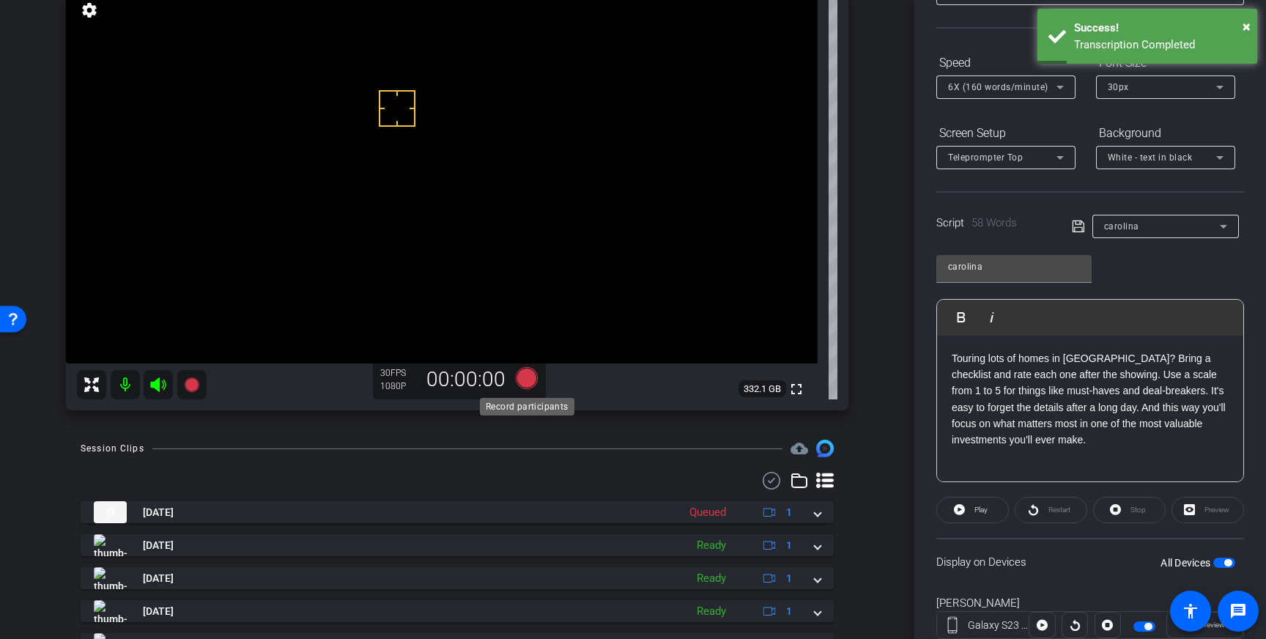
click at [527, 378] on icon at bounding box center [527, 378] width 22 height 22
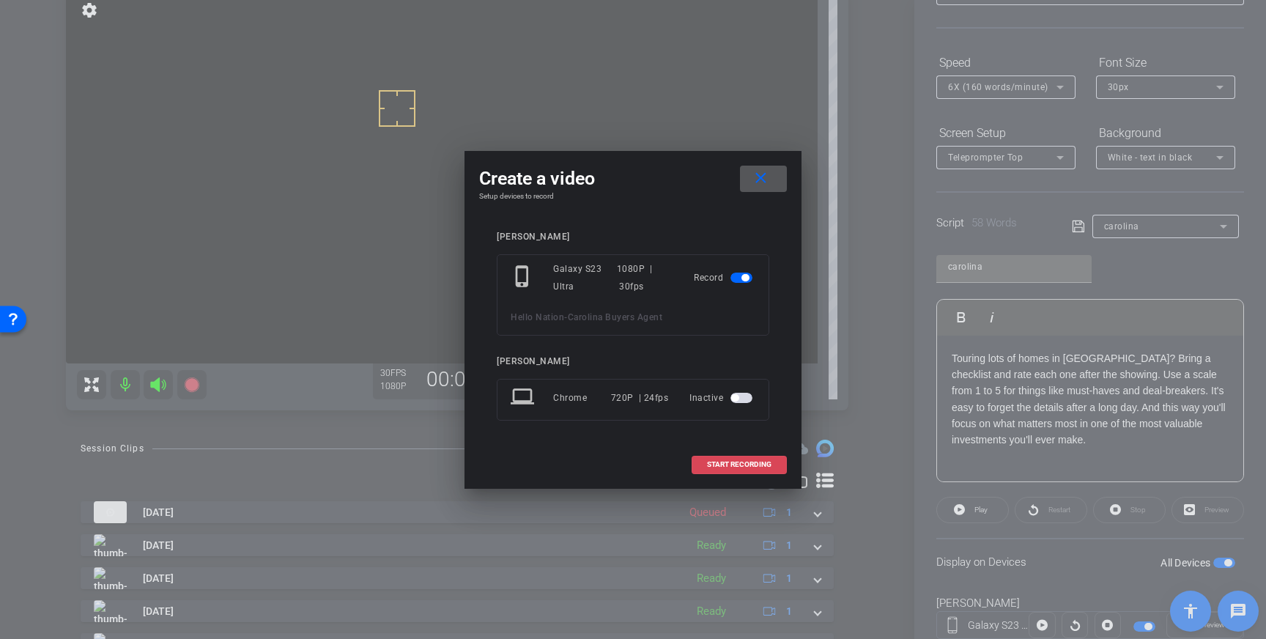
click at [705, 462] on span at bounding box center [739, 464] width 94 height 35
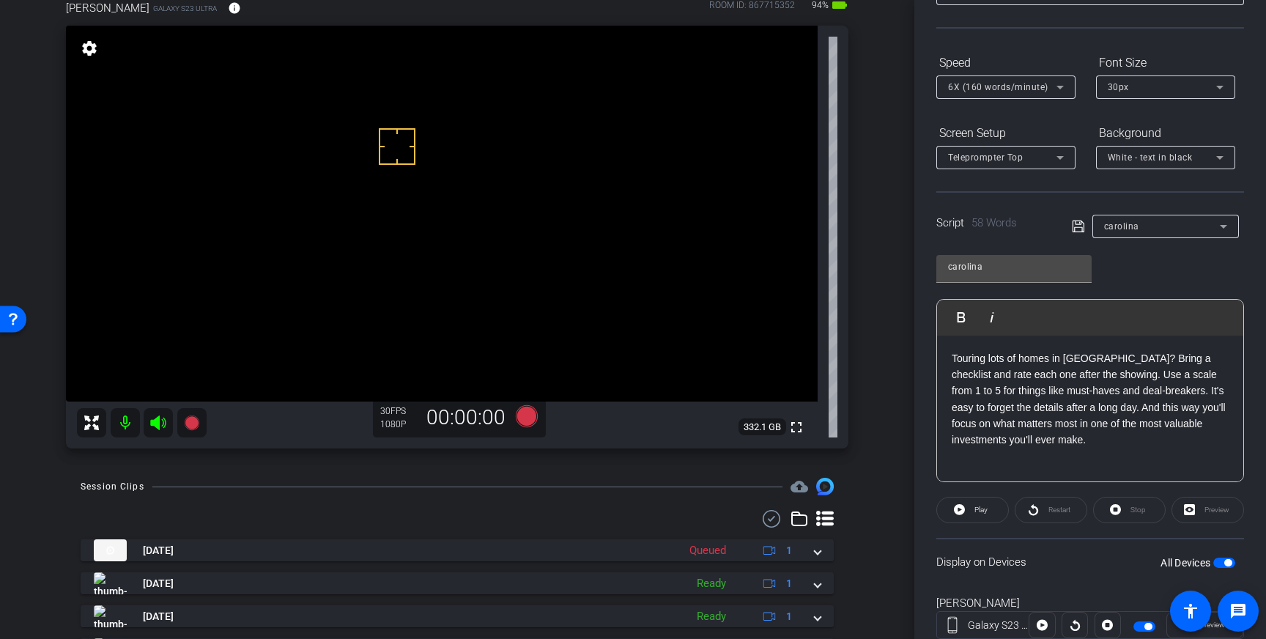
scroll to position [89, 0]
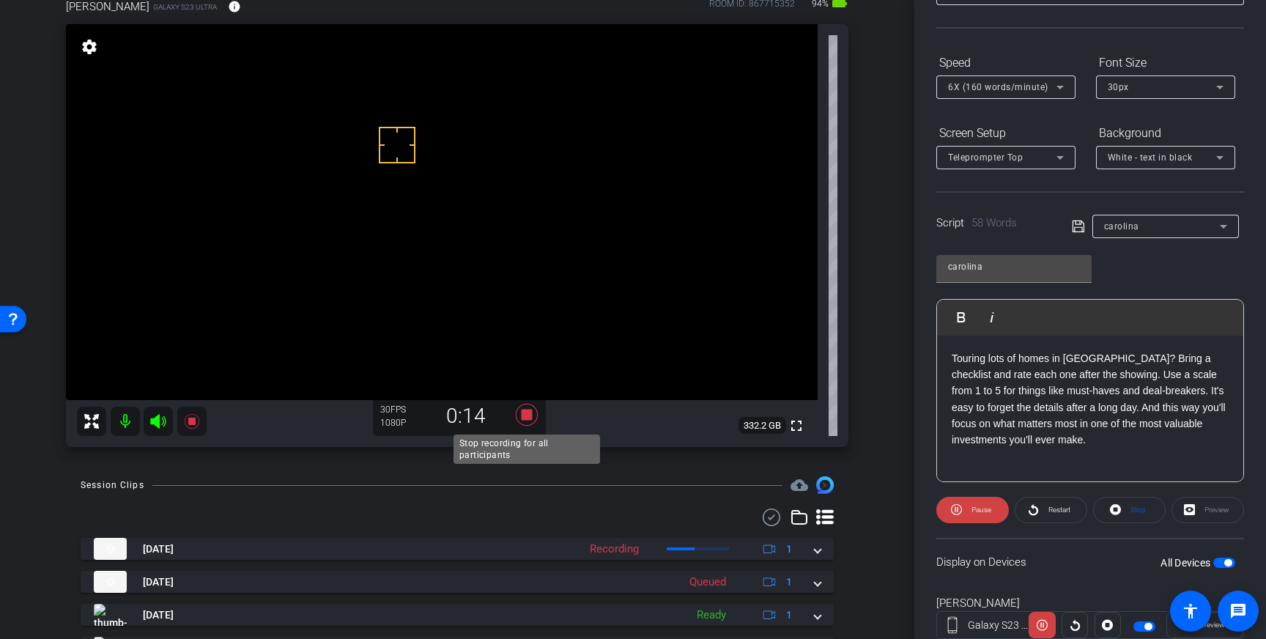
click at [525, 420] on icon at bounding box center [527, 415] width 22 height 22
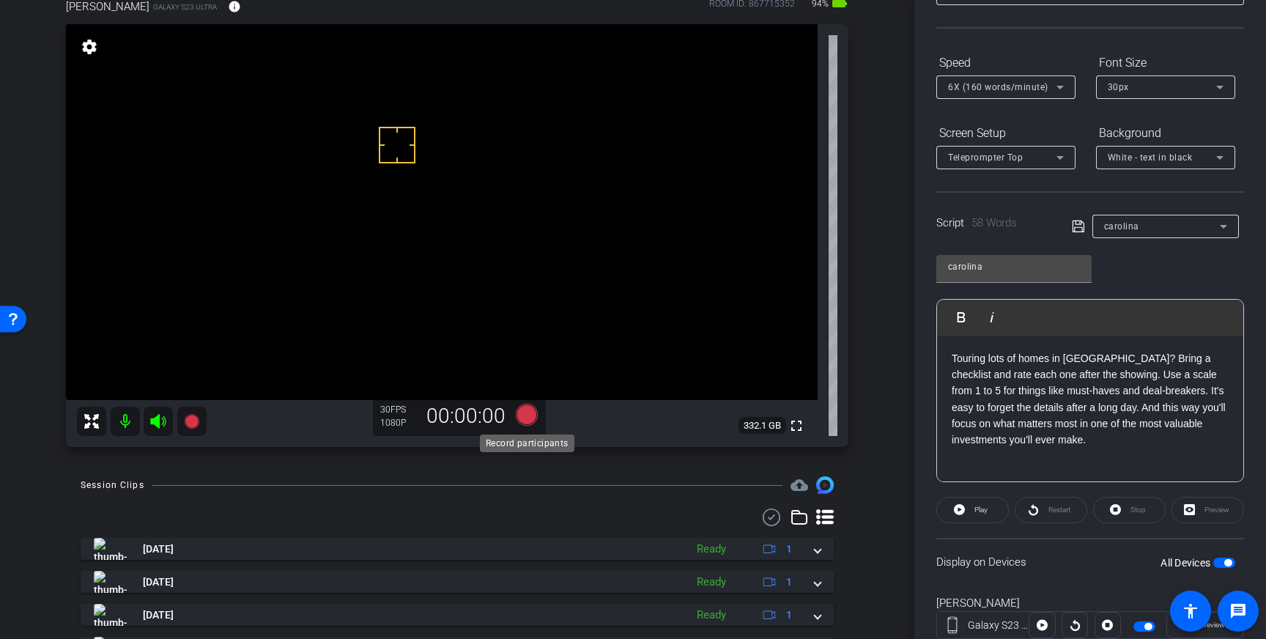
click at [523, 414] on icon at bounding box center [527, 415] width 22 height 22
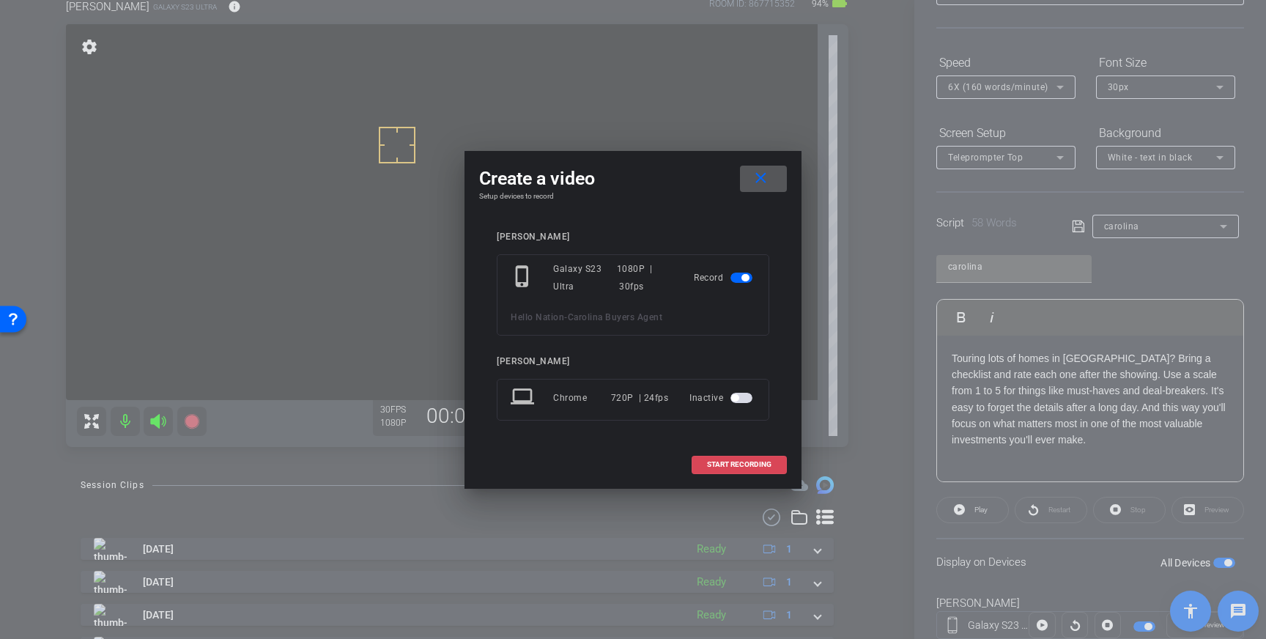
click at [734, 463] on span "START RECORDING" at bounding box center [739, 464] width 64 height 7
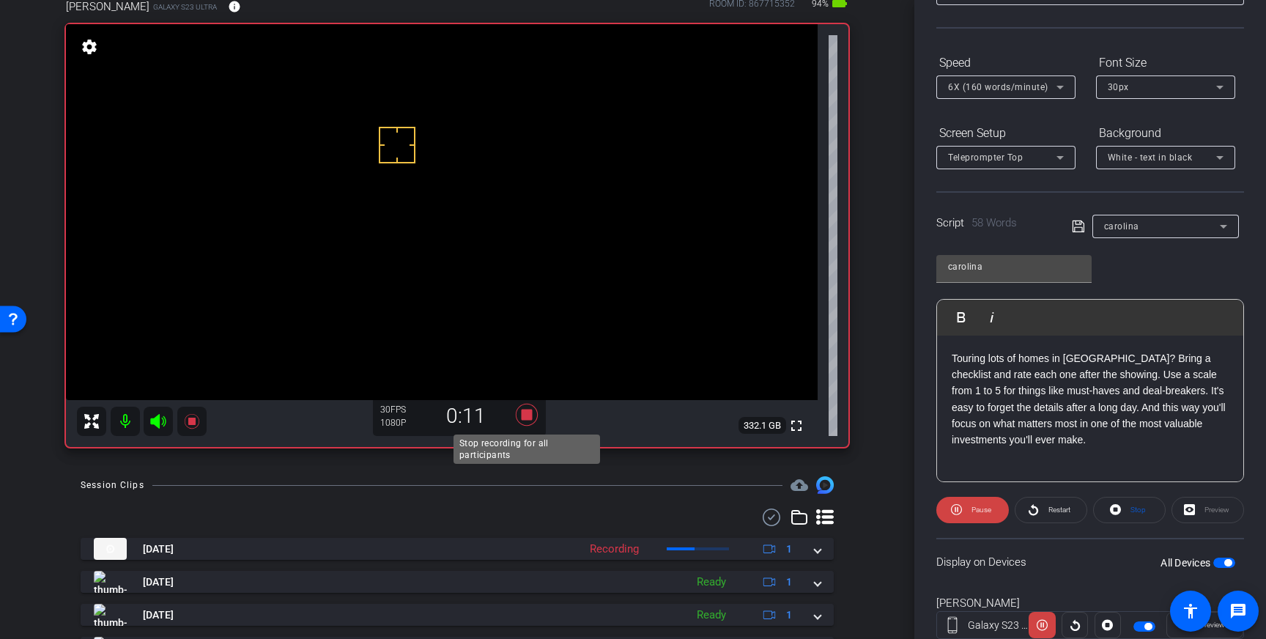
click at [520, 415] on icon at bounding box center [526, 414] width 35 height 26
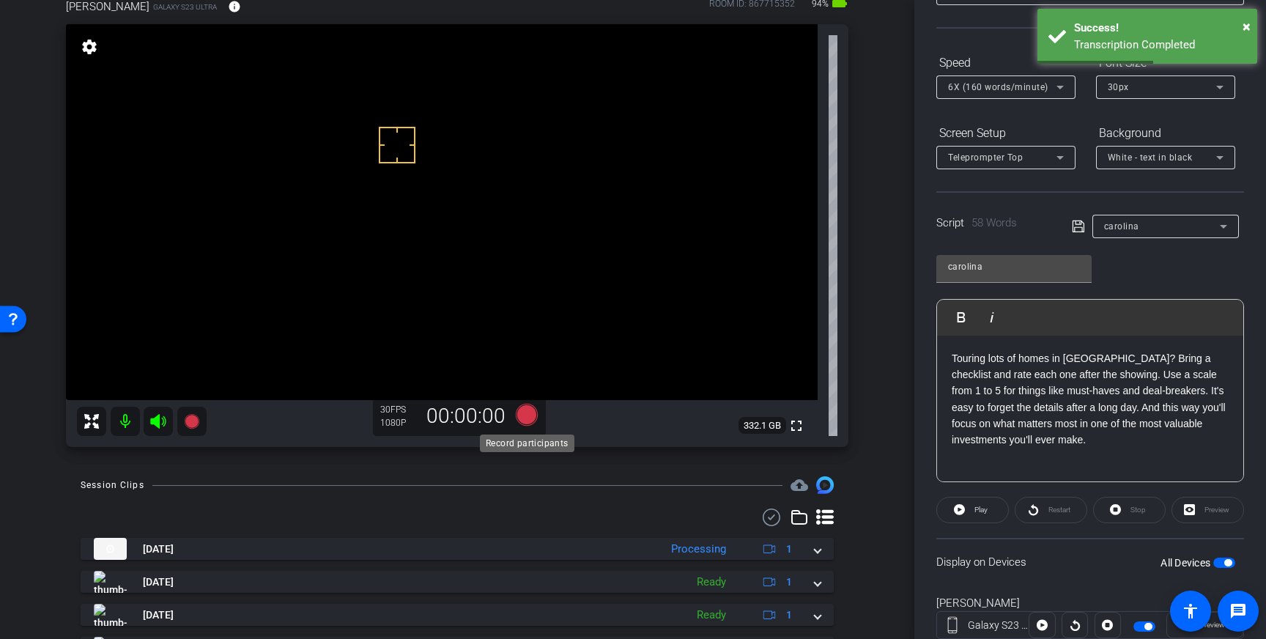
click at [527, 416] on icon at bounding box center [527, 415] width 22 height 22
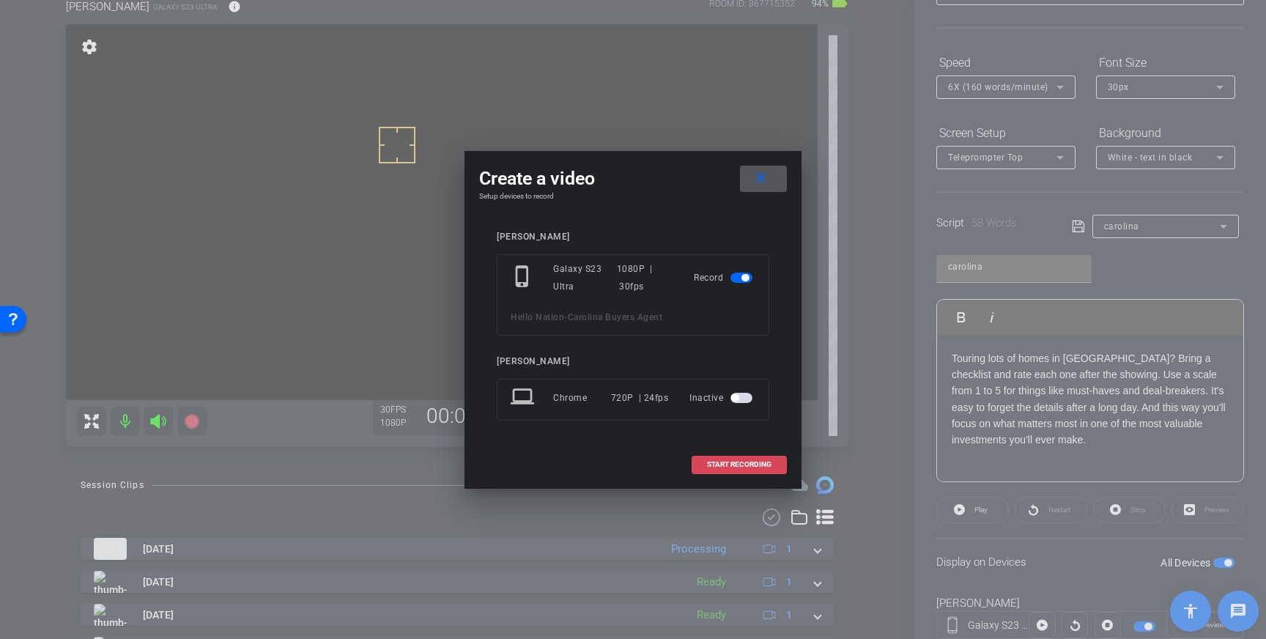
click at [730, 462] on span "START RECORDING" at bounding box center [739, 464] width 64 height 7
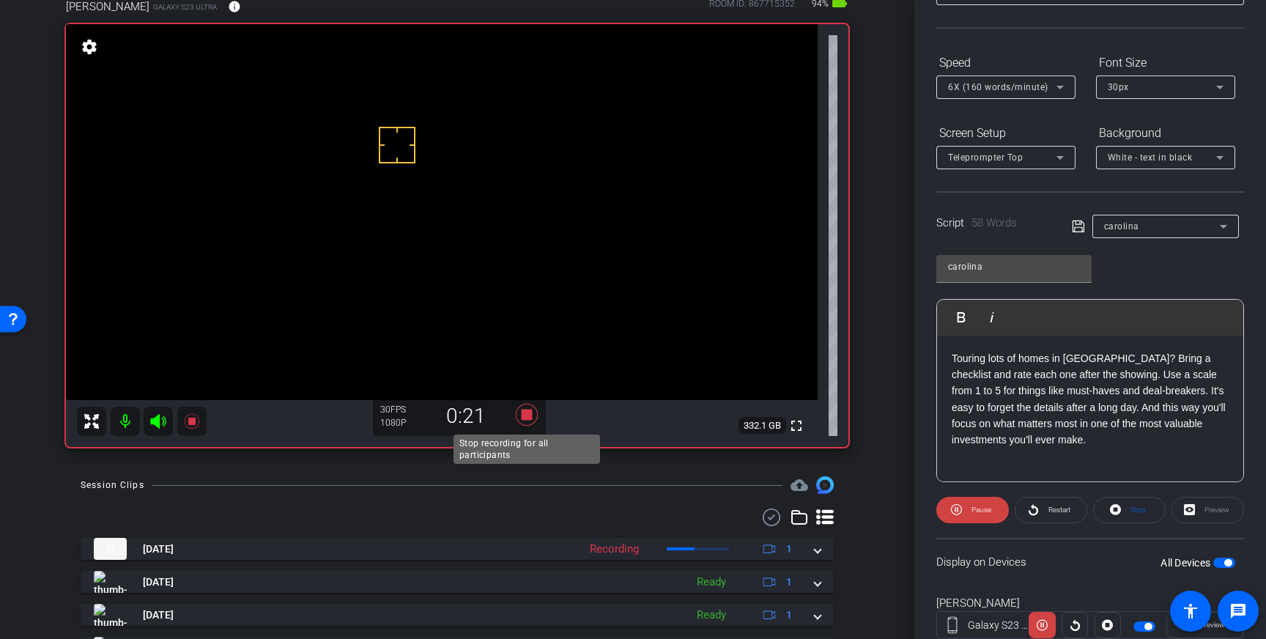
click at [527, 416] on icon at bounding box center [527, 415] width 22 height 22
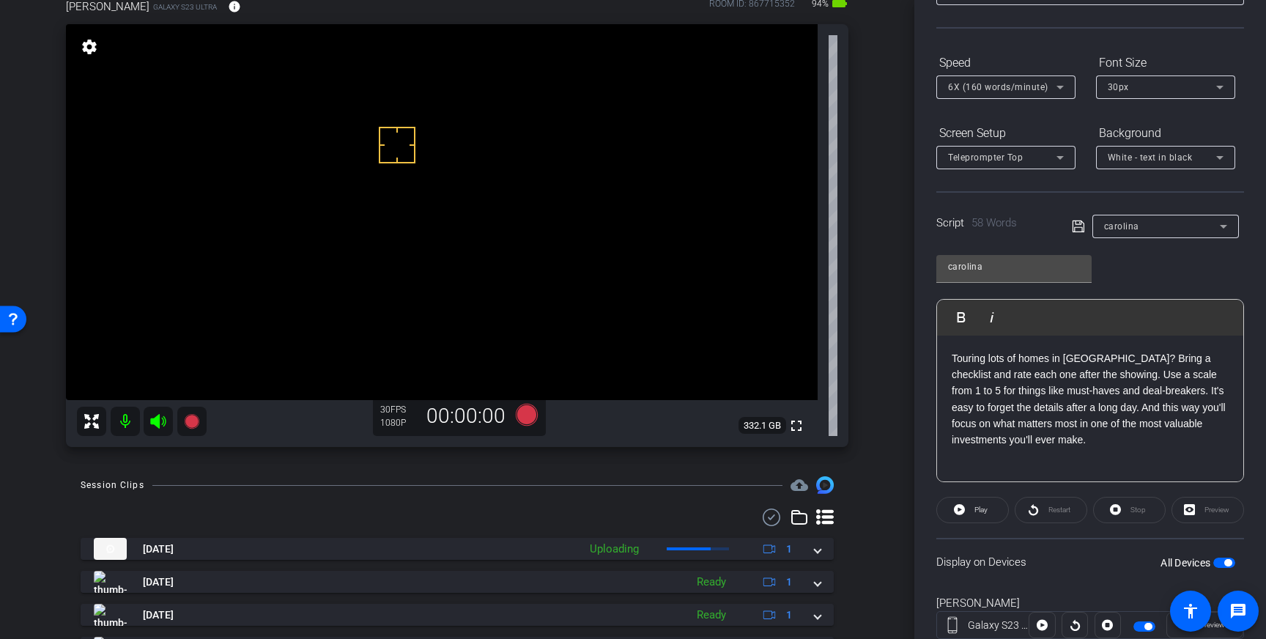
scroll to position [166, 0]
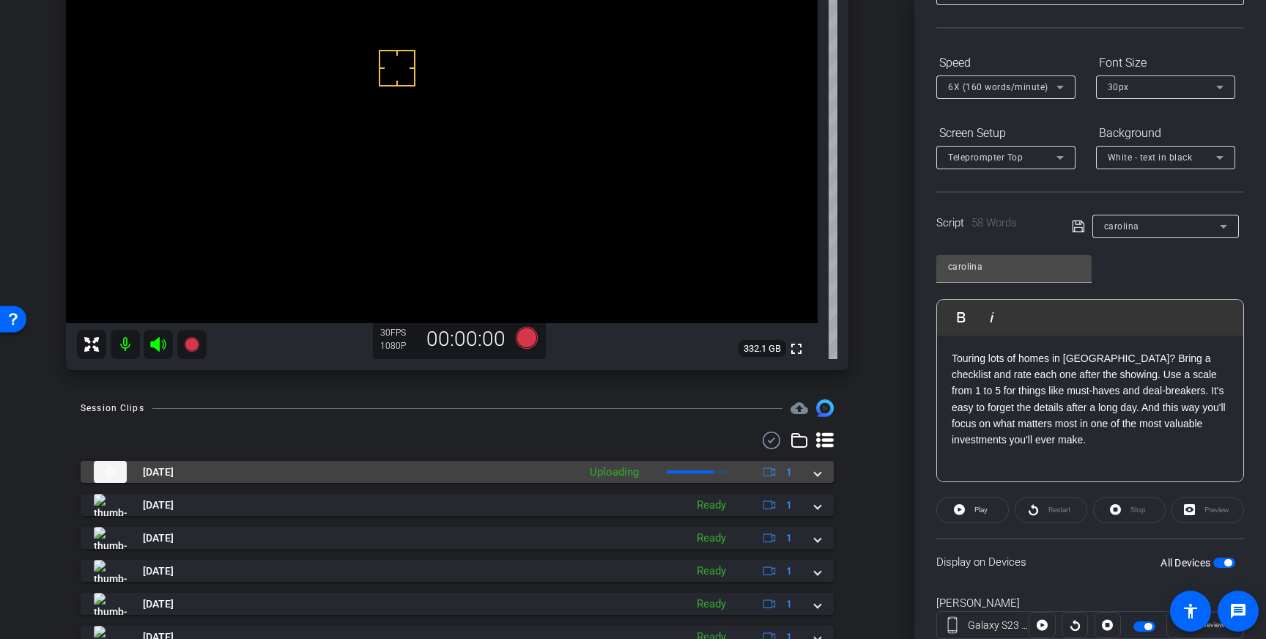
click at [813, 469] on div "Aug 22, 2025 Uploading 1" at bounding box center [454, 472] width 721 height 22
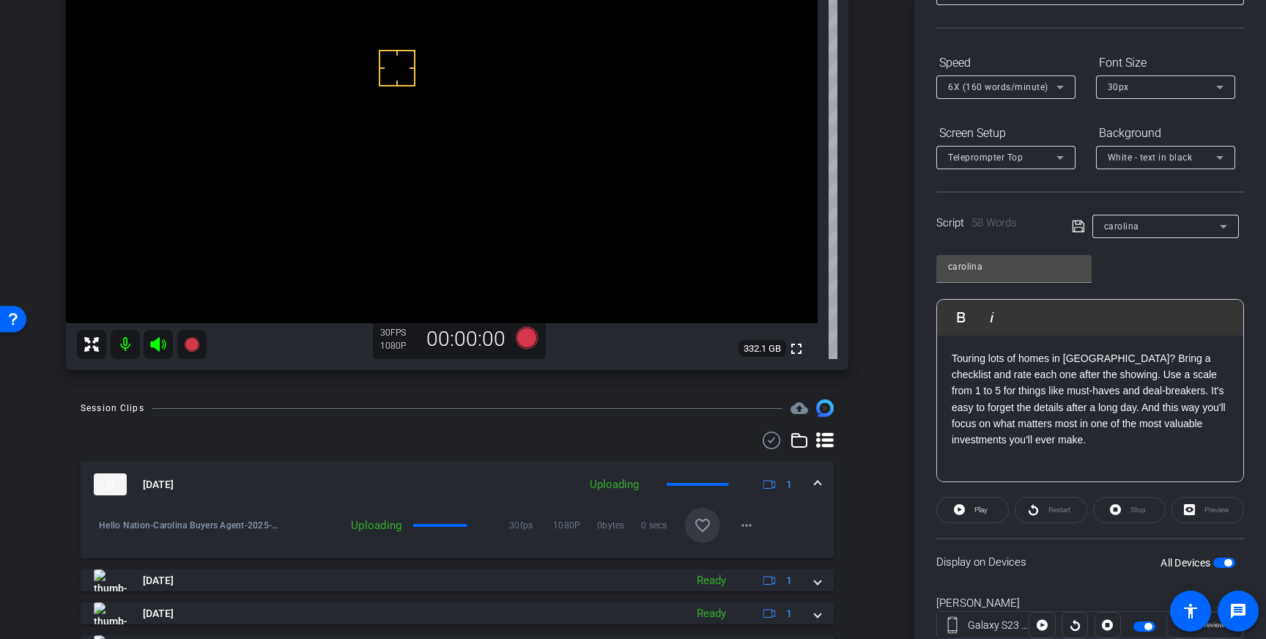
click at [705, 525] on mat-icon "favorite_border" at bounding box center [703, 525] width 18 height 18
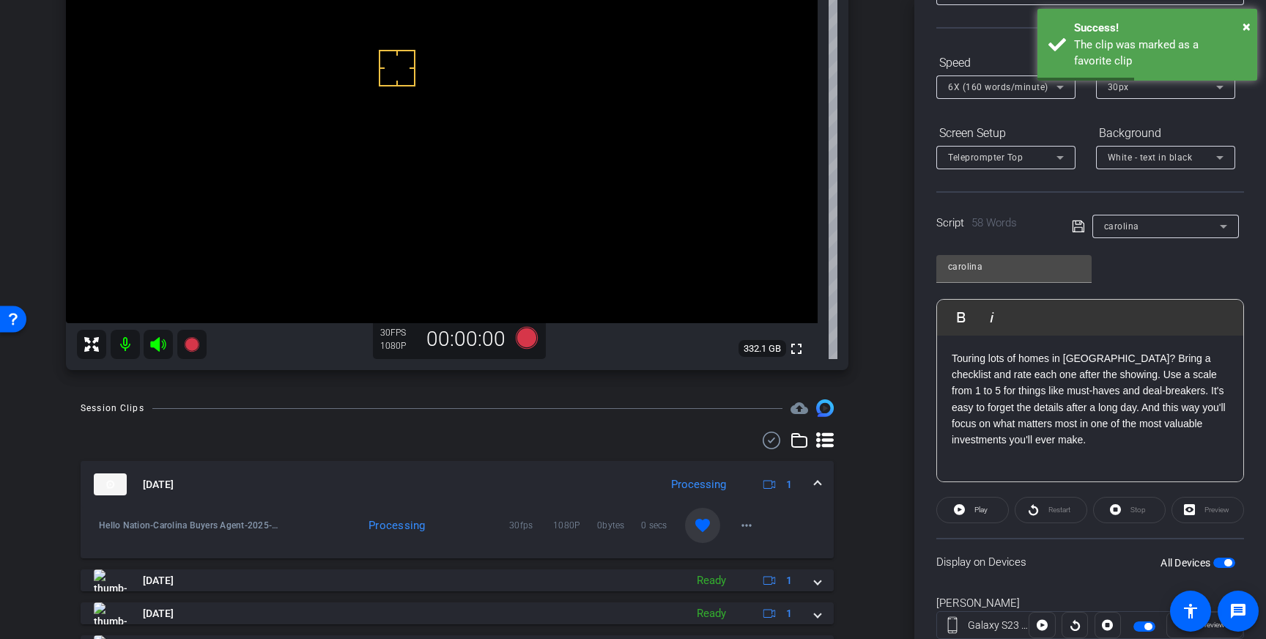
click at [816, 477] on span at bounding box center [818, 484] width 6 height 15
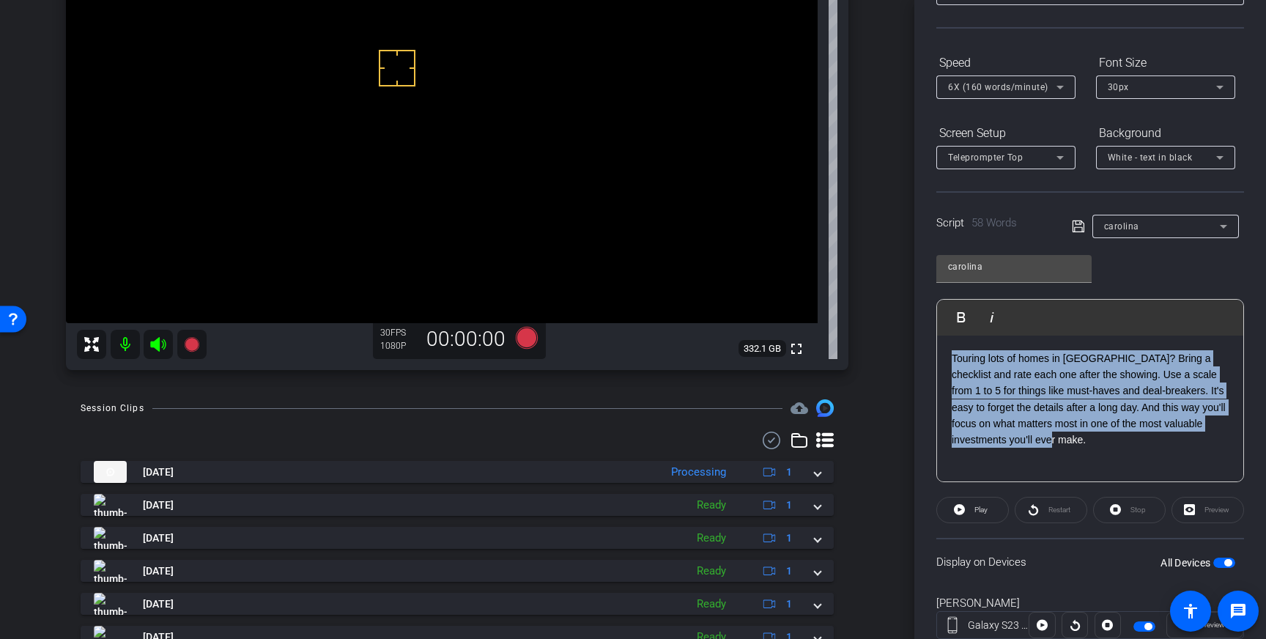
drag, startPoint x: 1037, startPoint y: 449, endPoint x: 948, endPoint y: 360, distance: 125.9
click at [948, 360] on div "Touring lots of homes in Charlotte? Bring a checklist and rate each one after t…" at bounding box center [1090, 409] width 306 height 147
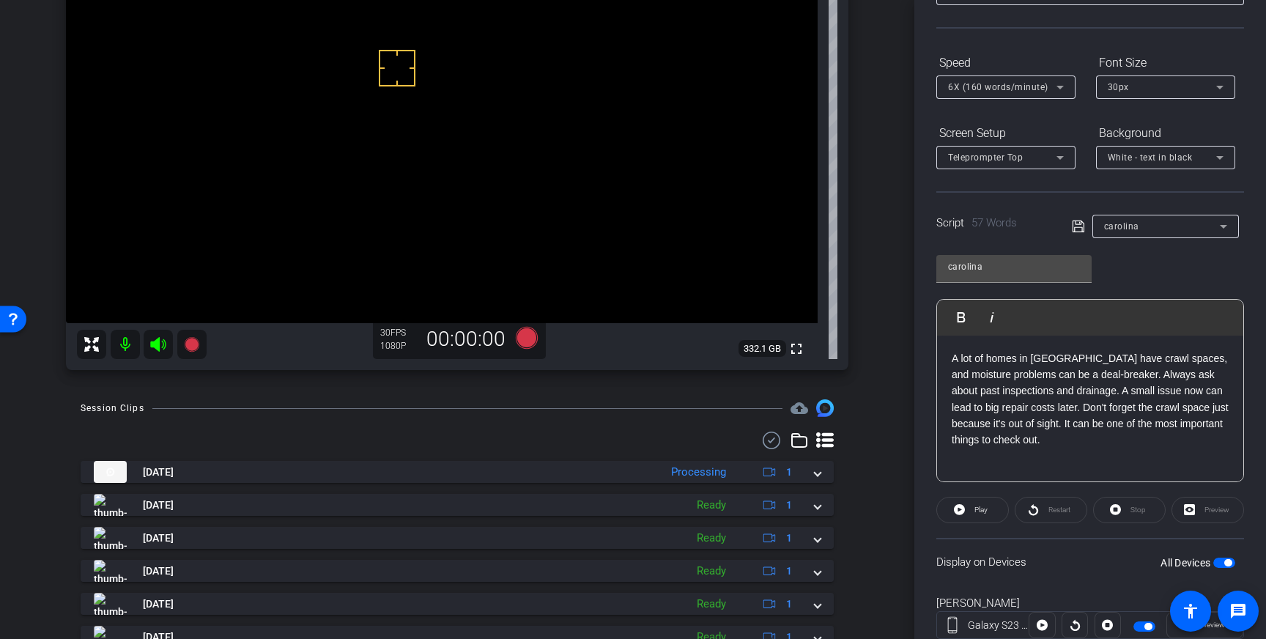
click at [1075, 226] on icon at bounding box center [1078, 227] width 13 height 18
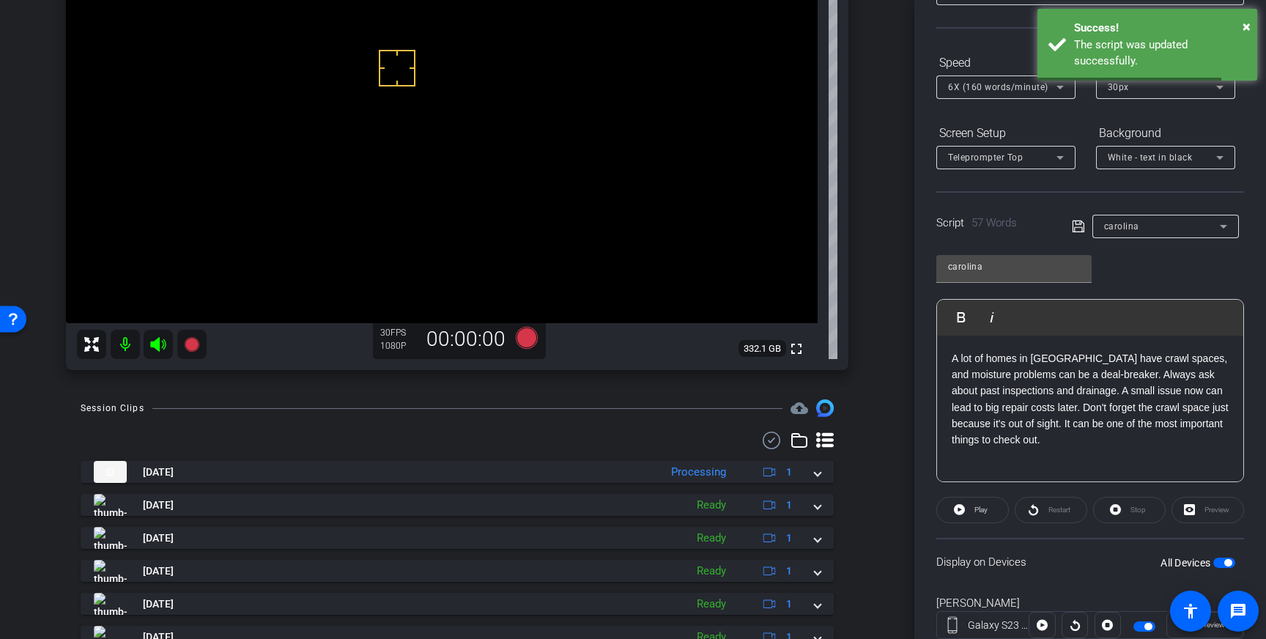
click at [1218, 559] on span "button" at bounding box center [1224, 562] width 22 height 10
click at [1223, 563] on span "button" at bounding box center [1224, 562] width 22 height 10
click at [1078, 229] on icon at bounding box center [1078, 227] width 13 height 18
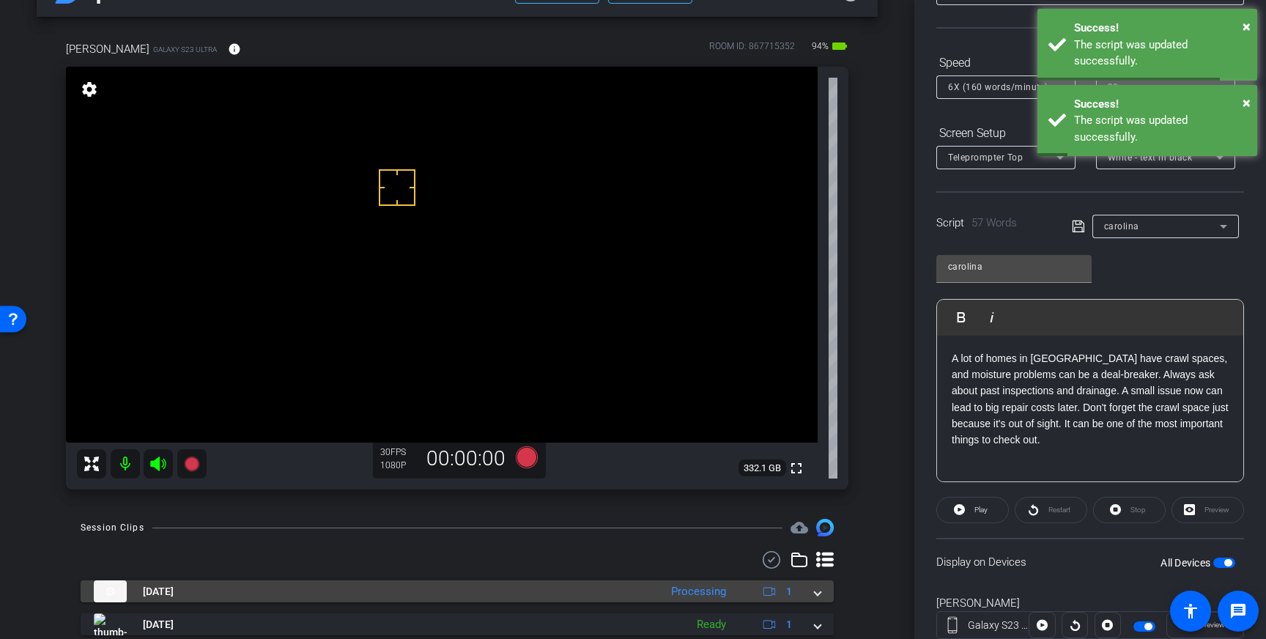
scroll to position [36, 0]
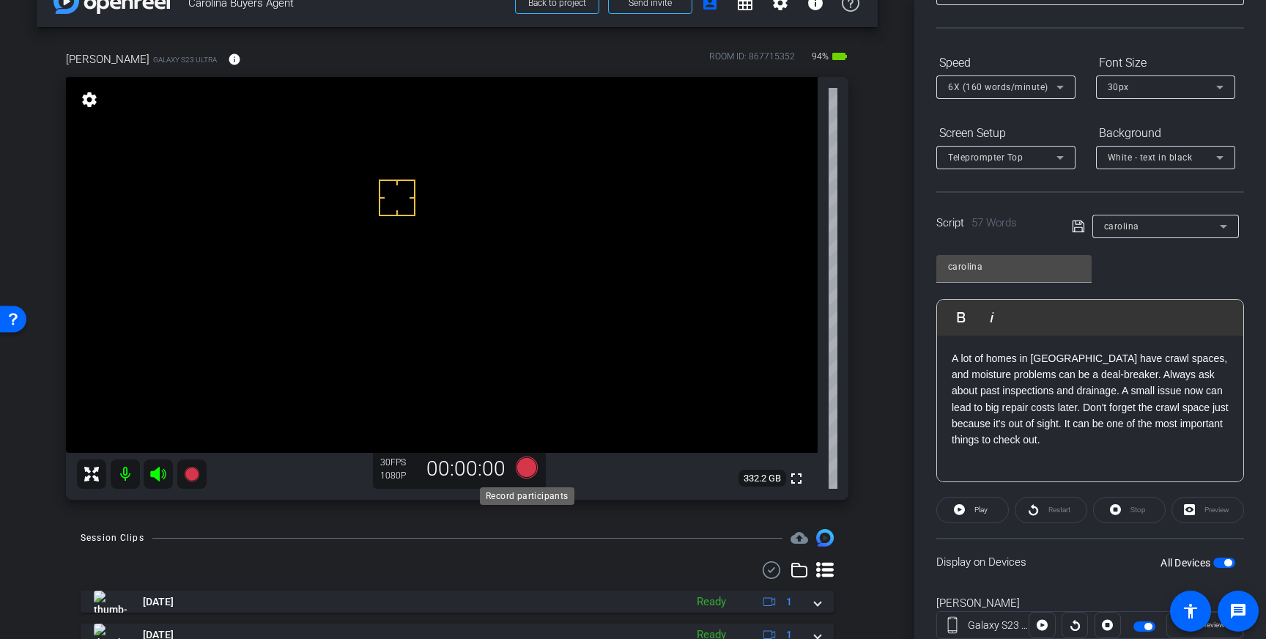
click at [524, 466] on icon at bounding box center [527, 467] width 22 height 22
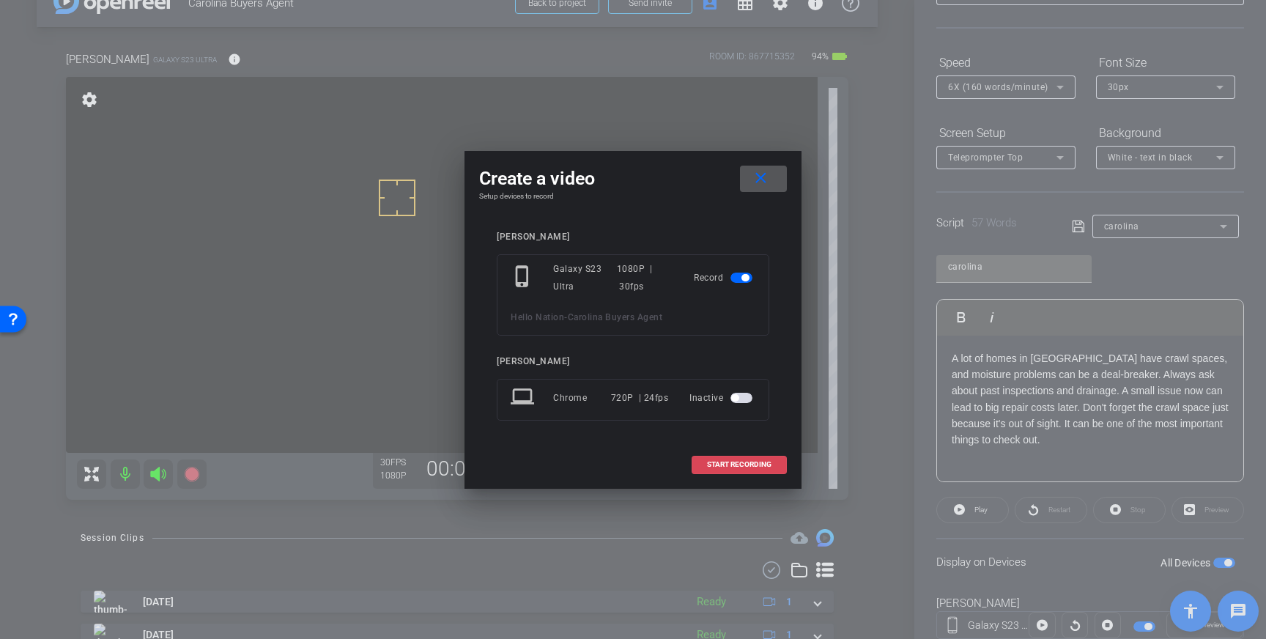
click at [731, 459] on span at bounding box center [739, 464] width 94 height 35
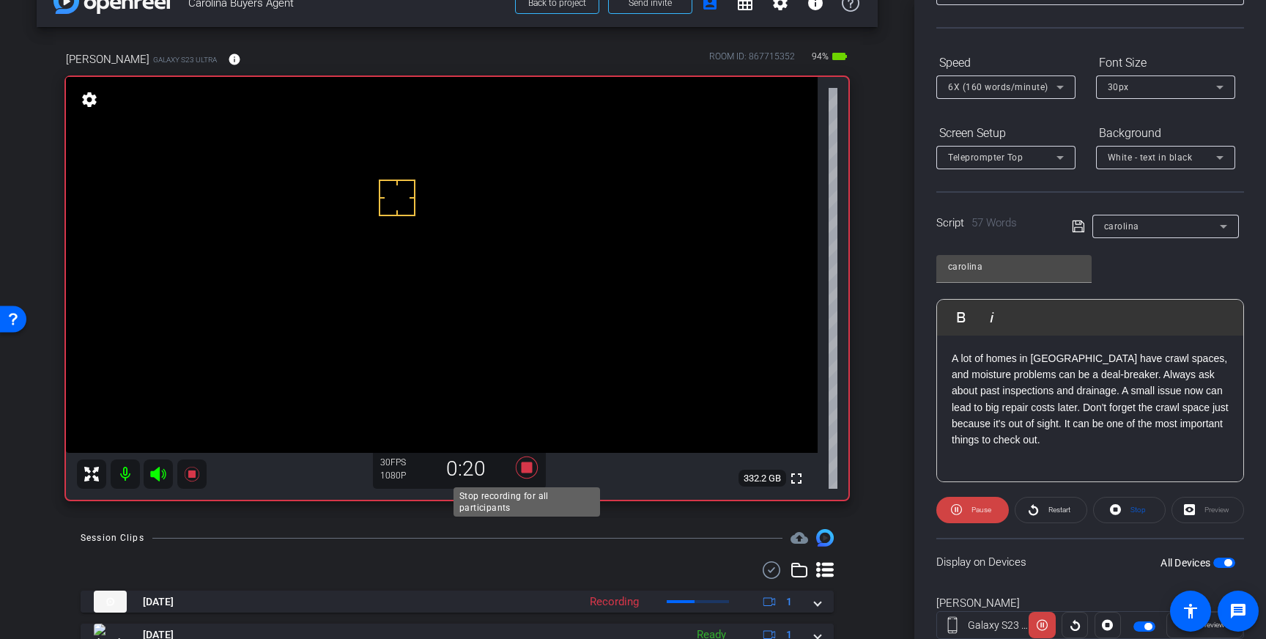
click at [534, 464] on icon at bounding box center [526, 467] width 35 height 26
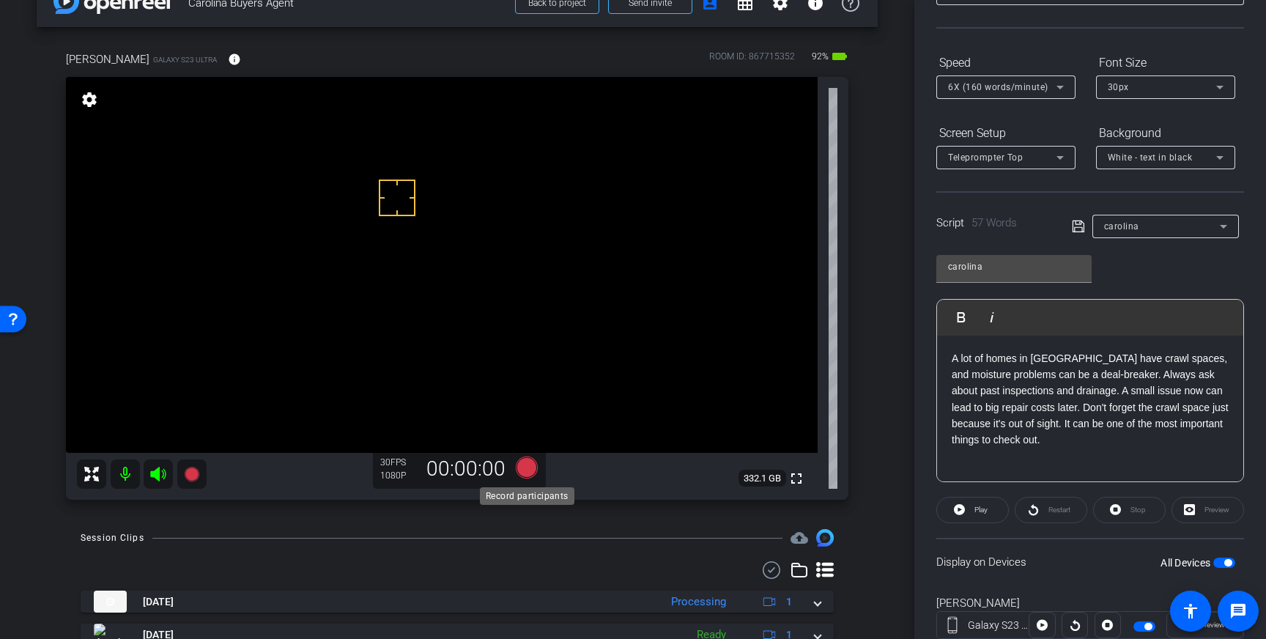
click at [527, 472] on icon at bounding box center [527, 467] width 22 height 22
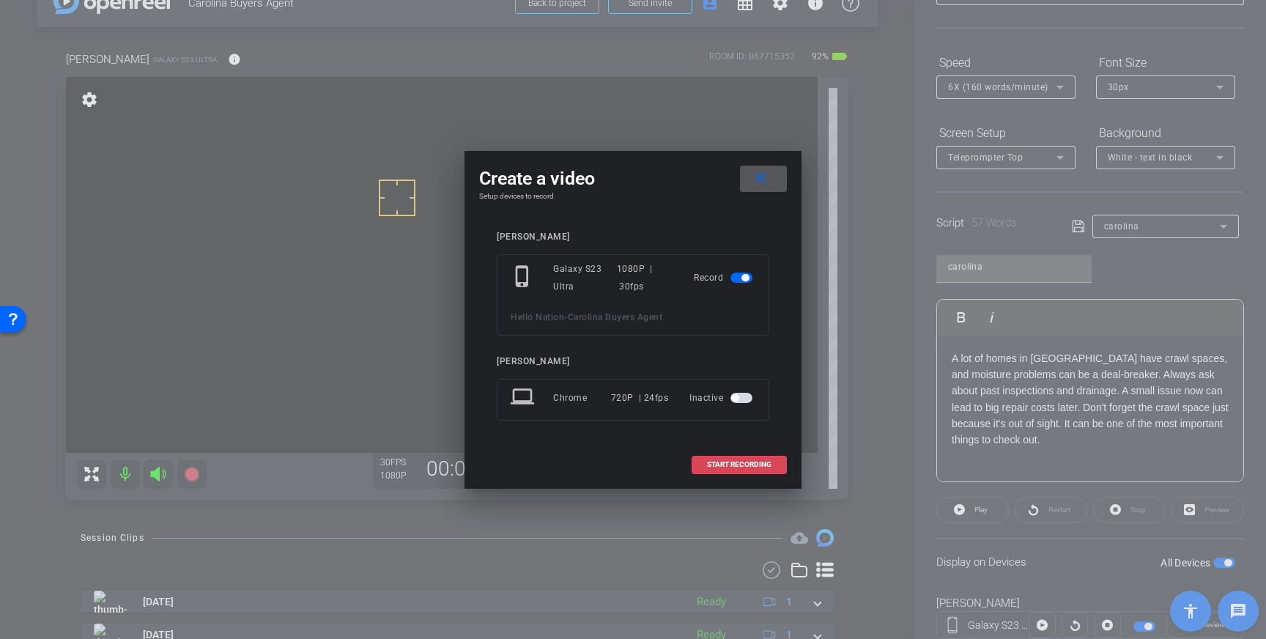
click at [738, 461] on span "START RECORDING" at bounding box center [739, 464] width 64 height 7
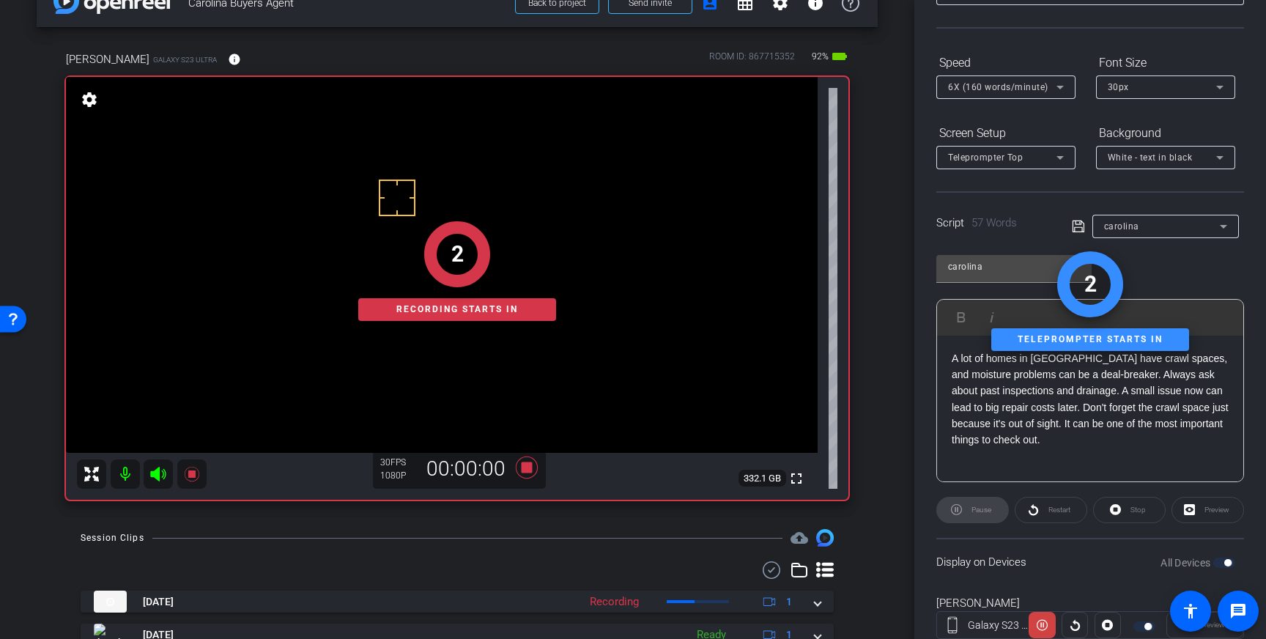
click at [522, 462] on div "2 Recording starts in" at bounding box center [457, 271] width 782 height 458
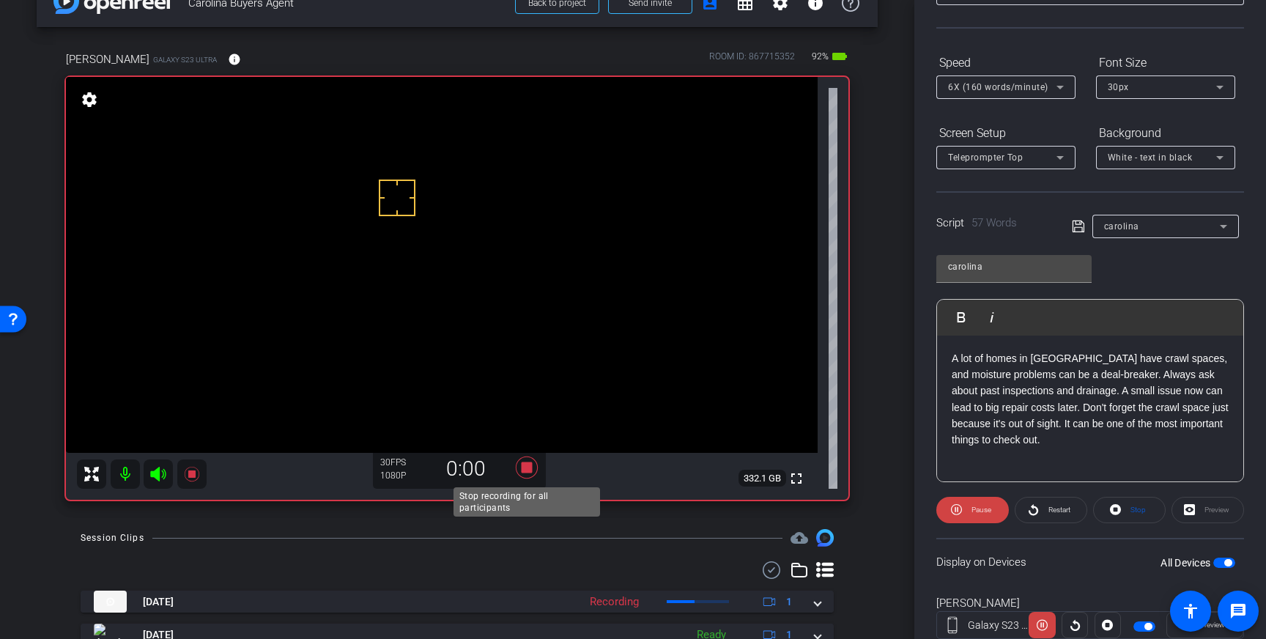
click at [525, 470] on icon at bounding box center [527, 467] width 22 height 22
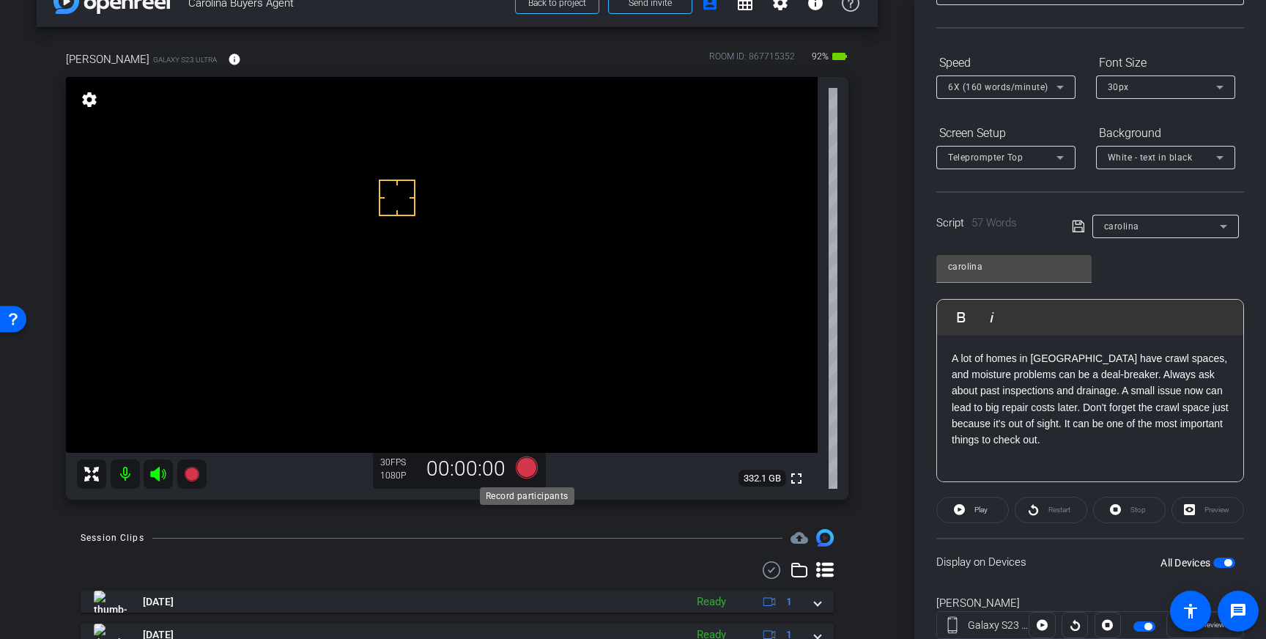
click at [527, 467] on icon at bounding box center [527, 467] width 22 height 22
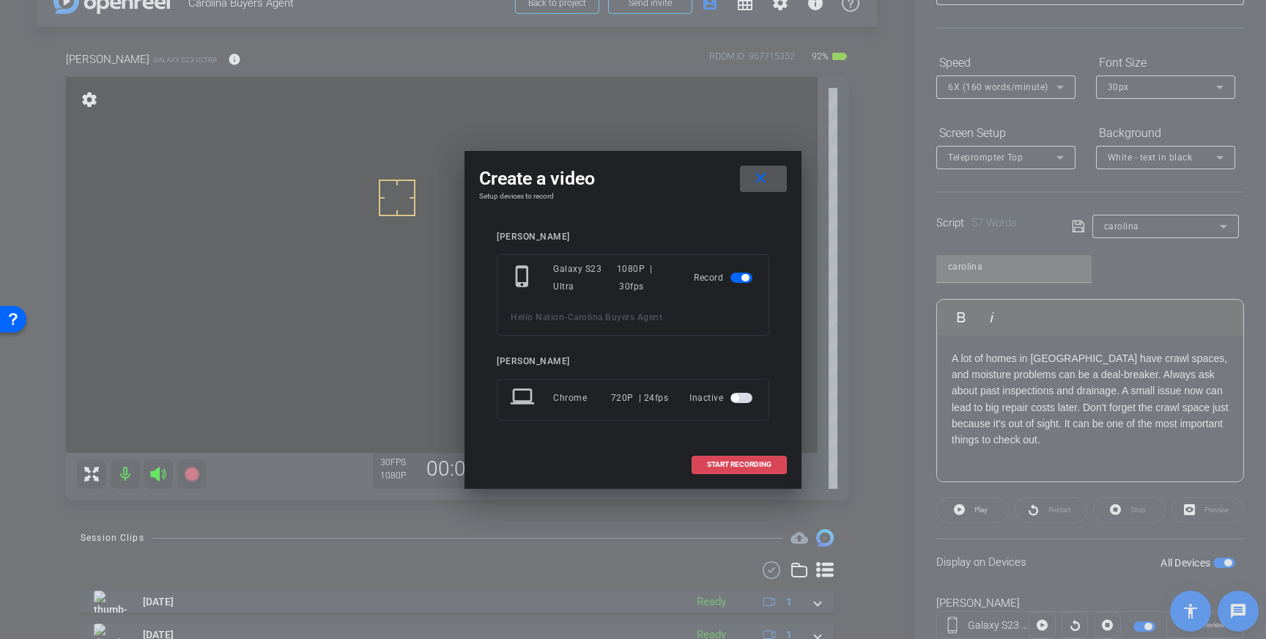
click at [746, 462] on span "START RECORDING" at bounding box center [739, 464] width 64 height 7
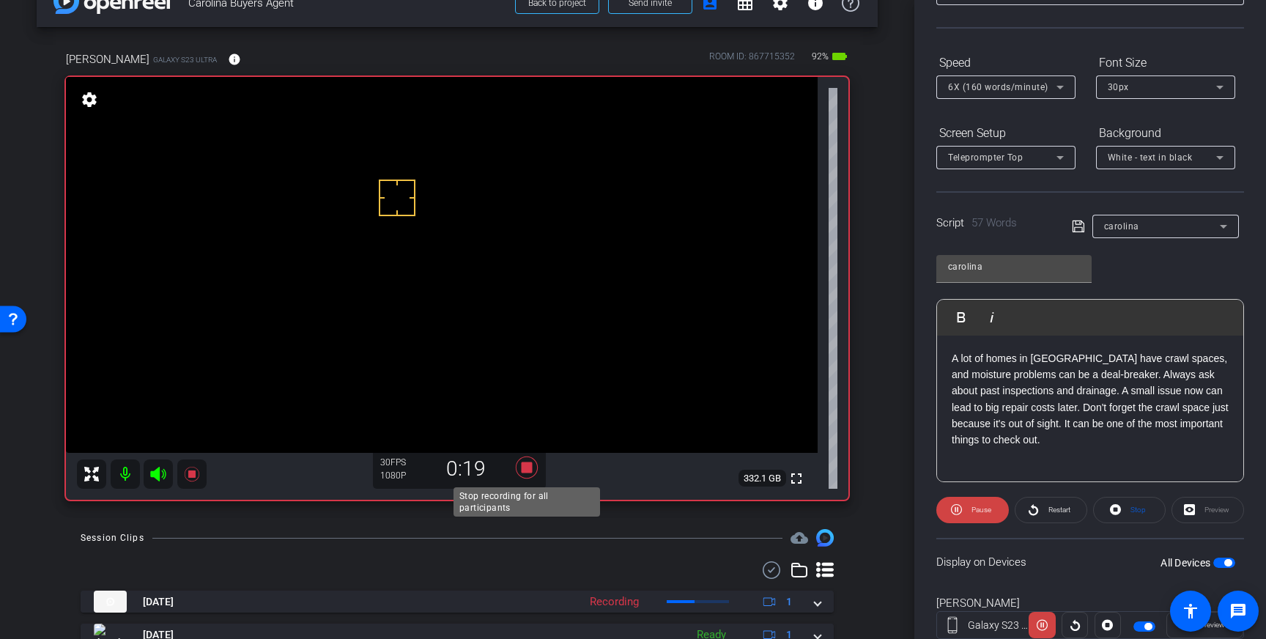
click at [532, 473] on icon at bounding box center [526, 467] width 35 height 26
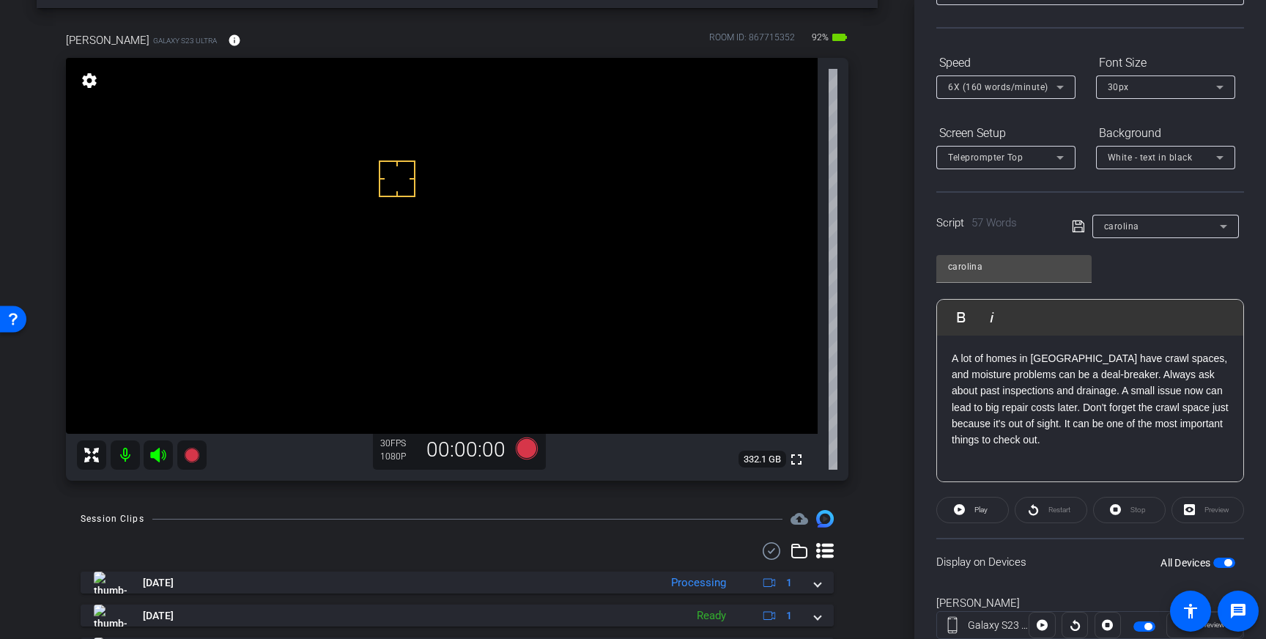
scroll to position [46, 0]
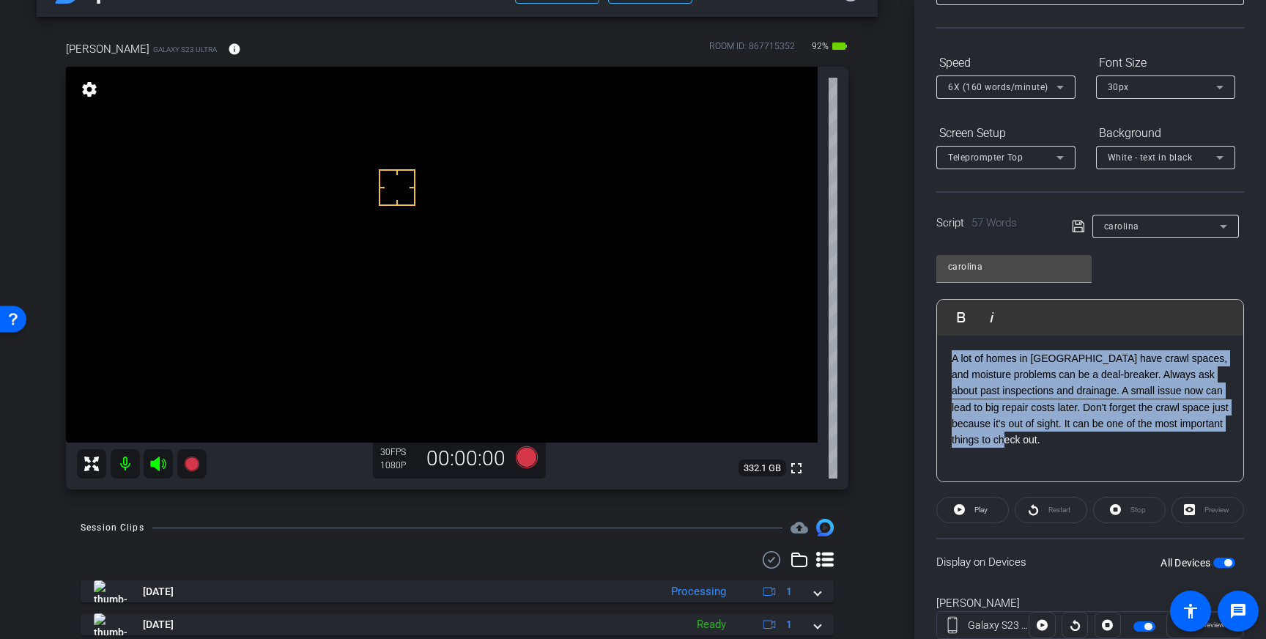
drag, startPoint x: 1006, startPoint y: 439, endPoint x: 952, endPoint y: 355, distance: 99.6
click at [952, 355] on p "A lot of homes in Charlotte have crawl spaces, and moisture problems can be a d…" at bounding box center [1090, 399] width 277 height 98
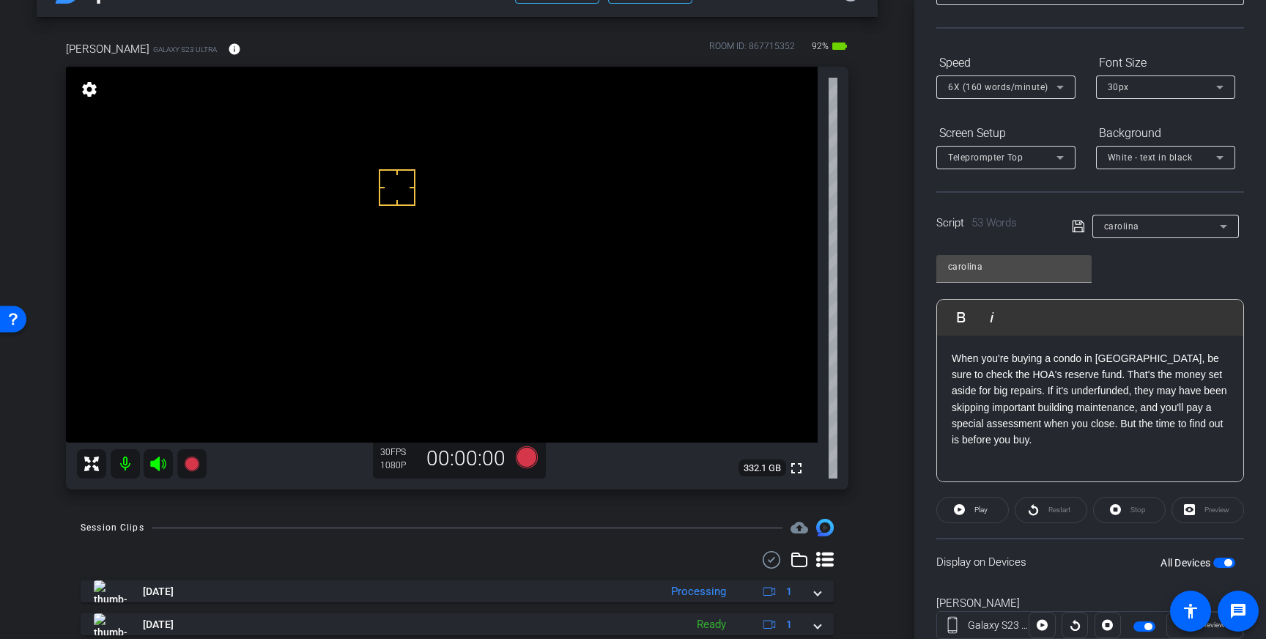
click at [1078, 222] on icon at bounding box center [1078, 227] width 13 height 18
click at [1226, 566] on span "button" at bounding box center [1224, 562] width 22 height 10
click at [1226, 561] on span "button" at bounding box center [1224, 562] width 22 height 10
click at [1077, 223] on icon at bounding box center [1078, 227] width 13 height 18
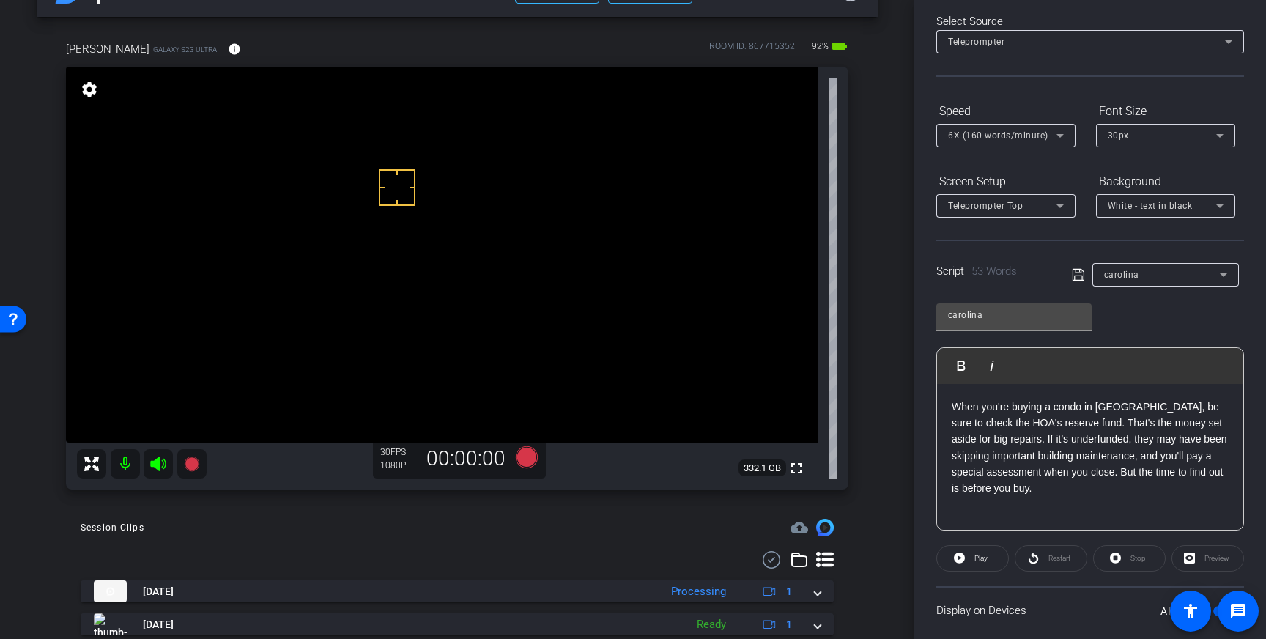
scroll to position [66, 0]
click at [1078, 278] on icon at bounding box center [1078, 276] width 13 height 18
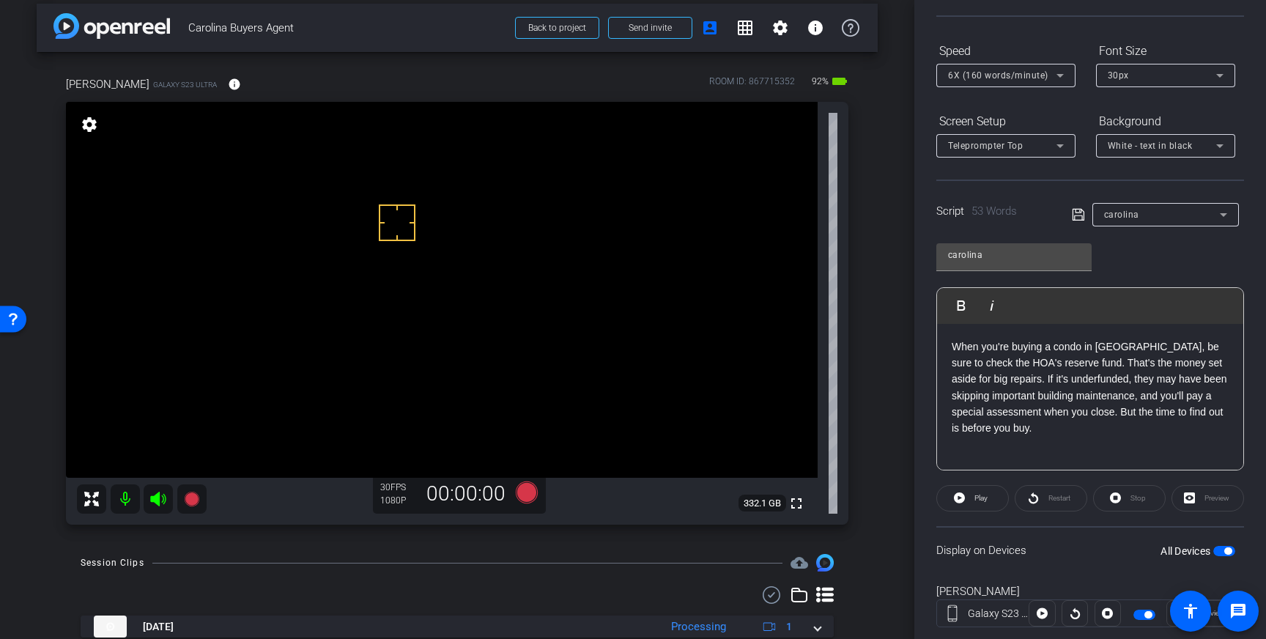
scroll to position [0, 0]
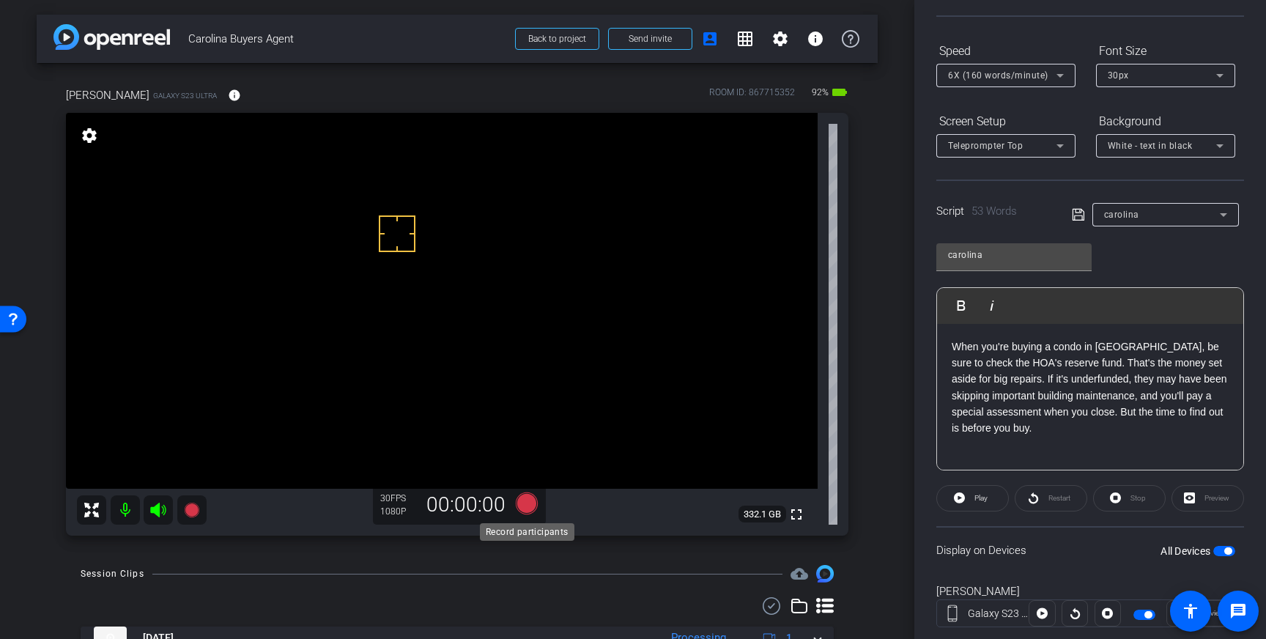
click at [526, 503] on icon at bounding box center [527, 503] width 22 height 22
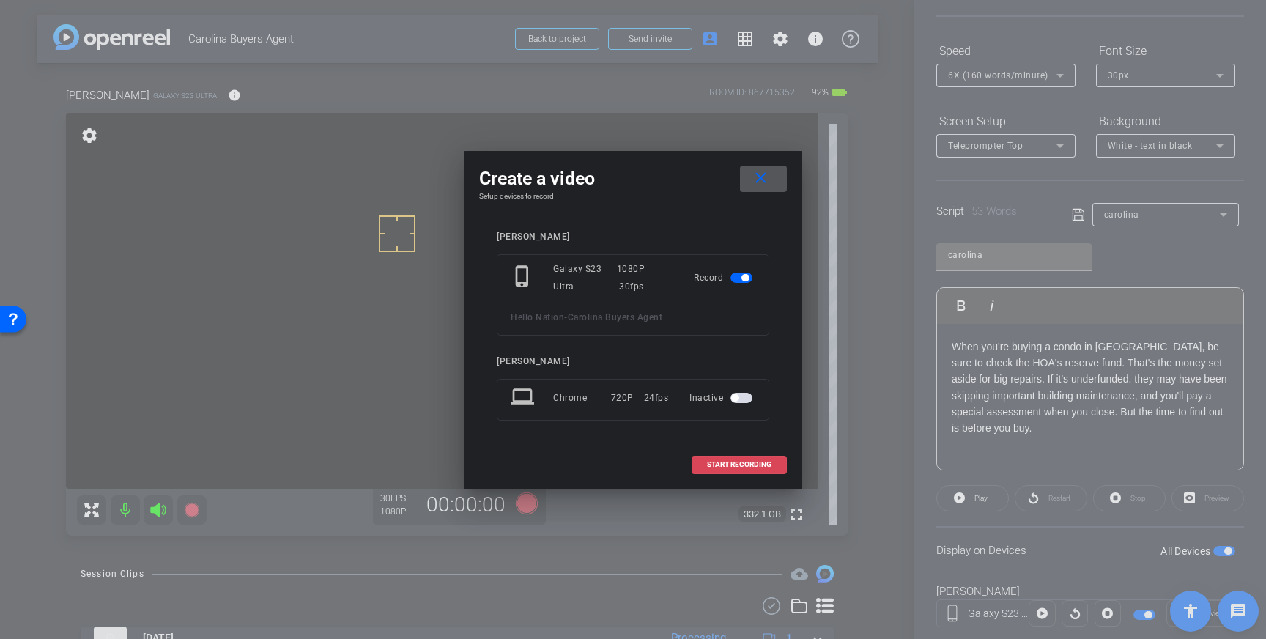
click at [738, 462] on span "START RECORDING" at bounding box center [739, 464] width 64 height 7
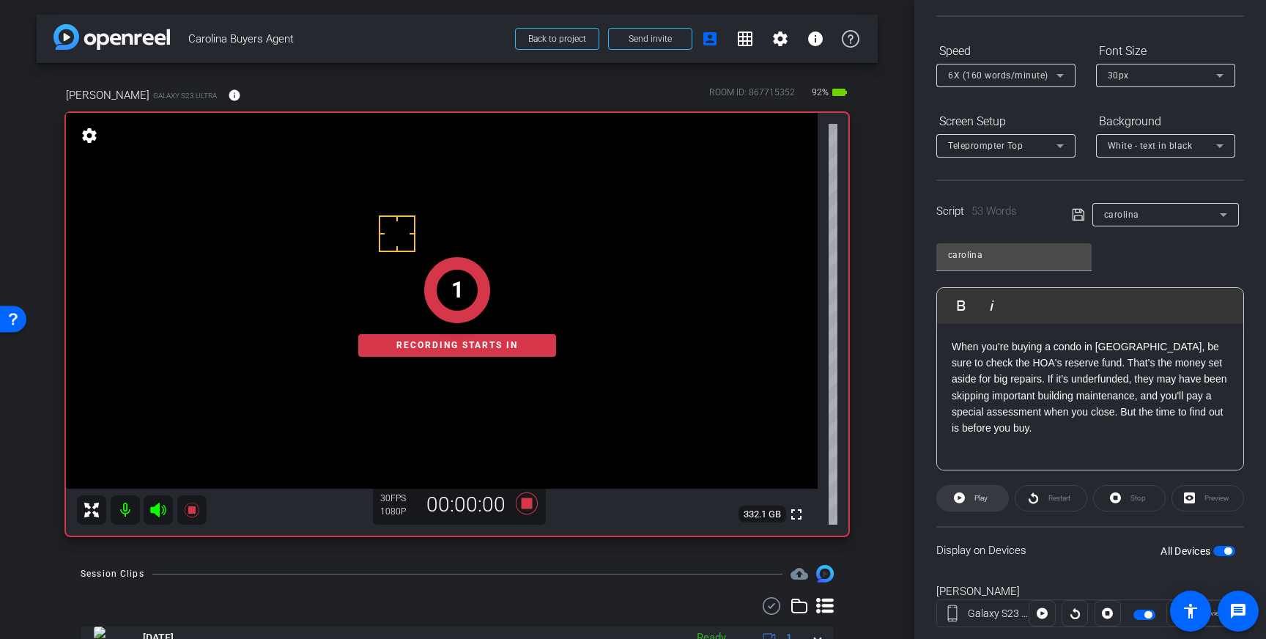
click at [985, 502] on span "Play" at bounding box center [979, 498] width 17 height 21
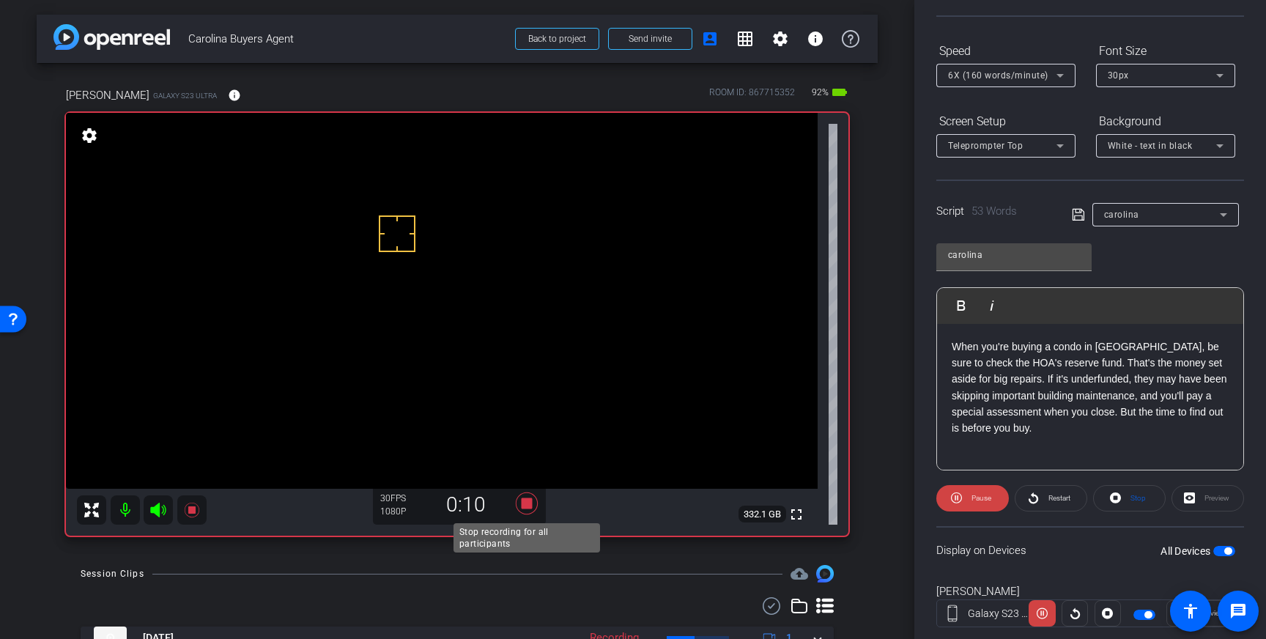
click at [527, 498] on icon at bounding box center [527, 503] width 22 height 22
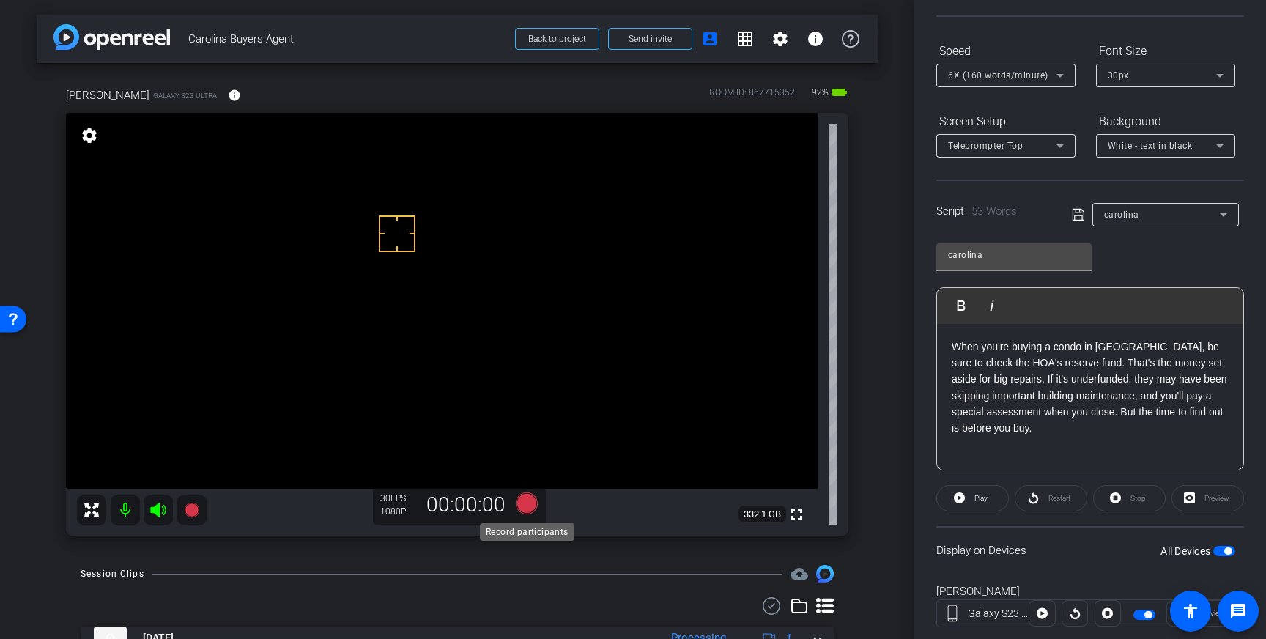
click at [527, 505] on icon at bounding box center [527, 503] width 22 height 22
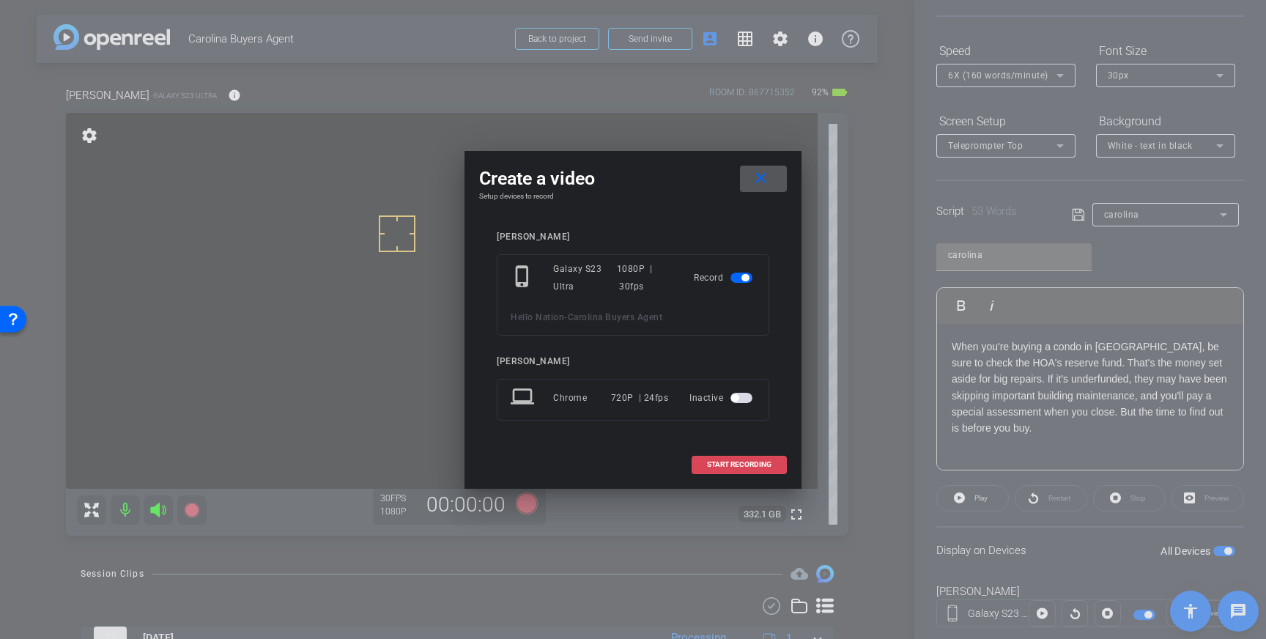
click at [749, 459] on span at bounding box center [739, 464] width 94 height 35
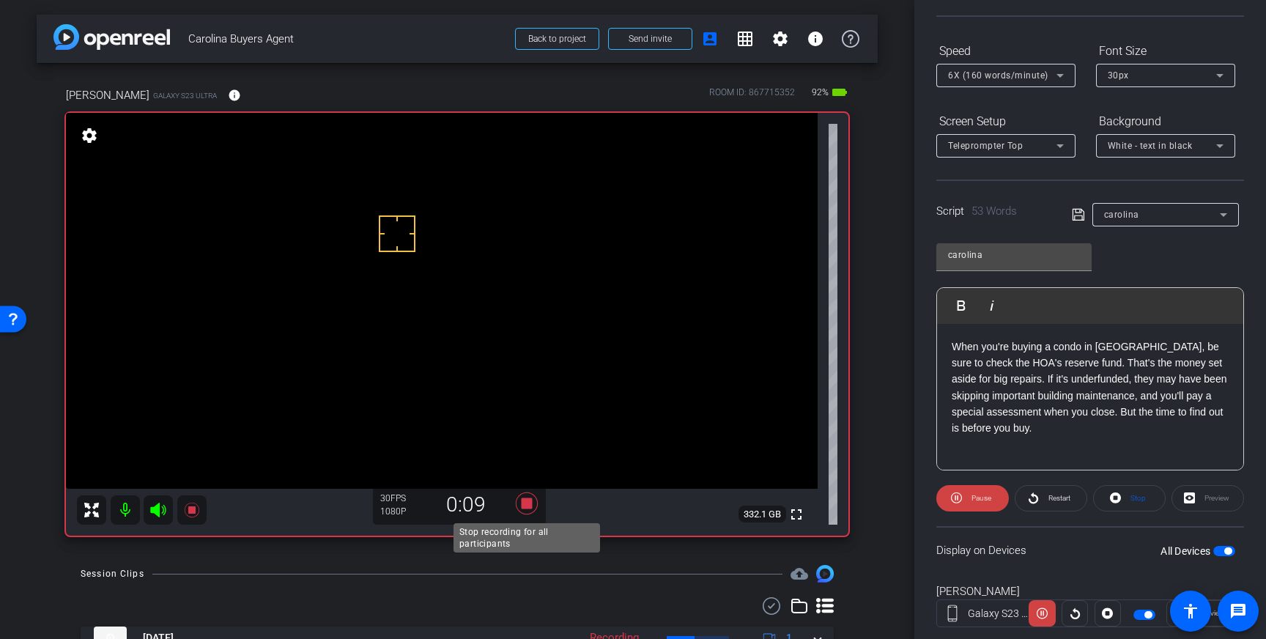
click at [527, 505] on icon at bounding box center [527, 503] width 22 height 22
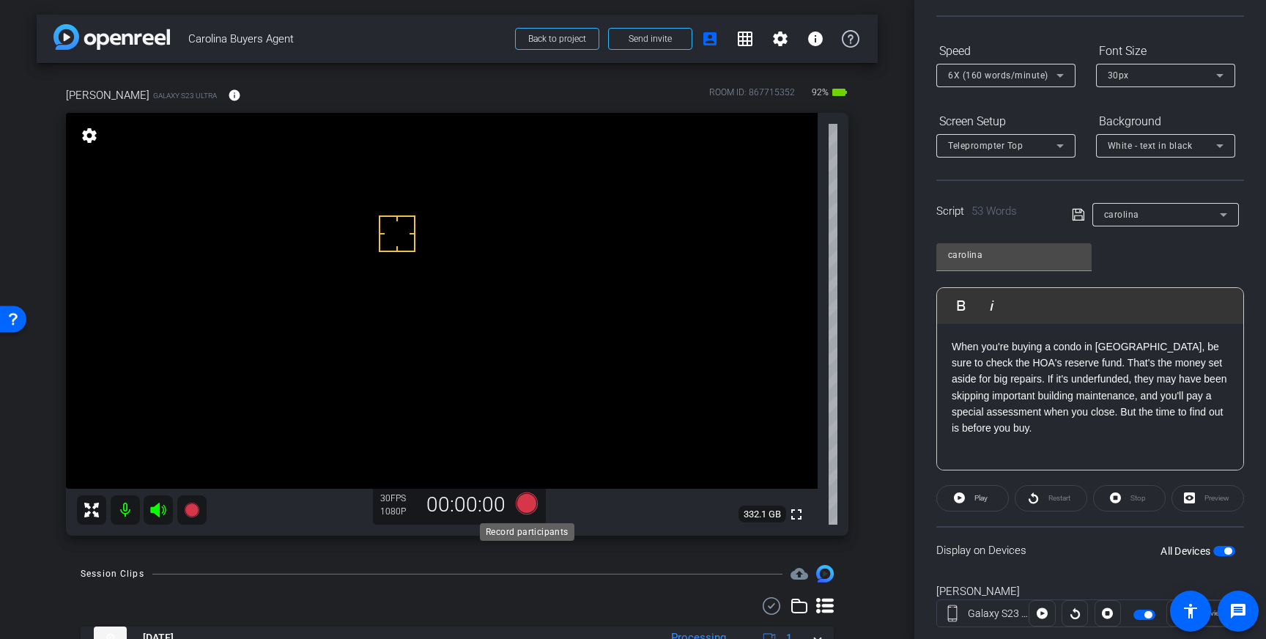
click at [522, 503] on icon at bounding box center [527, 503] width 22 height 22
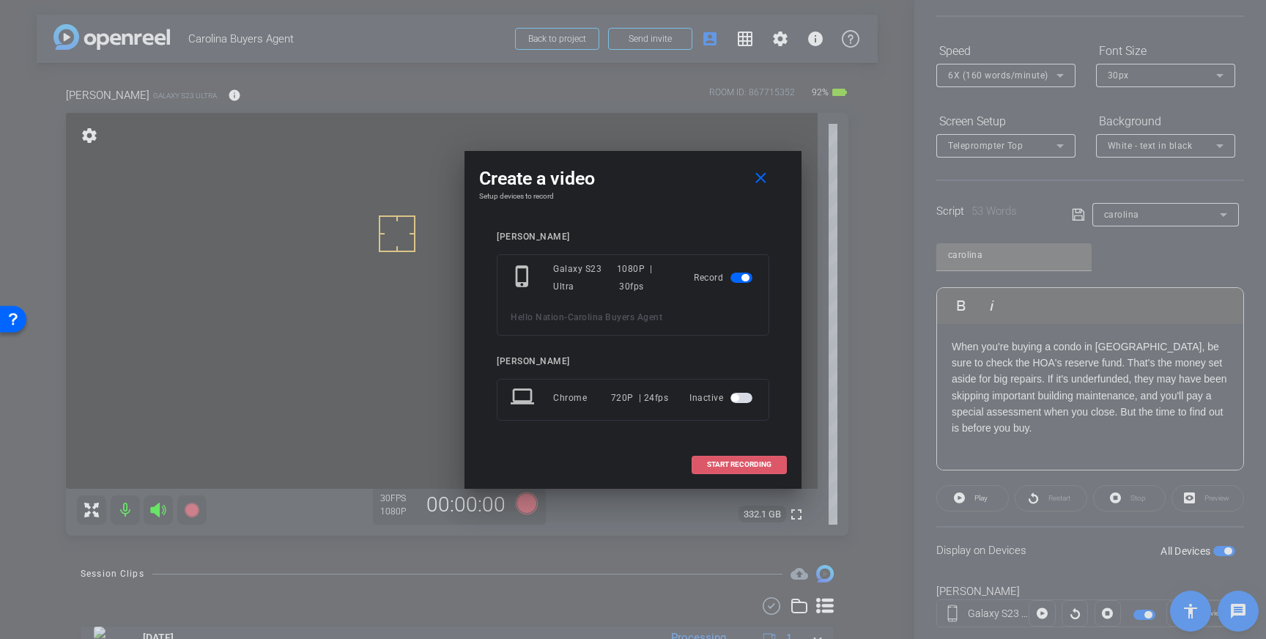
click at [729, 468] on span "START RECORDING" at bounding box center [739, 464] width 64 height 7
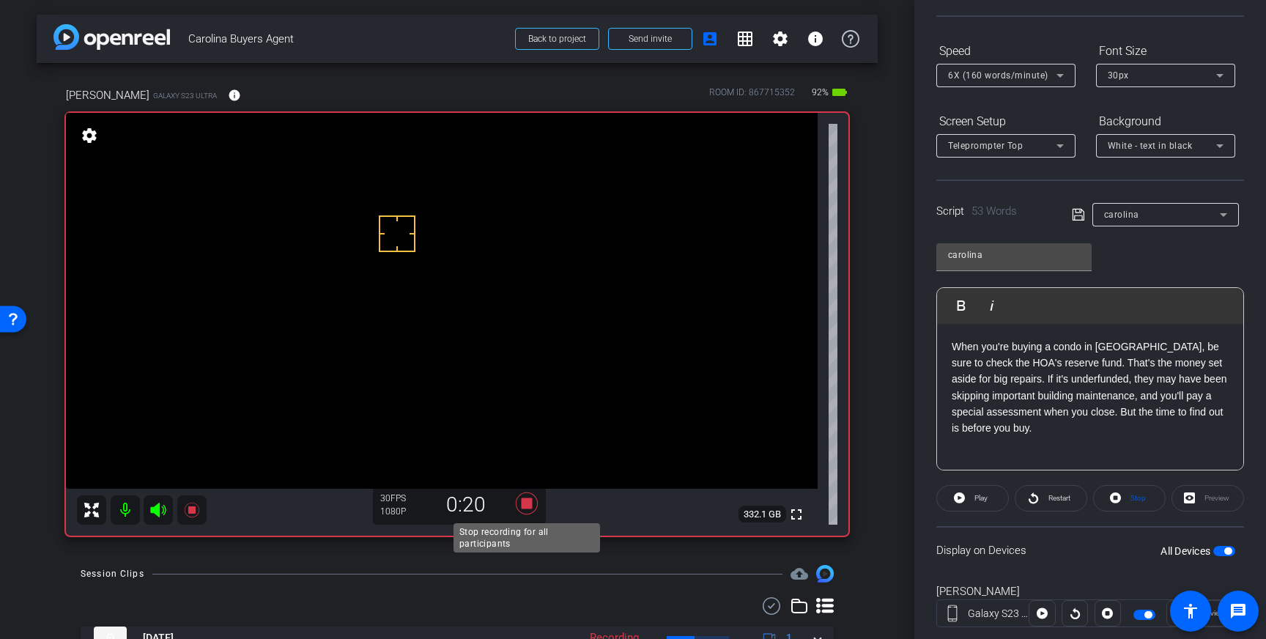
click at [526, 504] on icon at bounding box center [527, 503] width 22 height 22
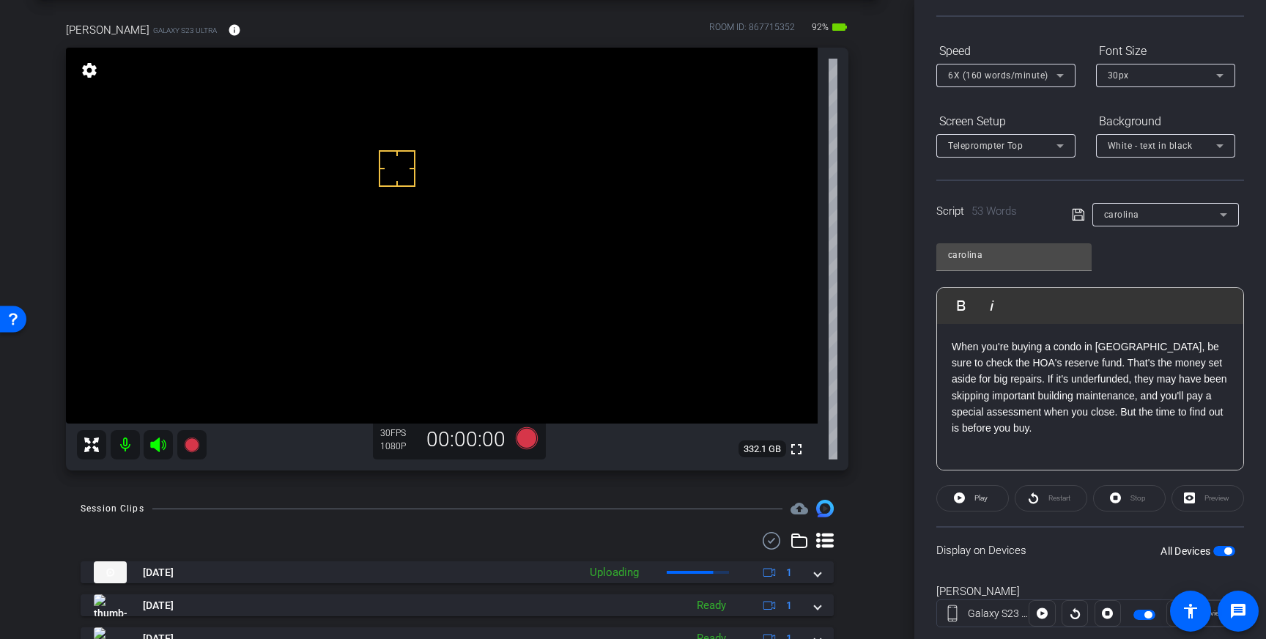
scroll to position [67, 0]
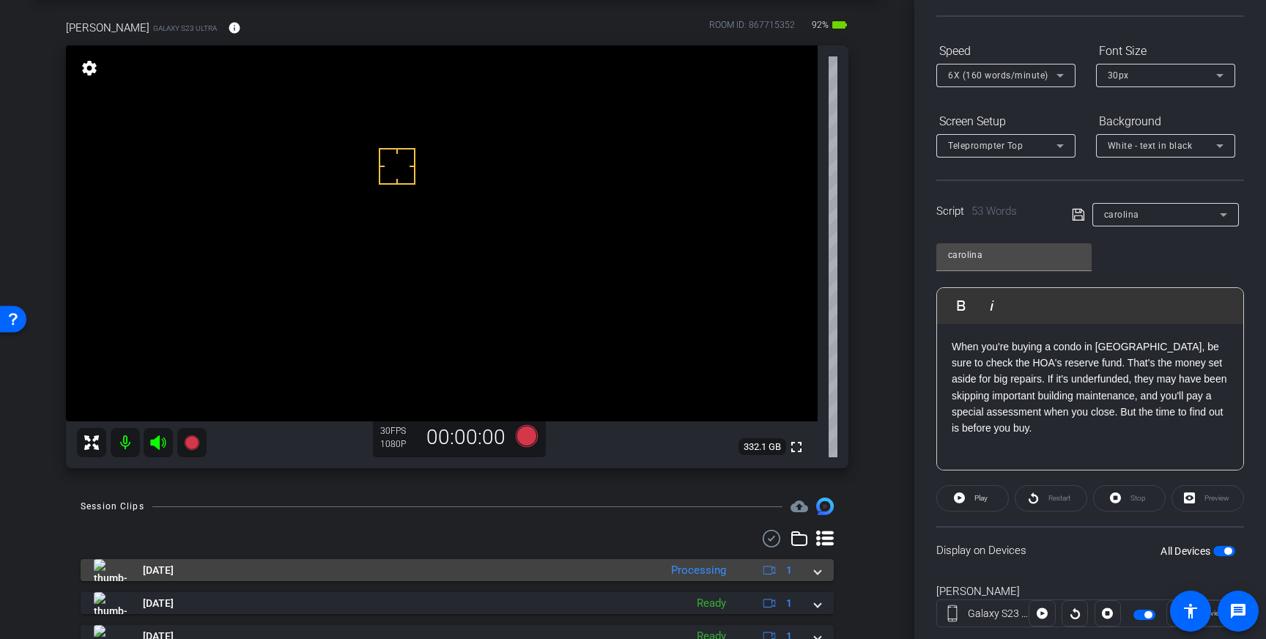
click at [821, 573] on mat-expansion-panel-header "Aug 22, 2025 Processing 1" at bounding box center [457, 570] width 753 height 22
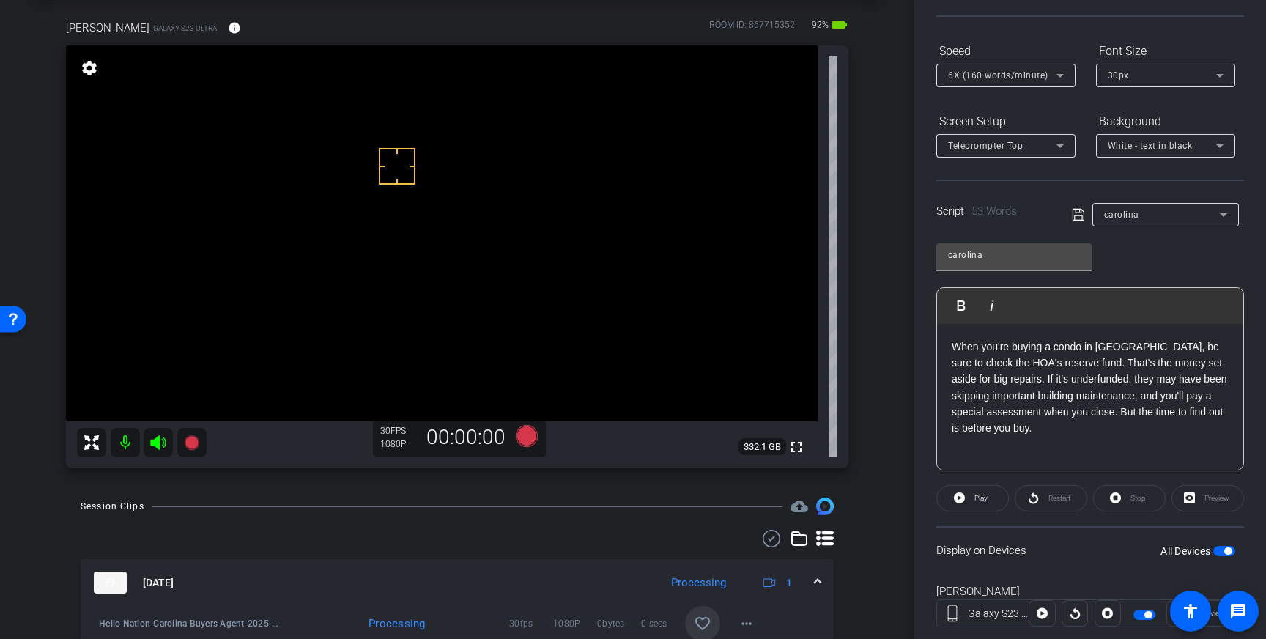
click at [704, 619] on mat-icon "favorite_border" at bounding box center [703, 624] width 18 height 18
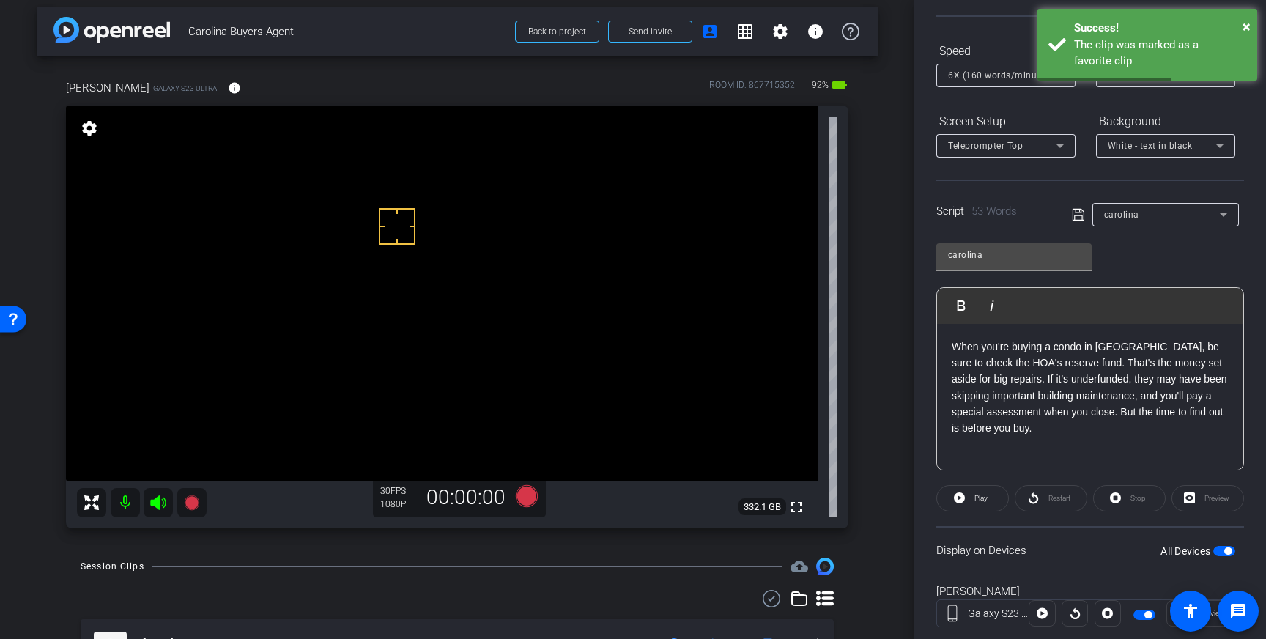
scroll to position [9, 0]
click at [526, 497] on icon at bounding box center [527, 494] width 22 height 22
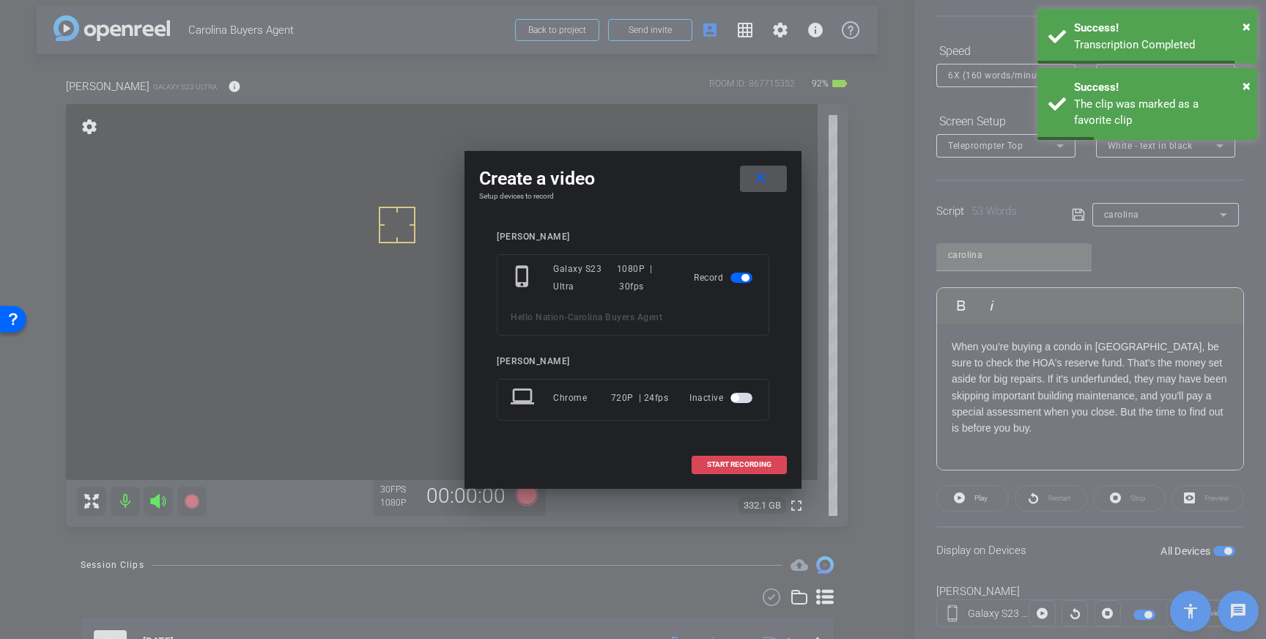
click at [746, 466] on span "START RECORDING" at bounding box center [739, 464] width 64 height 7
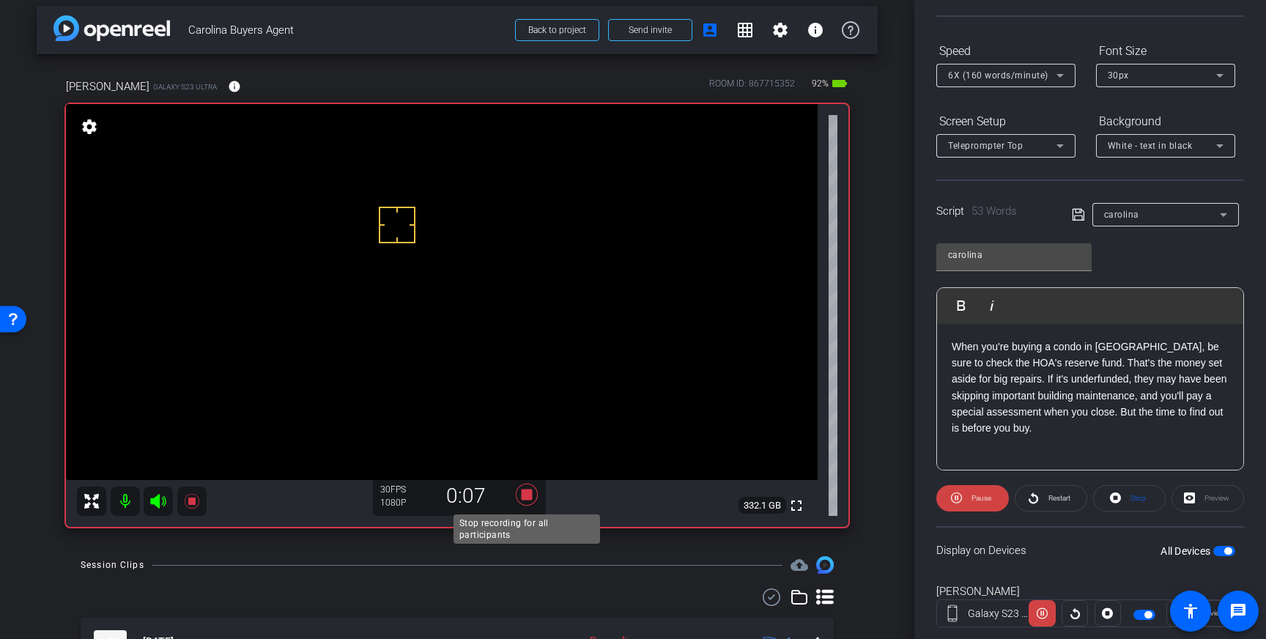
click at [521, 499] on icon at bounding box center [526, 494] width 35 height 26
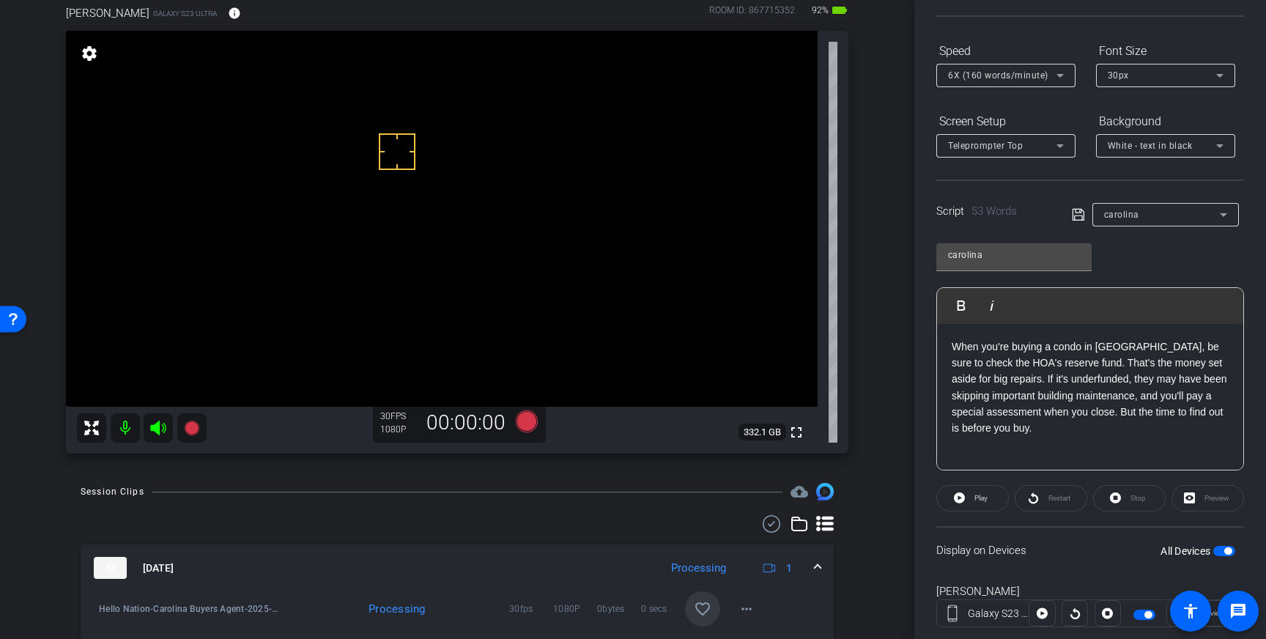
scroll to position [79, 0]
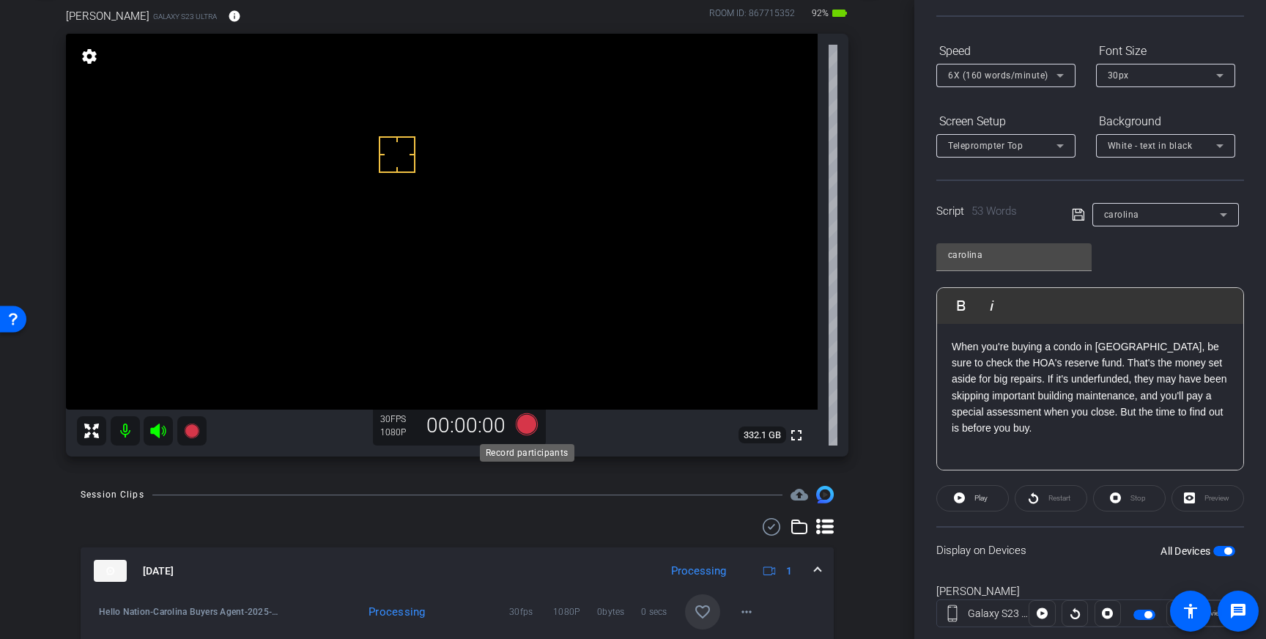
click at [524, 426] on icon at bounding box center [527, 424] width 22 height 22
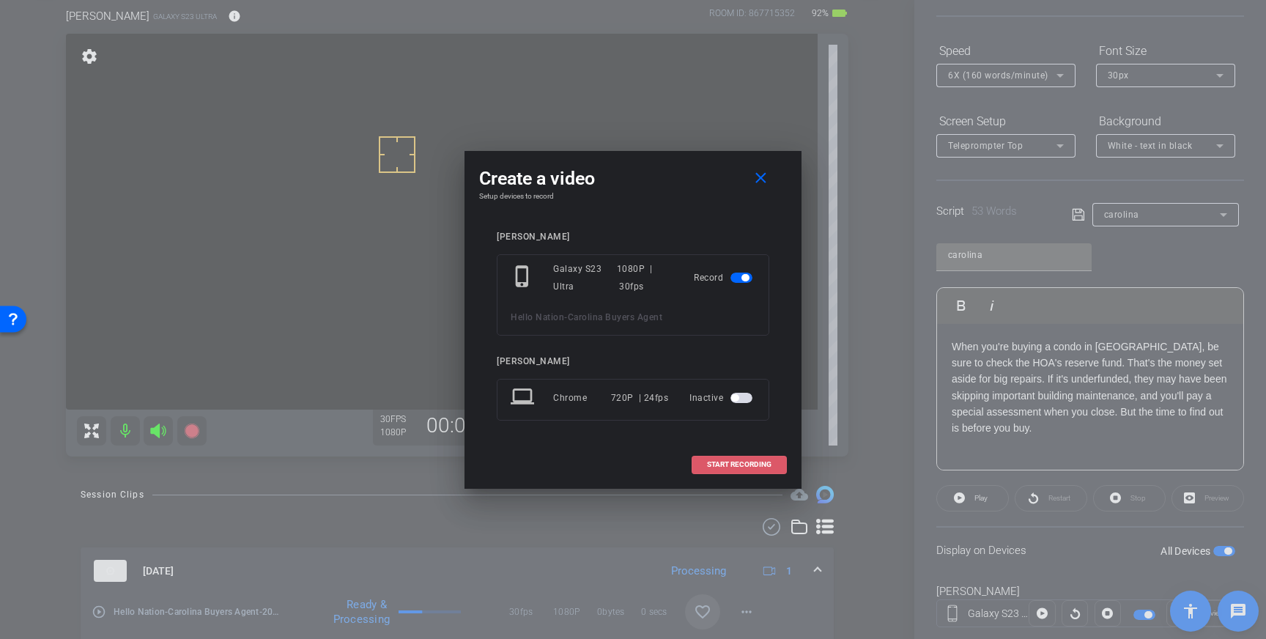
click at [739, 459] on span at bounding box center [739, 464] width 94 height 35
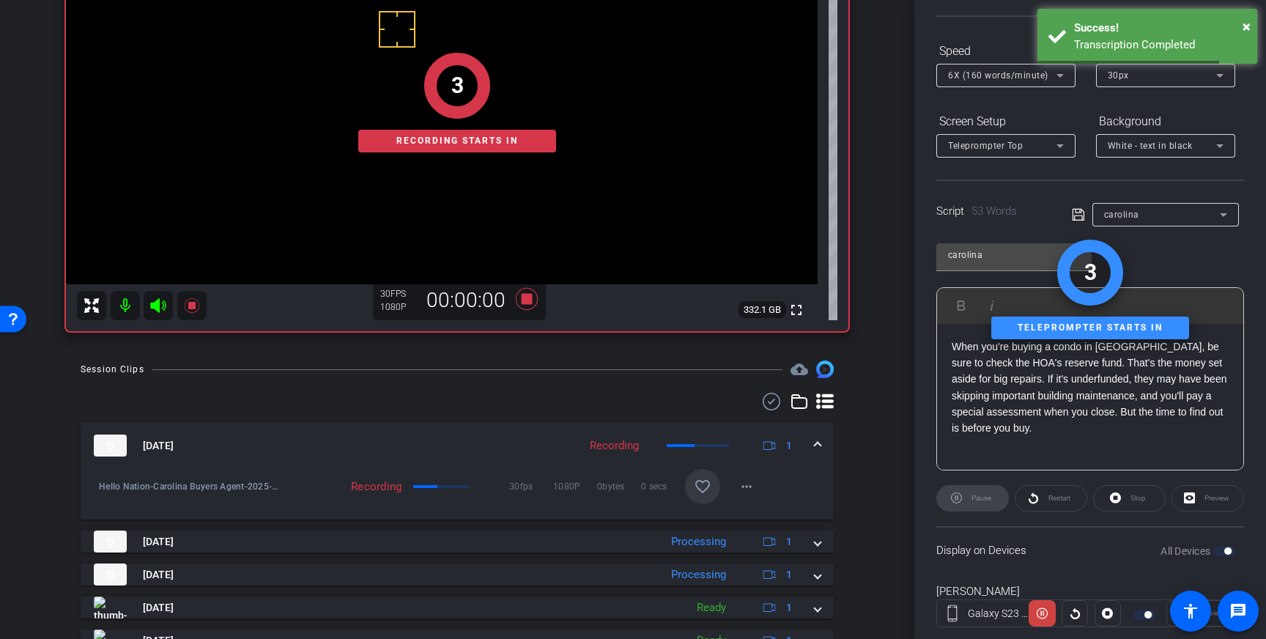
scroll to position [207, 0]
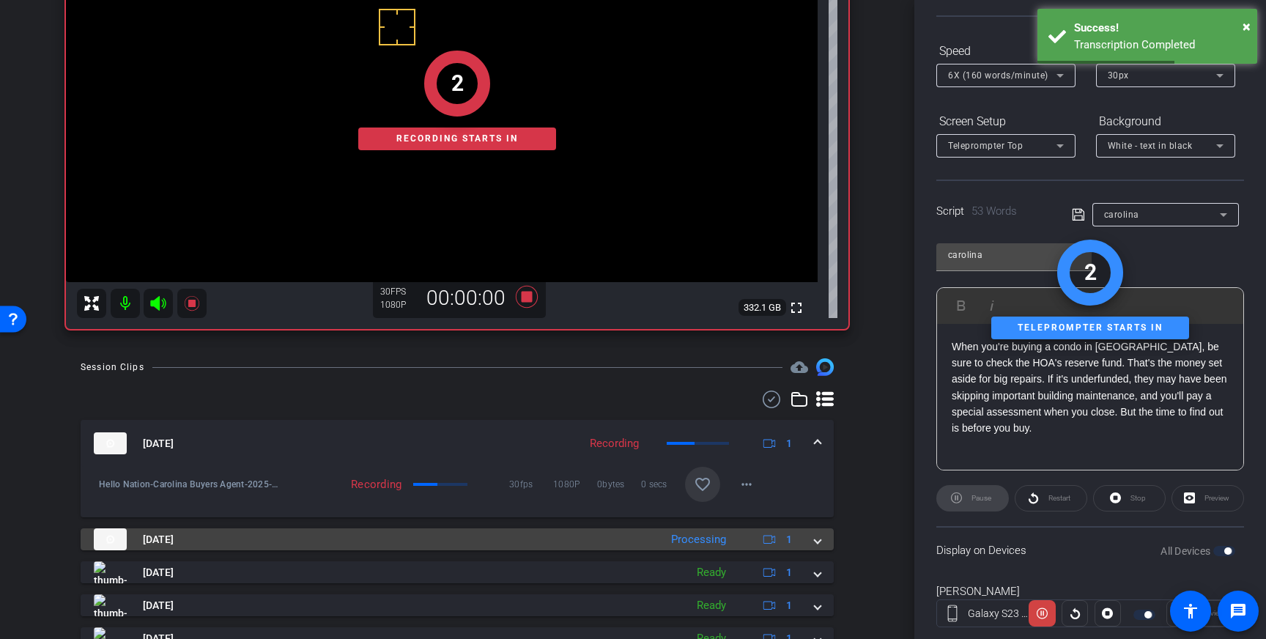
click at [818, 540] on span at bounding box center [818, 539] width 6 height 15
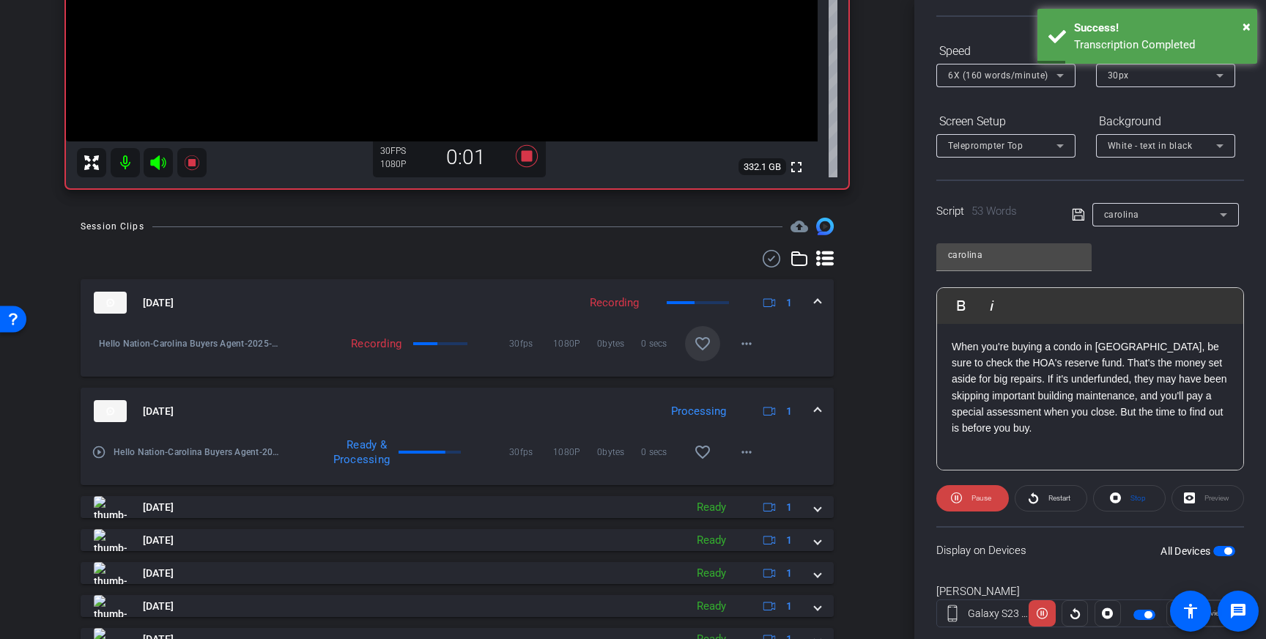
scroll to position [356, 0]
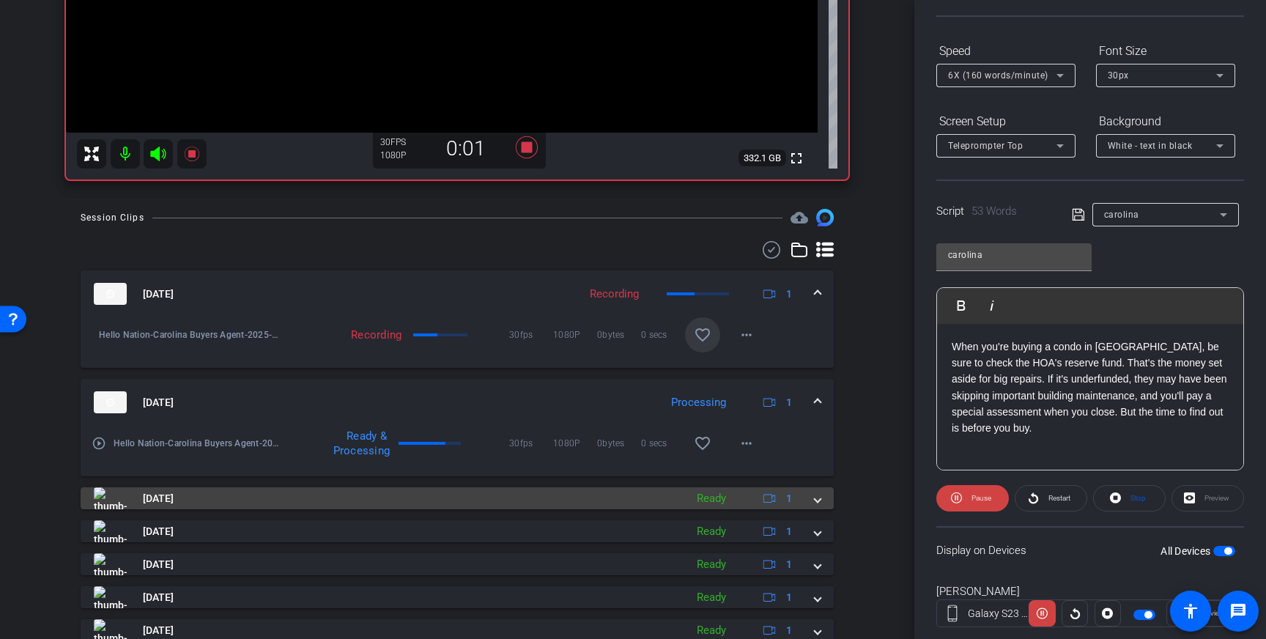
click at [817, 502] on span at bounding box center [818, 498] width 6 height 15
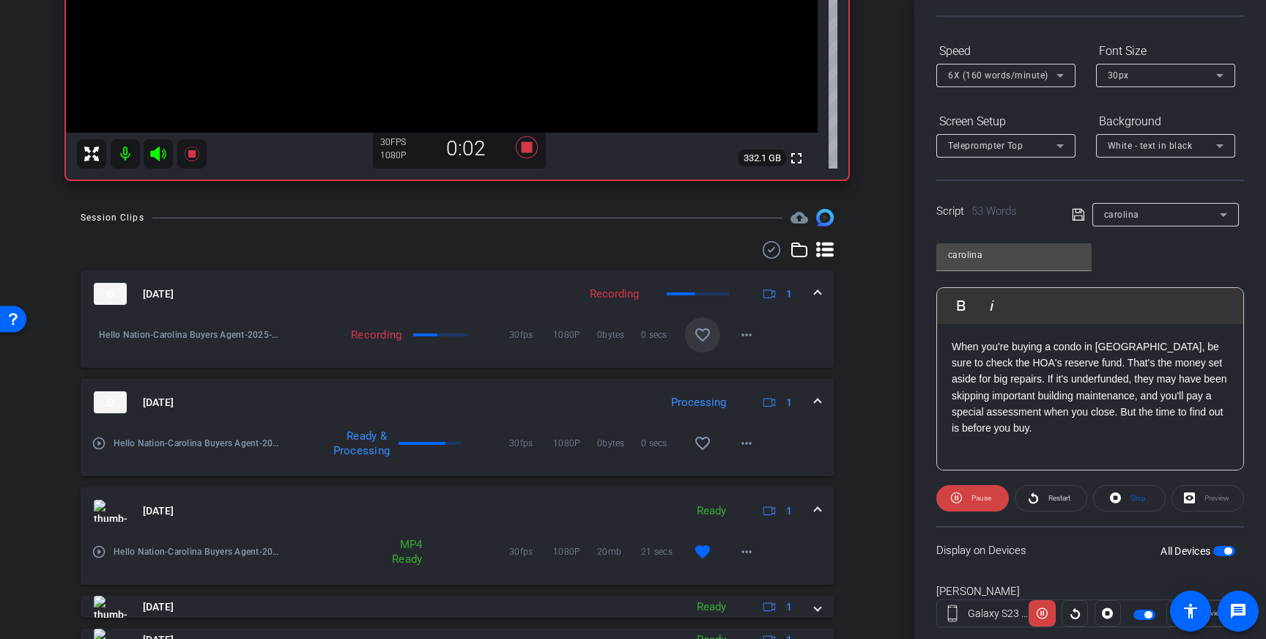
click at [817, 502] on mat-expansion-panel-header "Aug 22, 2025 Ready 1" at bounding box center [457, 510] width 753 height 47
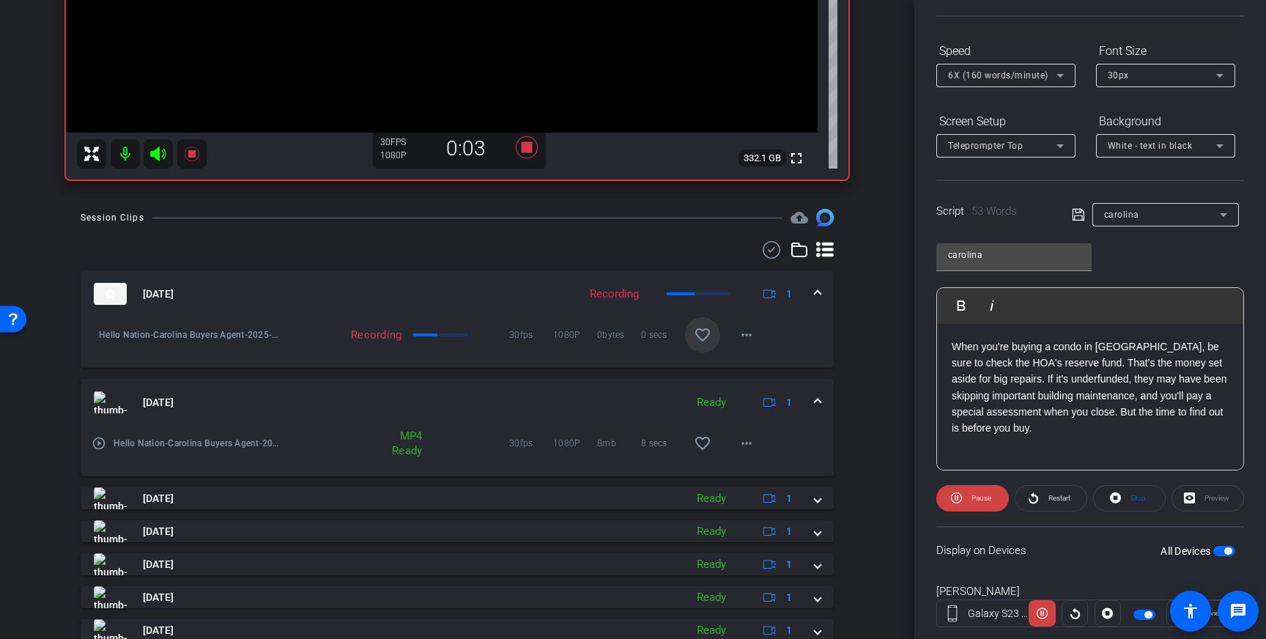
click at [822, 398] on mat-expansion-panel-header "Aug 22, 2025 Ready 1" at bounding box center [457, 402] width 753 height 47
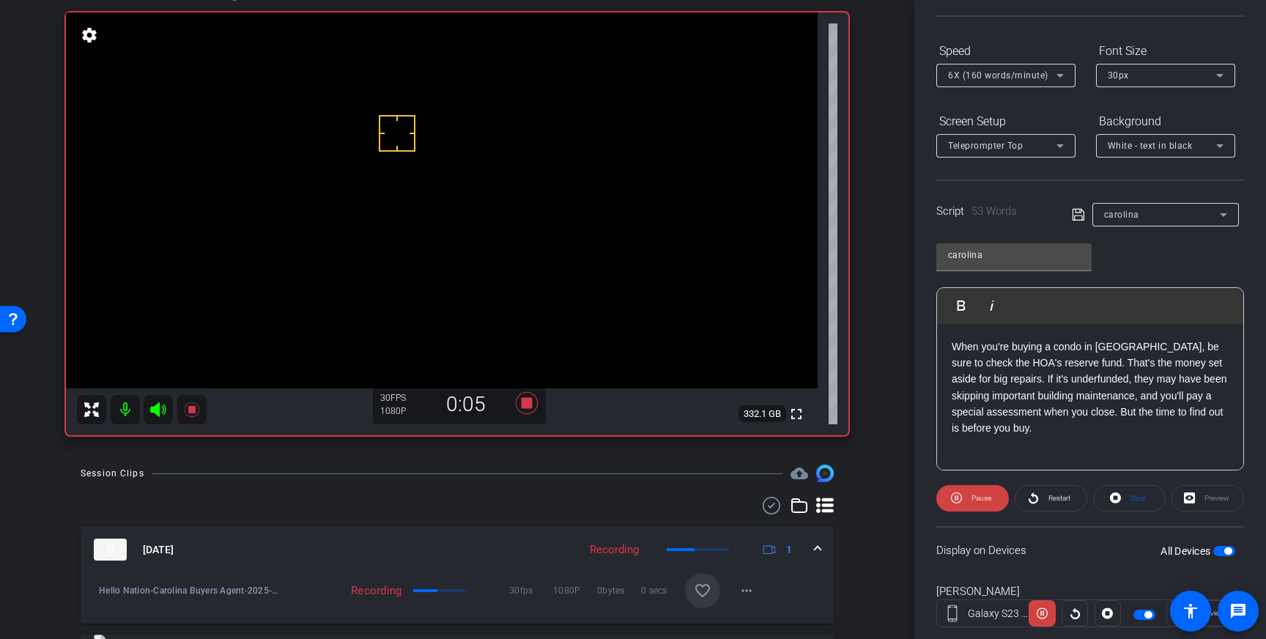
scroll to position [98, 0]
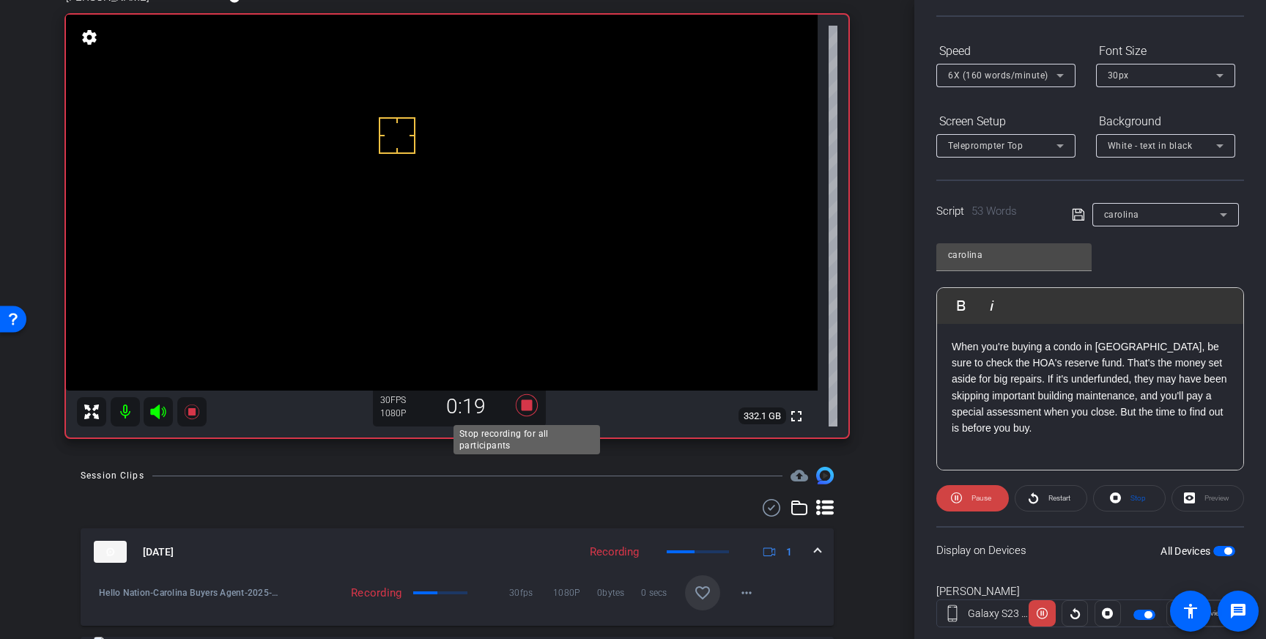
click at [530, 404] on icon at bounding box center [527, 405] width 22 height 22
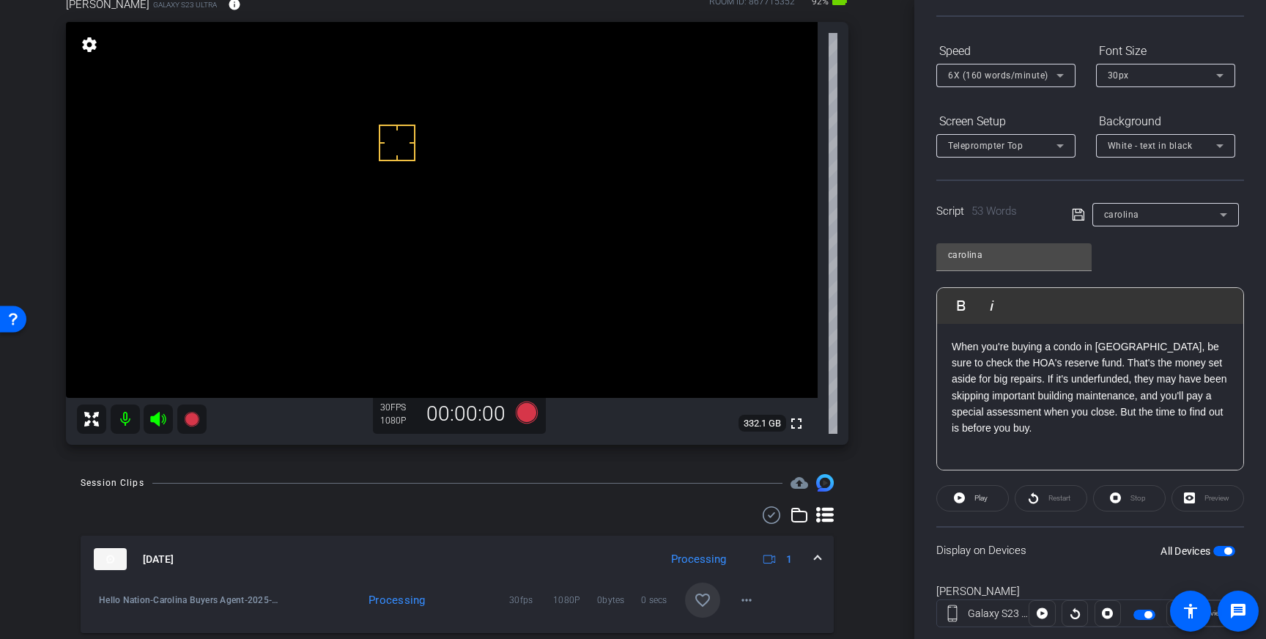
scroll to position [78, 0]
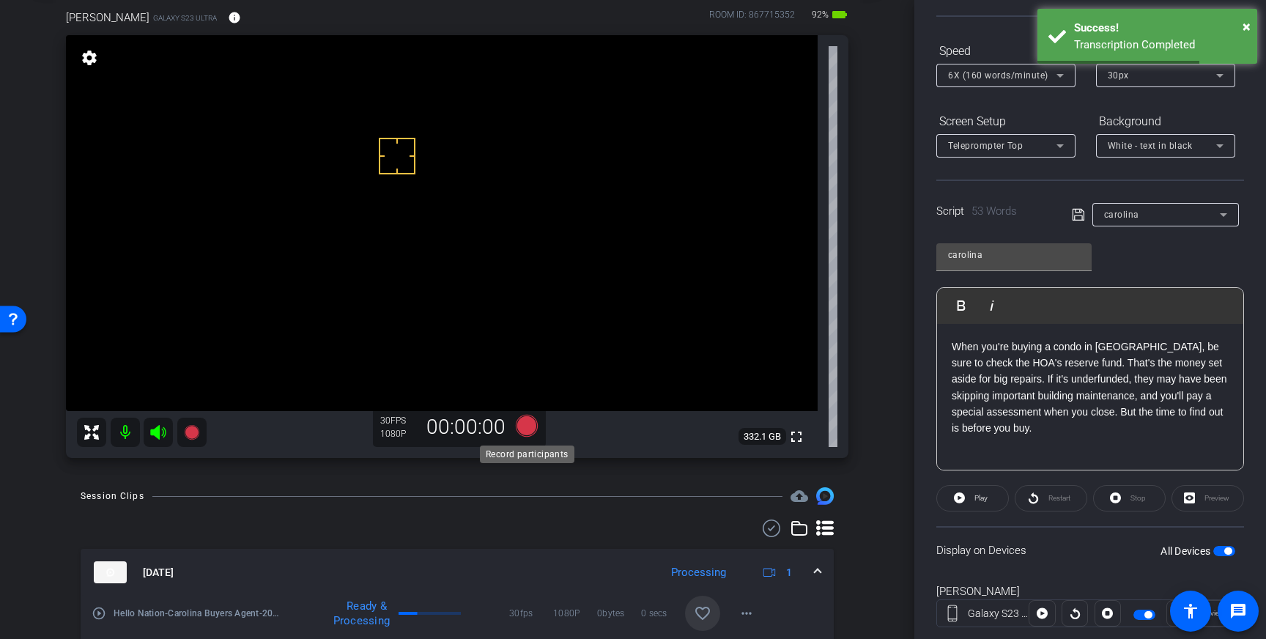
click at [524, 426] on icon at bounding box center [527, 426] width 22 height 22
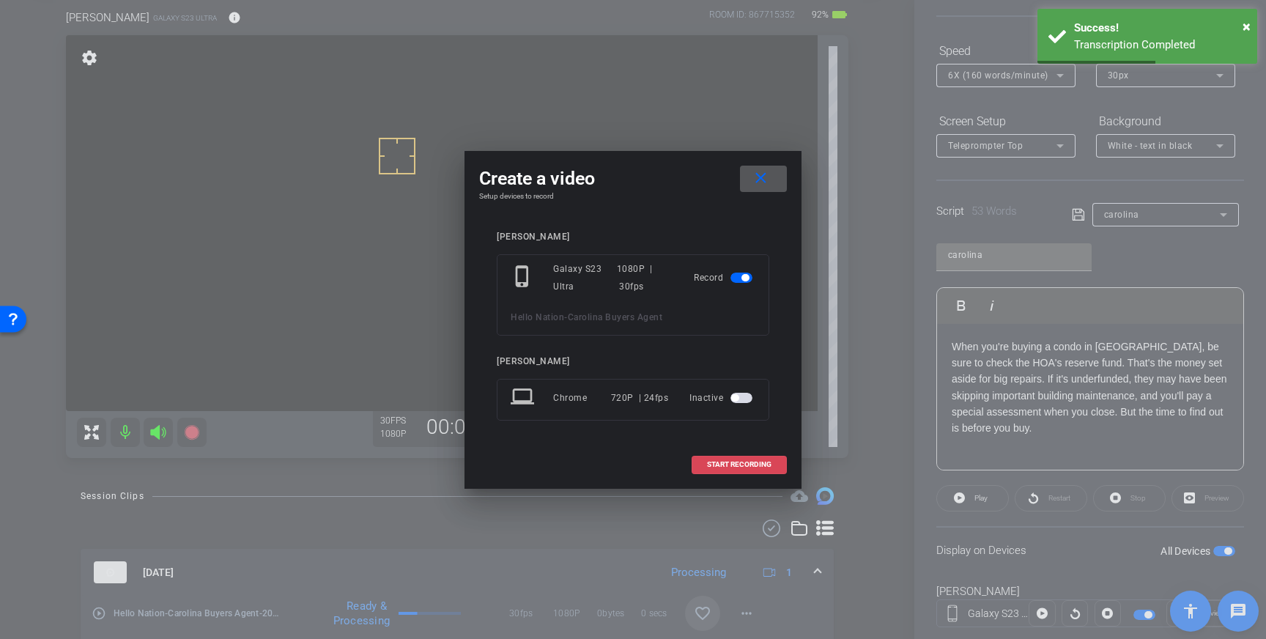
click at [735, 461] on span "START RECORDING" at bounding box center [739, 464] width 64 height 7
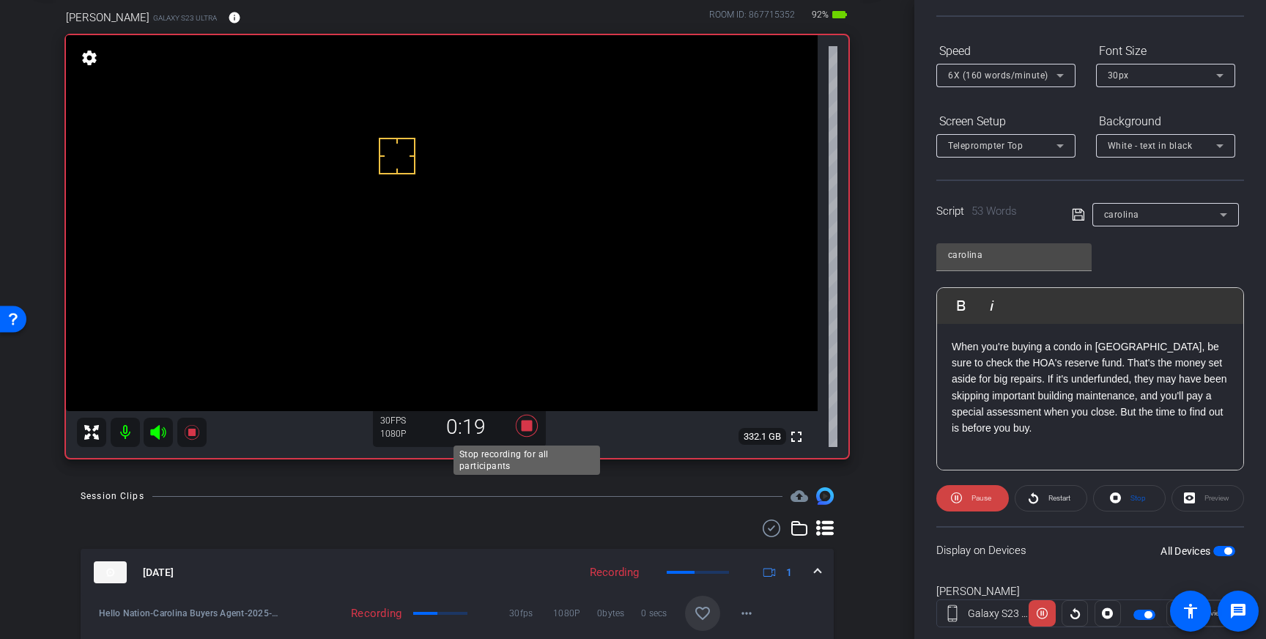
click at [527, 426] on icon at bounding box center [527, 426] width 22 height 22
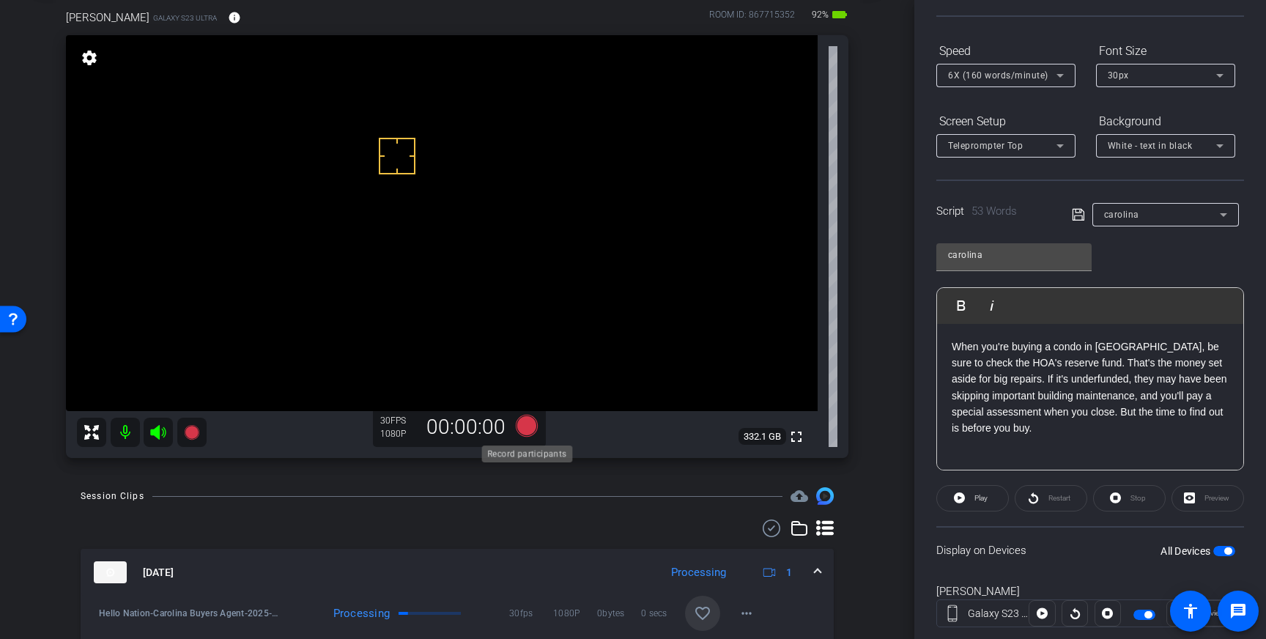
click at [526, 428] on icon at bounding box center [527, 426] width 22 height 22
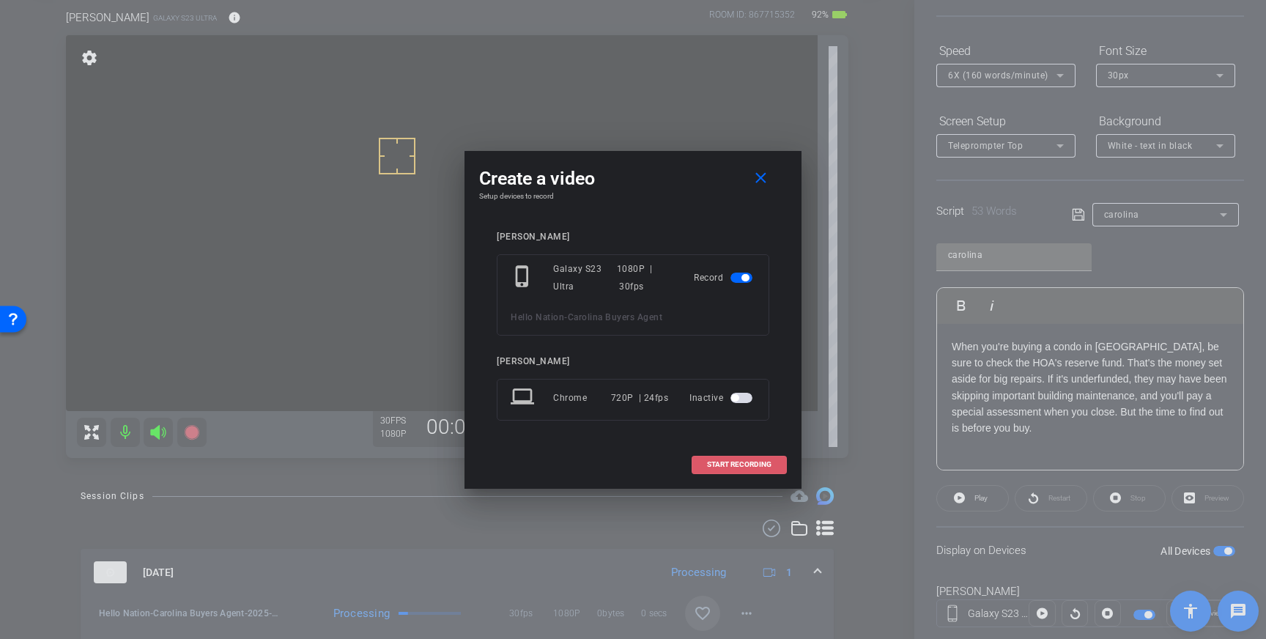
click at [716, 459] on span at bounding box center [739, 464] width 94 height 35
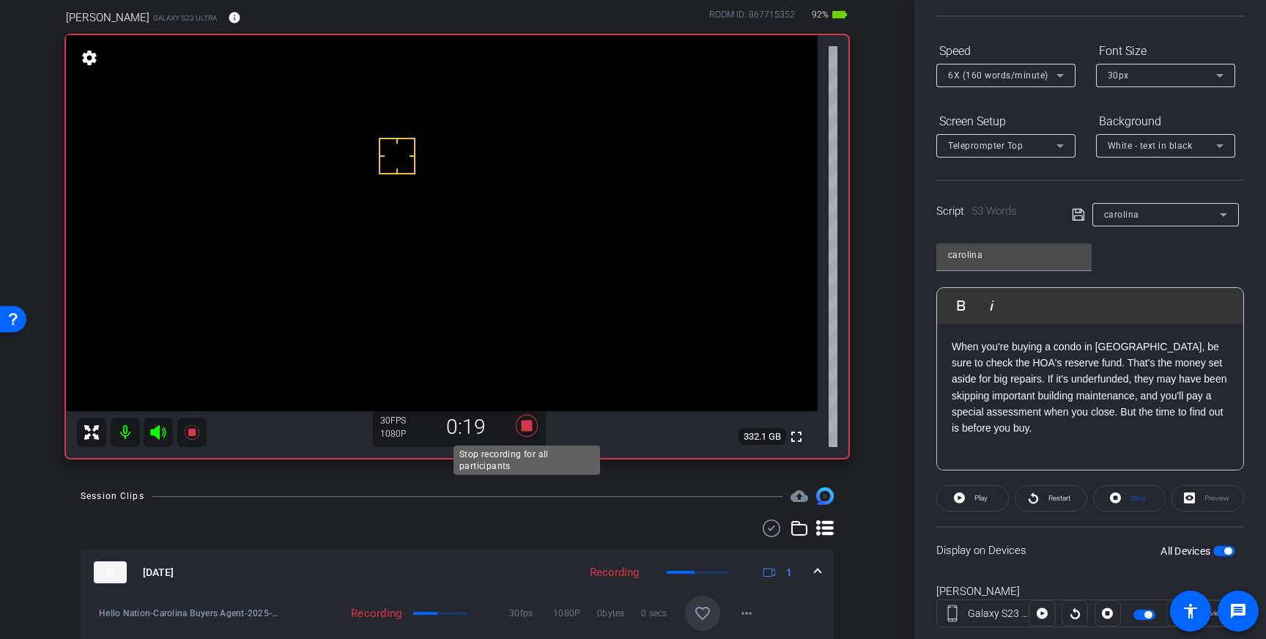
click at [528, 426] on icon at bounding box center [527, 426] width 22 height 22
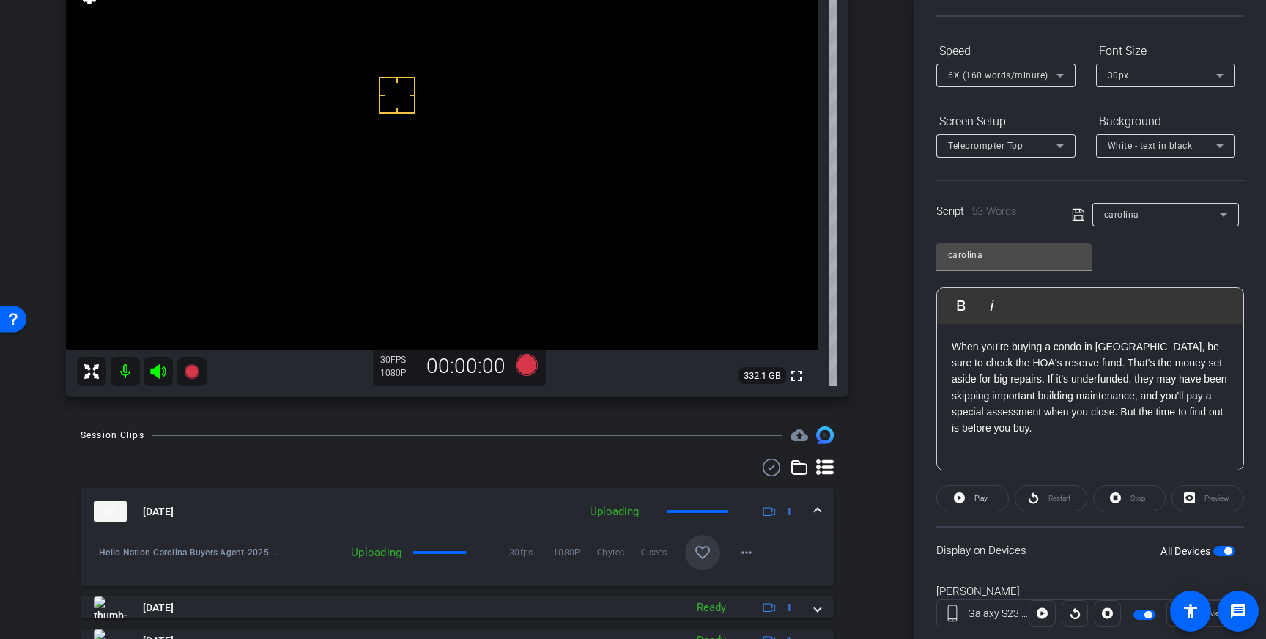
scroll to position [162, 0]
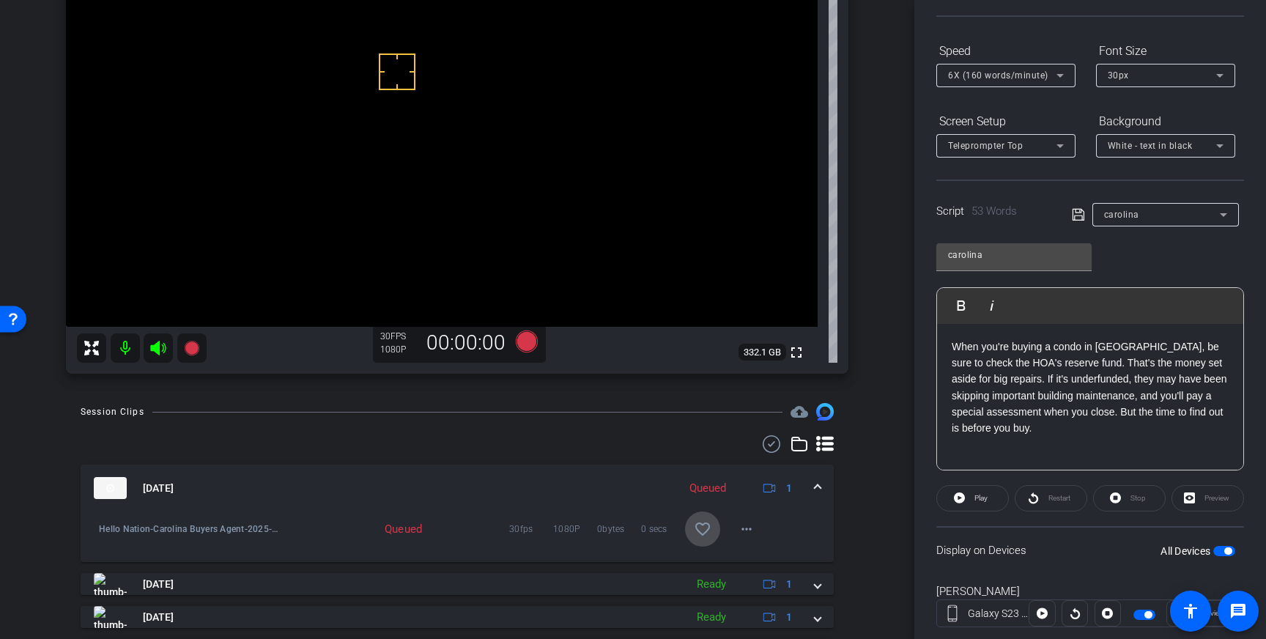
click at [705, 526] on mat-icon "favorite_border" at bounding box center [703, 529] width 18 height 18
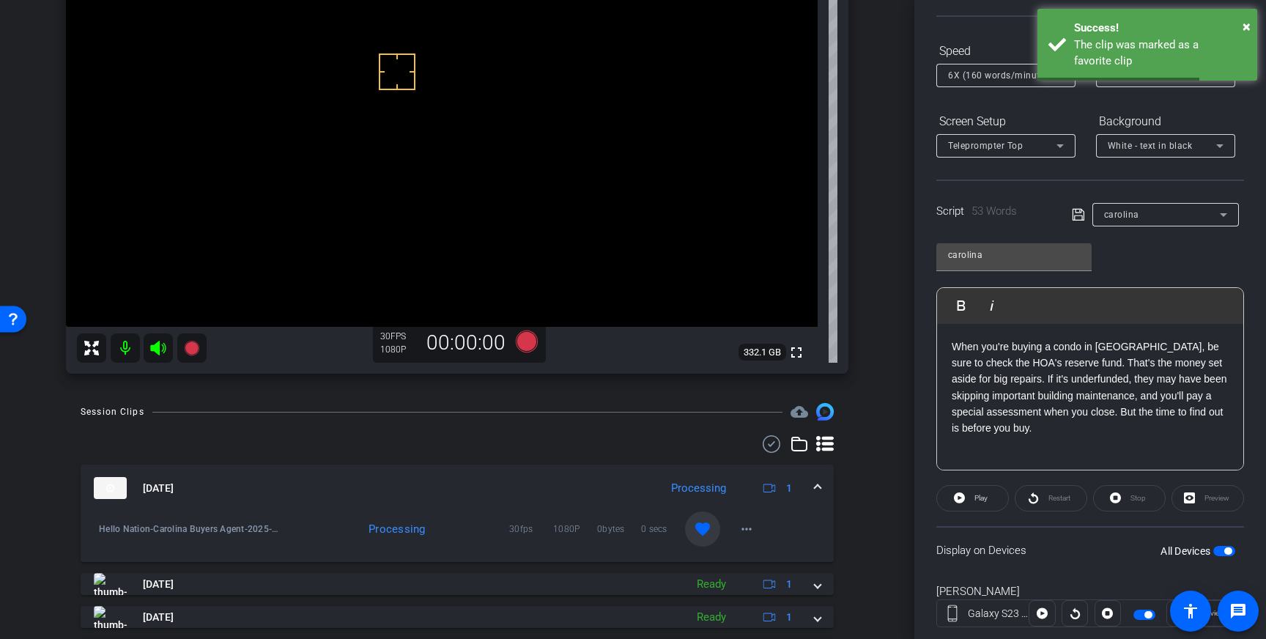
click at [823, 487] on mat-expansion-panel-header "Aug 22, 2025 Processing 1" at bounding box center [457, 487] width 753 height 47
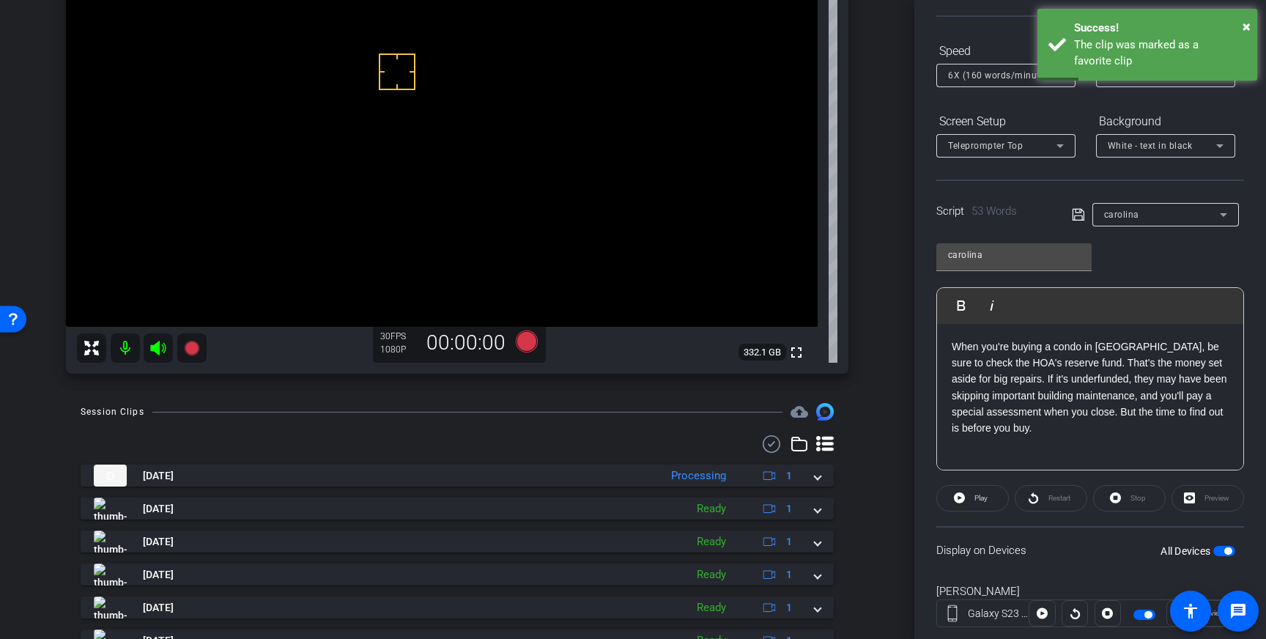
click at [1225, 549] on span "button" at bounding box center [1227, 550] width 7 height 7
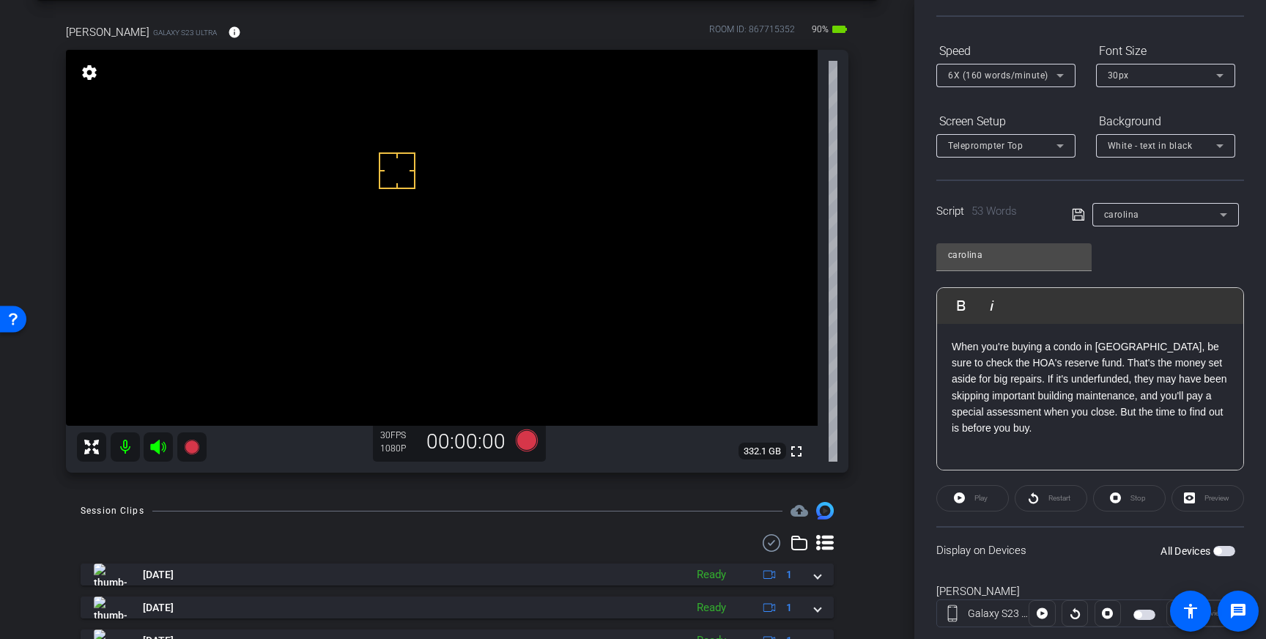
scroll to position [45, 0]
